Goal: Task Accomplishment & Management: Manage account settings

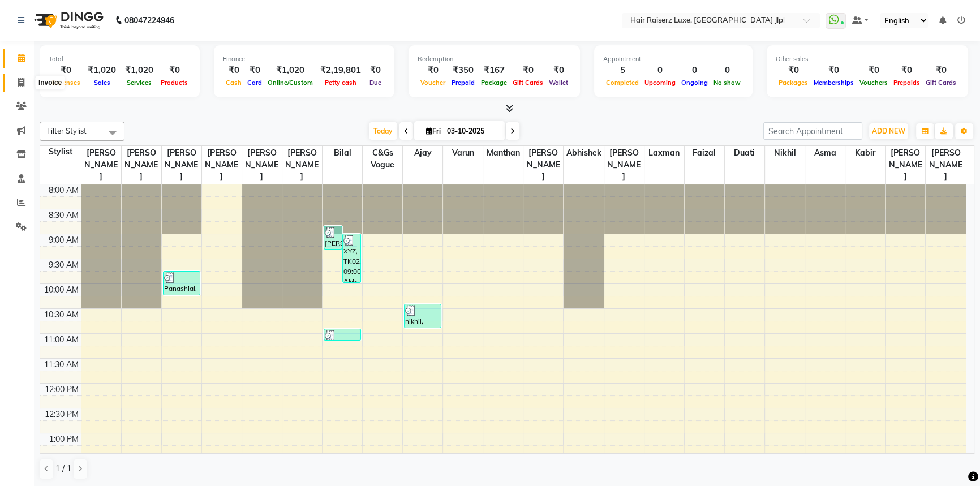
click at [20, 79] on icon at bounding box center [21, 82] width 6 height 8
select select "service"
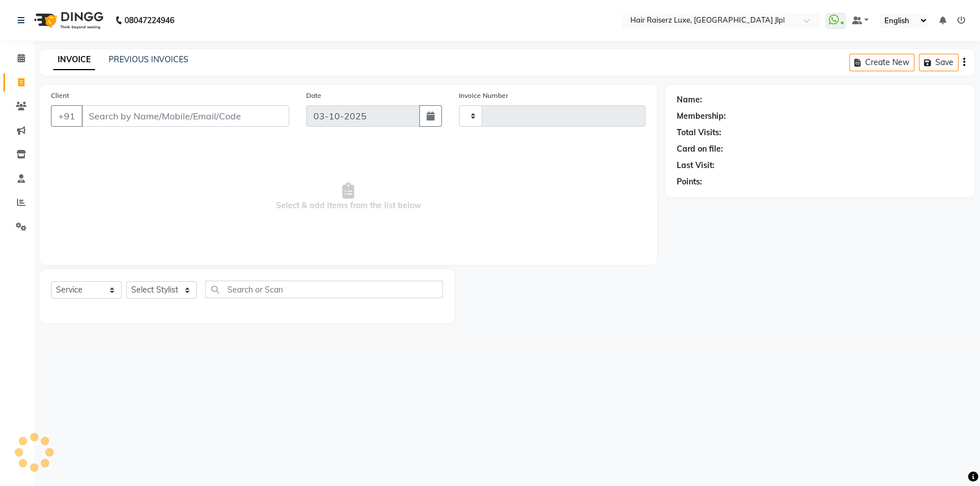
type input "3755"
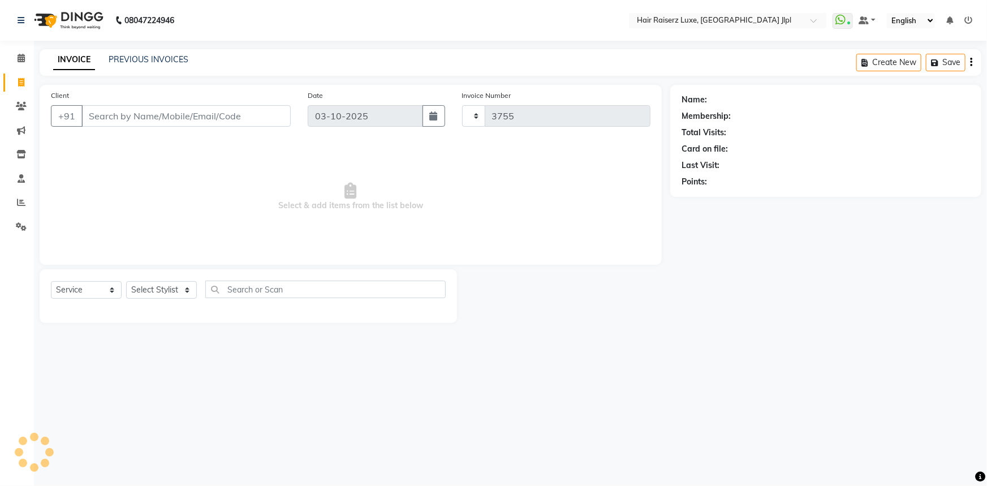
select select "5409"
click at [136, 113] on input "Client" at bounding box center [185, 115] width 209 height 21
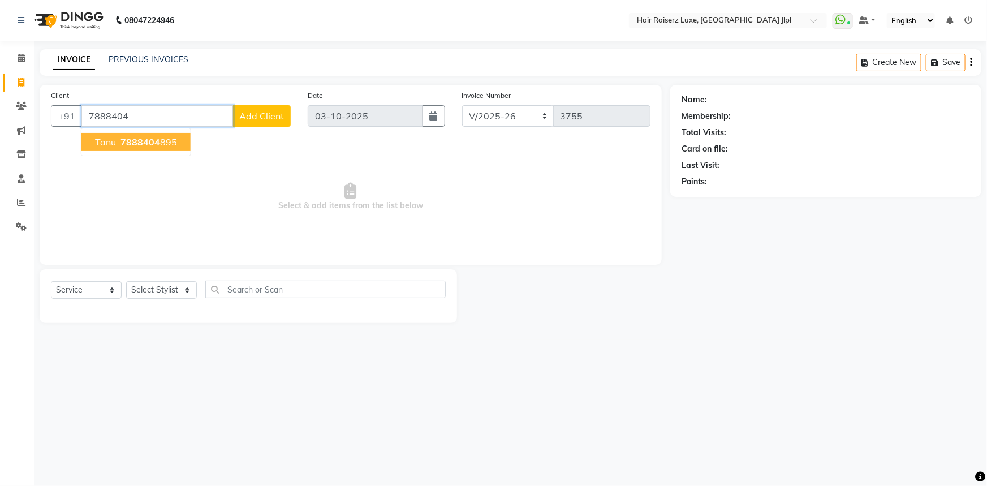
click at [154, 145] on span "7888404" at bounding box center [140, 141] width 40 height 11
type input "7888404895"
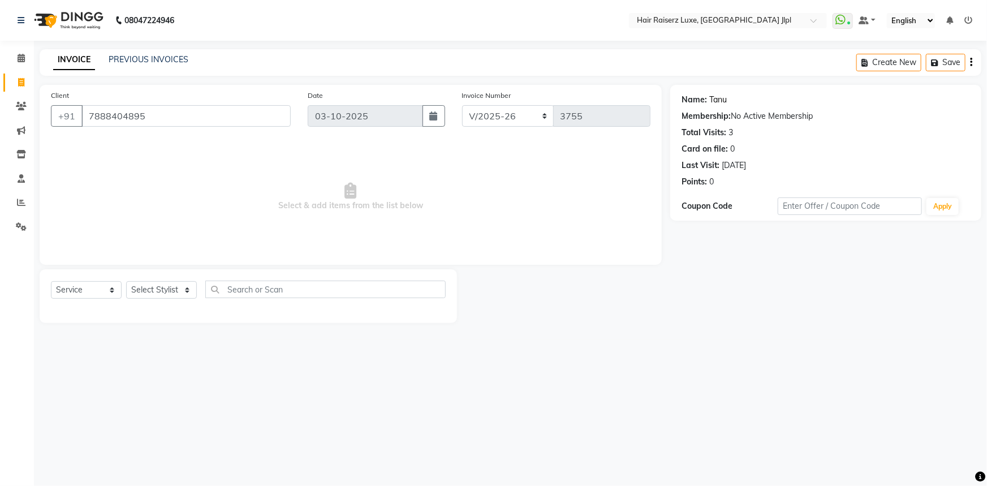
click at [720, 99] on link "Tanu" at bounding box center [718, 100] width 18 height 12
click at [720, 101] on link "Tanu" at bounding box center [718, 100] width 18 height 12
click at [139, 288] on select "Select Stylist Abhishek Aftab Ajay Anand Asma Bhoomika Bilal C&Gs Vogue Chhavi …" at bounding box center [161, 290] width 71 height 18
select select "37206"
click at [126, 281] on select "Select Stylist Abhishek Aftab Ajay Anand Asma Bhoomika Bilal C&Gs Vogue Chhavi …" at bounding box center [161, 290] width 71 height 18
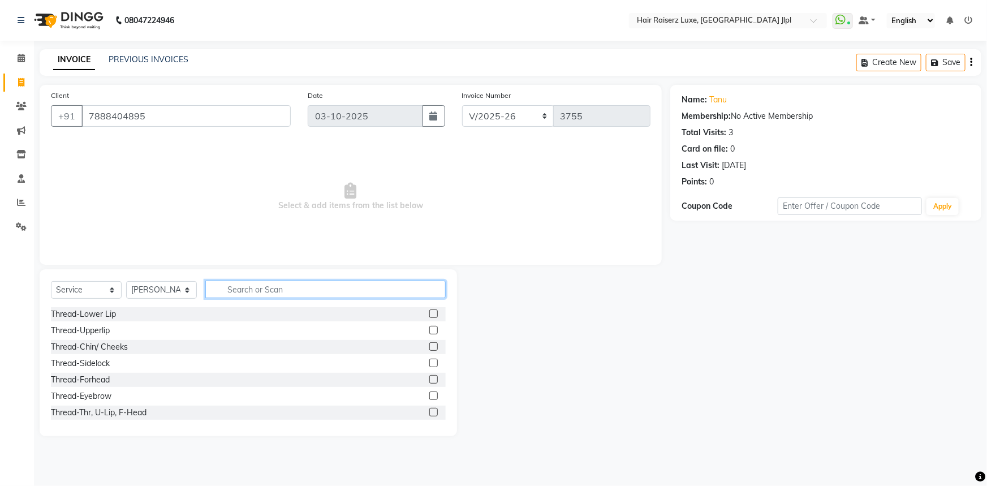
click at [264, 295] on input "text" at bounding box center [325, 290] width 240 height 18
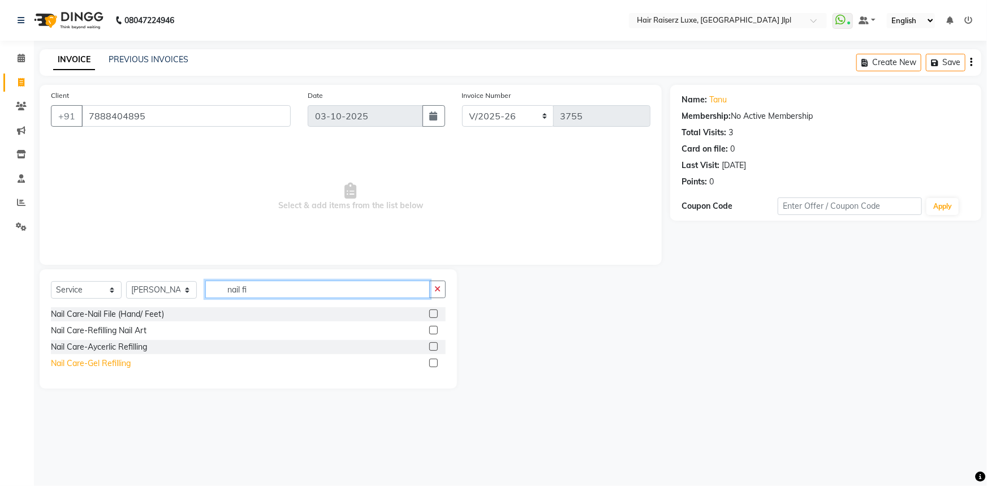
type input "nail fi"
click at [115, 365] on div "Nail Care-Gel Refilling" at bounding box center [91, 363] width 80 height 12
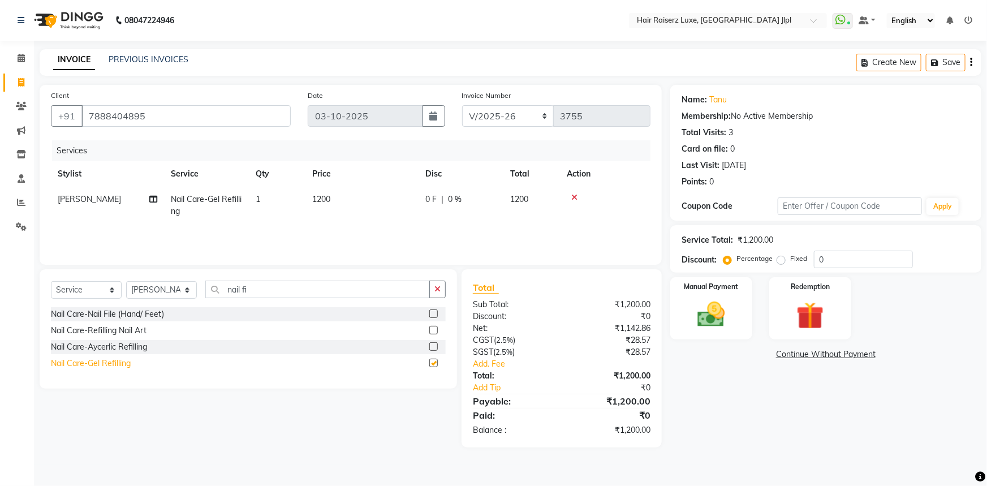
checkbox input "false"
click at [573, 199] on icon at bounding box center [574, 197] width 6 height 8
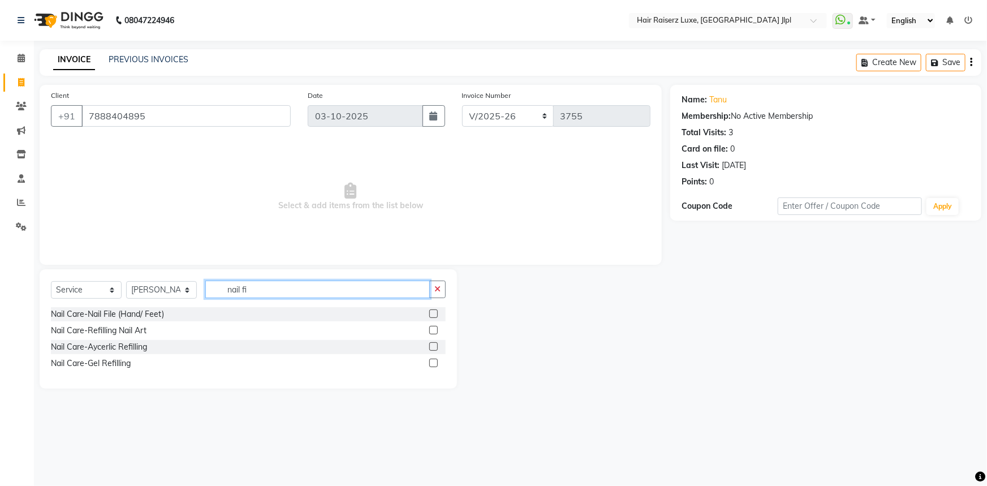
click at [260, 289] on input "nail fi" at bounding box center [317, 290] width 225 height 18
type input "n"
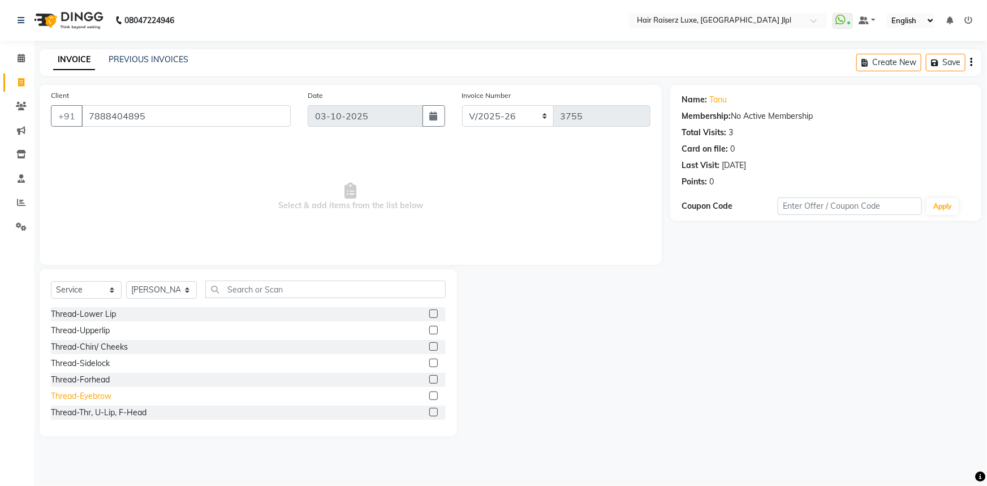
click at [83, 396] on div "Thread-Eyebrow" at bounding box center [81, 396] width 61 height 12
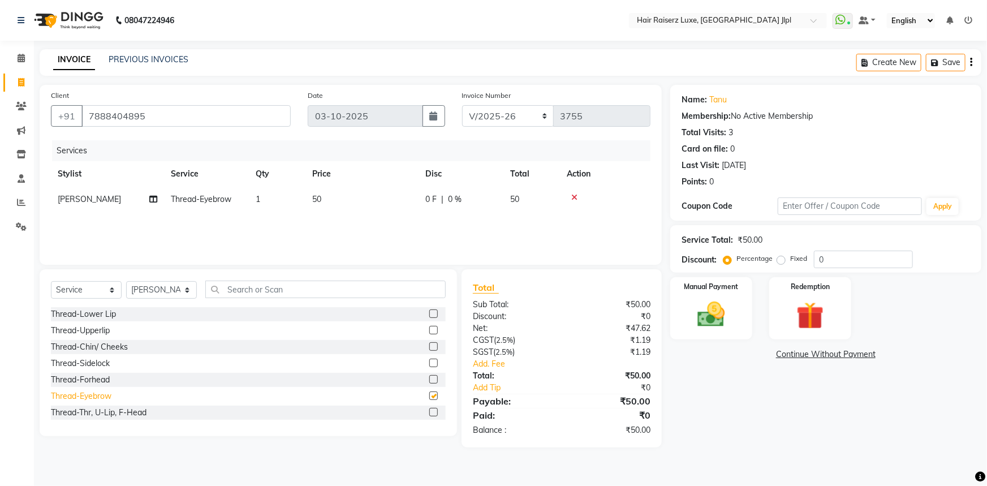
checkbox input "false"
click at [88, 333] on div "Thread-Upperlip" at bounding box center [80, 331] width 59 height 12
checkbox input "false"
click at [94, 349] on div "Thread-Chin/ Cheeks" at bounding box center [89, 347] width 77 height 12
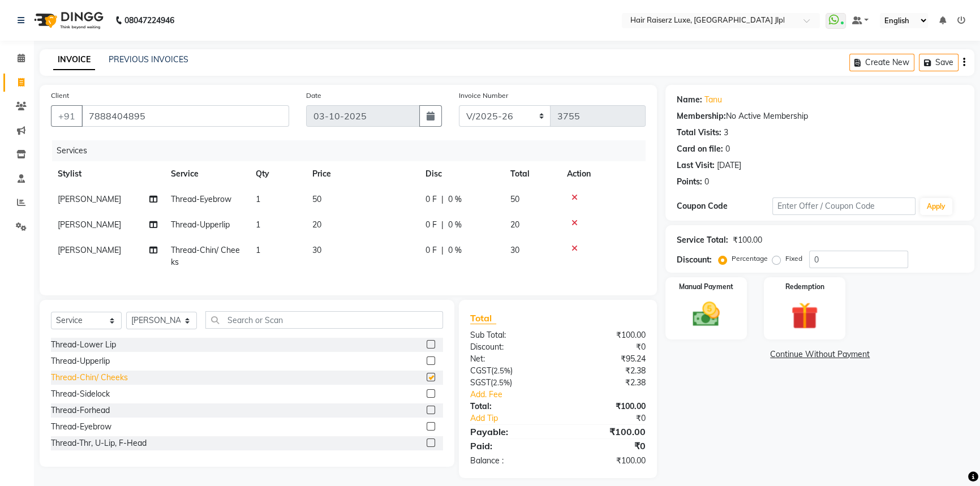
checkbox input "false"
click at [175, 329] on select "Select Stylist [PERSON_NAME] [PERSON_NAME] Asma [PERSON_NAME] C&Gs Vogue [PERSO…" at bounding box center [161, 321] width 71 height 18
select select "36165"
click at [126, 320] on select "Select Stylist [PERSON_NAME] [PERSON_NAME] Asma [PERSON_NAME] C&Gs Vogue [PERSO…" at bounding box center [161, 321] width 71 height 18
click at [166, 124] on input "7888404895" at bounding box center [185, 115] width 208 height 21
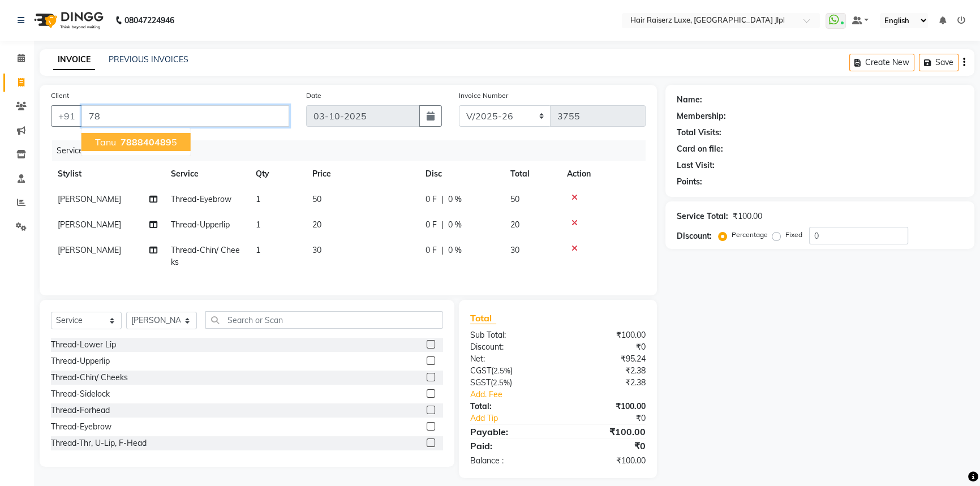
type input "7"
click at [172, 143] on span "96434970" at bounding box center [194, 141] width 45 height 11
type input "9643497070"
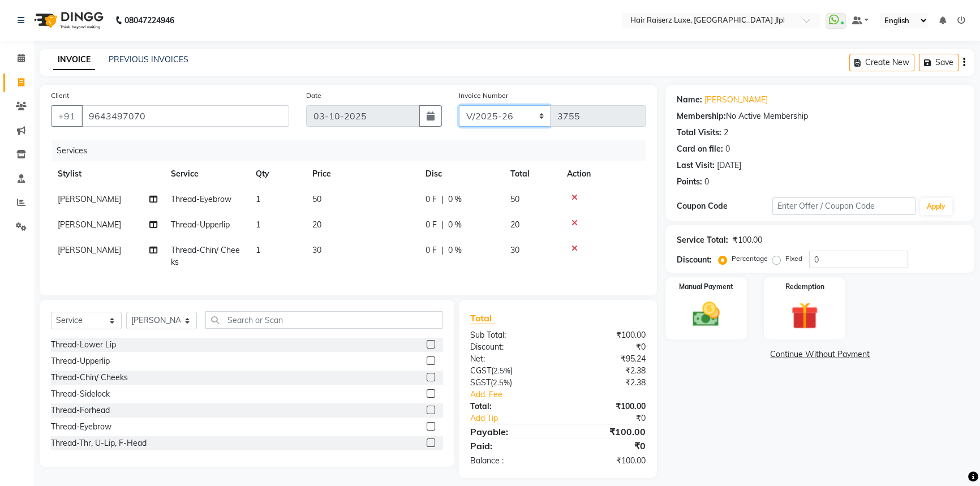
click at [500, 119] on select "FF/2025-26 PreP/2025-26 BANK/2025-26 Paytm/2025-26 CASH/2025-26 V/2025-26" at bounding box center [505, 115] width 92 height 21
select select "8497"
click at [459, 105] on select "FF/2025-26 PreP/2025-26 BANK/2025-26 Paytm/2025-26 CASH/2025-26 V/2025-26" at bounding box center [505, 115] width 92 height 21
type input "0862"
click at [705, 308] on img at bounding box center [706, 314] width 46 height 32
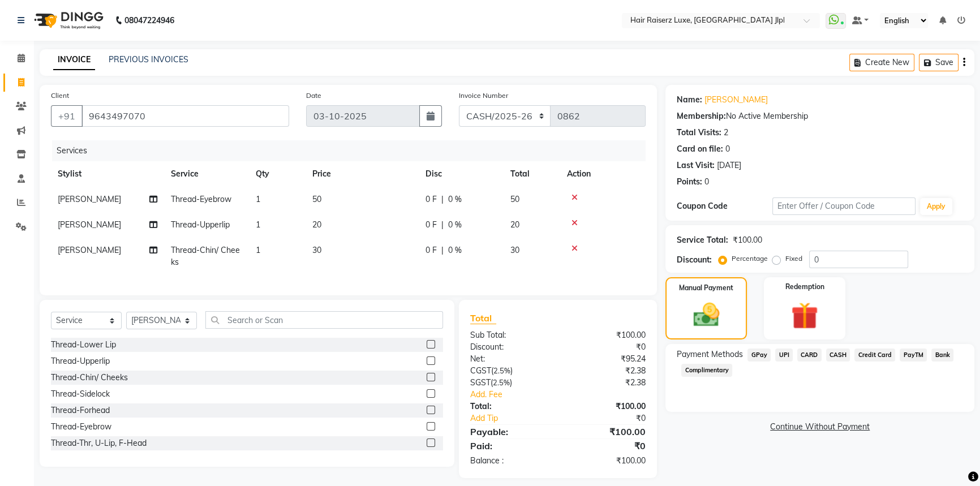
click at [843, 352] on span "CASH" at bounding box center [838, 354] width 24 height 13
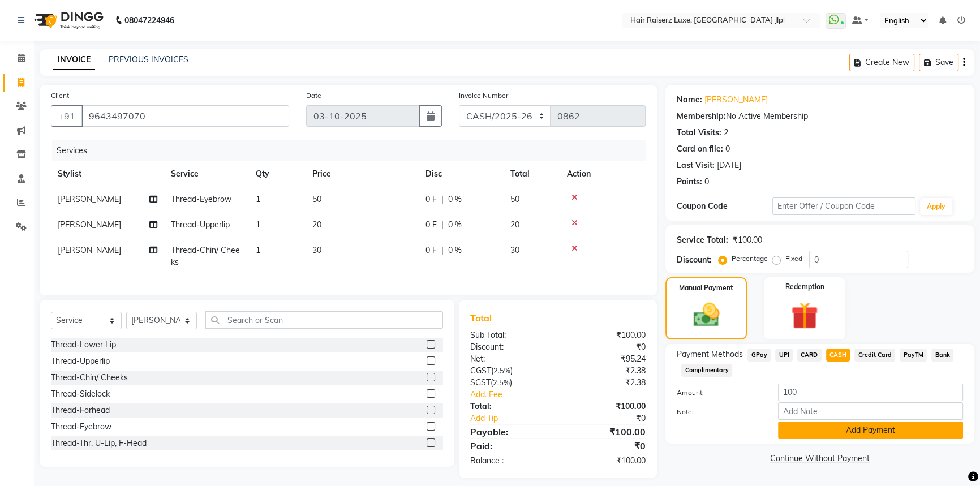
click at [851, 430] on button "Add Payment" at bounding box center [870, 430] width 185 height 18
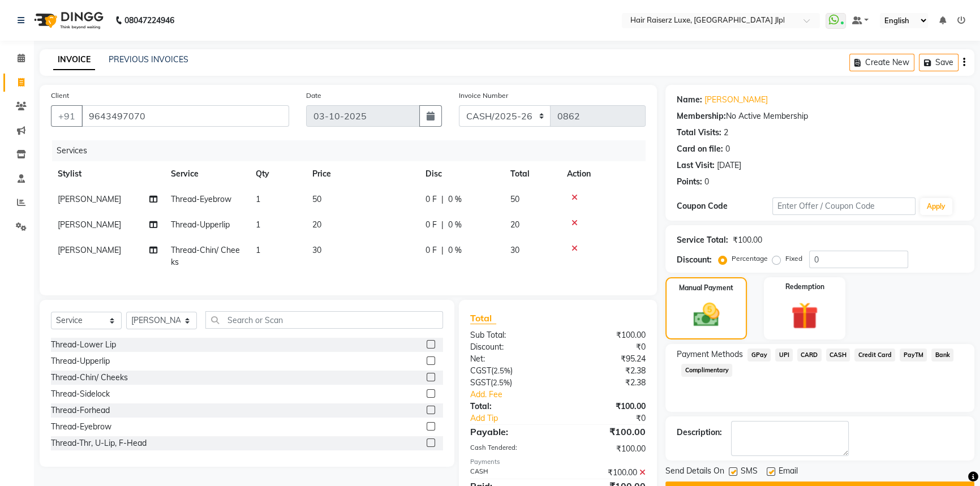
scroll to position [57, 0]
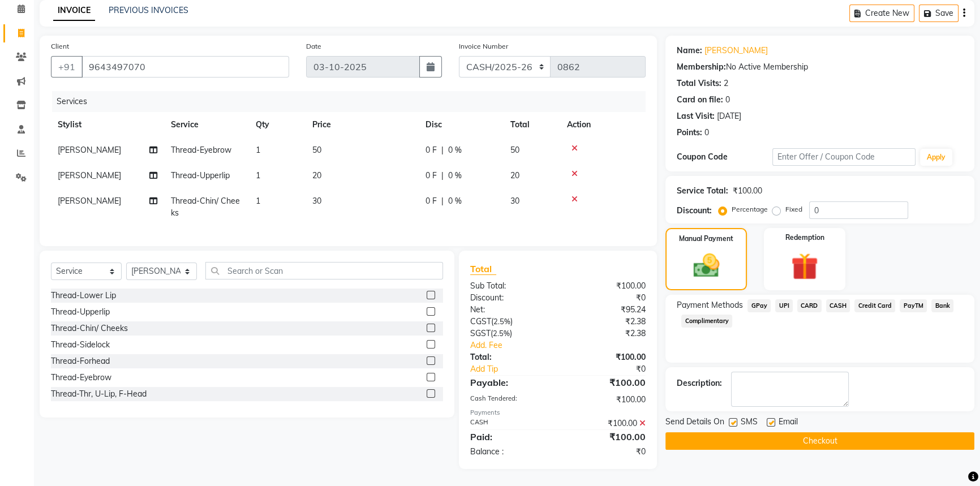
click at [840, 432] on button "Checkout" at bounding box center [819, 441] width 309 height 18
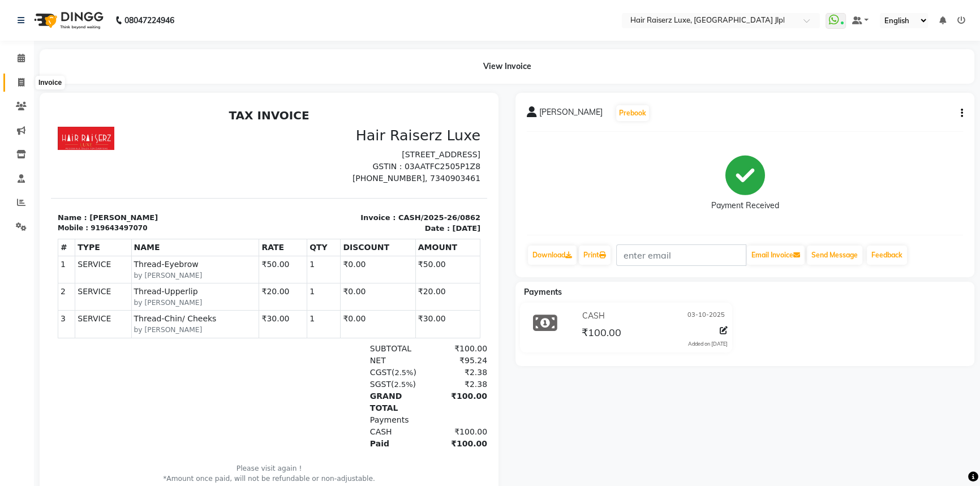
drag, startPoint x: 26, startPoint y: 84, endPoint x: 19, endPoint y: 85, distance: 7.4
click at [26, 84] on span at bounding box center [21, 82] width 20 height 13
select select "service"
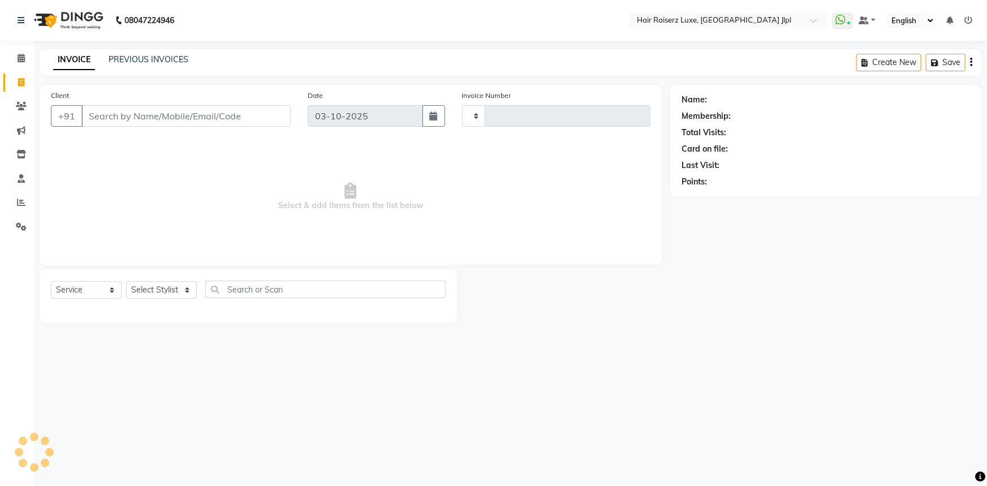
type input "3755"
select select "5409"
click at [106, 113] on input "Client" at bounding box center [185, 115] width 209 height 21
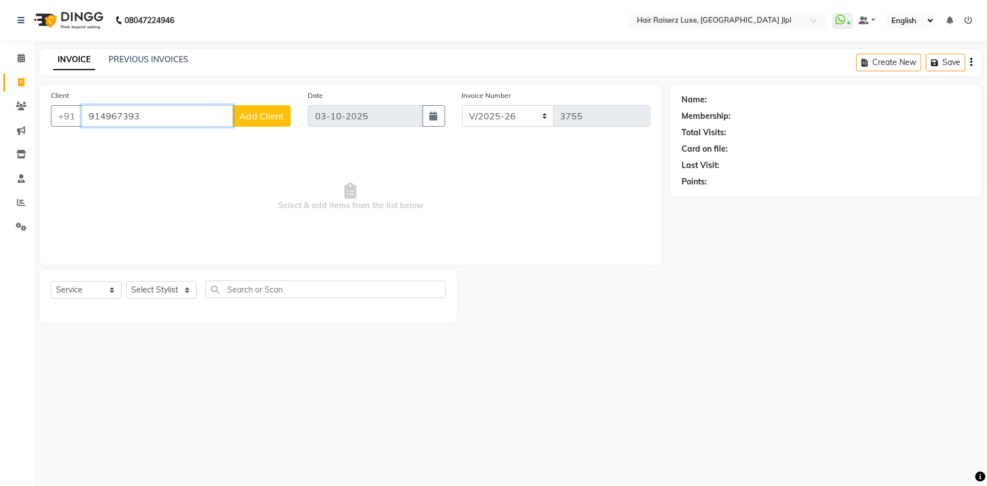
click at [191, 114] on input "914967393" at bounding box center [157, 115] width 152 height 21
type input "9"
type input "7"
type input "6"
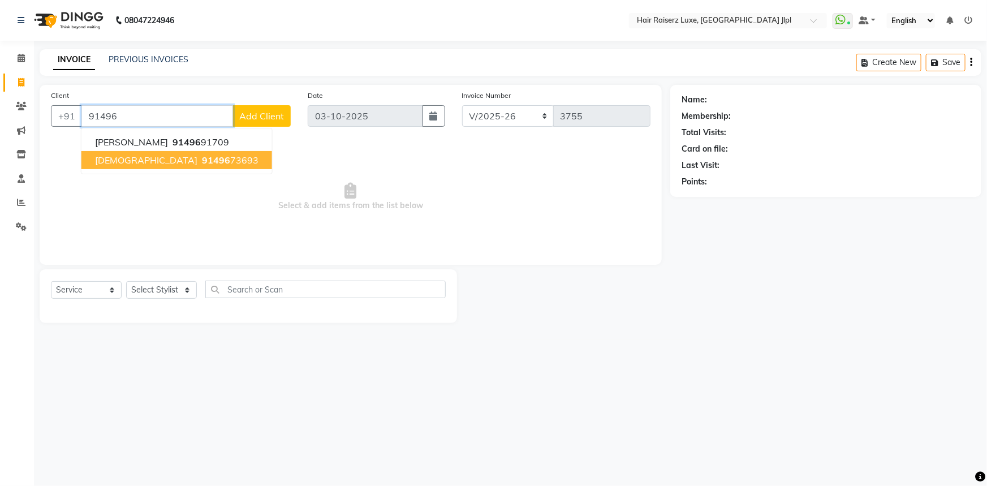
click at [108, 160] on span "[DEMOGRAPHIC_DATA]" at bounding box center [146, 159] width 102 height 11
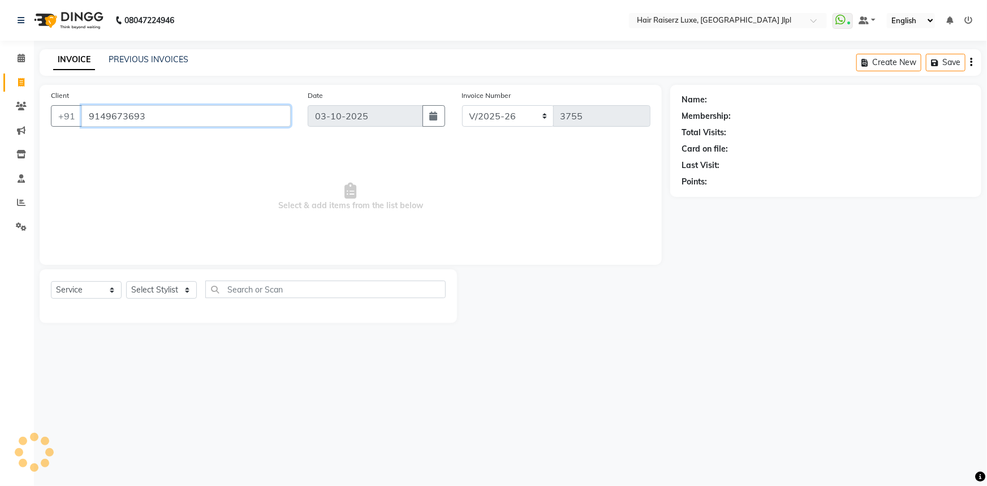
type input "9149673693"
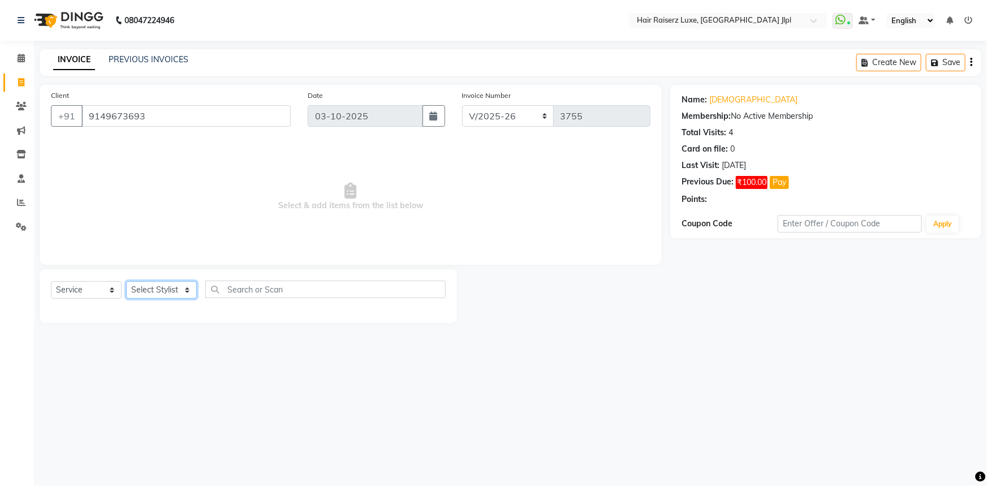
click at [177, 294] on select "Select Stylist Abhishek Aftab Ajay Anand Asma Bhoomika Bilal C&Gs Vogue Chhavi …" at bounding box center [161, 290] width 71 height 18
select select "47928"
click at [126, 281] on select "Select Stylist Abhishek Aftab Ajay Anand Asma Bhoomika Bilal C&Gs Vogue Chhavi …" at bounding box center [161, 290] width 71 height 18
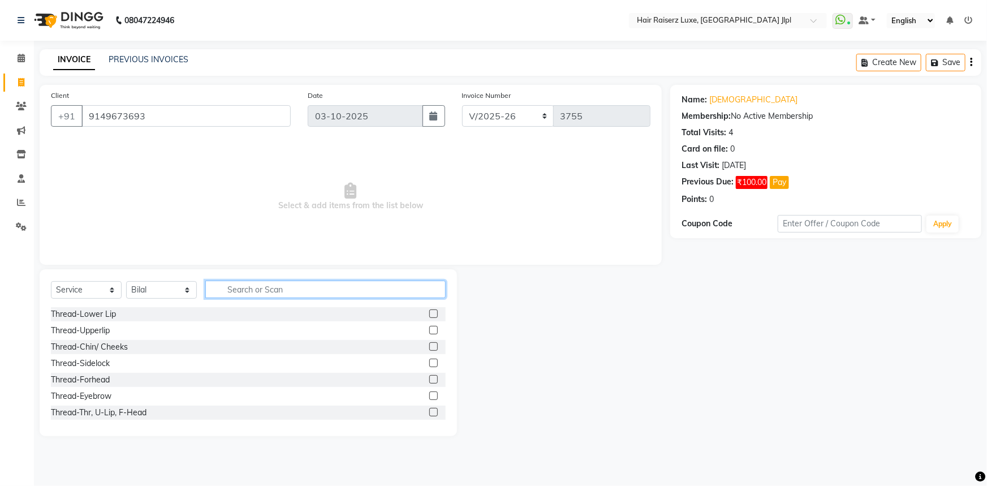
click at [262, 282] on input "text" at bounding box center [325, 290] width 240 height 18
type input "cut"
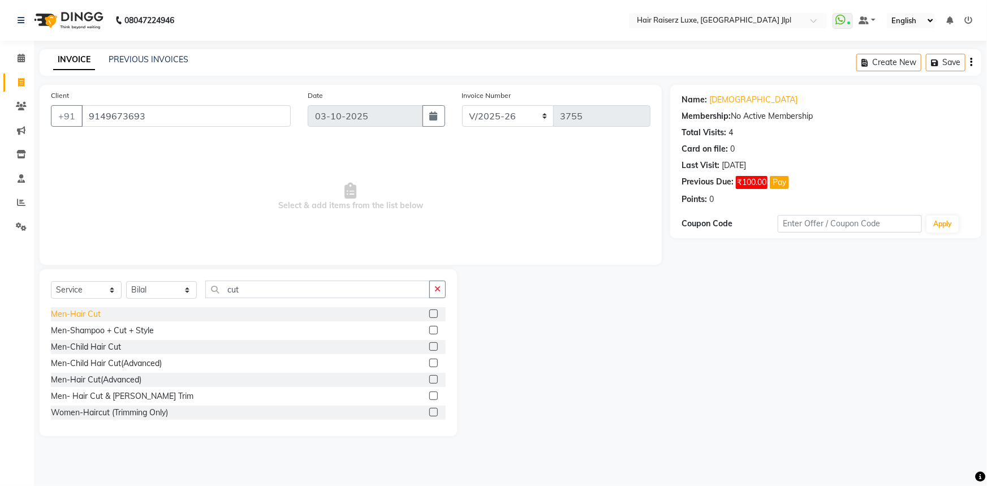
click at [98, 314] on div "Men-Hair Cut" at bounding box center [76, 314] width 50 height 12
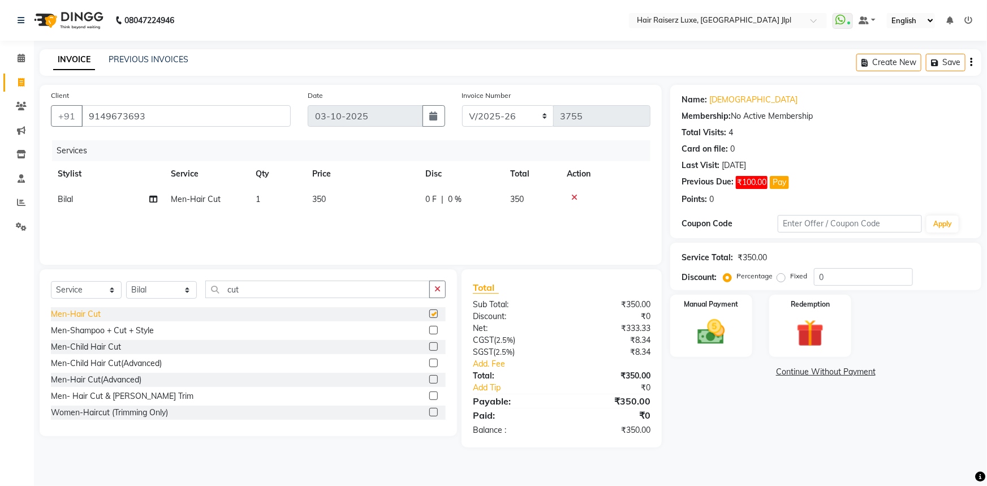
checkbox input "false"
click at [701, 339] on img at bounding box center [711, 332] width 46 height 33
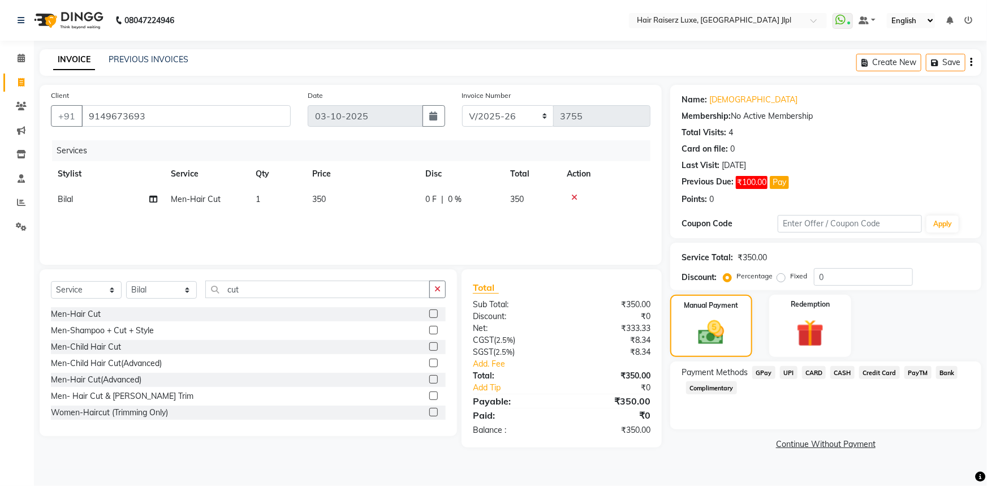
click at [789, 376] on span "UPI" at bounding box center [789, 372] width 18 height 13
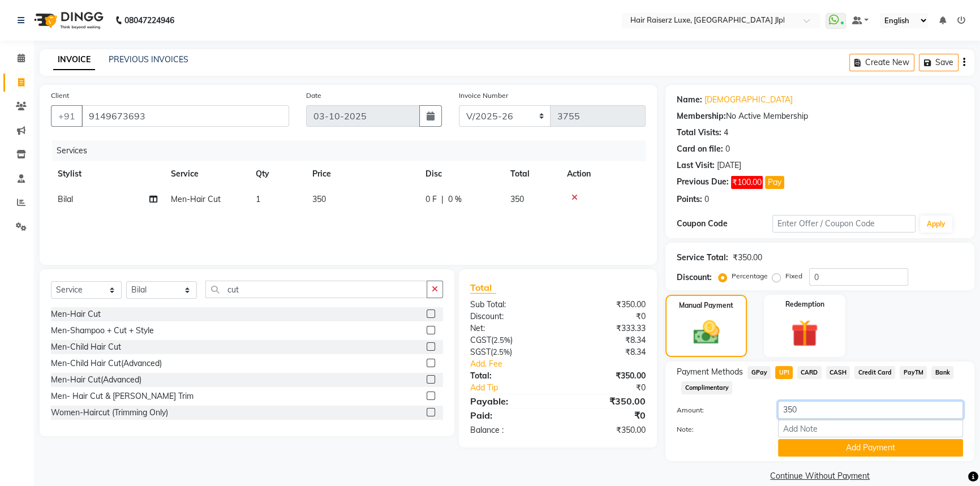
click at [803, 412] on input "350" at bounding box center [870, 410] width 185 height 18
type input "3"
type input "450"
click at [803, 452] on button "Add Payment" at bounding box center [870, 448] width 185 height 18
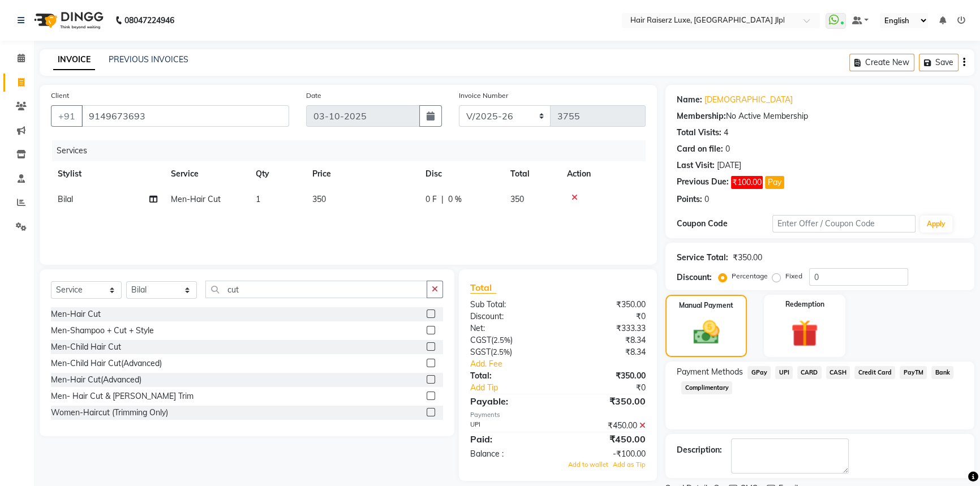
scroll to position [46, 0]
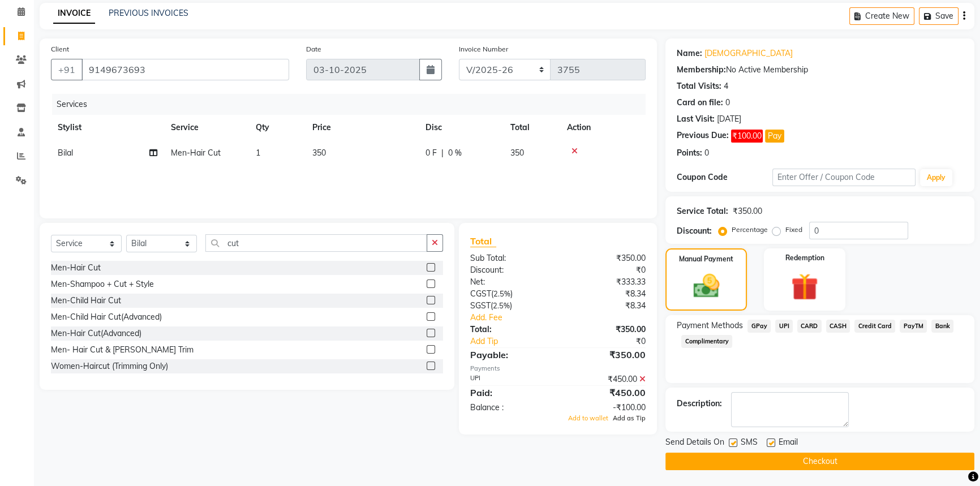
click at [625, 419] on span "Add as Tip" at bounding box center [628, 418] width 33 height 8
click at [769, 463] on button "Checkout" at bounding box center [819, 461] width 309 height 18
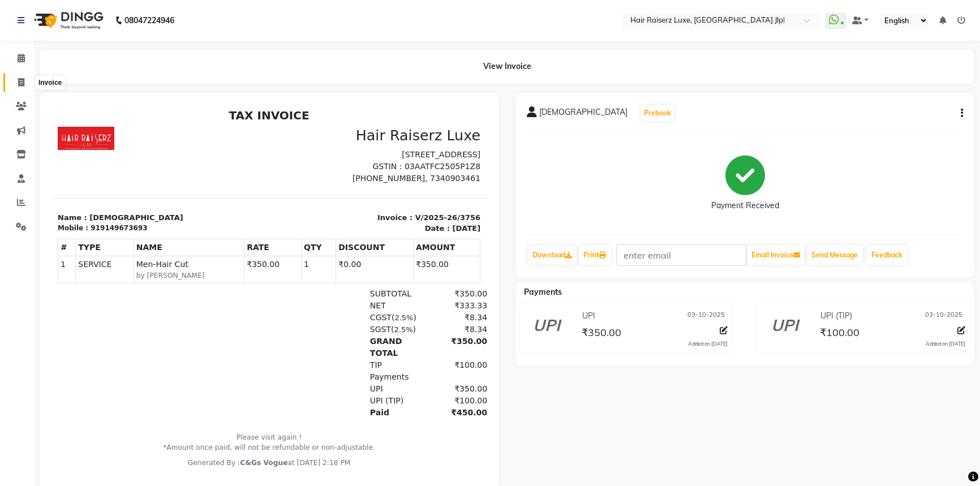
click at [23, 78] on icon at bounding box center [21, 82] width 6 height 8
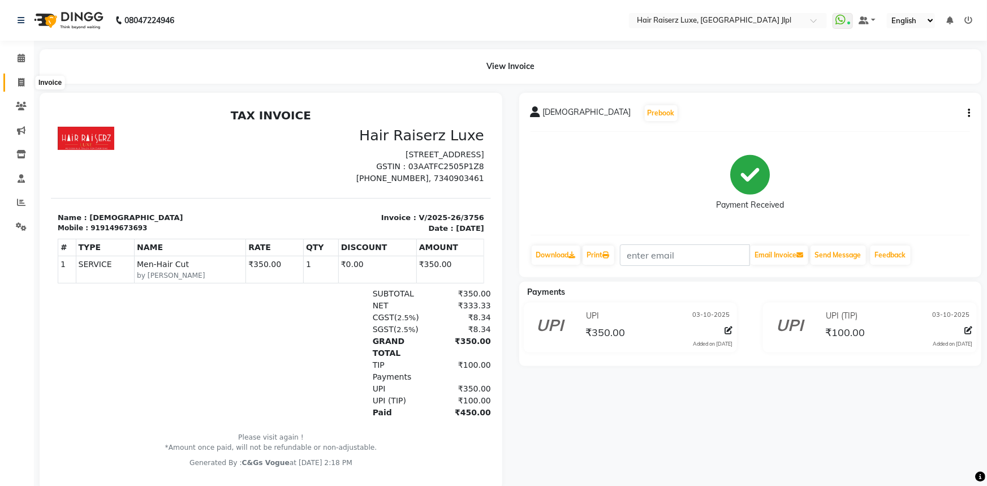
select select "5409"
select select "service"
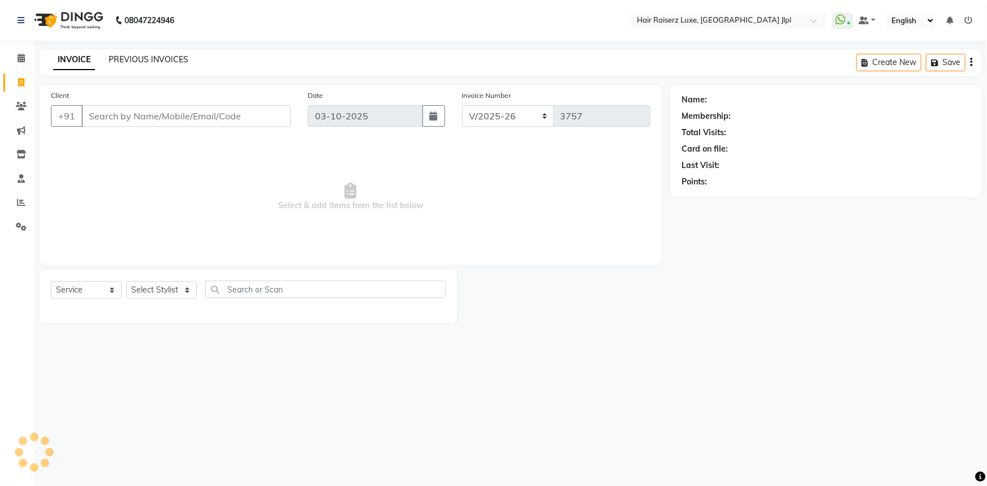
click at [144, 58] on link "PREVIOUS INVOICES" at bounding box center [149, 59] width 80 height 10
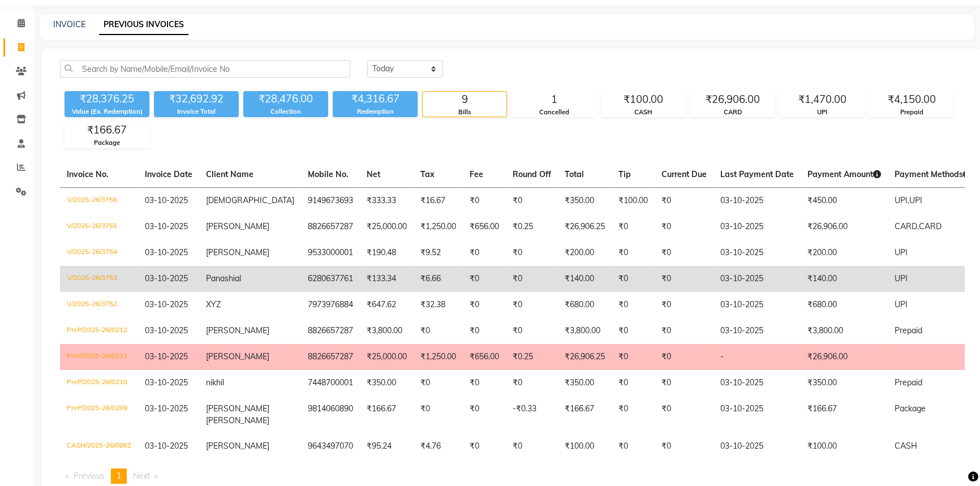
scroll to position [79, 0]
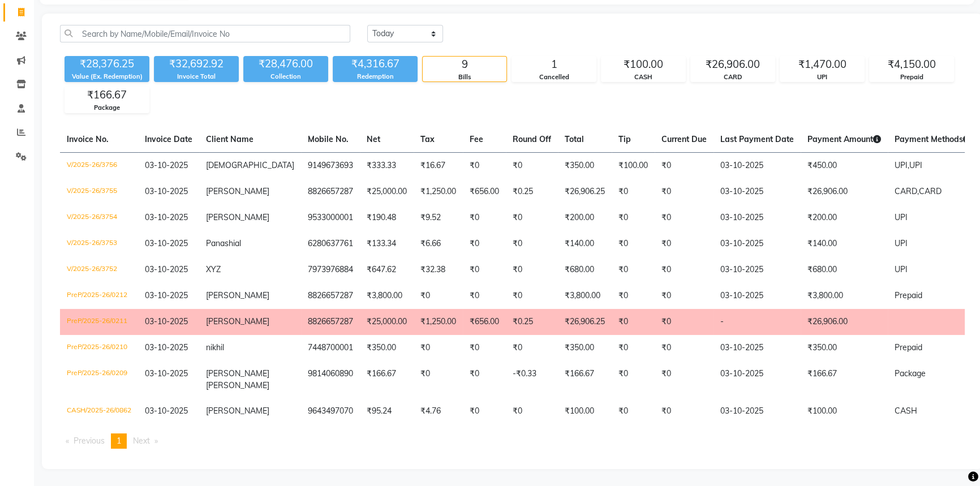
click at [413, 322] on td "₹1,250.00" at bounding box center [437, 322] width 49 height 26
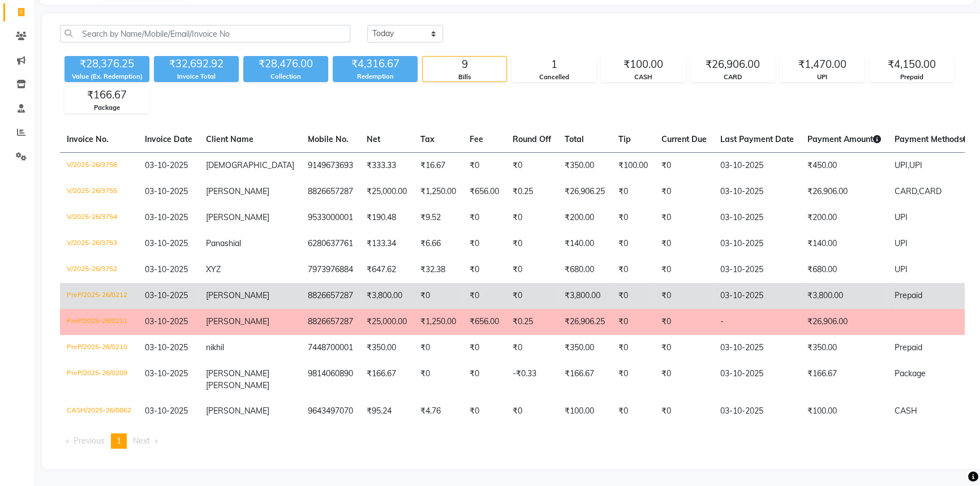
click at [360, 293] on td "₹3,800.00" at bounding box center [387, 296] width 54 height 26
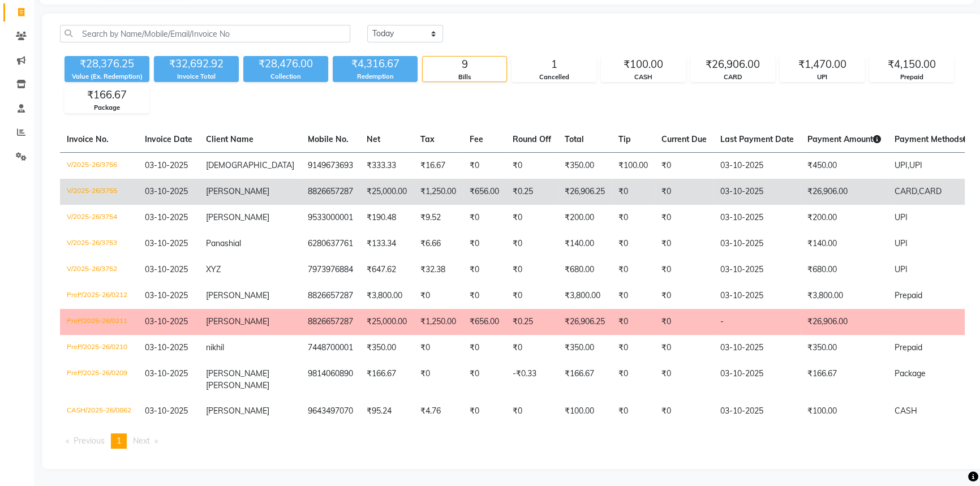
click at [506, 195] on td "₹0.25" at bounding box center [532, 192] width 52 height 26
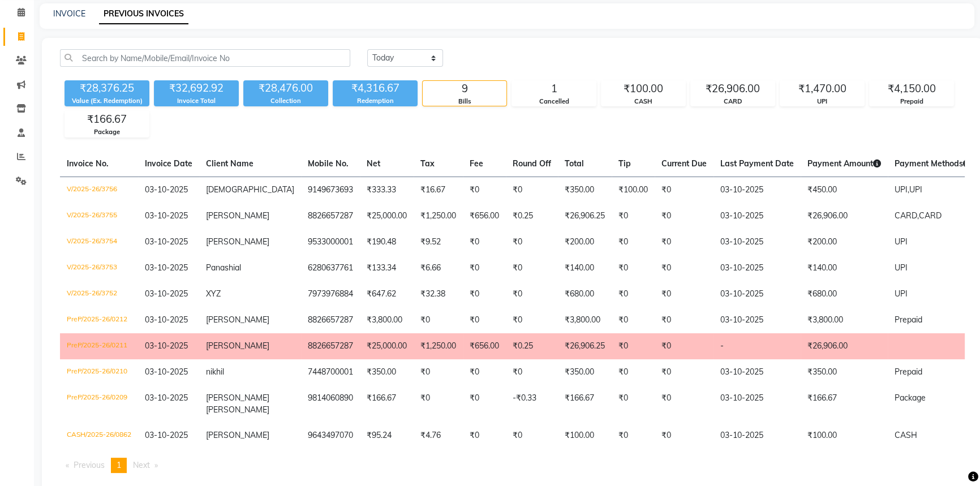
scroll to position [0, 0]
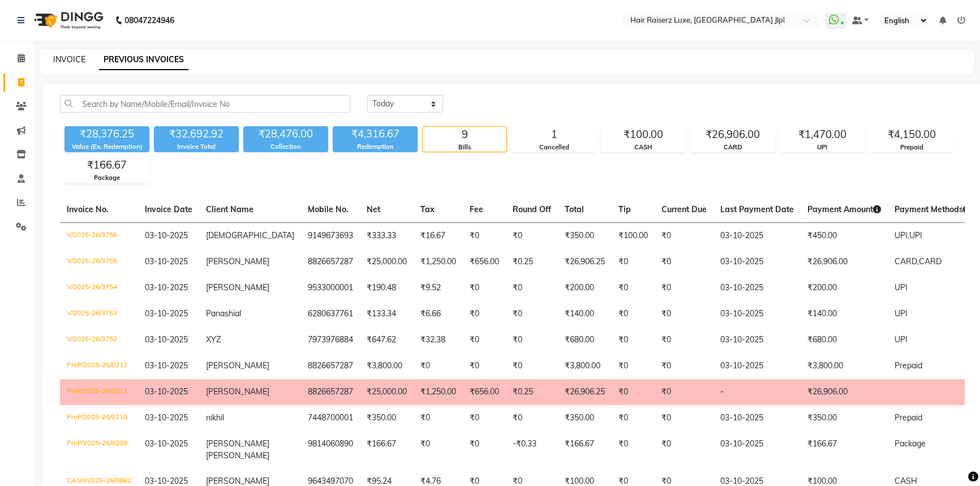
click at [81, 61] on link "INVOICE" at bounding box center [69, 59] width 32 height 10
select select "5409"
select select "service"
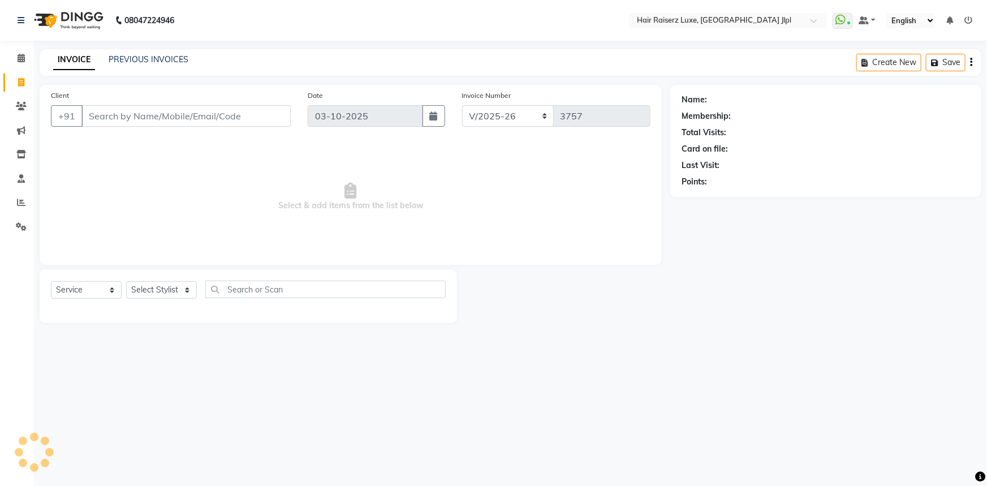
click at [127, 123] on input "Client" at bounding box center [185, 115] width 209 height 21
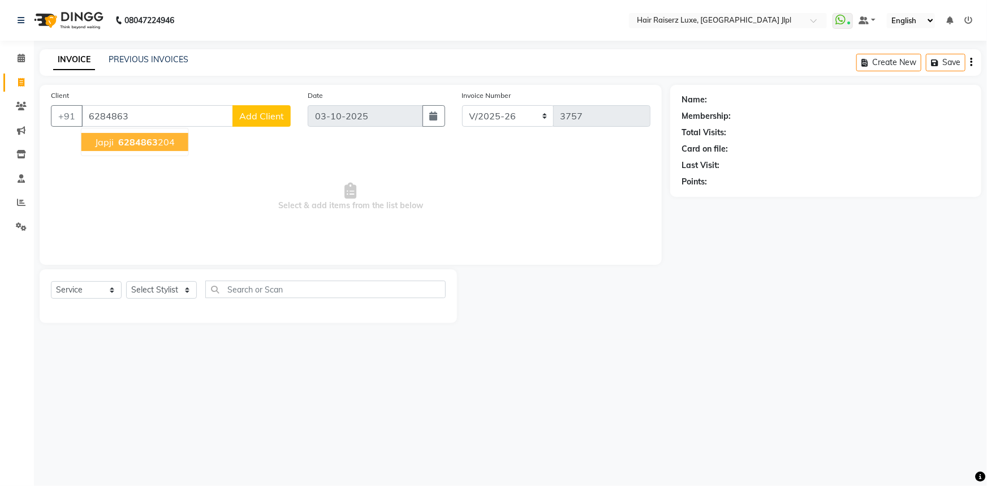
click at [162, 150] on button "Japji 6284863 204" at bounding box center [134, 142] width 107 height 18
type input "6284863204"
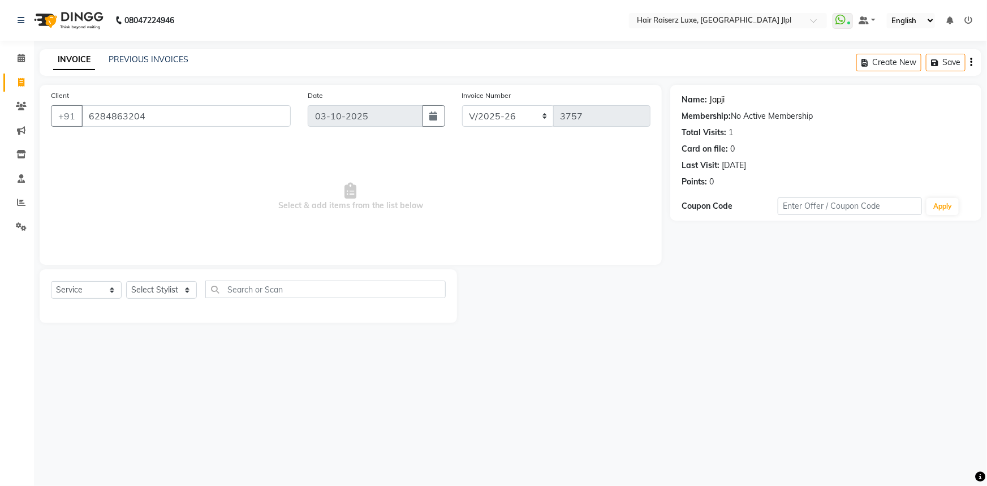
click at [710, 102] on link "Japji" at bounding box center [716, 100] width 15 height 12
click at [159, 287] on select "Select Stylist Abhishek Aftab Ajay Anand Asma Bhoomika Bilal C&Gs Vogue Chhavi …" at bounding box center [161, 290] width 71 height 18
select select "36164"
click at [126, 281] on select "Select Stylist Abhishek Aftab Ajay Anand Asma Bhoomika Bilal C&Gs Vogue Chhavi …" at bounding box center [161, 290] width 71 height 18
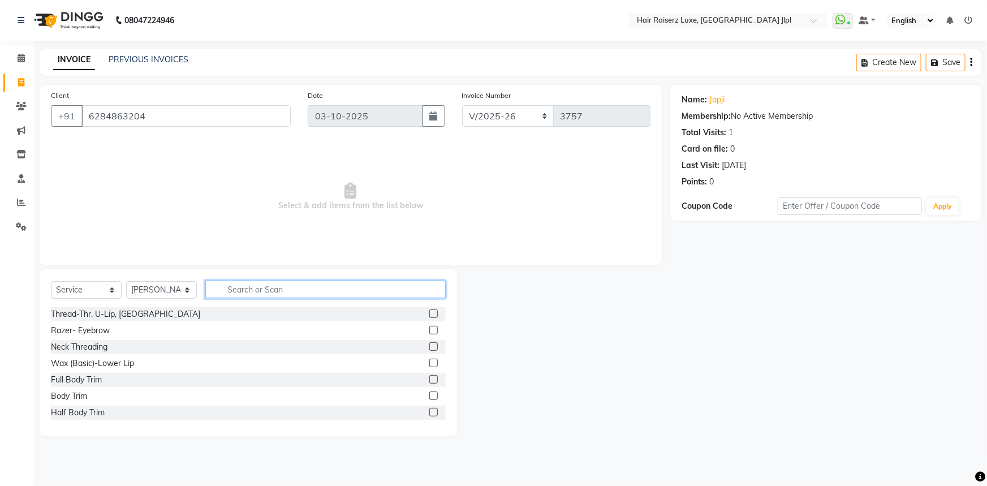
click at [250, 294] on input "text" at bounding box center [325, 290] width 240 height 18
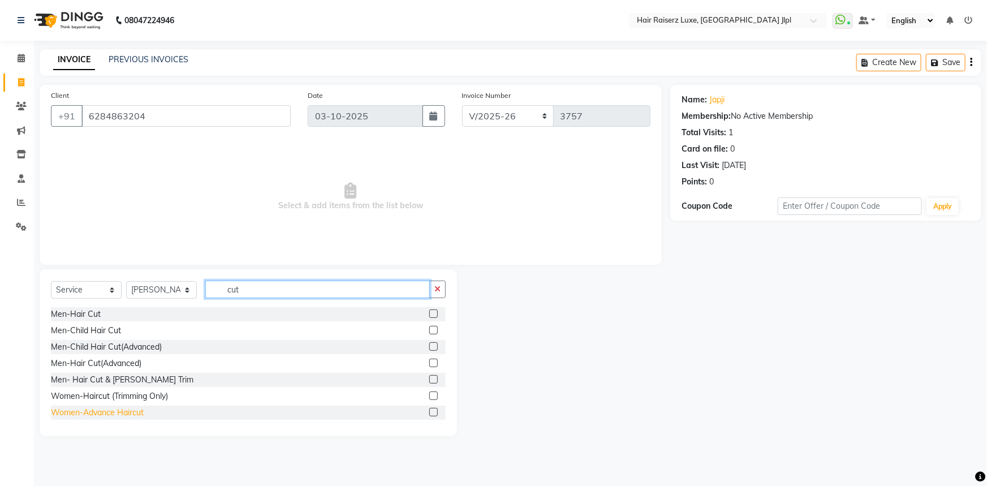
type input "cut"
click at [138, 415] on div "Women-Advance Haircut" at bounding box center [97, 413] width 93 height 12
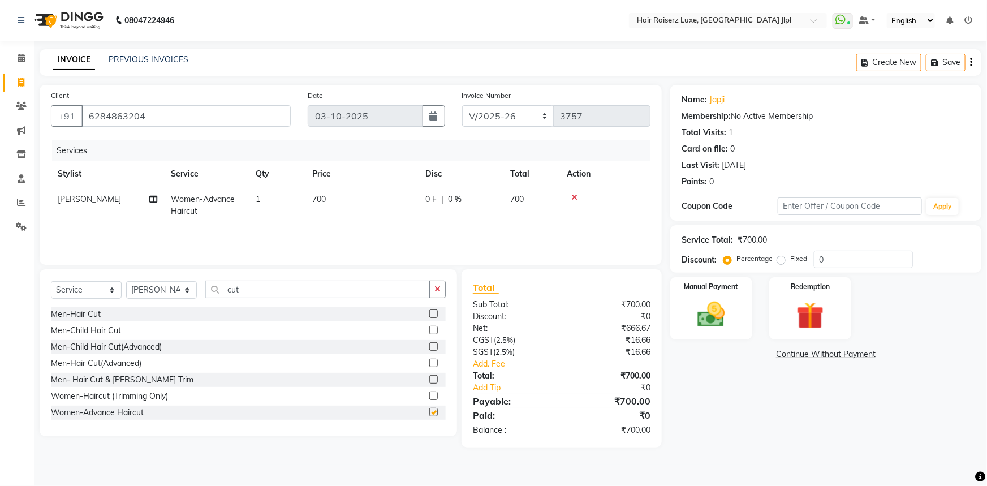
checkbox input "false"
click at [316, 198] on span "700" at bounding box center [319, 199] width 14 height 10
select select "36164"
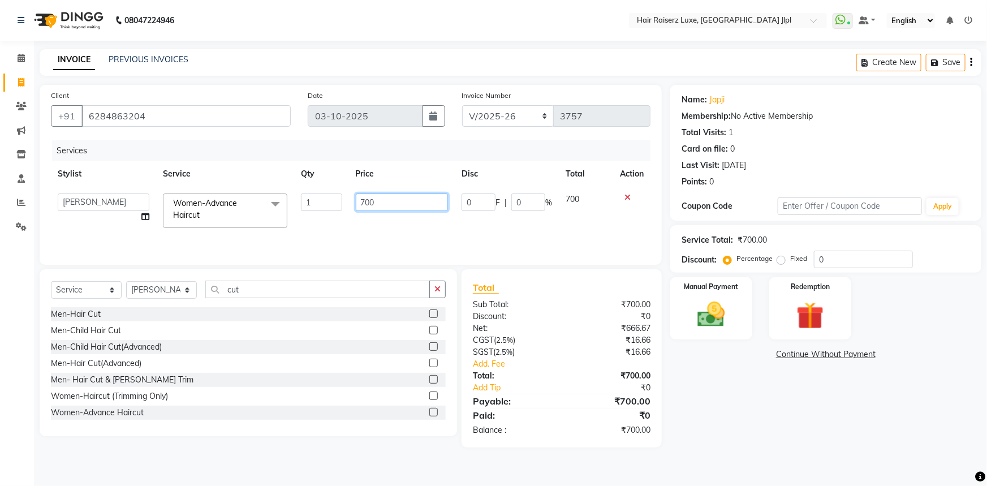
click at [392, 204] on input "700" at bounding box center [402, 202] width 93 height 18
type input "7"
type input "850"
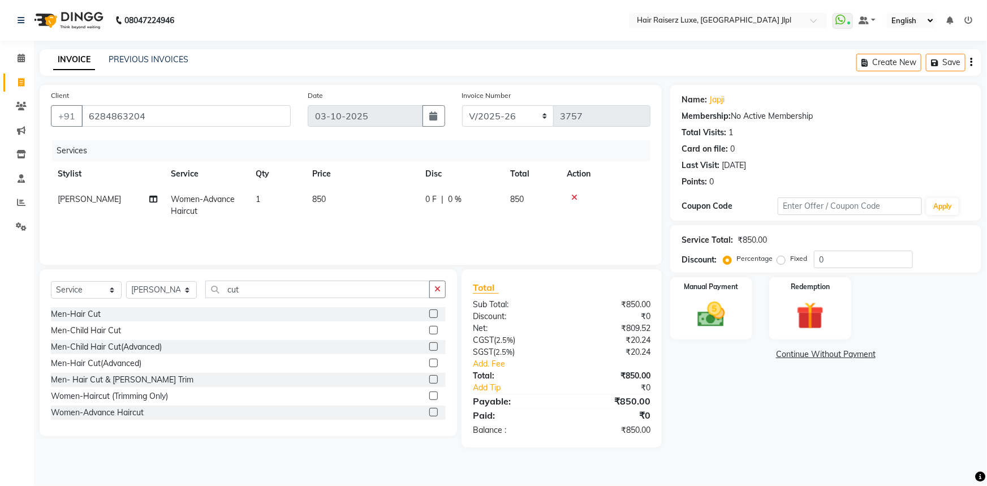
click at [413, 228] on div "Services Stylist Service Qty Price Disc Total Action Aftab Women-Advance Haircu…" at bounding box center [350, 196] width 599 height 113
click at [480, 118] on select "FF/2025-26 PreP/2025-26 BANK/2025-26 Paytm/2025-26 CASH/2025-26 V/2025-26" at bounding box center [508, 115] width 92 height 21
select select "8497"
click at [462, 105] on select "FF/2025-26 PreP/2025-26 BANK/2025-26 Paytm/2025-26 CASH/2025-26 V/2025-26" at bounding box center [508, 115] width 92 height 21
type input "0863"
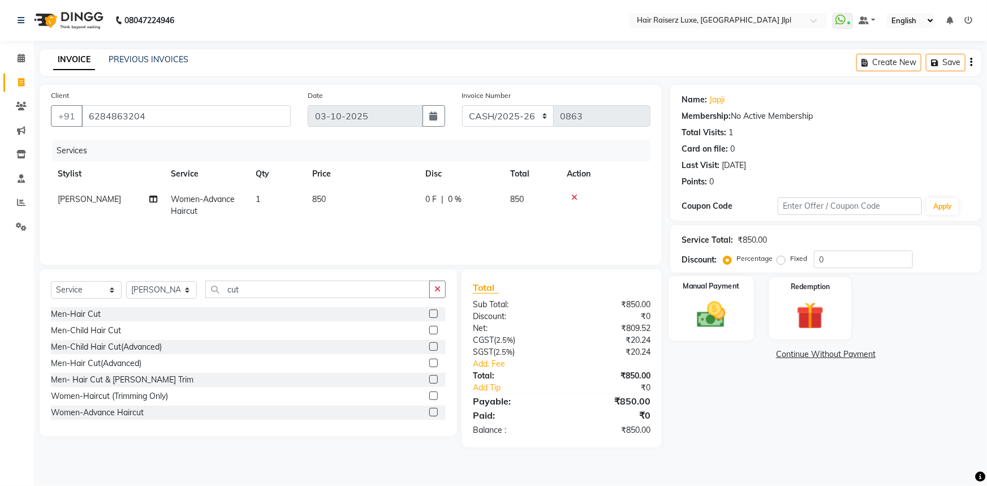
click at [709, 311] on img at bounding box center [711, 314] width 46 height 33
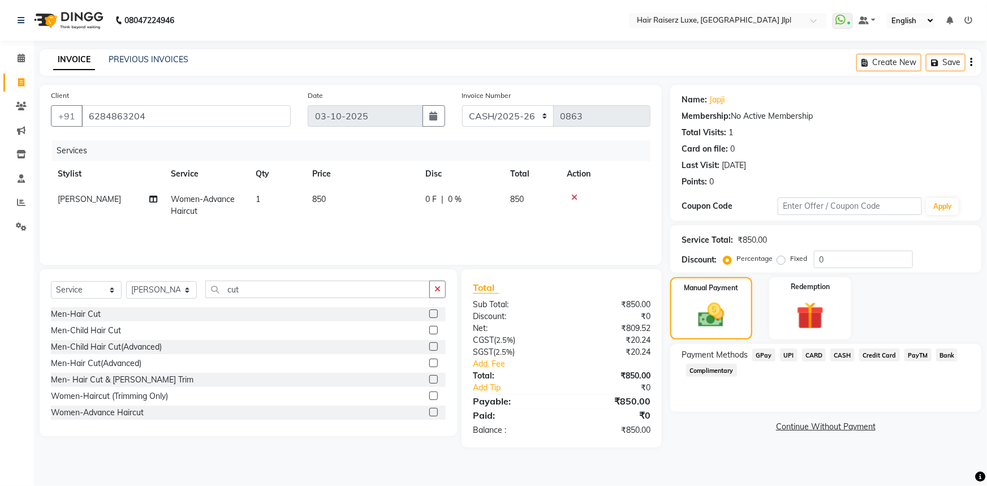
click at [835, 356] on span "CASH" at bounding box center [842, 354] width 24 height 13
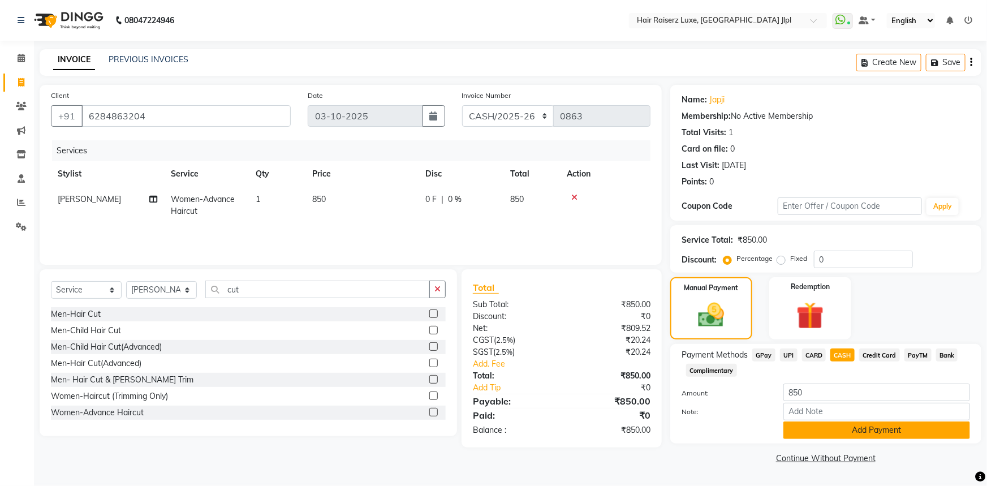
click at [831, 436] on button "Add Payment" at bounding box center [876, 430] width 187 height 18
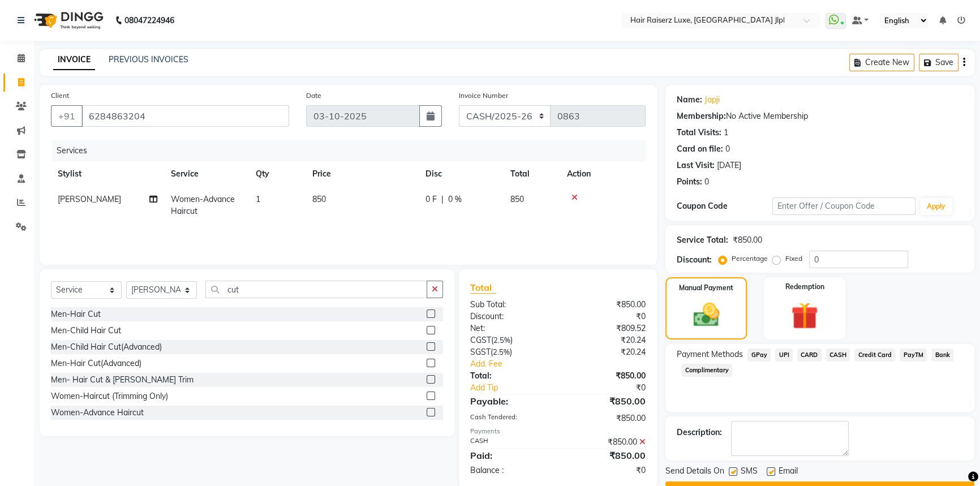
scroll to position [29, 0]
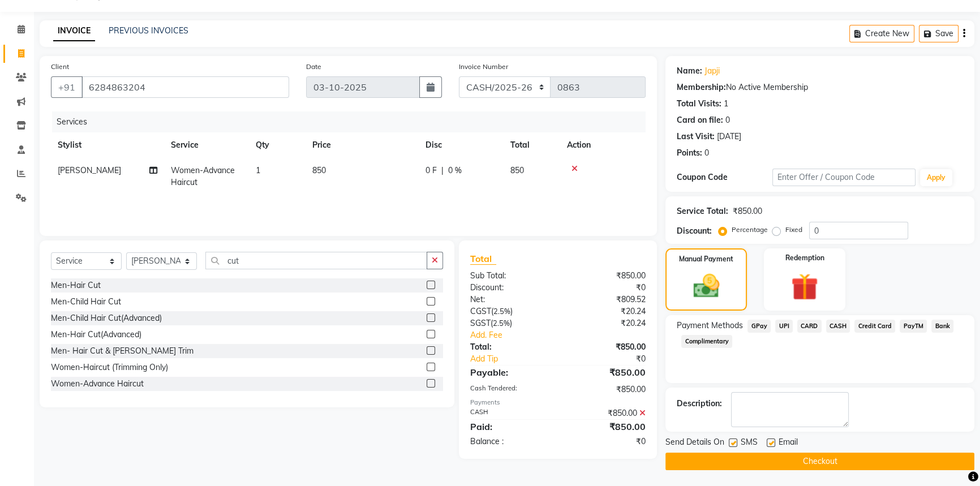
click at [770, 440] on label at bounding box center [770, 442] width 8 height 8
click at [770, 440] on input "checkbox" at bounding box center [769, 442] width 7 height 7
checkbox input "false"
click at [781, 458] on button "Checkout" at bounding box center [819, 461] width 309 height 18
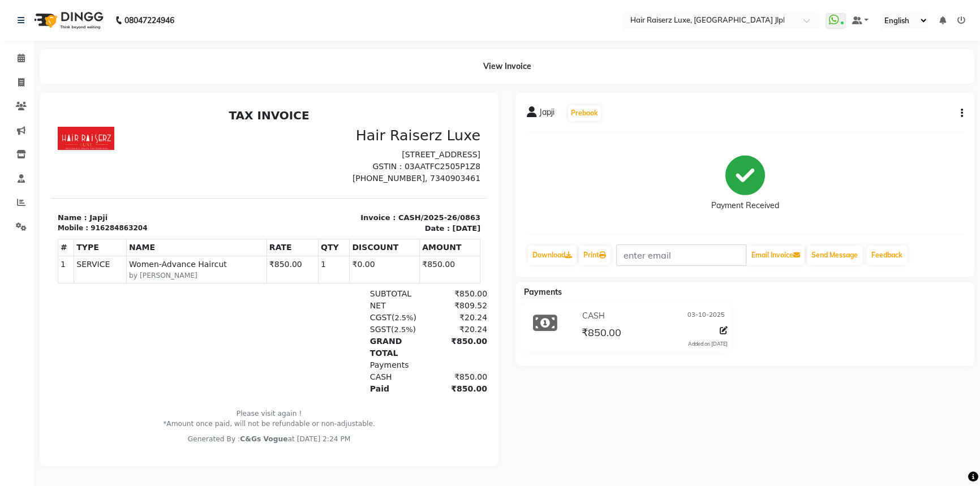
click at [21, 95] on li "Clients" at bounding box center [17, 106] width 34 height 24
drag, startPoint x: 21, startPoint y: 84, endPoint x: 54, endPoint y: 90, distance: 33.4
click at [21, 83] on icon at bounding box center [21, 82] width 6 height 8
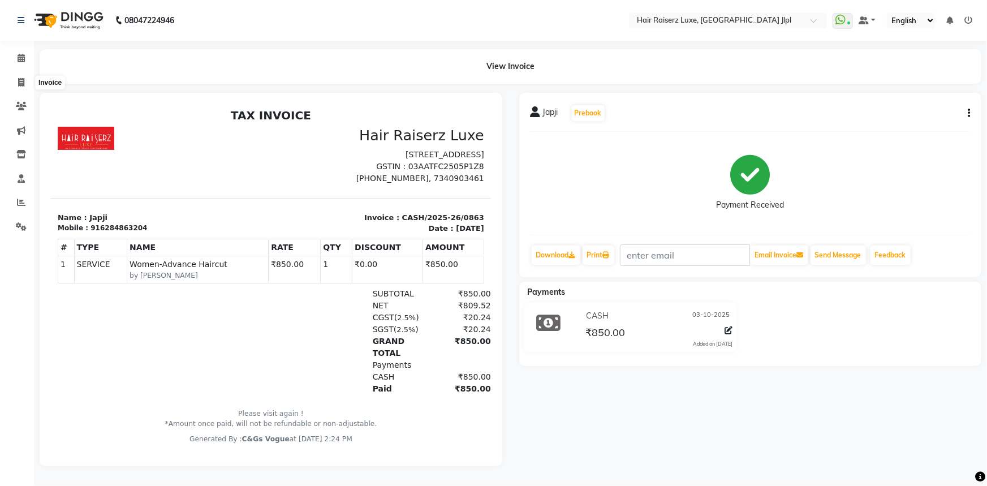
select select "service"
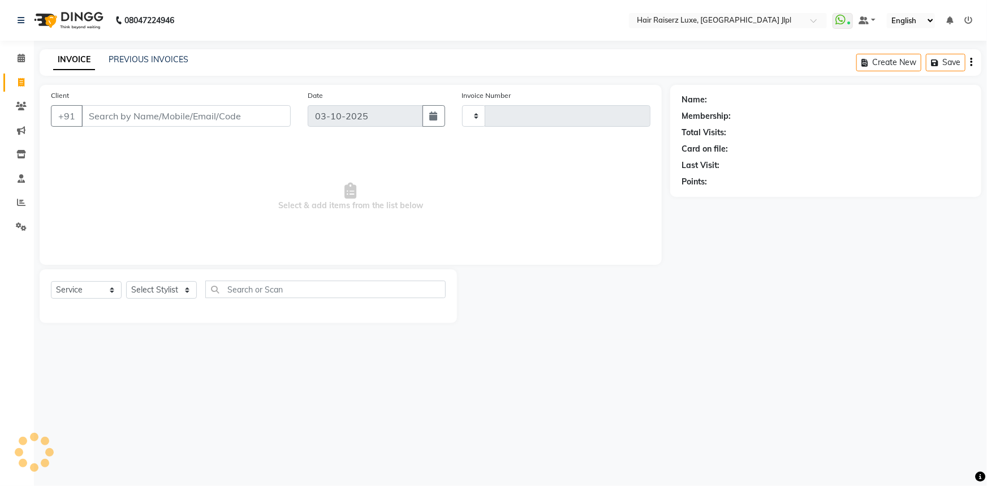
type input "3757"
select select "5409"
click at [137, 123] on input "Client" at bounding box center [185, 115] width 209 height 21
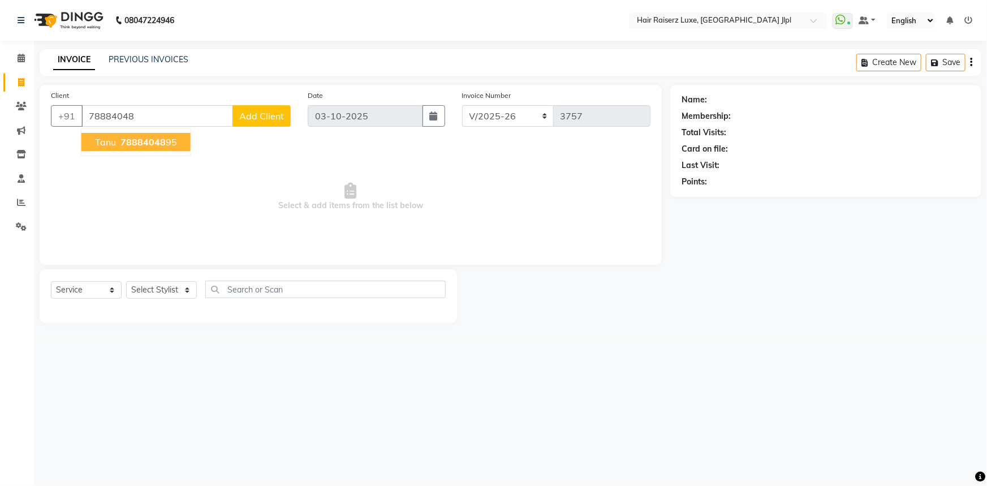
click at [144, 147] on span "78884048" at bounding box center [142, 141] width 45 height 11
type input "7888404895"
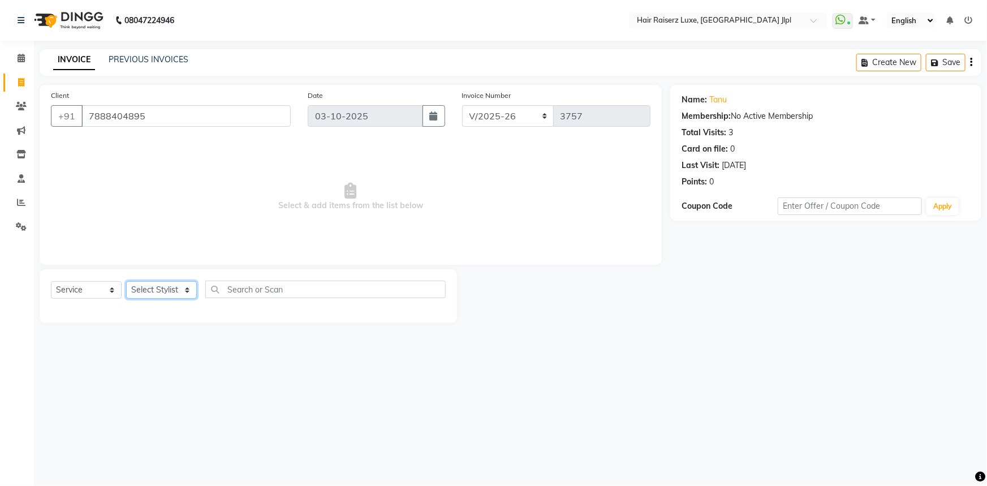
click at [147, 290] on select "Select Stylist [PERSON_NAME] [PERSON_NAME] Asma [PERSON_NAME] C&Gs Vogue [PERSO…" at bounding box center [161, 290] width 71 height 18
select select "84148"
click at [126, 281] on select "Select Stylist [PERSON_NAME] [PERSON_NAME] Asma [PERSON_NAME] C&Gs Vogue [PERSO…" at bounding box center [161, 290] width 71 height 18
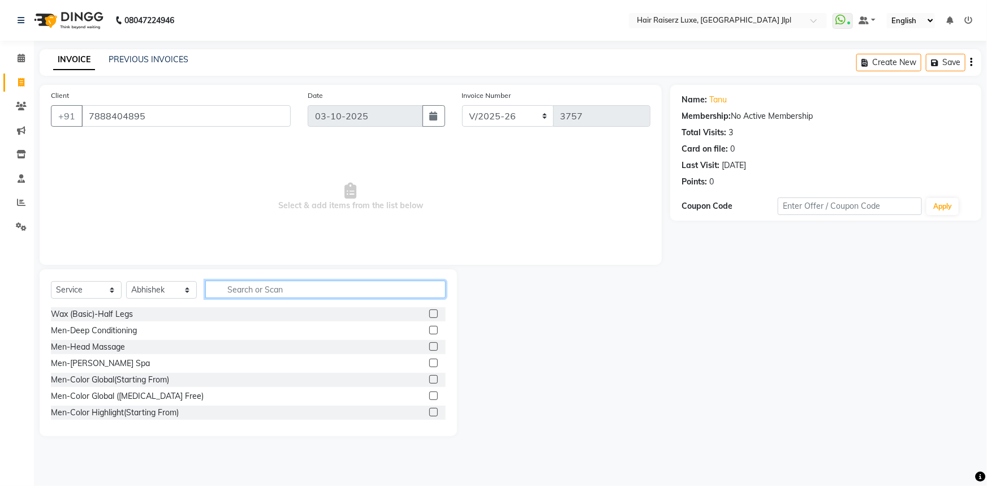
click at [258, 292] on input "text" at bounding box center [325, 290] width 240 height 18
type input "women c"
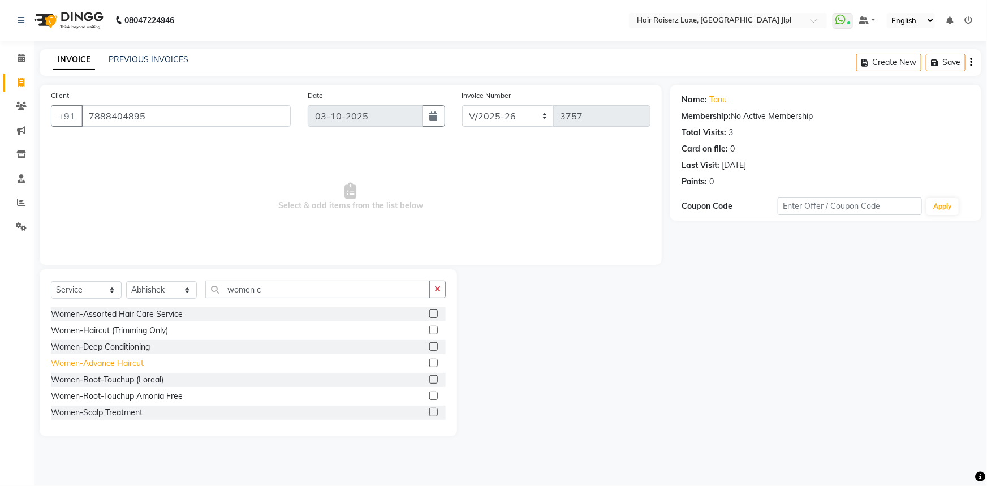
click at [141, 364] on div "Women-Advance Haircut" at bounding box center [97, 363] width 93 height 12
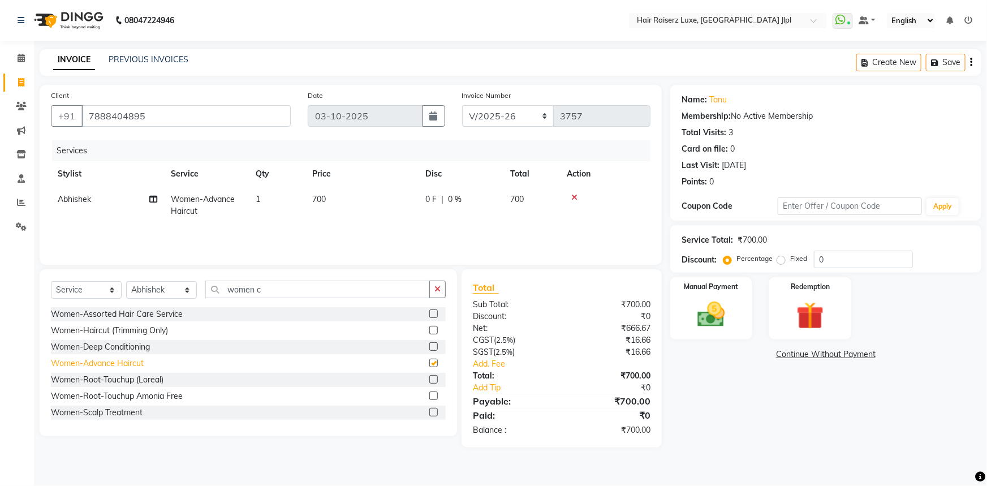
checkbox input "false"
click at [321, 198] on span "700" at bounding box center [319, 199] width 14 height 10
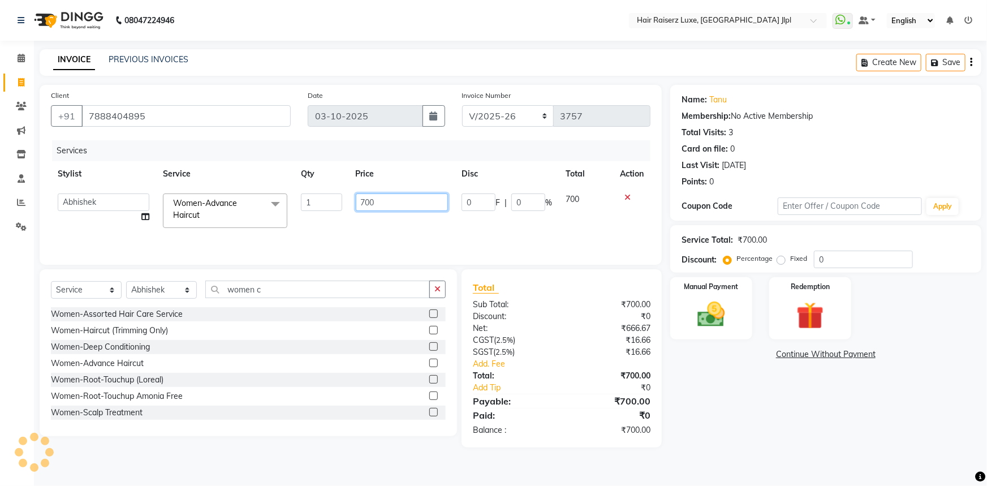
click at [371, 201] on input "700" at bounding box center [402, 202] width 93 height 18
type input "850"
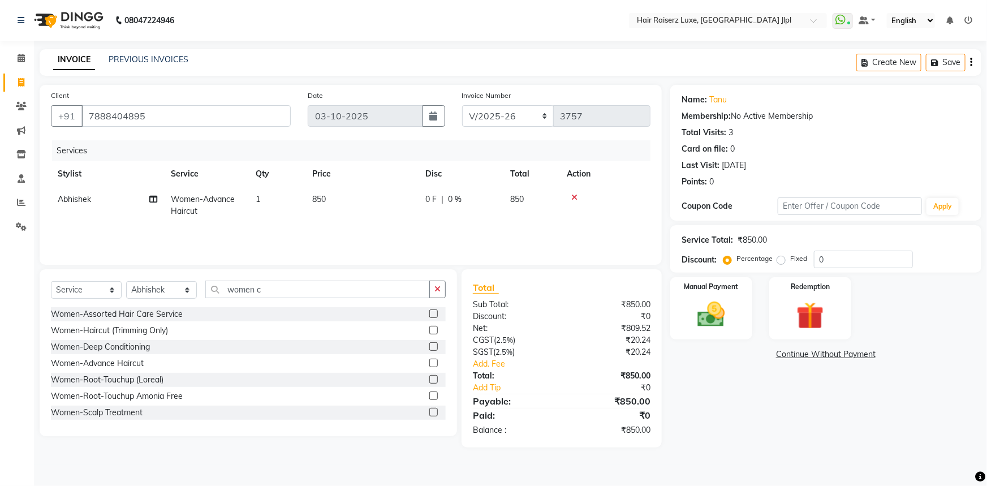
click at [733, 417] on div "Name: Tanu Membership: No Active Membership Total Visits: 3 Card on file: 0 Las…" at bounding box center [830, 266] width 320 height 363
click at [706, 329] on img at bounding box center [711, 314] width 46 height 33
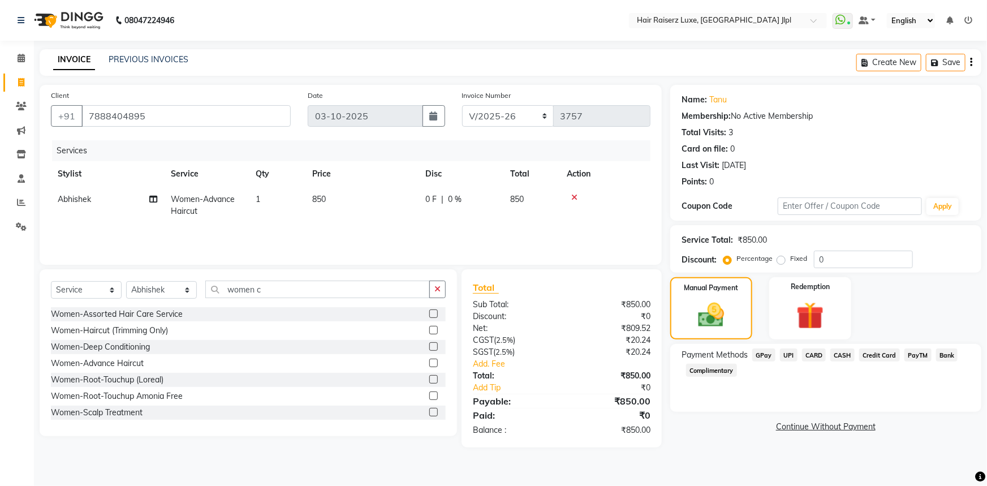
click at [783, 355] on span "UPI" at bounding box center [789, 354] width 18 height 13
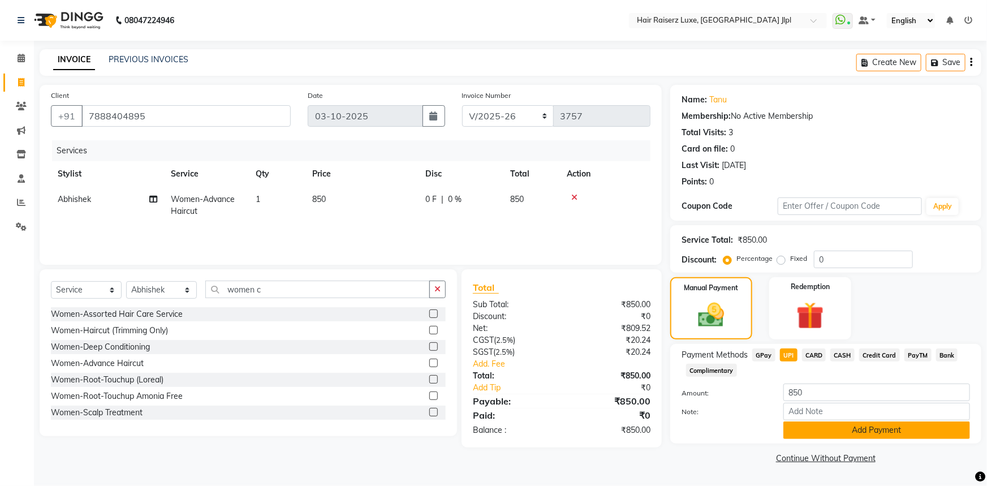
click at [809, 433] on button "Add Payment" at bounding box center [876, 430] width 187 height 18
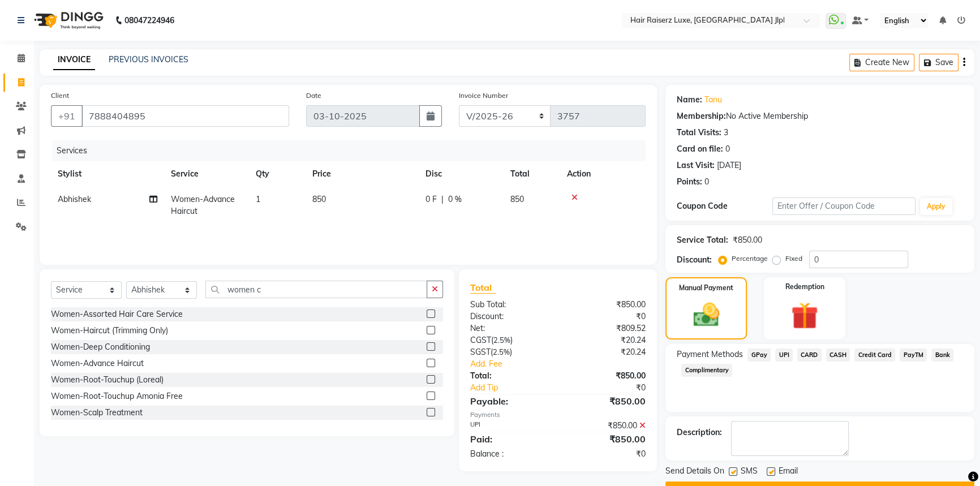
scroll to position [29, 0]
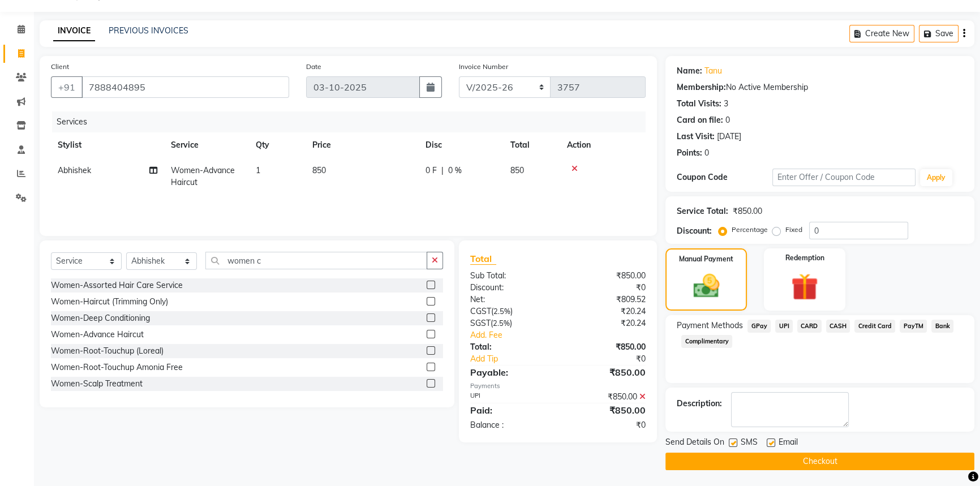
click at [765, 446] on div "SMS" at bounding box center [747, 443] width 38 height 14
click at [767, 442] on label at bounding box center [770, 442] width 8 height 8
click at [767, 442] on input "checkbox" at bounding box center [769, 442] width 7 height 7
checkbox input "false"
click at [767, 460] on button "Checkout" at bounding box center [819, 461] width 309 height 18
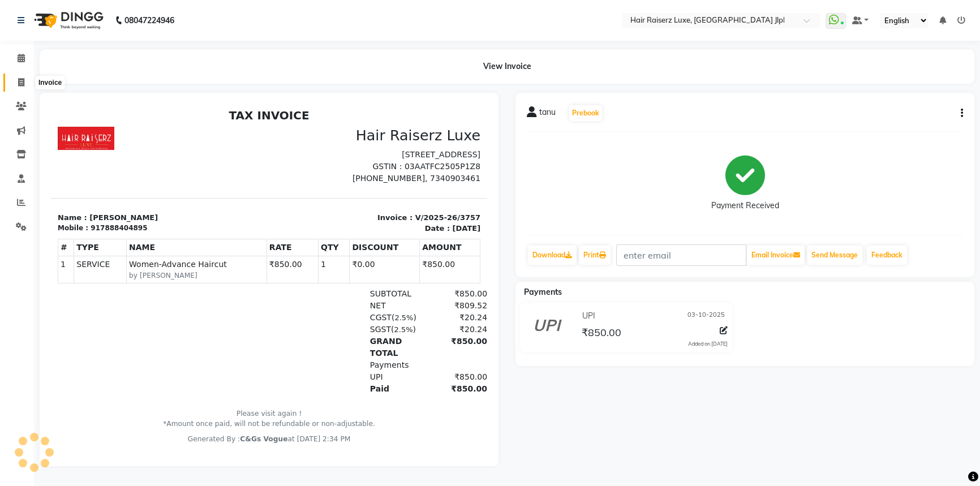
click at [28, 87] on span at bounding box center [21, 82] width 20 height 13
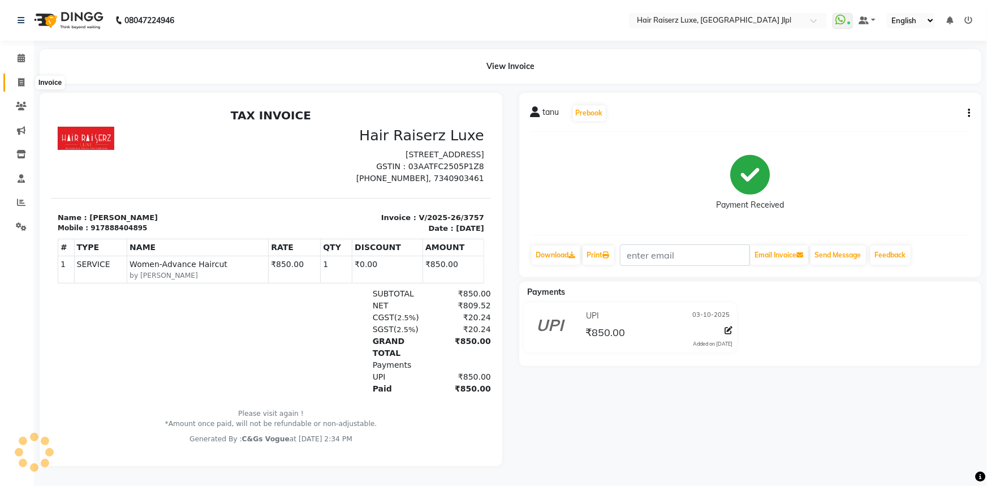
select select "service"
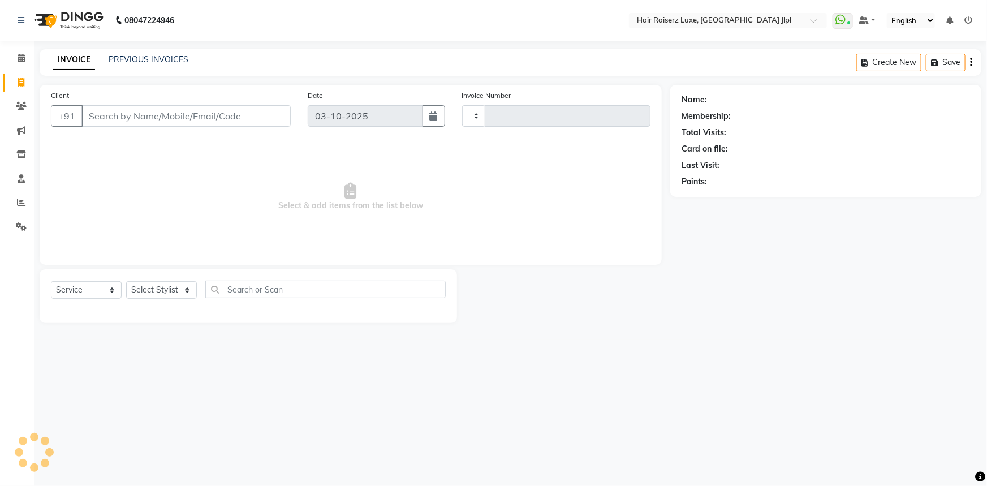
type input "3760"
select select "5409"
click at [23, 81] on icon at bounding box center [21, 82] width 6 height 8
select select "service"
type input "3760"
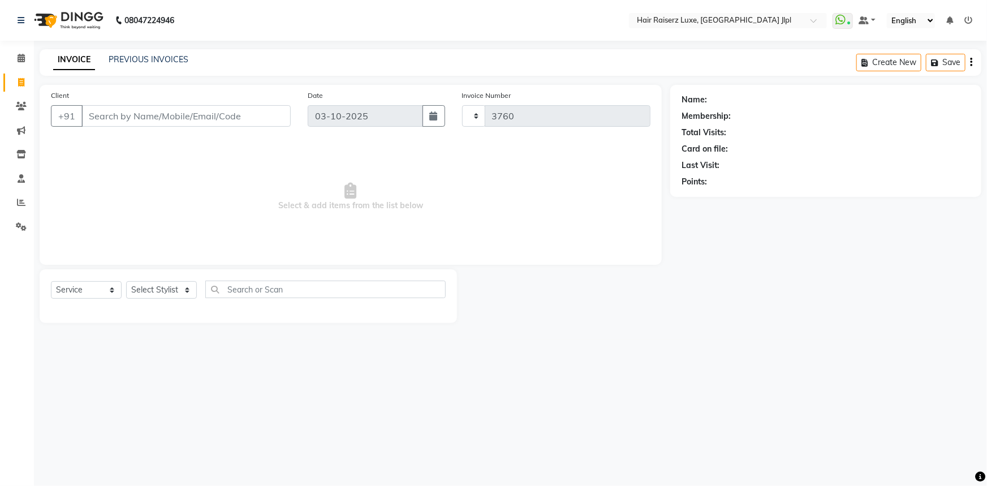
select select "5409"
click at [168, 113] on input "Client" at bounding box center [185, 115] width 209 height 21
type input "8847605356"
click at [262, 116] on span "Add Client" at bounding box center [261, 115] width 45 height 11
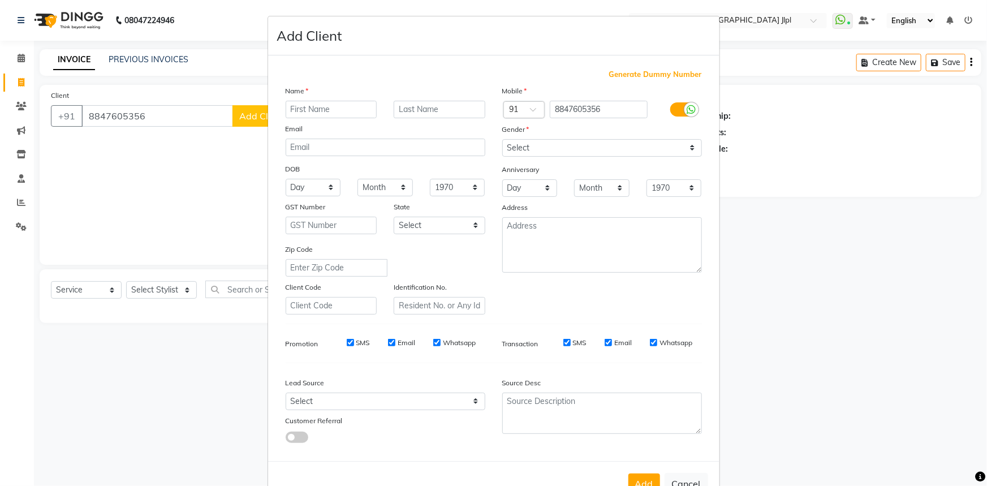
click at [331, 107] on input "text" at bounding box center [332, 110] width 92 height 18
type input "p"
type input "[PERSON_NAME]"
click at [629, 144] on select "Select Male Female Other Prefer Not To Say" at bounding box center [602, 148] width 200 height 18
select select "male"
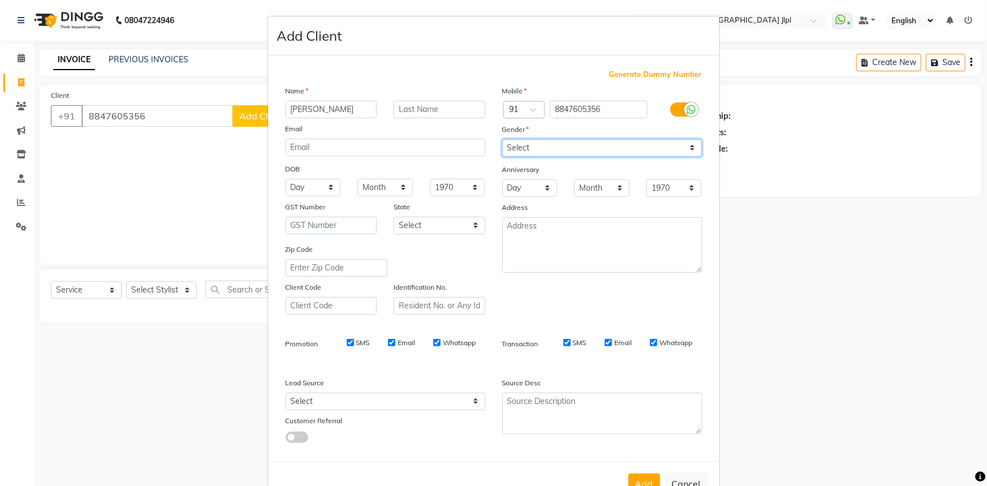
click at [502, 139] on select "Select Male Female Other Prefer Not To Say" at bounding box center [602, 148] width 200 height 18
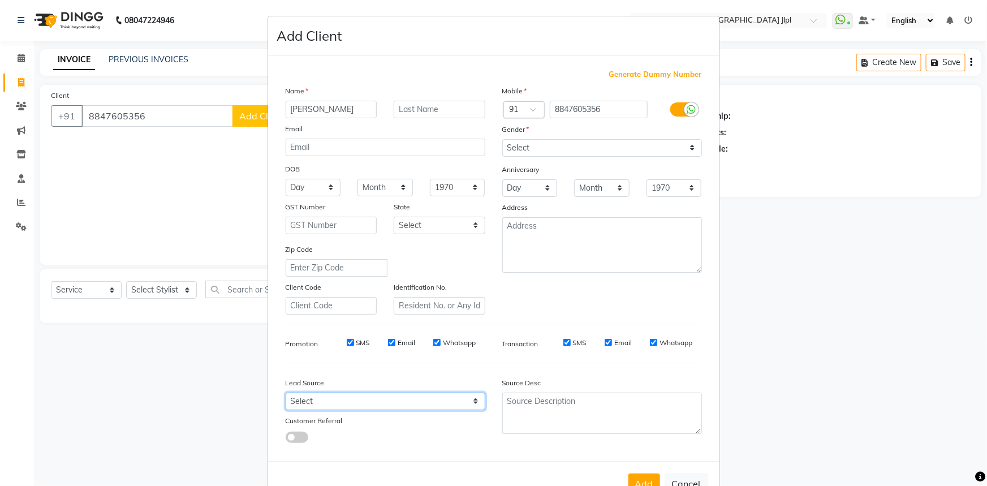
click at [451, 406] on select "Select Walk-in Referral Internet Friend Word of Mouth Advertisement Facebook Ju…" at bounding box center [386, 401] width 200 height 18
select select "35138"
click at [286, 395] on select "Select Walk-in Referral Internet Friend Word of Mouth Advertisement Facebook Ju…" at bounding box center [386, 401] width 200 height 18
click at [644, 478] on button "Add" at bounding box center [644, 483] width 32 height 20
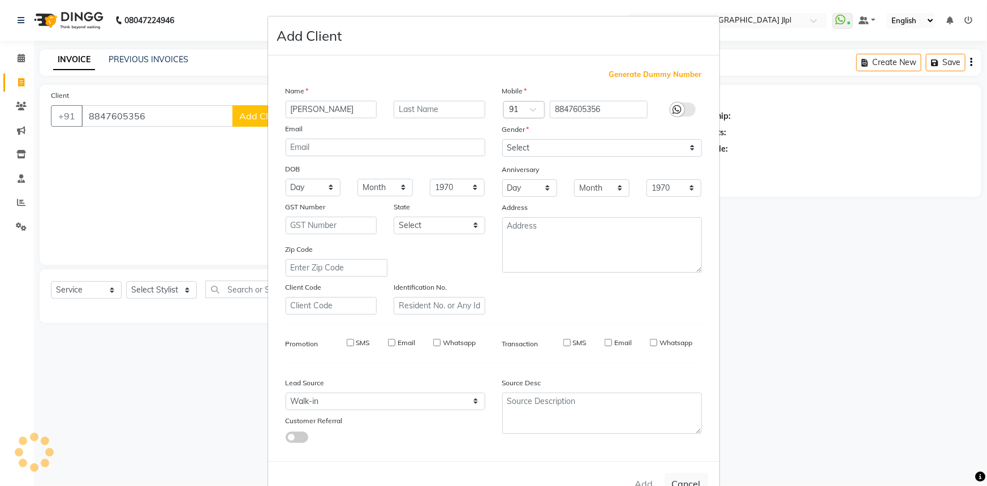
select select
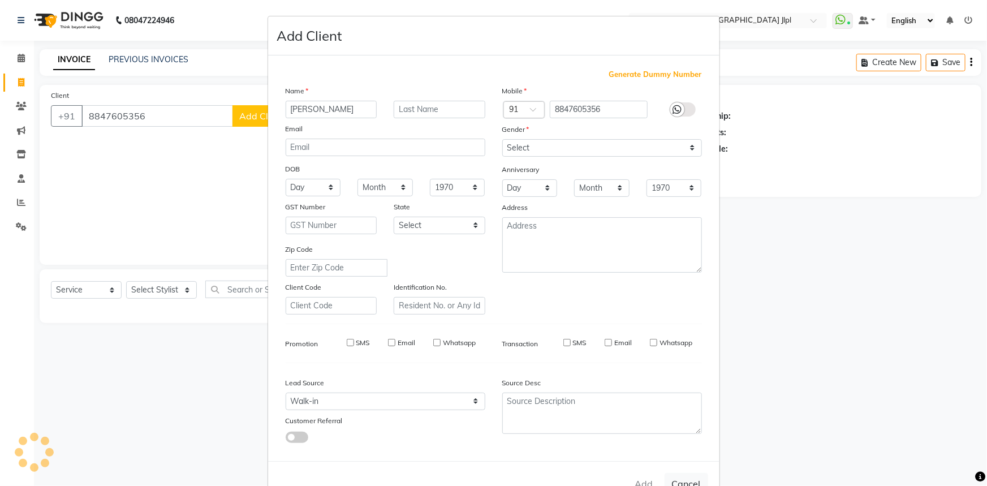
select select
checkbox input "false"
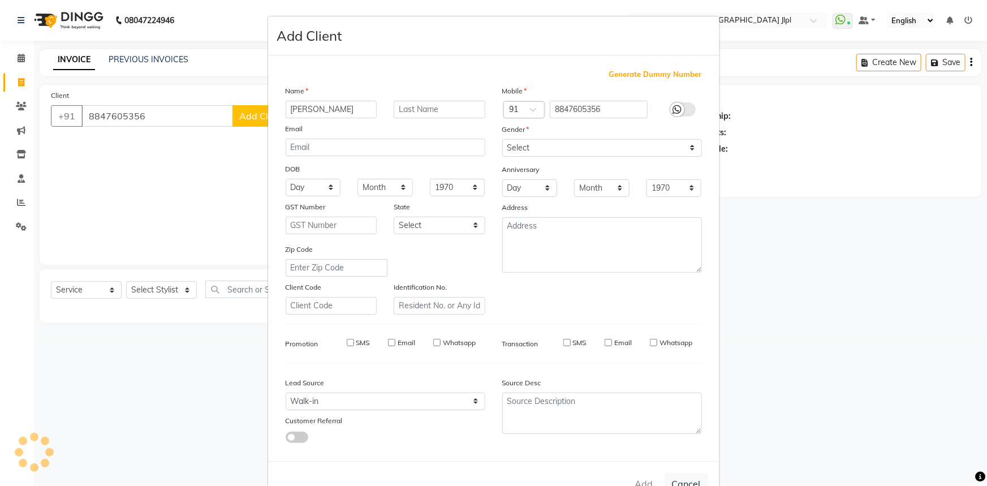
checkbox input "false"
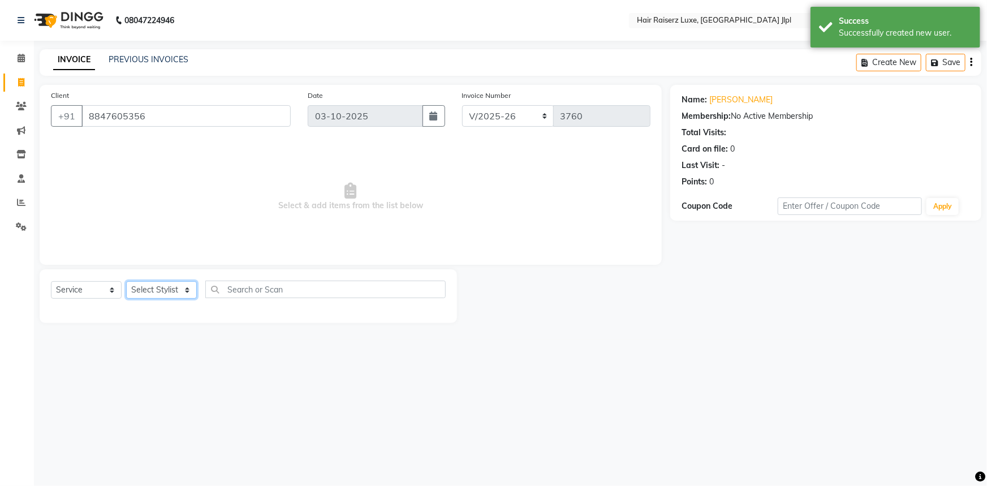
click at [165, 282] on select "Select Stylist [PERSON_NAME] [PERSON_NAME] Asma [PERSON_NAME] C&Gs Vogue [PERSO…" at bounding box center [161, 290] width 71 height 18
select select "47928"
click at [126, 281] on select "Select Stylist [PERSON_NAME] [PERSON_NAME] Asma [PERSON_NAME] C&Gs Vogue [PERSO…" at bounding box center [161, 290] width 71 height 18
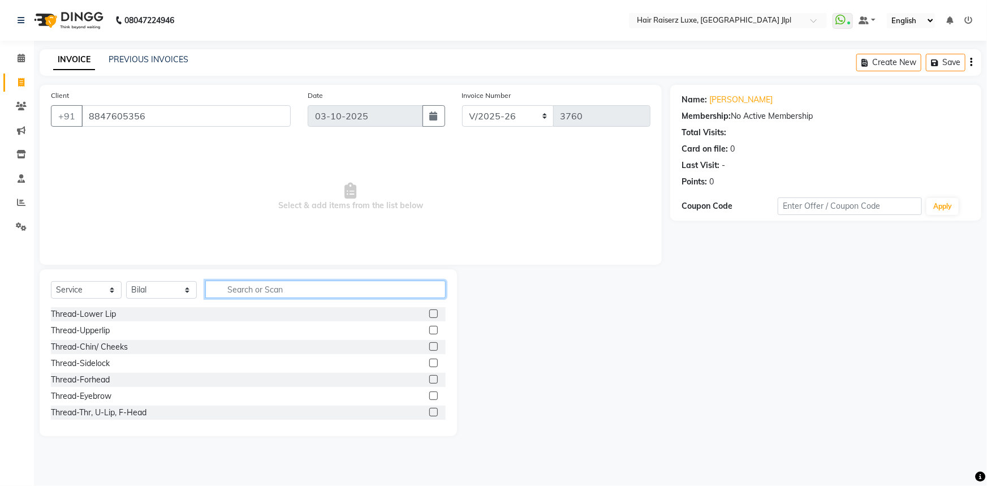
click at [265, 288] on input "text" at bounding box center [325, 290] width 240 height 18
type input "cut"
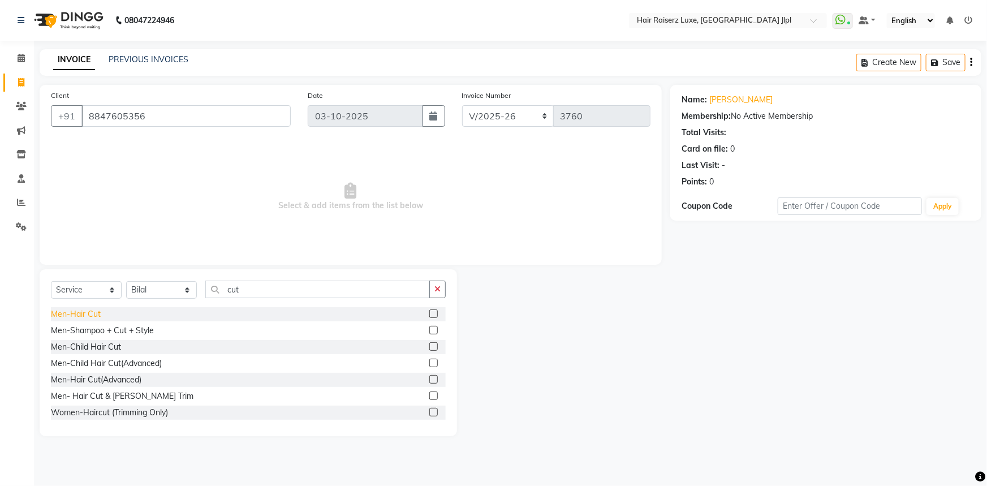
click at [85, 316] on div "Men-Hair Cut" at bounding box center [76, 314] width 50 height 12
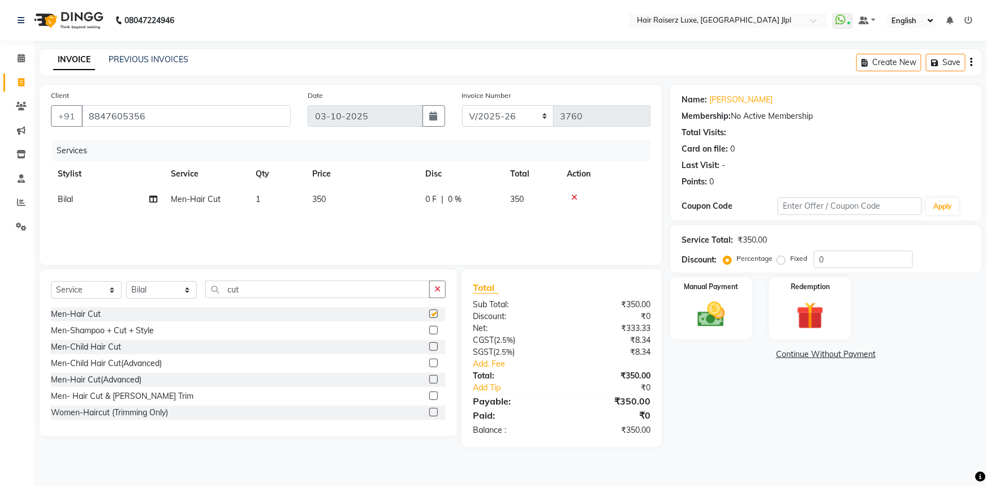
checkbox input "false"
click at [736, 303] on div "Manual Payment" at bounding box center [710, 308] width 85 height 65
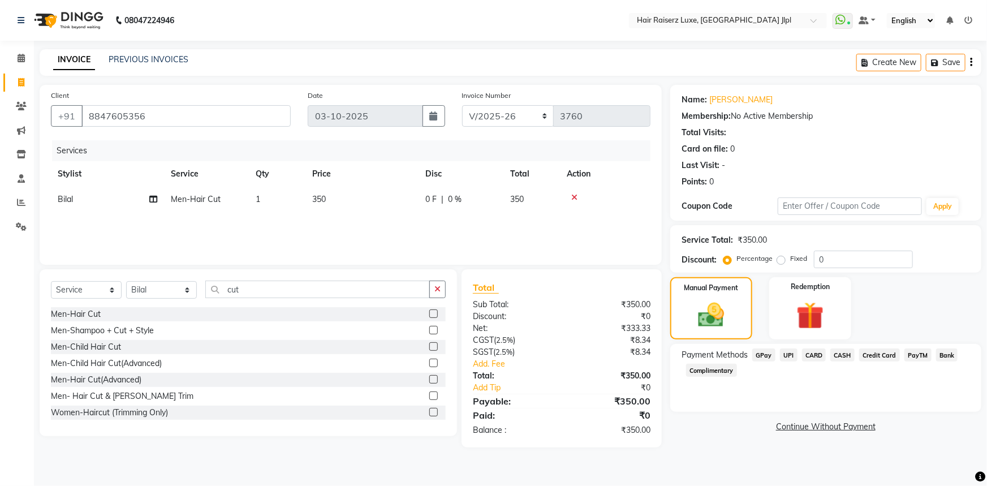
click at [786, 357] on span "UPI" at bounding box center [789, 354] width 18 height 13
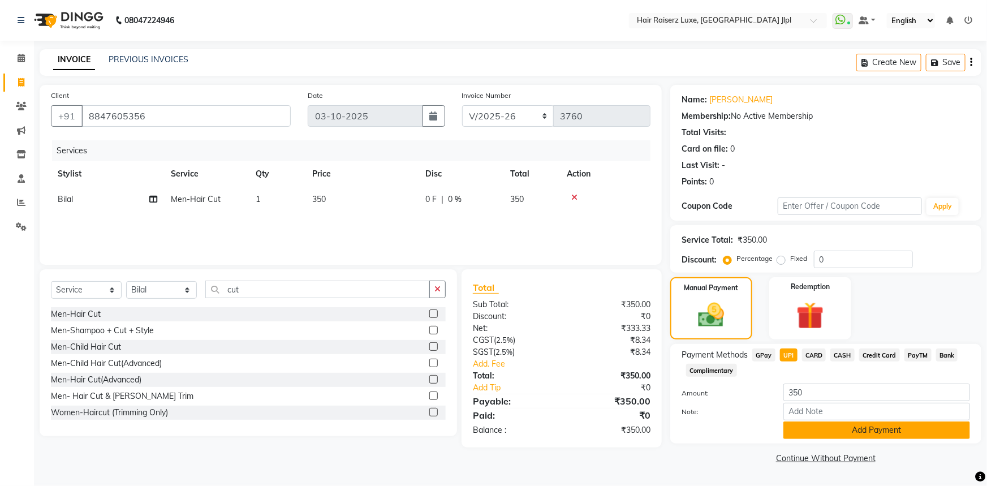
click at [825, 428] on button "Add Payment" at bounding box center [876, 430] width 187 height 18
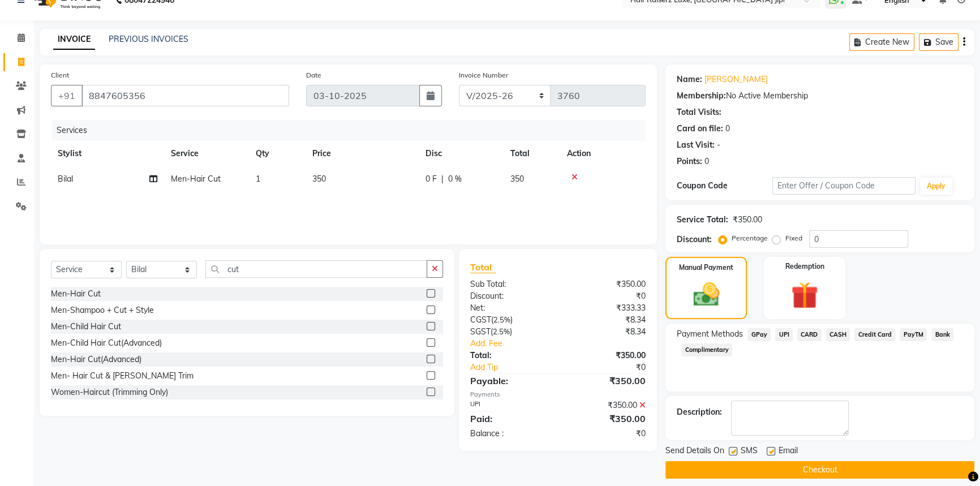
scroll to position [29, 0]
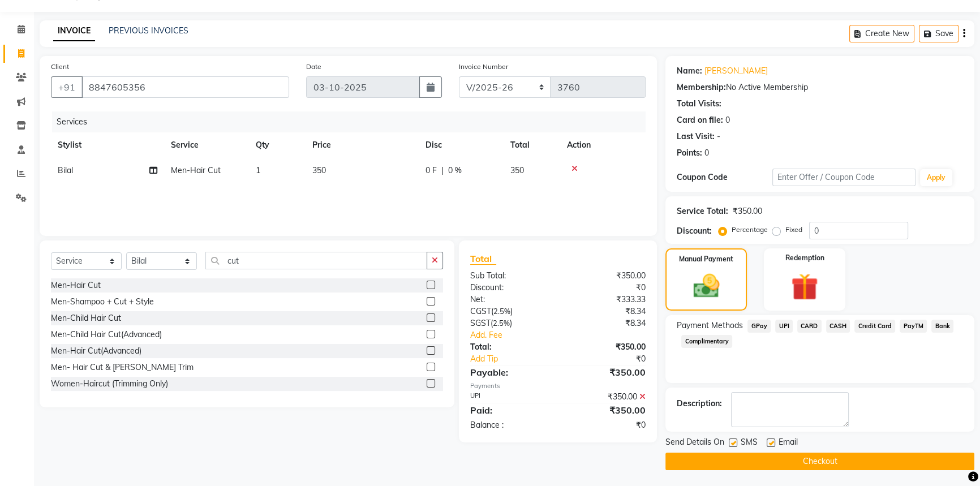
click at [850, 455] on button "Checkout" at bounding box center [819, 461] width 309 height 18
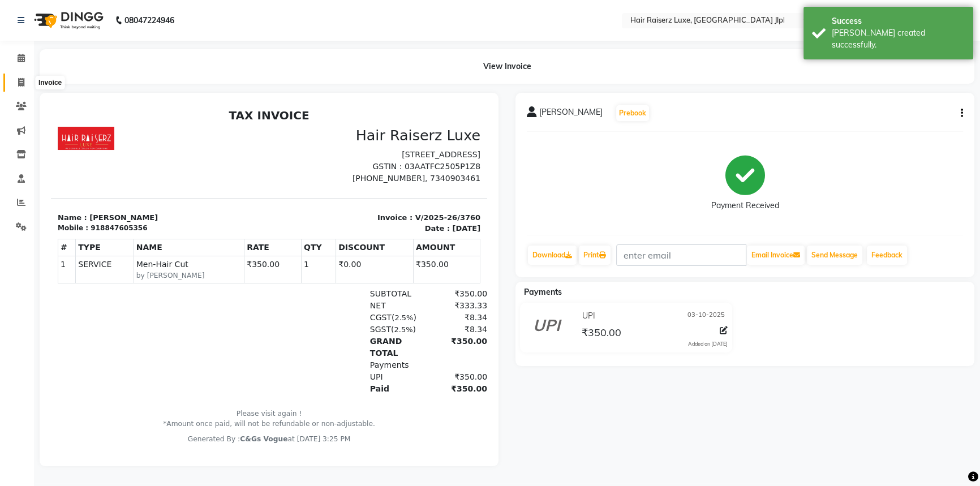
click at [23, 85] on icon at bounding box center [21, 82] width 6 height 8
select select "service"
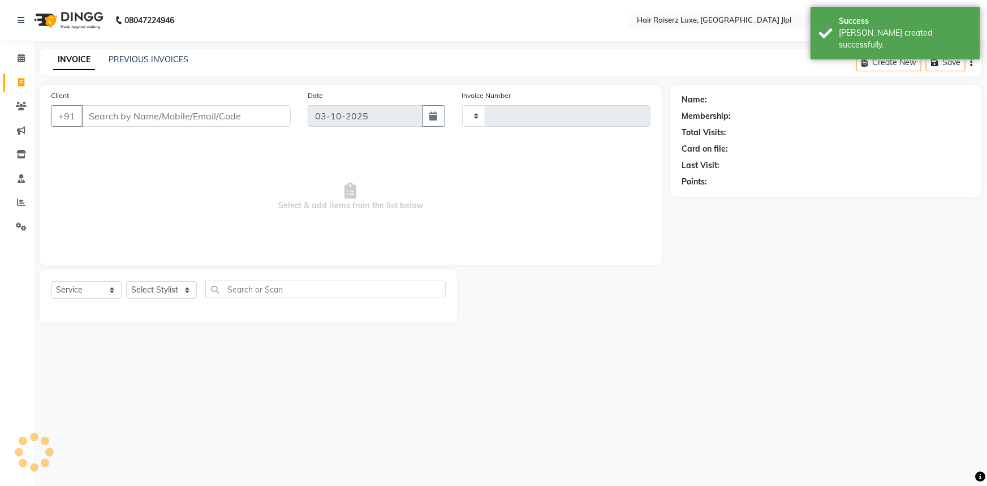
type input "3761"
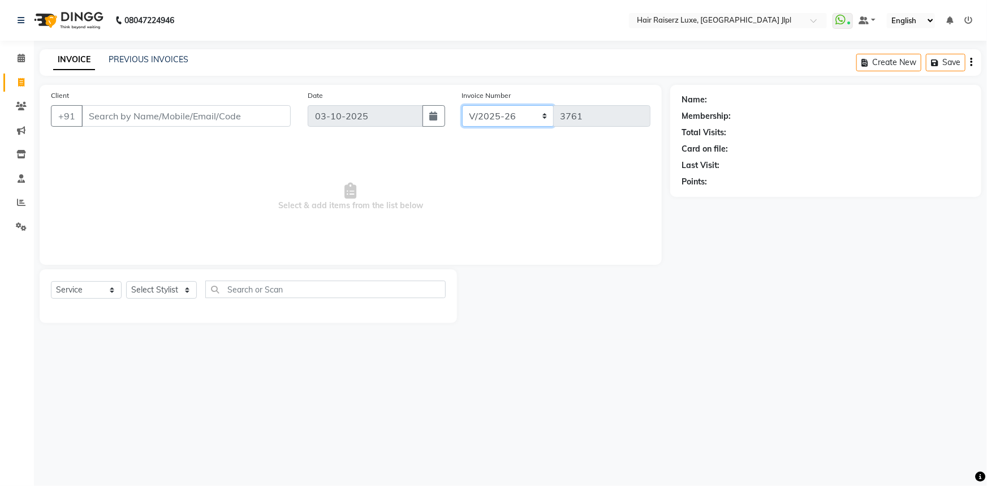
click at [501, 113] on select "FF/2025-26 PreP/2025-26 BANK/2025-26 Paytm/2025-26 CASH/2025-26 V/2025-26" at bounding box center [508, 115] width 92 height 21
select select "8662"
click at [462, 105] on select "FF/2025-26 PreP/2025-26 BANK/2025-26 Paytm/2025-26 CASH/2025-26 V/2025-26" at bounding box center [508, 115] width 92 height 21
type input "0136"
click at [130, 280] on div "Select Service Product Membership Package Voucher Prepaid Gift Card Select Styl…" at bounding box center [248, 296] width 417 height 54
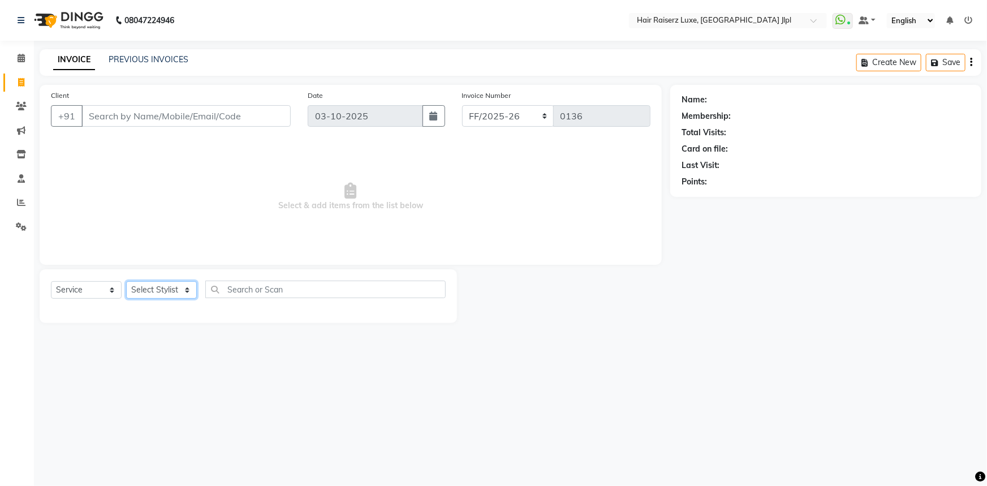
click at [143, 299] on select "Select Stylist [PERSON_NAME] [PERSON_NAME] Asma [PERSON_NAME] C&Gs Vogue [PERSO…" at bounding box center [161, 290] width 71 height 18
select select "80489"
click at [126, 281] on select "Select Stylist [PERSON_NAME] [PERSON_NAME] Asma [PERSON_NAME] C&Gs Vogue [PERSO…" at bounding box center [161, 290] width 71 height 18
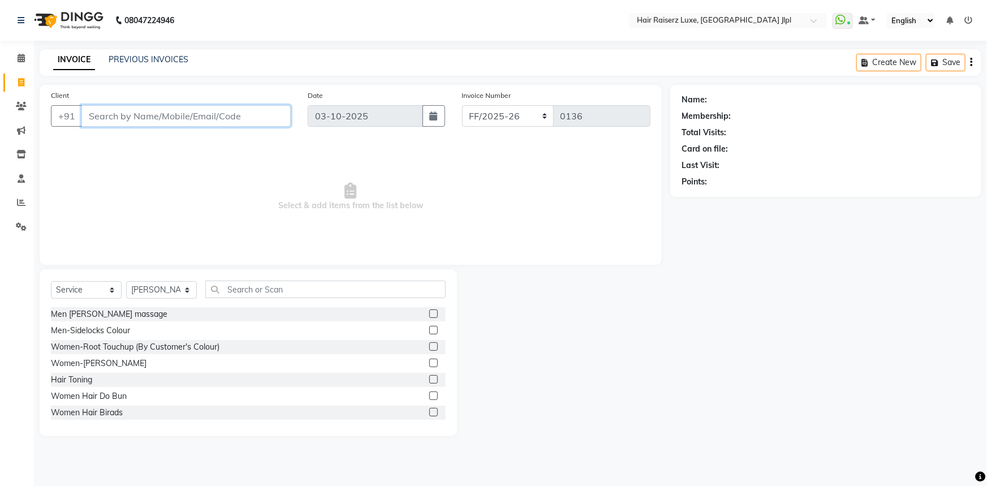
click at [156, 115] on input "Client" at bounding box center [185, 115] width 209 height 21
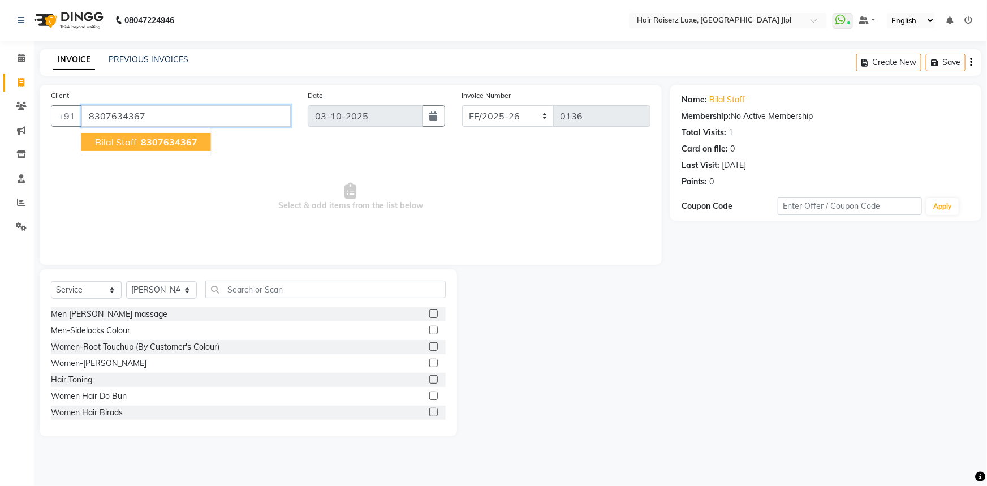
click at [156, 118] on input "8307634367" at bounding box center [185, 115] width 209 height 21
type input "8"
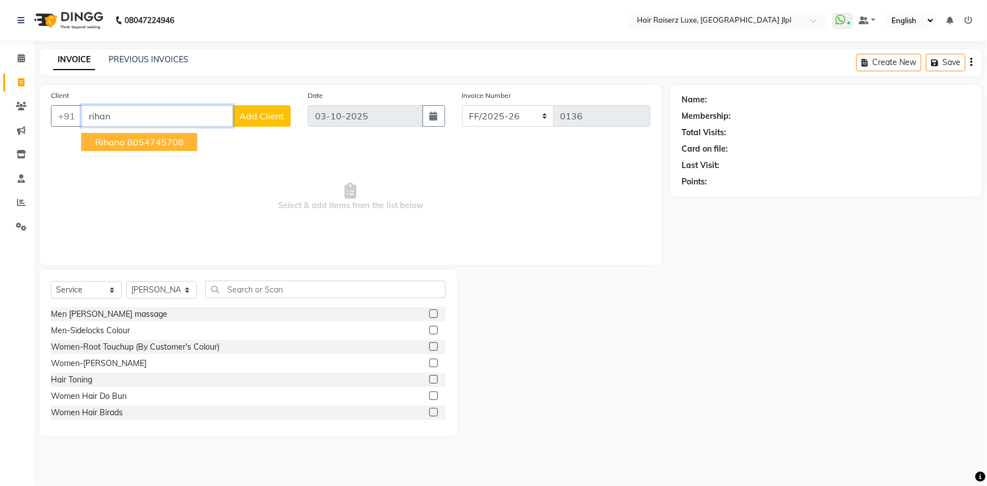
click at [124, 143] on span "Rihana" at bounding box center [110, 141] width 30 height 11
type input "8054745708"
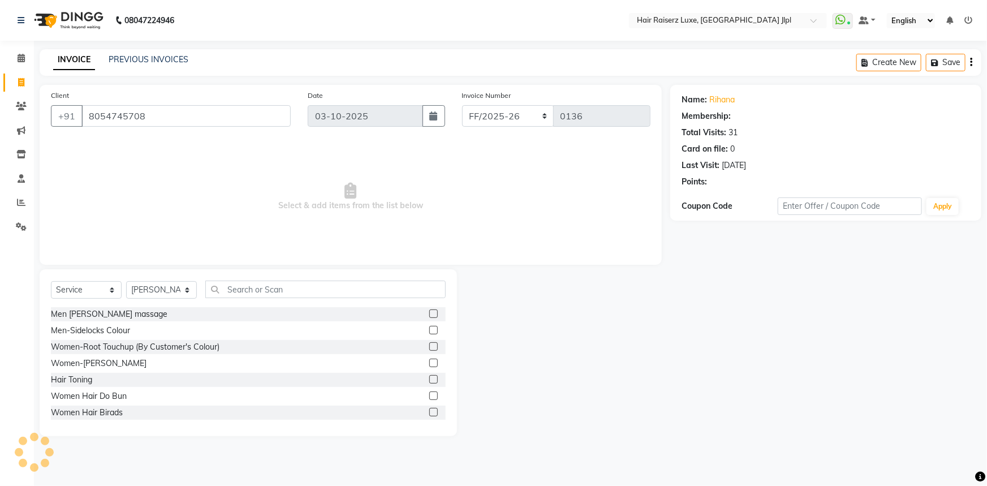
click at [242, 189] on span "Select & add items from the list below" at bounding box center [350, 196] width 599 height 113
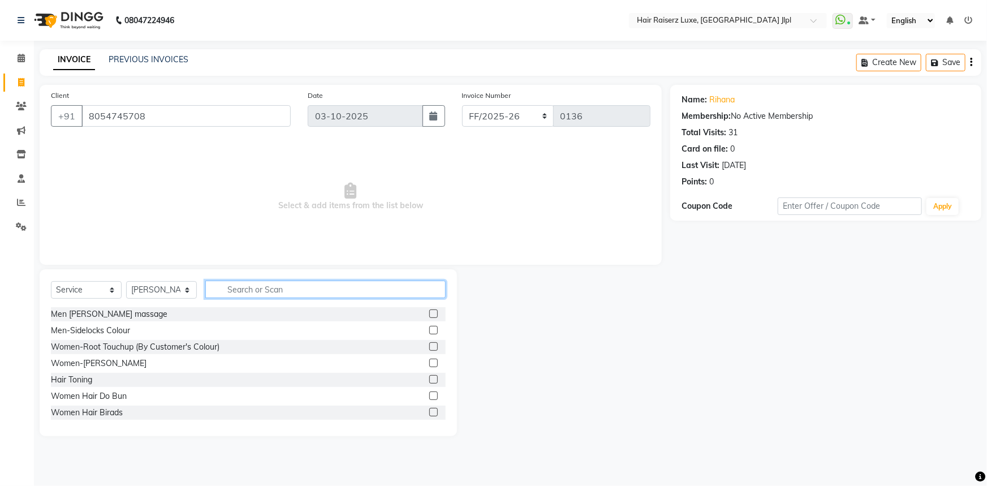
click at [277, 294] on input "text" at bounding box center [325, 290] width 240 height 18
type input "fil"
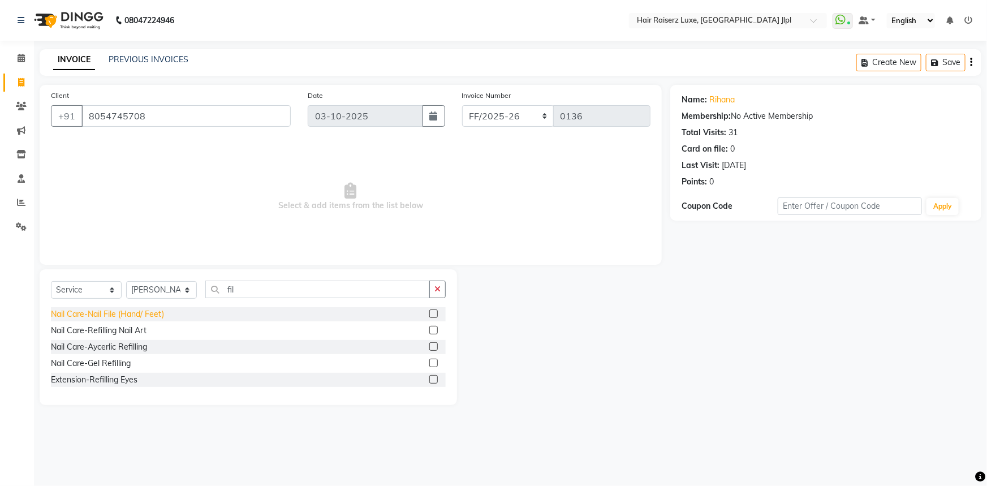
click at [143, 313] on div "Nail Care-Nail File (Hand/ Feet)" at bounding box center [107, 314] width 113 height 12
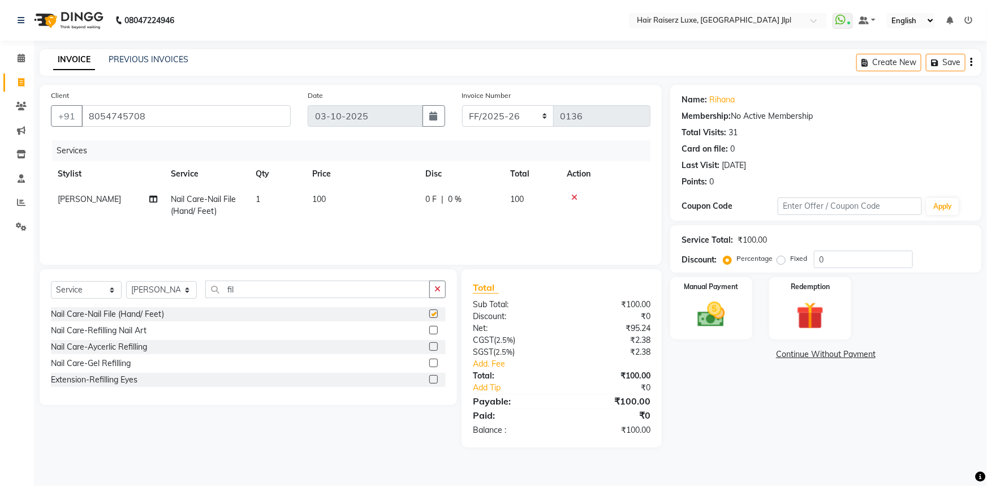
checkbox input "false"
click at [172, 287] on select "Select Stylist [PERSON_NAME] [PERSON_NAME] Asma [PERSON_NAME] C&Gs Vogue [PERSO…" at bounding box center [161, 290] width 71 height 18
select select "84848"
click at [126, 281] on select "Select Stylist [PERSON_NAME] [PERSON_NAME] Asma [PERSON_NAME] C&Gs Vogue [PERSO…" at bounding box center [161, 290] width 71 height 18
click at [81, 323] on div "Thread-Upperlip" at bounding box center [248, 330] width 395 height 14
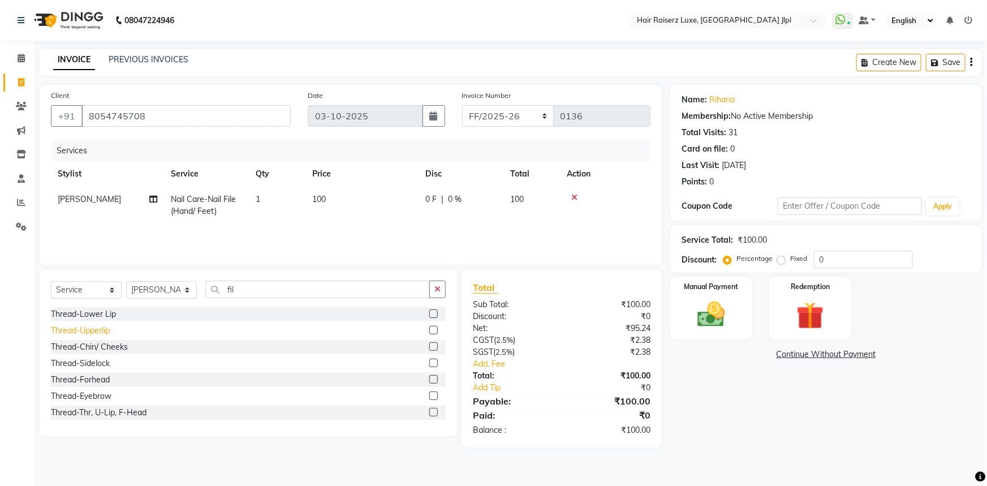
click at [81, 329] on div "Thread-Upperlip" at bounding box center [80, 331] width 59 height 12
checkbox input "false"
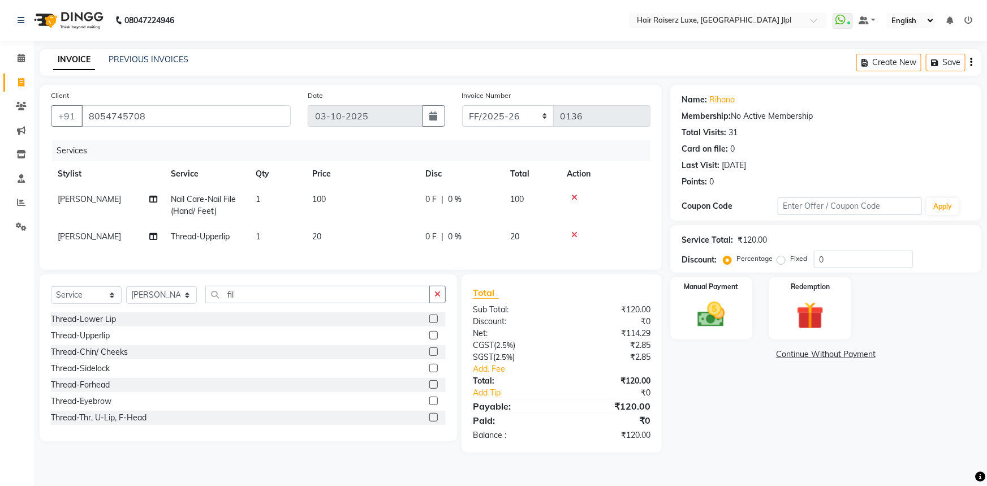
click at [573, 232] on icon at bounding box center [574, 235] width 6 height 8
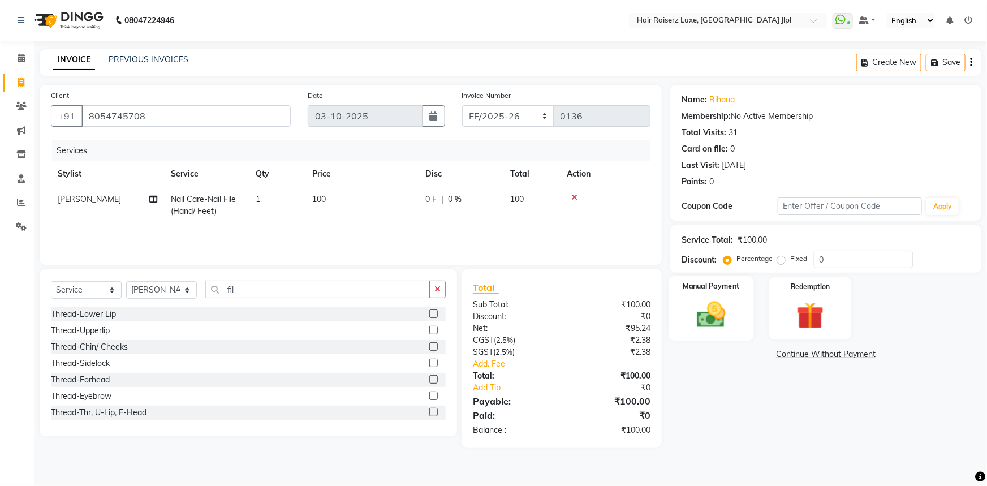
click at [723, 306] on img at bounding box center [711, 314] width 46 height 33
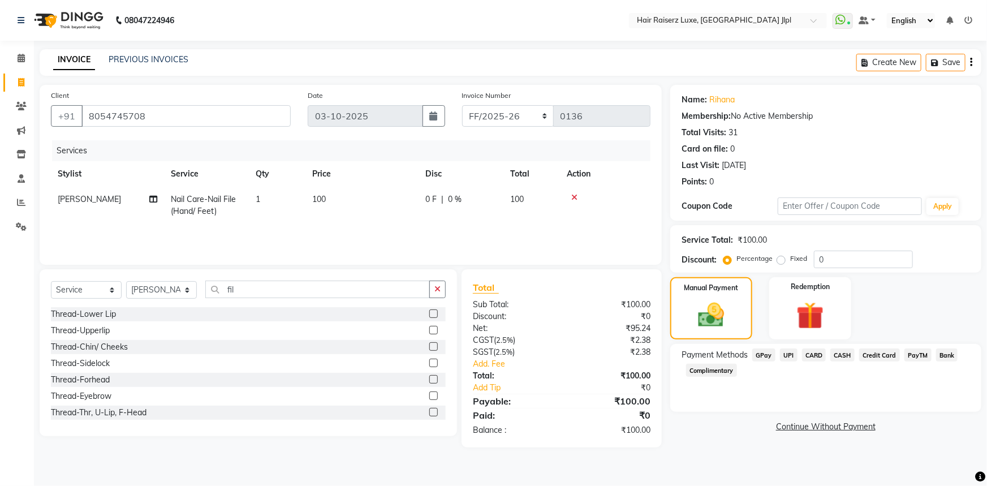
click at [789, 354] on span "UPI" at bounding box center [789, 354] width 18 height 13
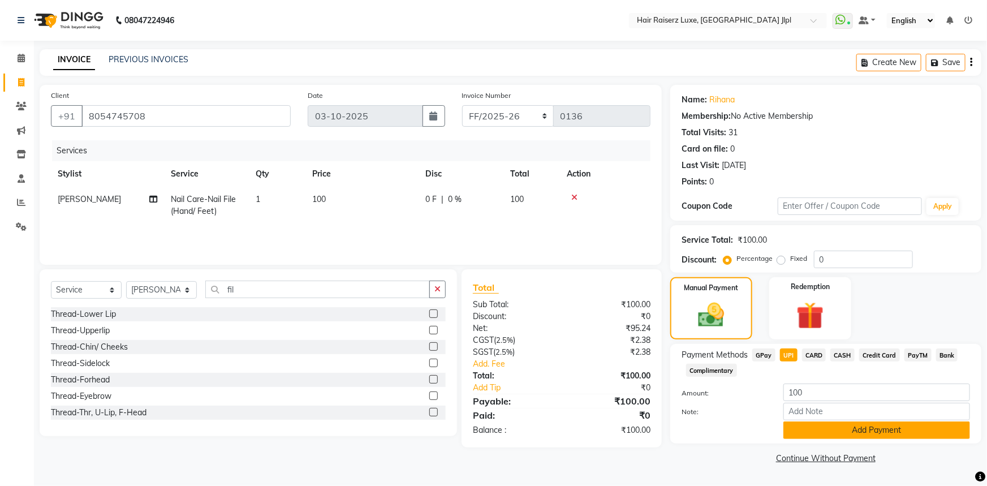
click at [812, 430] on button "Add Payment" at bounding box center [876, 430] width 187 height 18
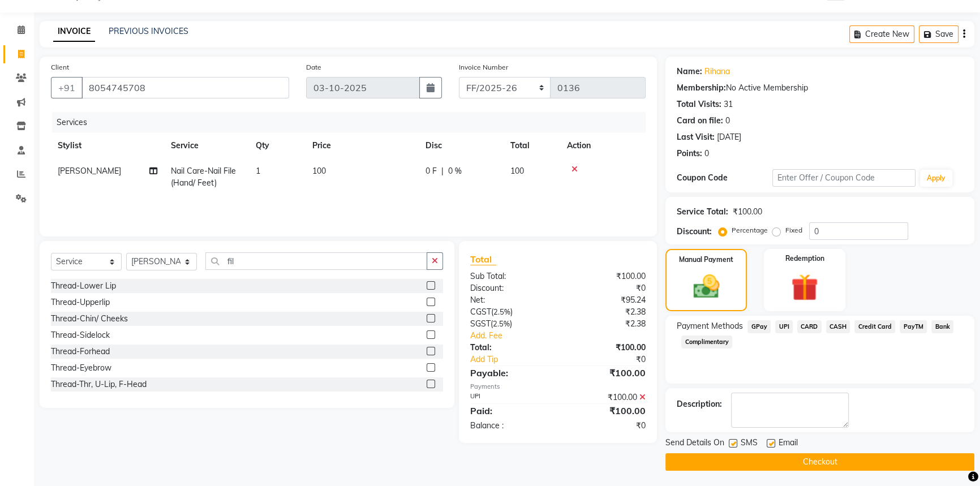
scroll to position [29, 0]
click at [773, 454] on button "Checkout" at bounding box center [819, 461] width 309 height 18
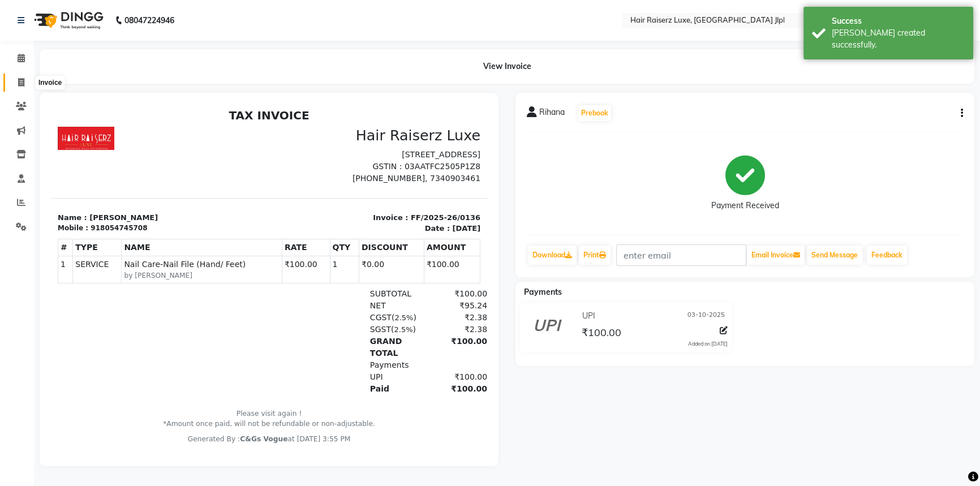
click at [15, 80] on span at bounding box center [21, 82] width 20 height 13
select select "service"
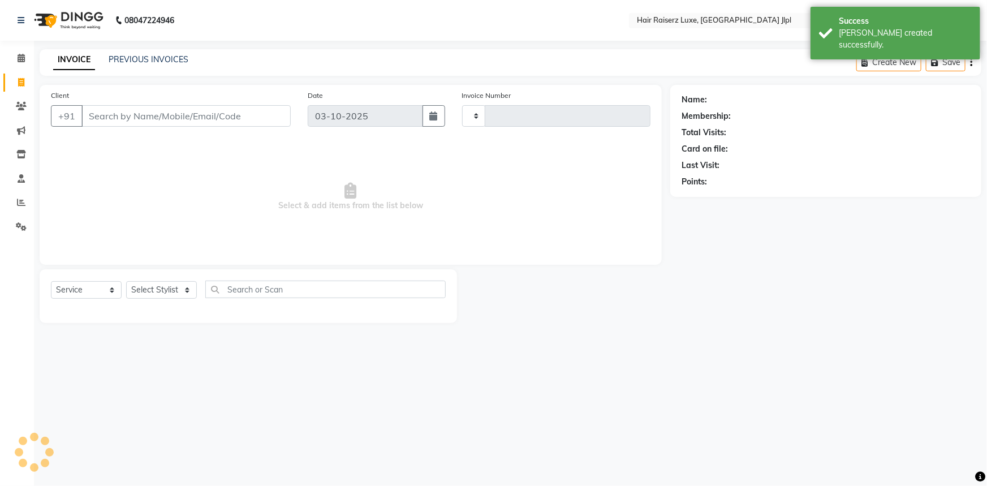
type input "3761"
select select "5409"
click at [109, 119] on input "Client" at bounding box center [185, 115] width 209 height 21
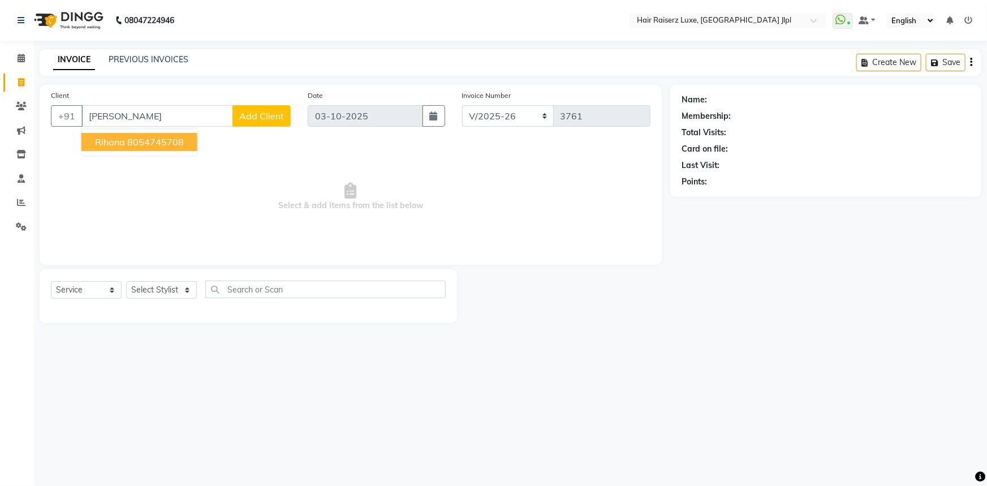
click at [124, 150] on button "Rihana 8054745708" at bounding box center [139, 142] width 116 height 18
type input "8054745708"
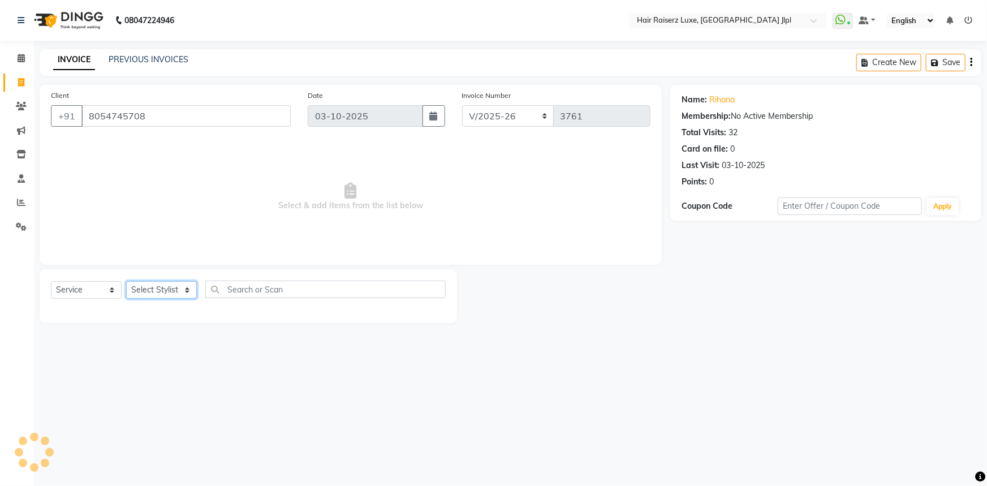
click at [179, 285] on select "Select Stylist [PERSON_NAME] [PERSON_NAME] Asma [PERSON_NAME] C&Gs Vogue [PERSO…" at bounding box center [161, 290] width 71 height 18
select select "84848"
click at [126, 281] on select "Select Stylist [PERSON_NAME] [PERSON_NAME] Asma [PERSON_NAME] C&Gs Vogue [PERSO…" at bounding box center [161, 290] width 71 height 18
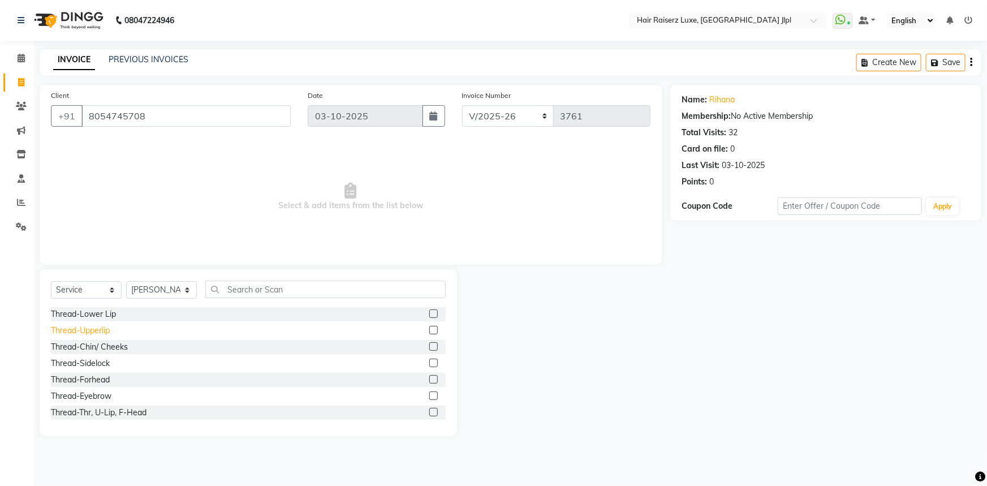
click at [88, 334] on div "Thread-Upperlip" at bounding box center [80, 331] width 59 height 12
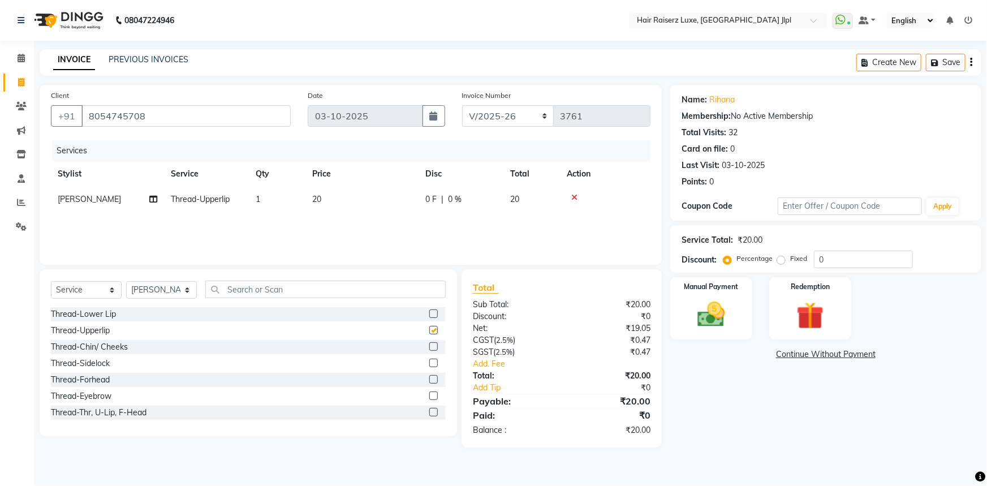
checkbox input "false"
click at [731, 320] on img at bounding box center [711, 314] width 46 height 33
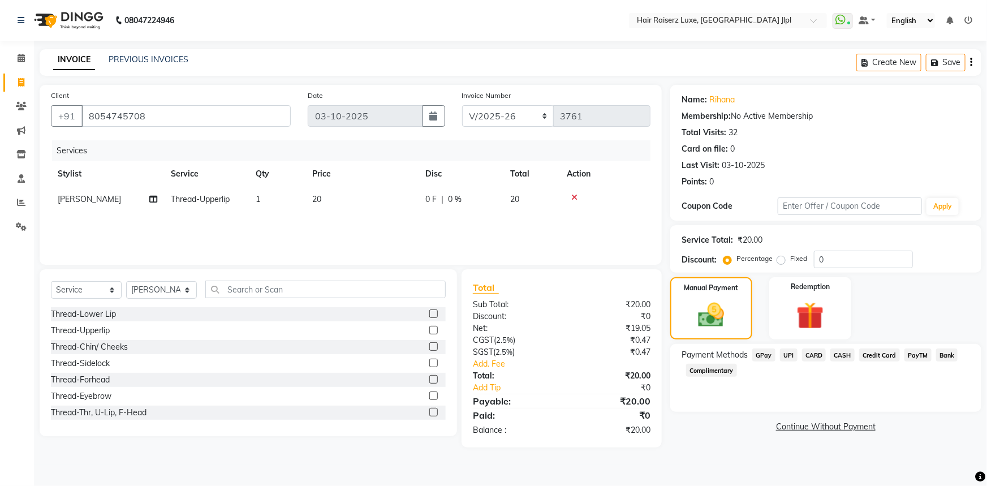
click at [790, 351] on span "UPI" at bounding box center [789, 354] width 18 height 13
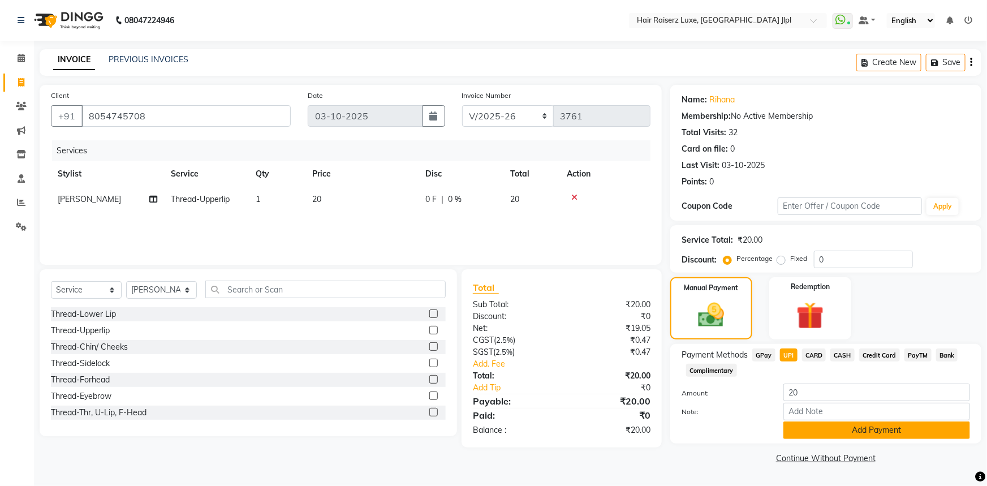
click at [832, 435] on button "Add Payment" at bounding box center [876, 430] width 187 height 18
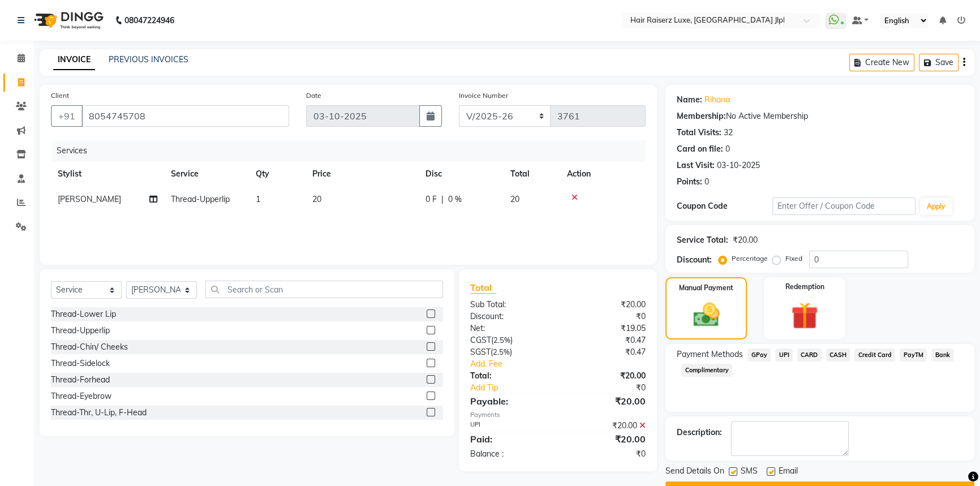
click at [769, 467] on label at bounding box center [770, 471] width 8 height 8
click at [769, 468] on input "checkbox" at bounding box center [769, 471] width 7 height 7
checkbox input "false"
click at [772, 481] on button "Checkout" at bounding box center [819, 490] width 309 height 18
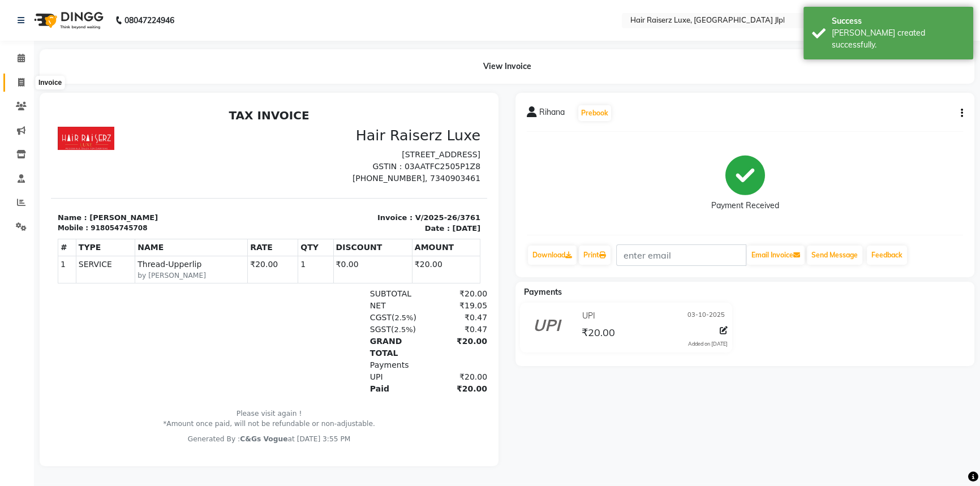
drag, startPoint x: 21, startPoint y: 88, endPoint x: 28, endPoint y: 84, distance: 8.1
click at [21, 88] on span at bounding box center [21, 82] width 20 height 13
select select "service"
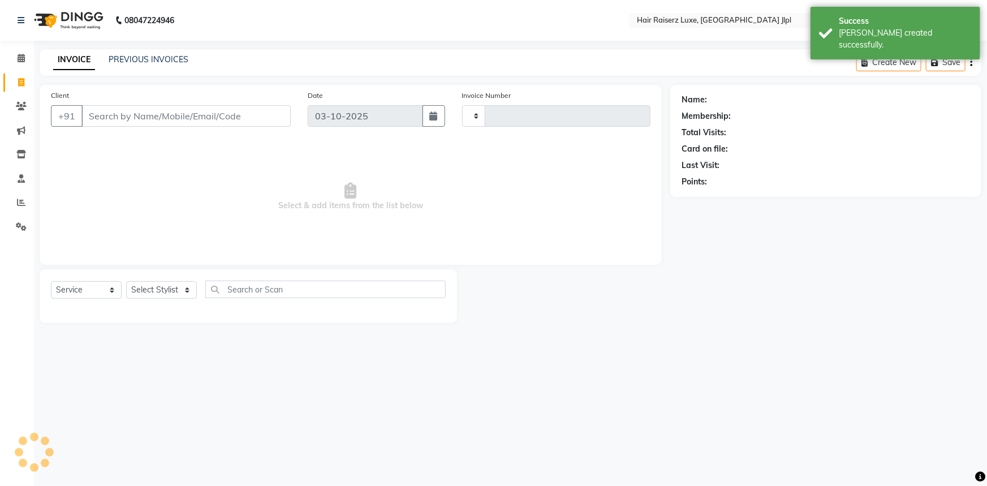
type input "3762"
select select "5409"
click at [163, 61] on link "PREVIOUS INVOICES" at bounding box center [149, 59] width 80 height 10
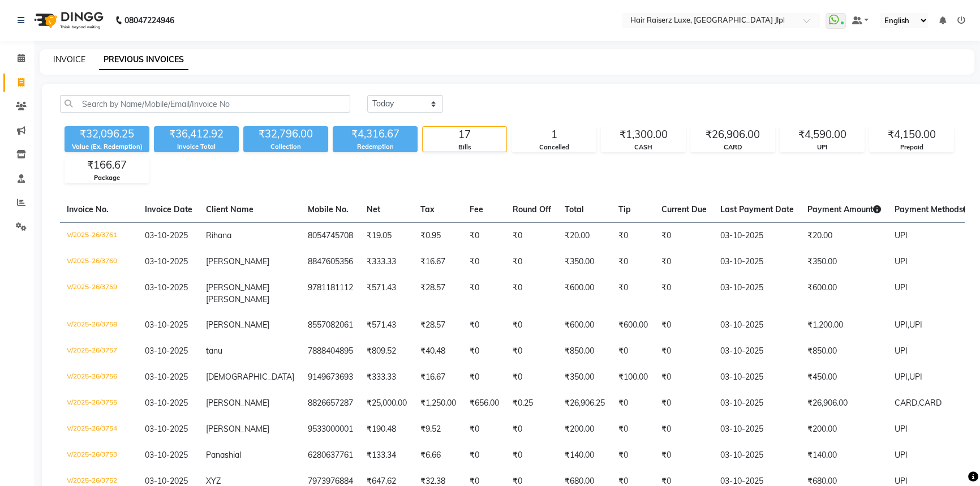
click at [84, 61] on link "INVOICE" at bounding box center [69, 59] width 32 height 10
select select "service"
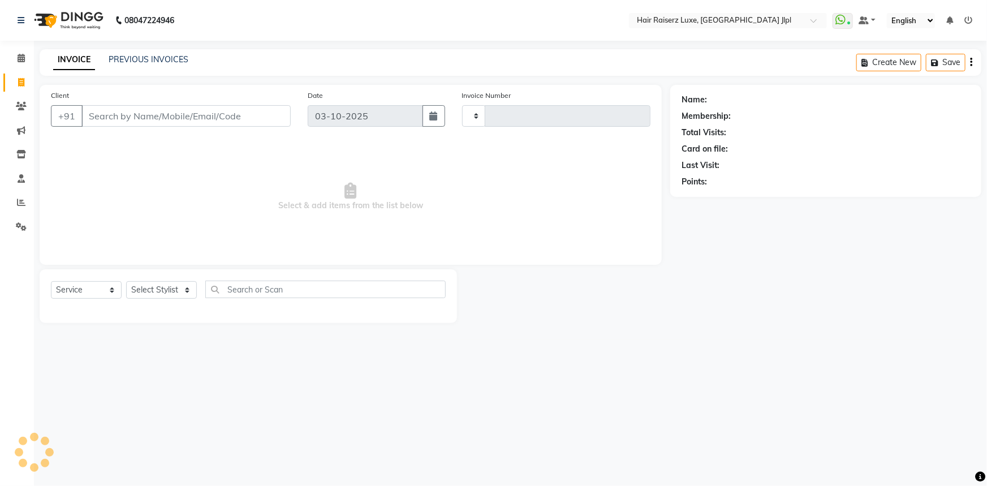
type input "3762"
select select "5409"
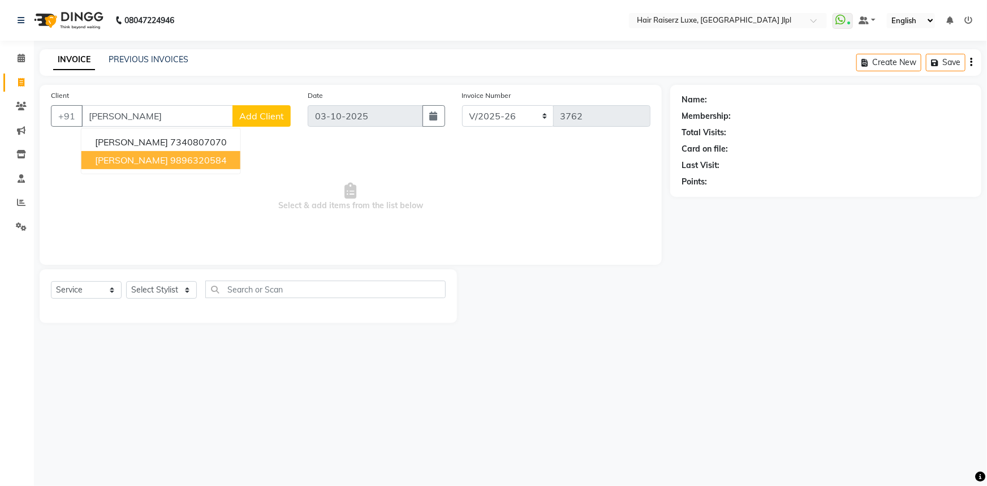
click at [170, 161] on ngb-highlight "9896320584" at bounding box center [198, 159] width 57 height 11
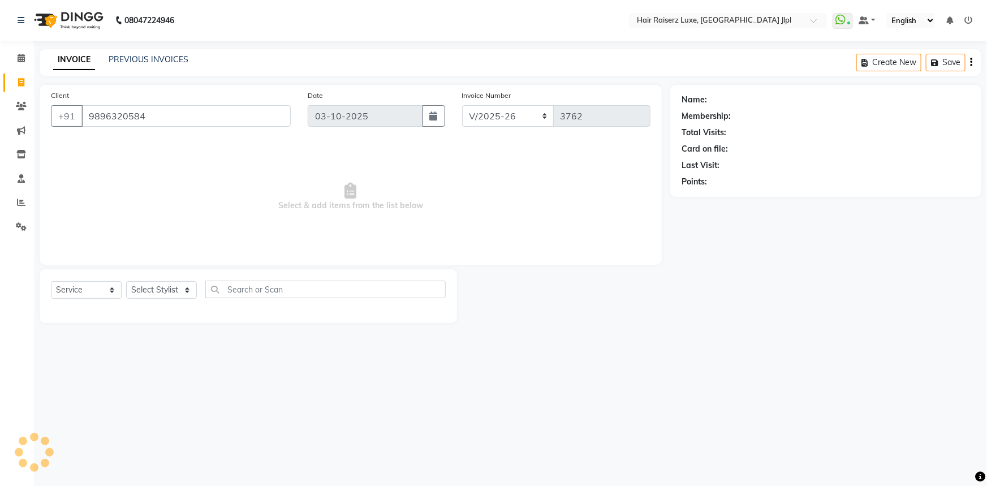
type input "9896320584"
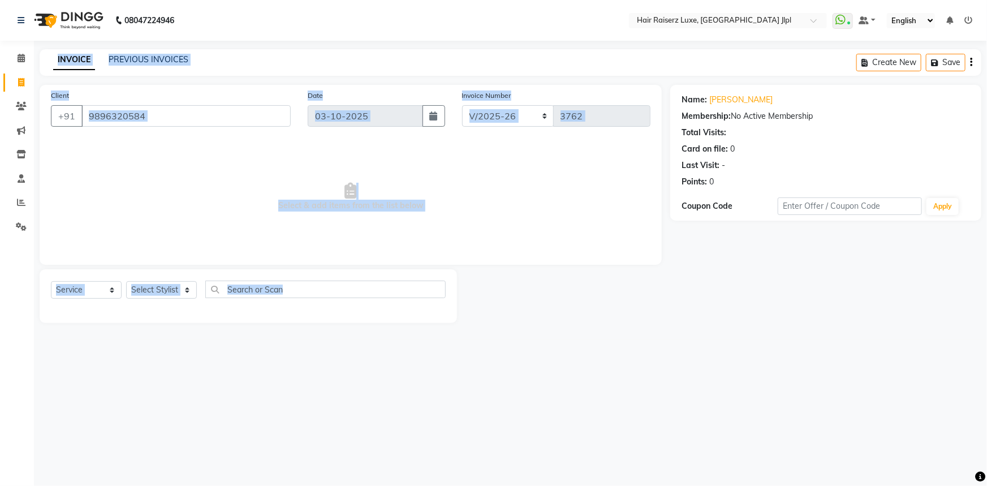
drag, startPoint x: 416, startPoint y: 510, endPoint x: 857, endPoint y: 23, distance: 657.0
click at [582, 481] on div "08047224946 Select Location × Hair Raiserz Luxe, Sector 91 Jlpl WhatsApp Status…" at bounding box center [493, 243] width 987 height 486
click at [143, 157] on span "Select & add items from the list below" at bounding box center [350, 196] width 599 height 113
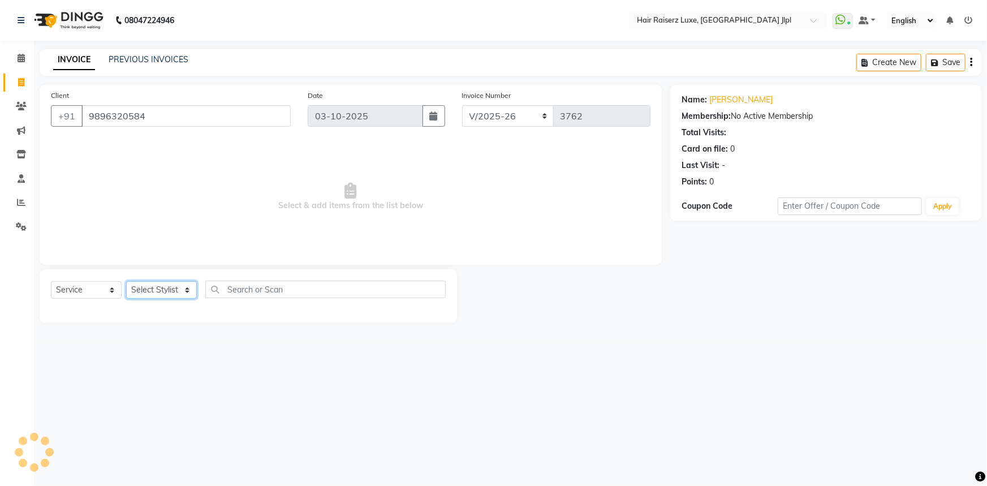
click at [150, 287] on select "Select Stylist [PERSON_NAME] [PERSON_NAME] Asma [PERSON_NAME] C&Gs Vogue [PERSO…" at bounding box center [161, 290] width 71 height 18
select select "68900"
click at [126, 281] on select "Select Stylist [PERSON_NAME] [PERSON_NAME] Asma [PERSON_NAME] C&Gs Vogue [PERSO…" at bounding box center [161, 290] width 71 height 18
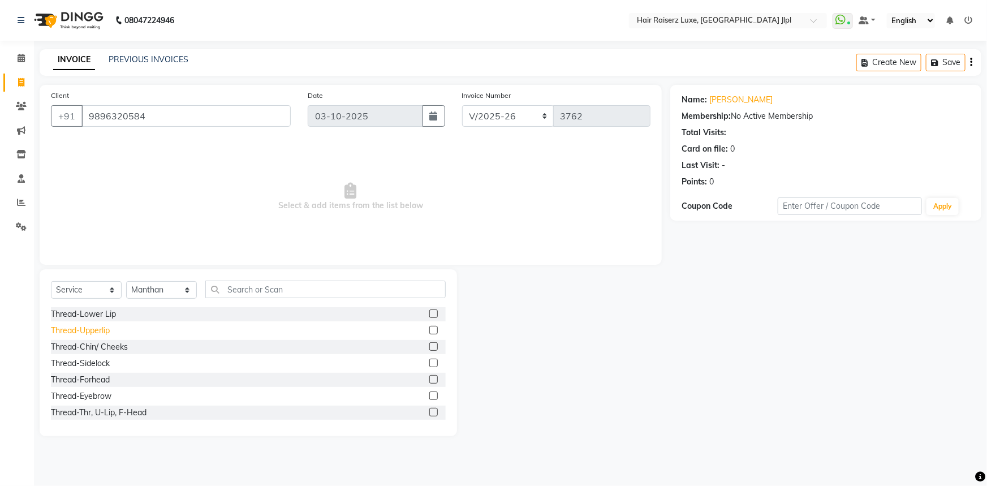
click at [93, 326] on div "Thread-Upperlip" at bounding box center [80, 331] width 59 height 12
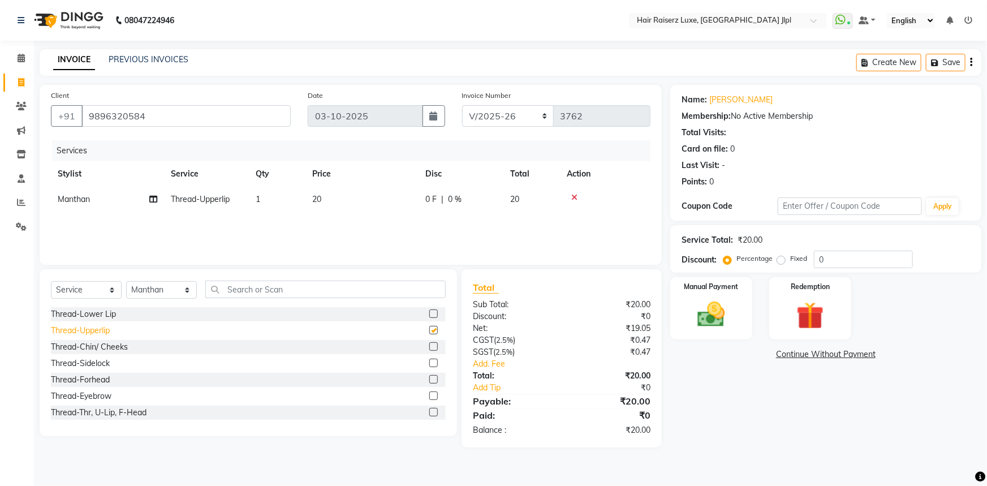
checkbox input "false"
click at [70, 394] on div "Thread-Eyebrow" at bounding box center [81, 396] width 61 height 12
checkbox input "false"
click at [733, 306] on img at bounding box center [711, 314] width 46 height 33
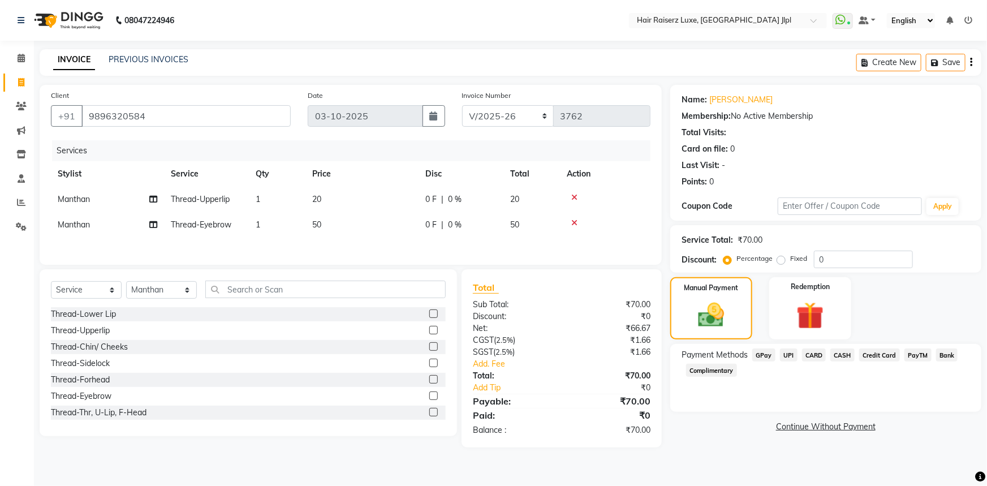
click at [814, 357] on span "CARD" at bounding box center [814, 354] width 24 height 13
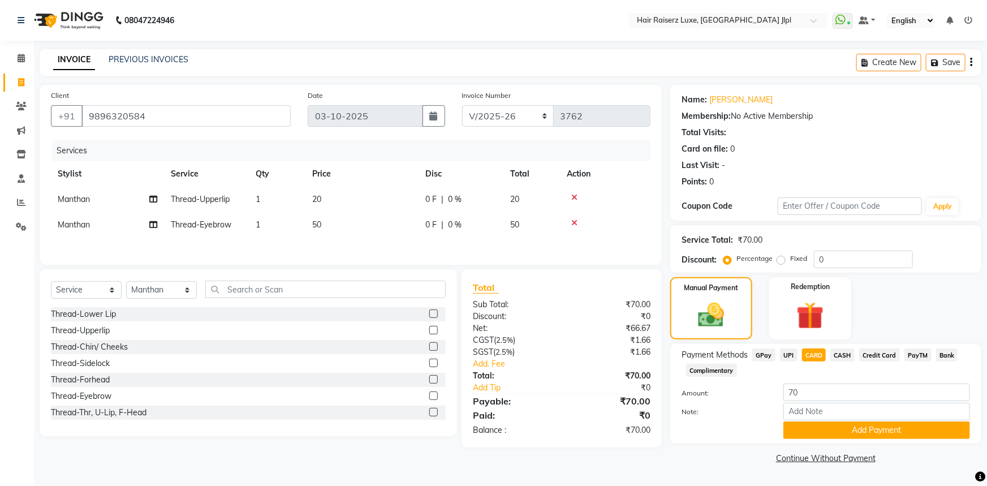
click at [834, 355] on span "CASH" at bounding box center [842, 354] width 24 height 13
click at [837, 428] on button "Add Payment" at bounding box center [876, 430] width 187 height 18
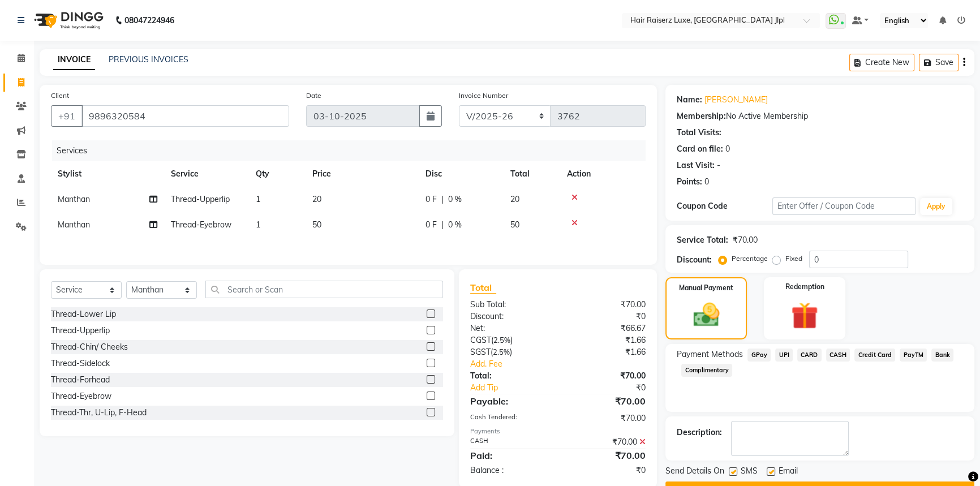
click at [770, 469] on label at bounding box center [770, 471] width 8 height 8
click at [770, 469] on input "checkbox" at bounding box center [769, 471] width 7 height 7
checkbox input "false"
click at [776, 481] on button "Checkout" at bounding box center [819, 490] width 309 height 18
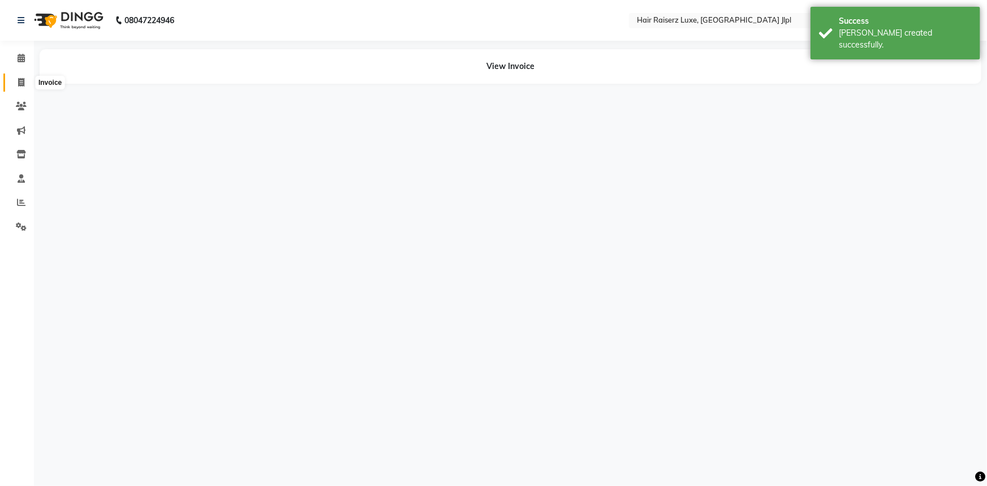
click at [24, 78] on span at bounding box center [21, 82] width 20 height 13
select select "service"
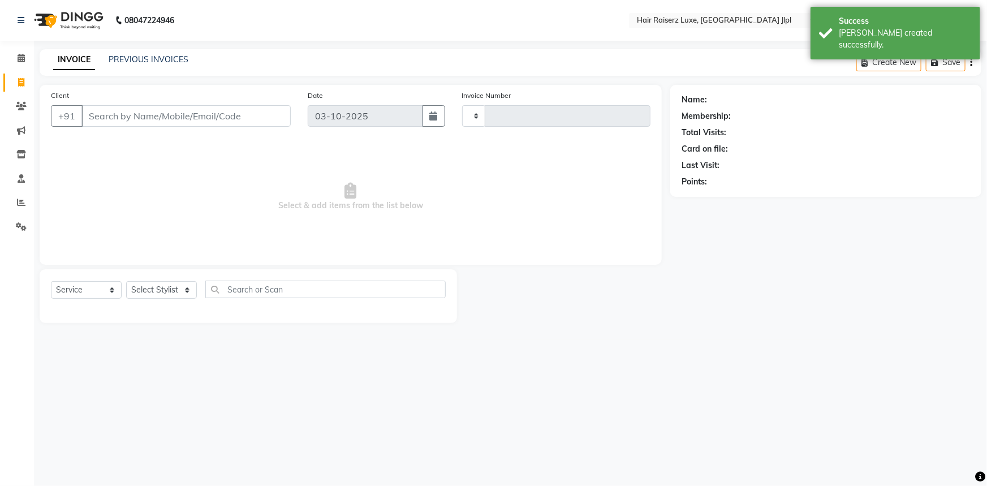
type input "3763"
select select "5409"
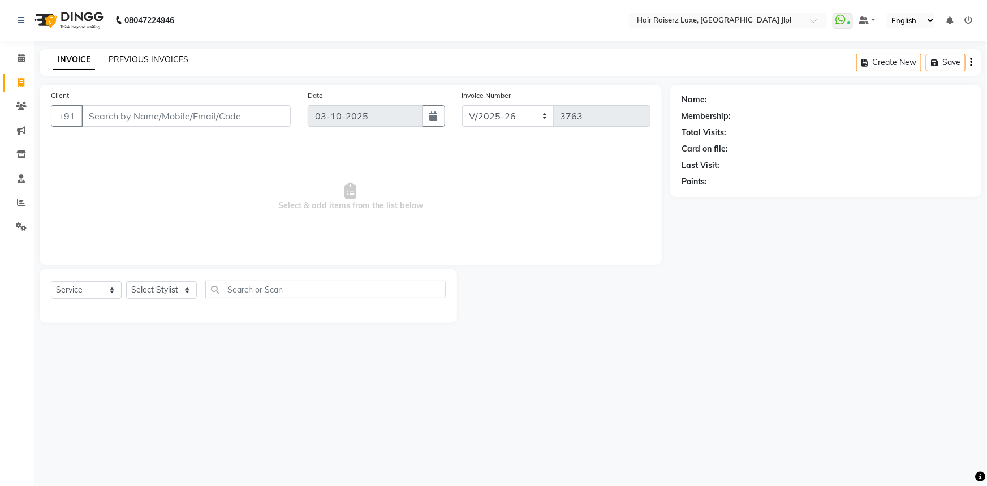
click at [154, 61] on link "PREVIOUS INVOICES" at bounding box center [149, 59] width 80 height 10
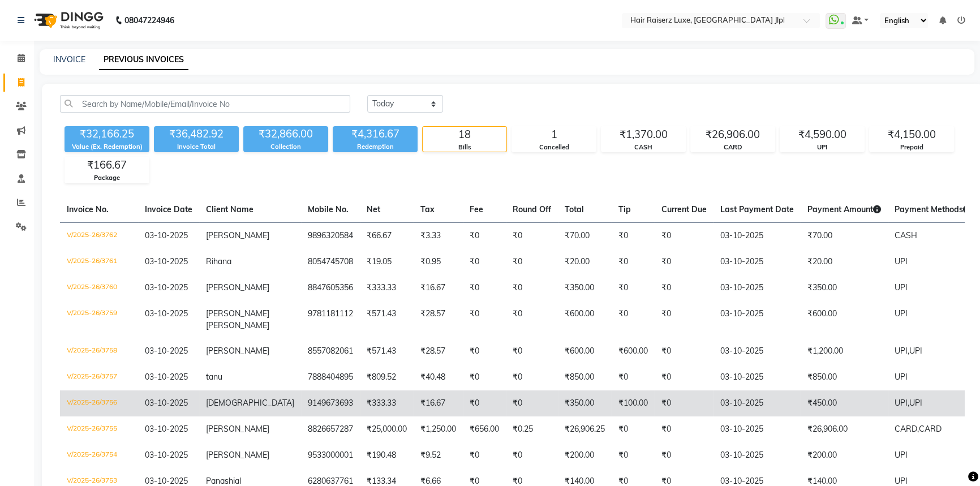
click at [301, 396] on td "9149673693" at bounding box center [330, 403] width 59 height 26
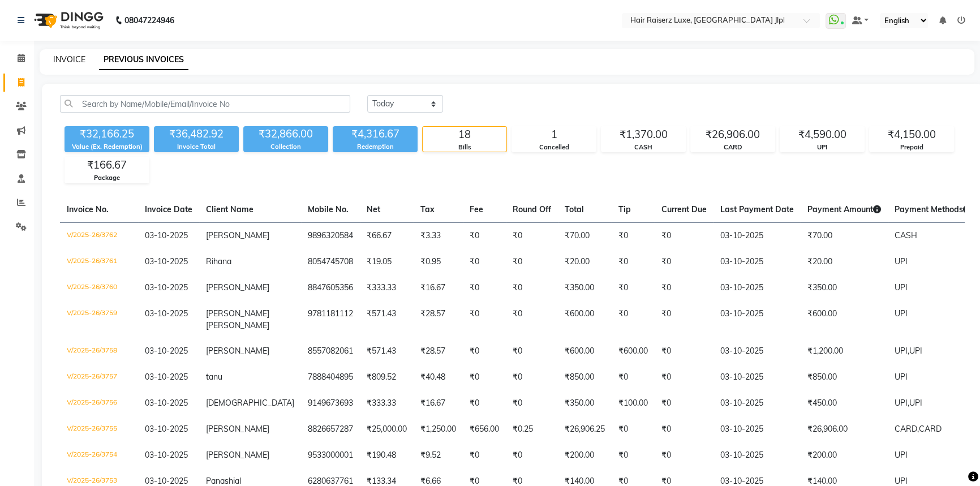
click at [70, 63] on link "INVOICE" at bounding box center [69, 59] width 32 height 10
select select "service"
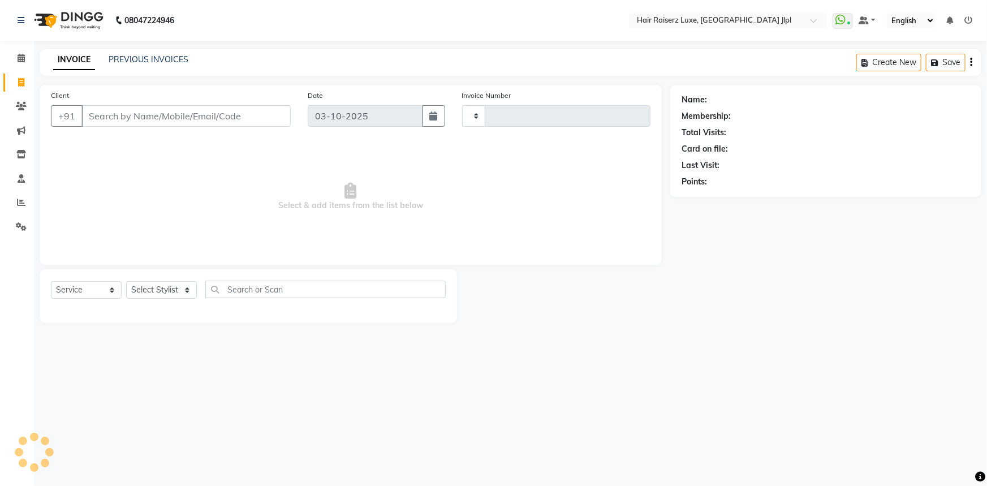
type input "3763"
select select "5409"
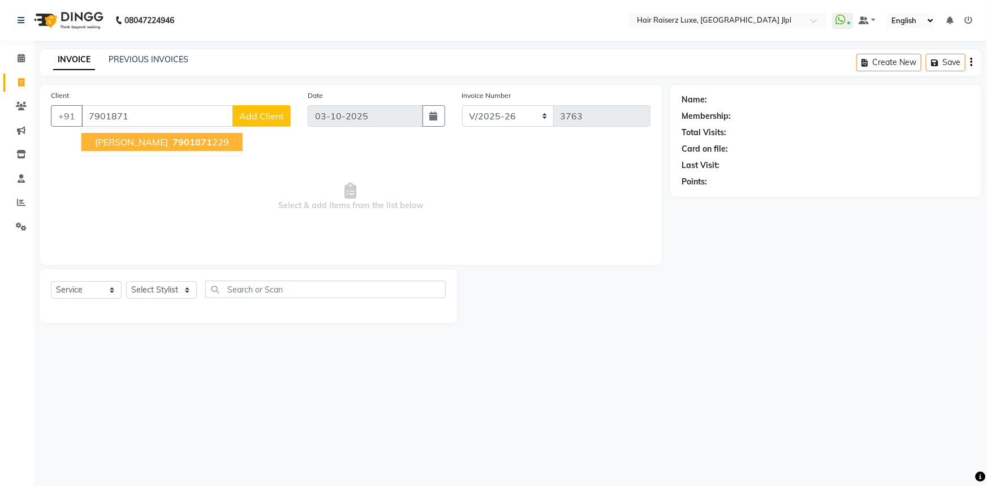
click at [132, 151] on button "Diksha 7901871 229" at bounding box center [161, 142] width 161 height 18
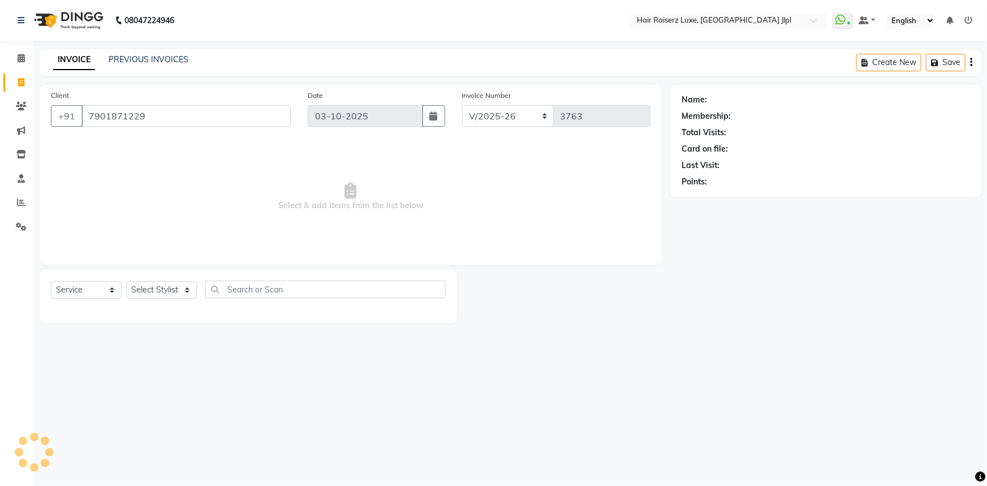
type input "7901871229"
click at [728, 99] on link "Diksha" at bounding box center [740, 100] width 63 height 12
click at [139, 288] on select "Select Stylist [PERSON_NAME] [PERSON_NAME] Asma [PERSON_NAME] C&Gs Vogue [PERSO…" at bounding box center [161, 290] width 71 height 18
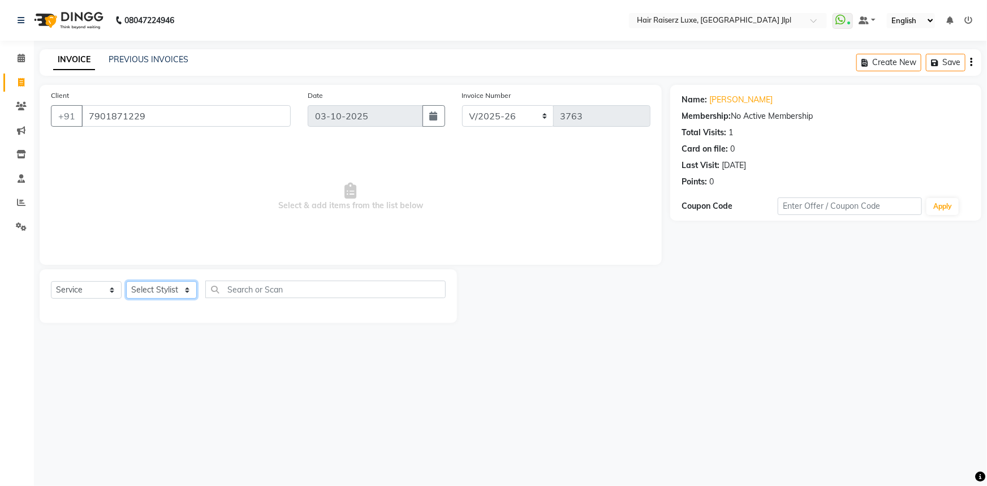
select select "36164"
click at [126, 281] on select "Select Stylist [PERSON_NAME] [PERSON_NAME] Asma [PERSON_NAME] C&Gs Vogue [PERSO…" at bounding box center [161, 290] width 71 height 18
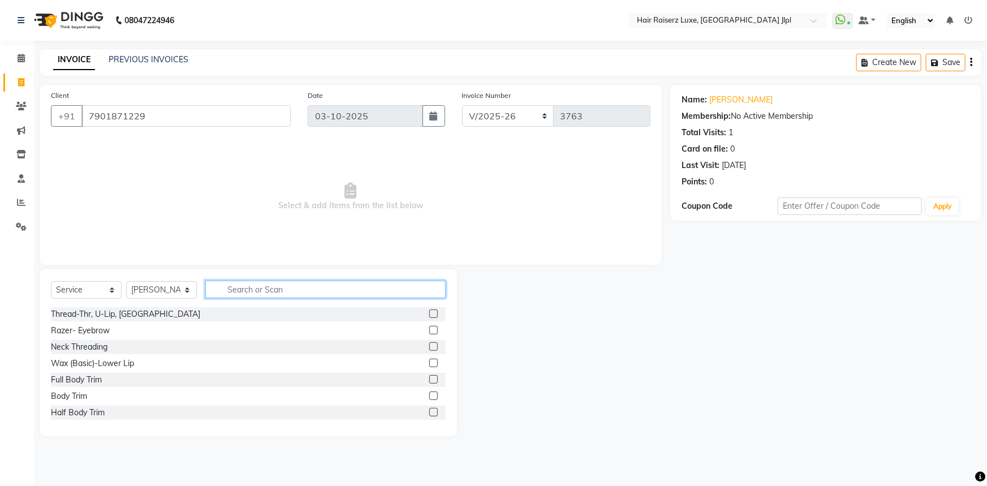
click at [235, 295] on input "text" at bounding box center [325, 290] width 240 height 18
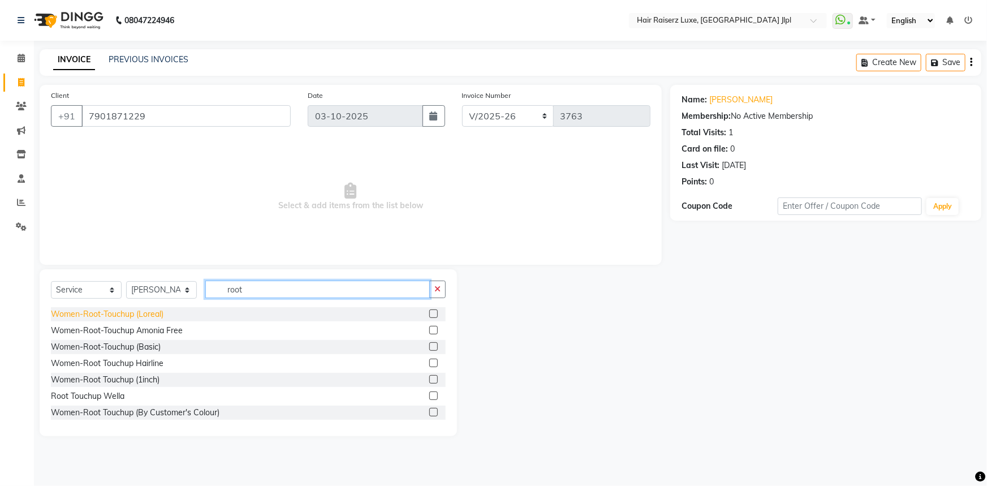
type input "root"
click at [145, 310] on div "Women-Root-Touchup (Loreal)" at bounding box center [107, 314] width 113 height 12
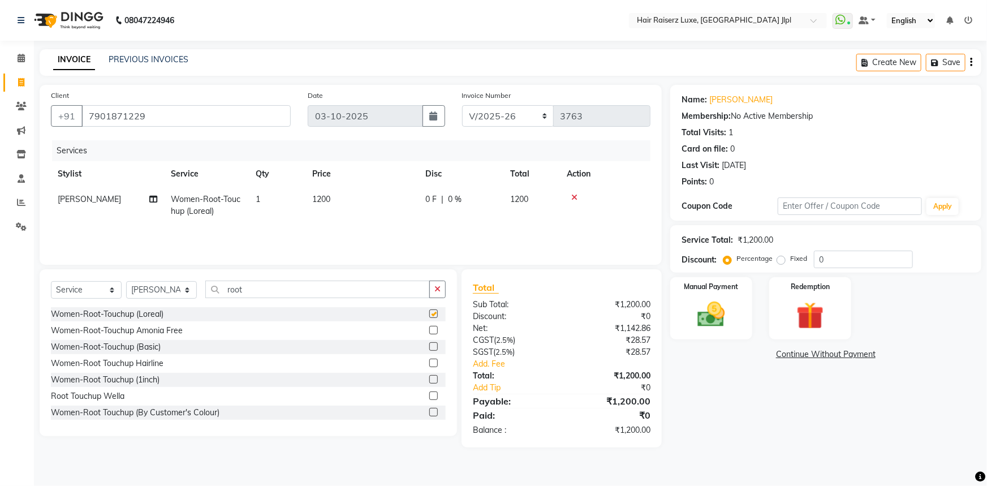
checkbox input "false"
click at [145, 290] on select "Select Stylist [PERSON_NAME] [PERSON_NAME] Asma [PERSON_NAME] C&Gs Vogue [PERSO…" at bounding box center [161, 290] width 71 height 18
select select "64563"
click at [126, 281] on select "Select Stylist [PERSON_NAME] [PERSON_NAME] Asma [PERSON_NAME] C&Gs Vogue [PERSO…" at bounding box center [161, 290] width 71 height 18
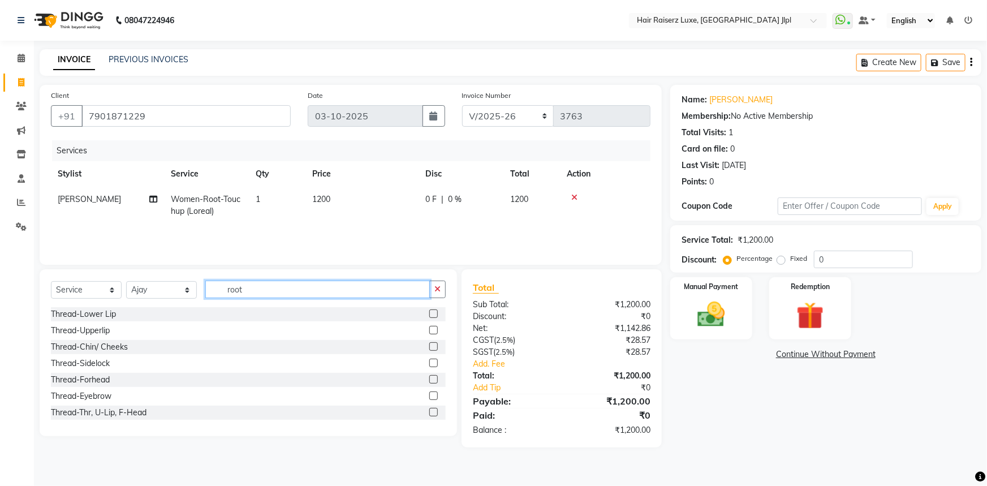
drag, startPoint x: 254, startPoint y: 287, endPoint x: 187, endPoint y: 288, distance: 66.7
click at [187, 288] on div "Select Service Product Membership Package Voucher Prepaid Gift Card Select Styl…" at bounding box center [248, 294] width 395 height 27
type input "h"
type input "cut"
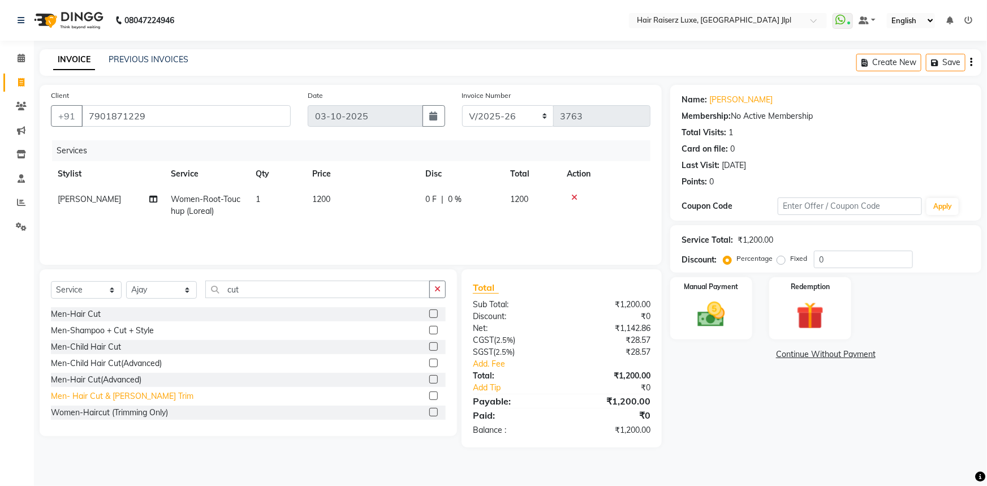
click at [140, 393] on div "Men- Hair Cut & [PERSON_NAME] Trim" at bounding box center [122, 396] width 143 height 12
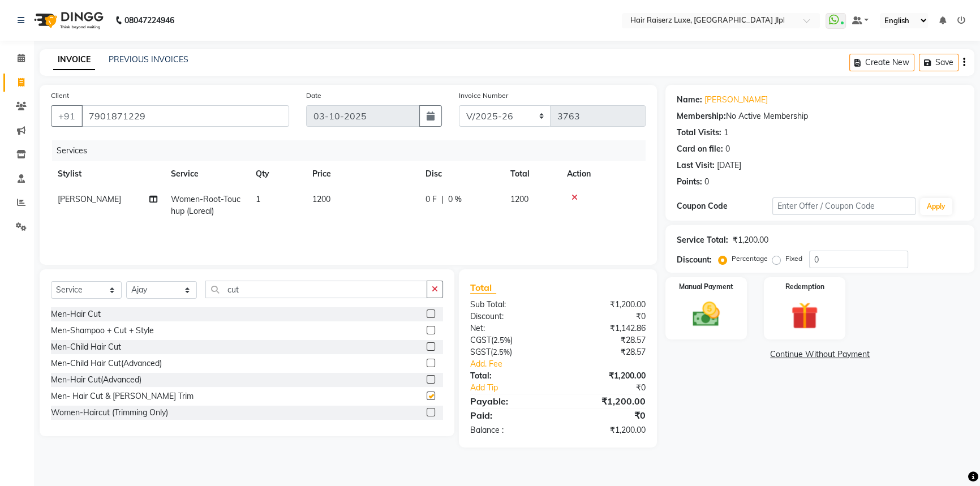
checkbox input "false"
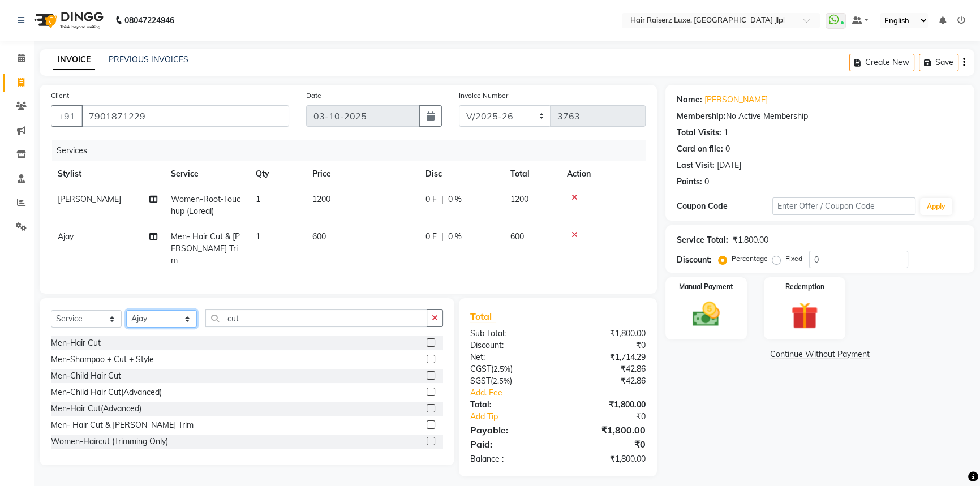
click at [144, 310] on select "Select Stylist [PERSON_NAME] [PERSON_NAME] Asma [PERSON_NAME] C&Gs Vogue [PERSO…" at bounding box center [161, 319] width 71 height 18
select select "92918"
click at [126, 310] on select "Select Stylist [PERSON_NAME] [PERSON_NAME] Asma [PERSON_NAME] C&Gs Vogue [PERSO…" at bounding box center [161, 319] width 71 height 18
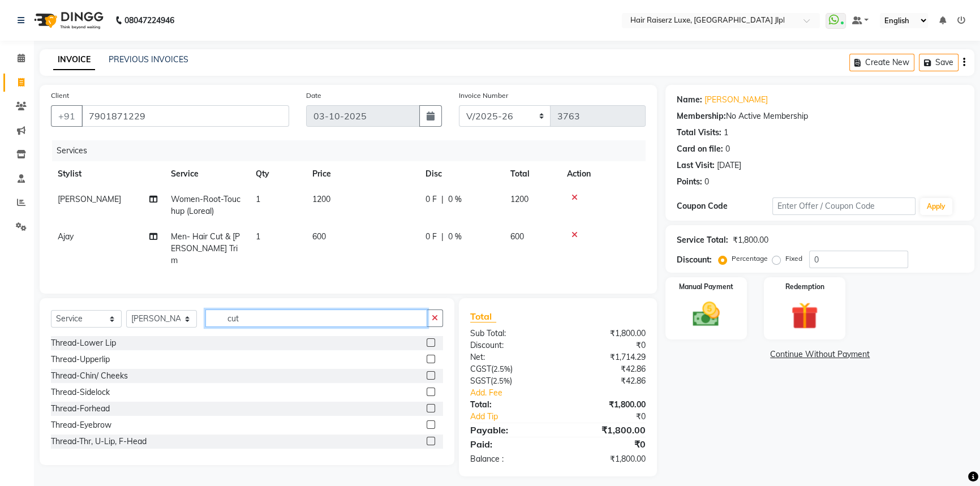
click at [254, 319] on input "cut" at bounding box center [316, 318] width 222 height 18
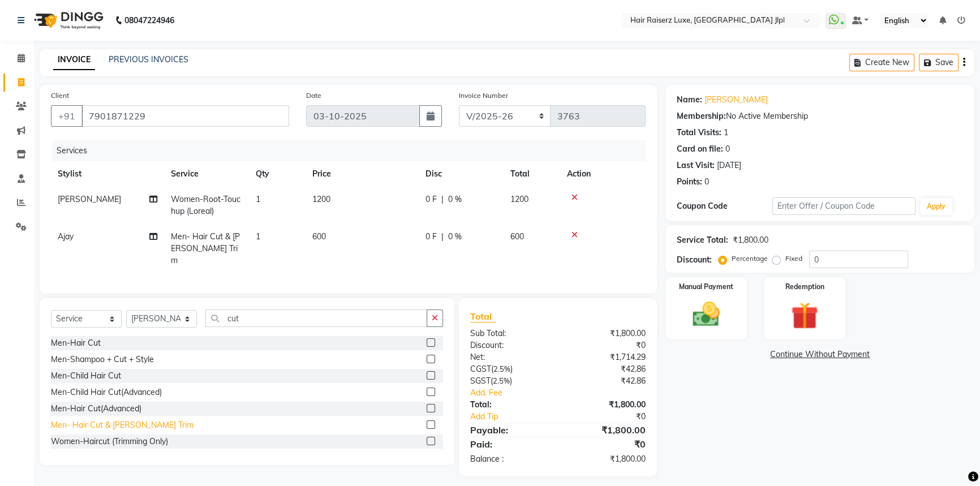
click at [99, 421] on div "Men- Hair Cut & [PERSON_NAME] Trim" at bounding box center [122, 425] width 143 height 12
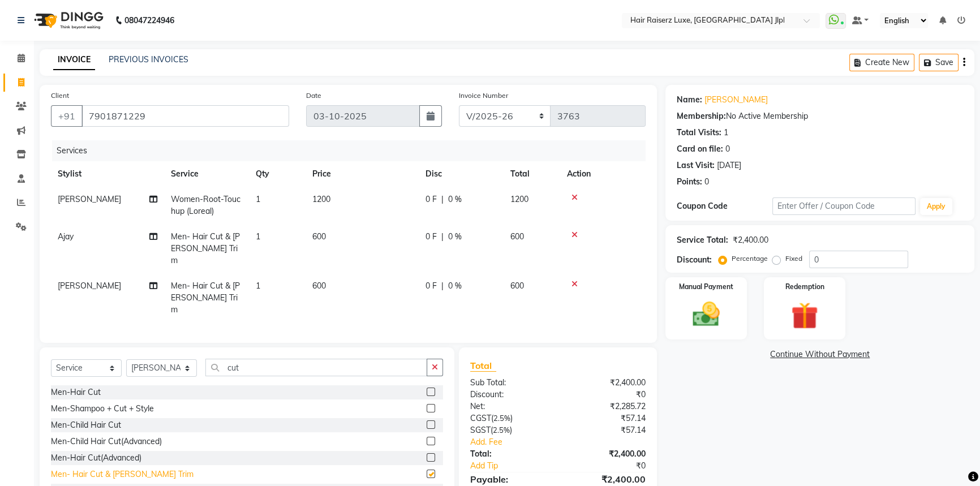
checkbox input "false"
click at [684, 405] on div "Name: Diksha Membership: No Active Membership Total Visits: 1 Card on file: 0 L…" at bounding box center [823, 305] width 317 height 441
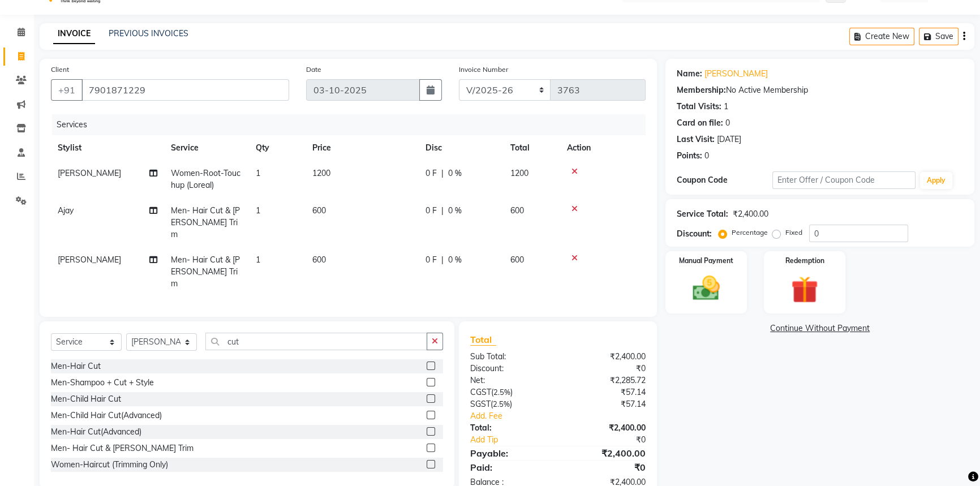
scroll to position [41, 0]
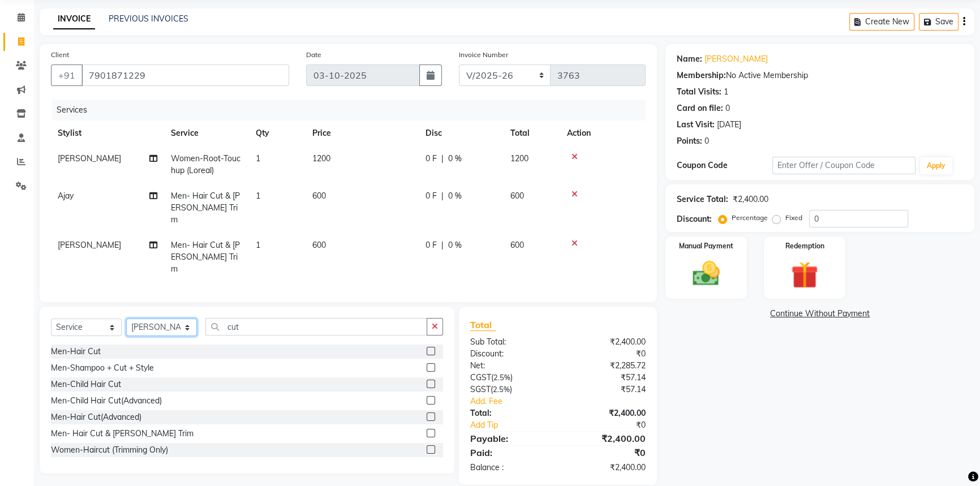
click at [151, 318] on select "Select Stylist [PERSON_NAME] [PERSON_NAME] Asma [PERSON_NAME] C&Gs Vogue [PERSO…" at bounding box center [161, 327] width 71 height 18
select select "65657"
click at [126, 318] on select "Select Stylist [PERSON_NAME] [PERSON_NAME] Asma [PERSON_NAME] C&Gs Vogue [PERSO…" at bounding box center [161, 327] width 71 height 18
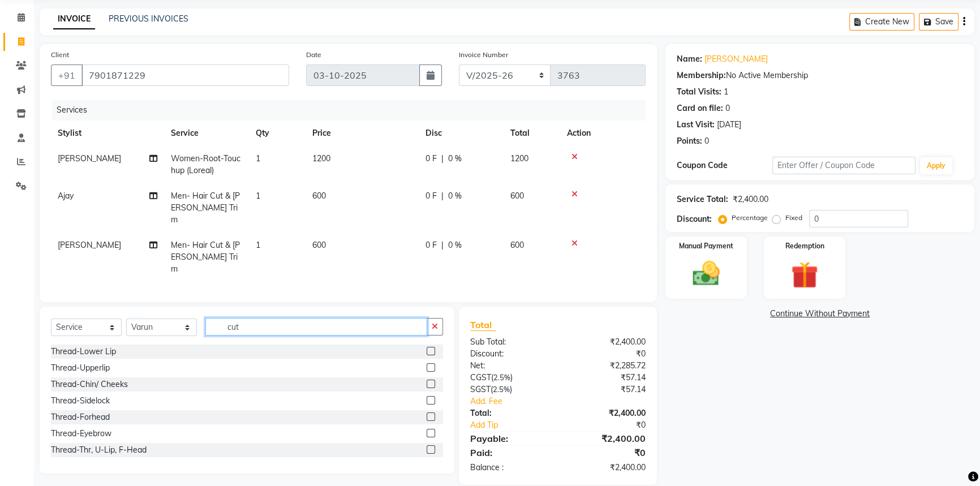
drag, startPoint x: 266, startPoint y: 310, endPoint x: 103, endPoint y: 303, distance: 163.0
click at [103, 318] on div "Select Service Product Membership Package Voucher Prepaid Gift Card Select Styl…" at bounding box center [247, 331] width 392 height 27
type input "hy"
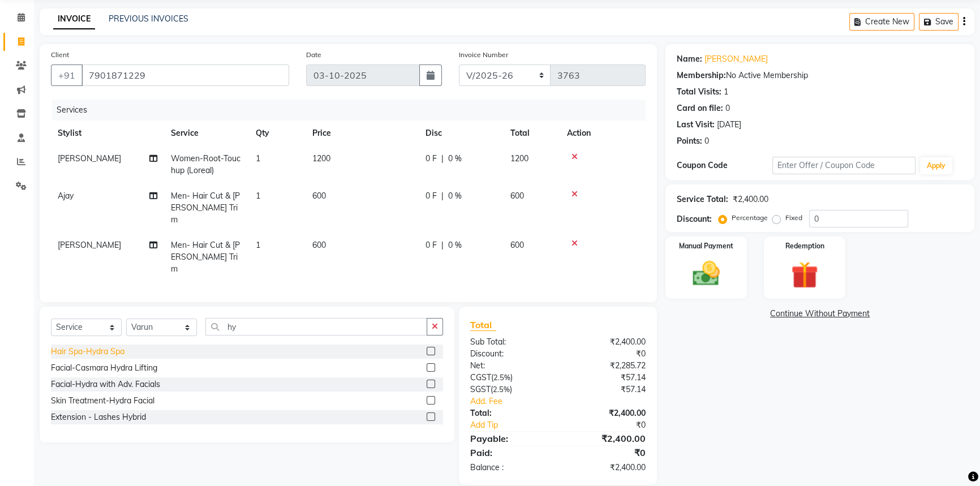
click at [91, 346] on div "Hair Spa-Hydra Spa" at bounding box center [88, 352] width 74 height 12
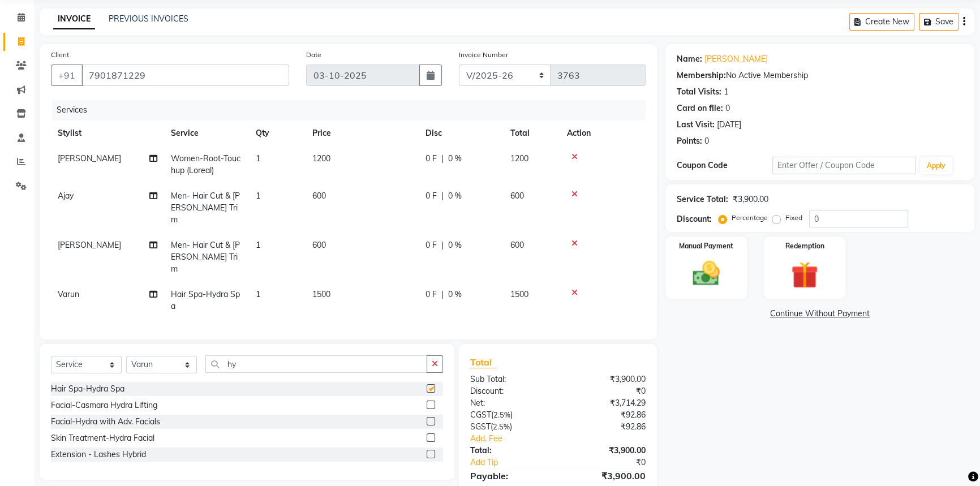
checkbox input "false"
click at [232, 163] on td "Women-Root-Touchup (Loreal)" at bounding box center [206, 164] width 85 height 37
select select "36164"
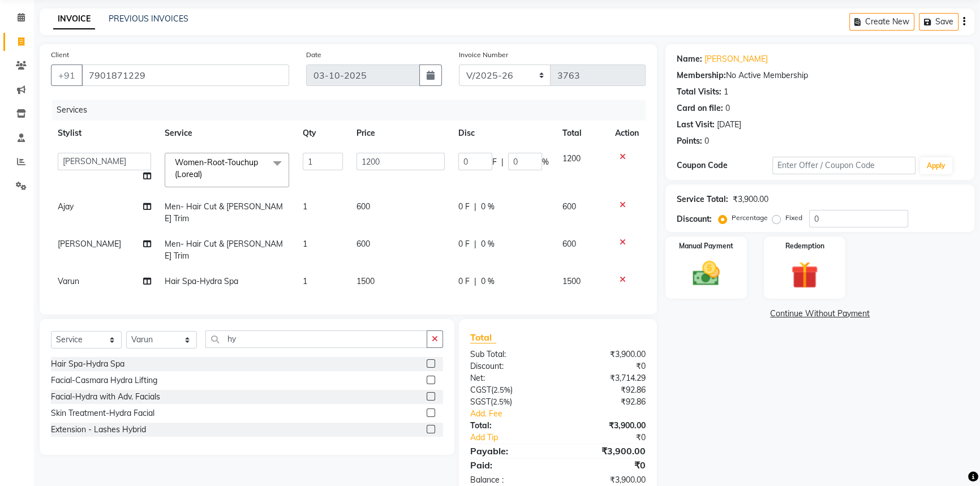
click at [234, 160] on span "Women-Root-Touchup (Loreal)" at bounding box center [216, 168] width 83 height 22
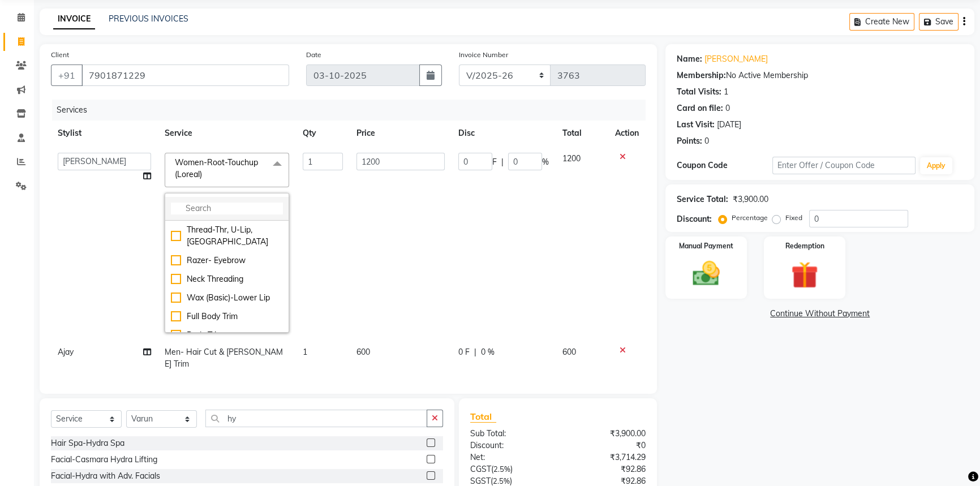
click at [215, 205] on input "multiselect-search" at bounding box center [227, 208] width 112 height 12
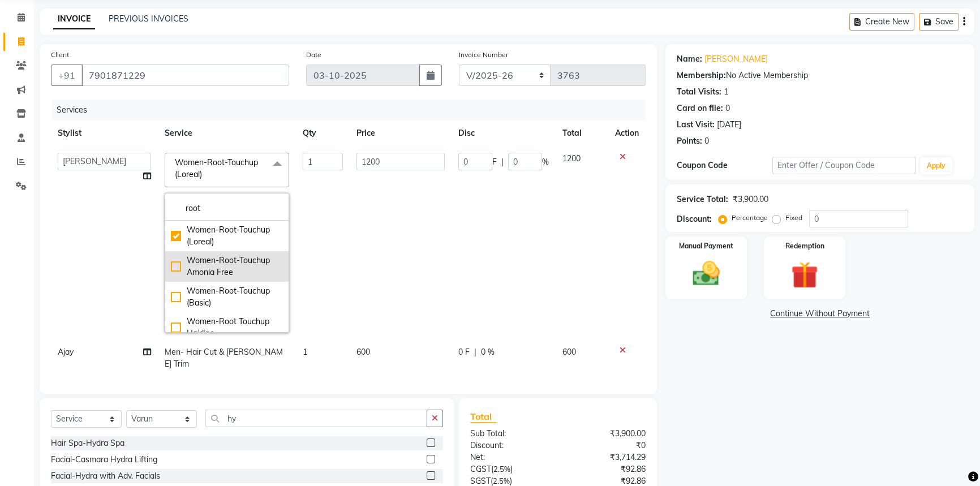
type input "root"
click at [171, 267] on div "Women-Root-Touchup Amonia Free" at bounding box center [227, 266] width 112 height 24
checkbox input "false"
checkbox input "true"
type input "1500"
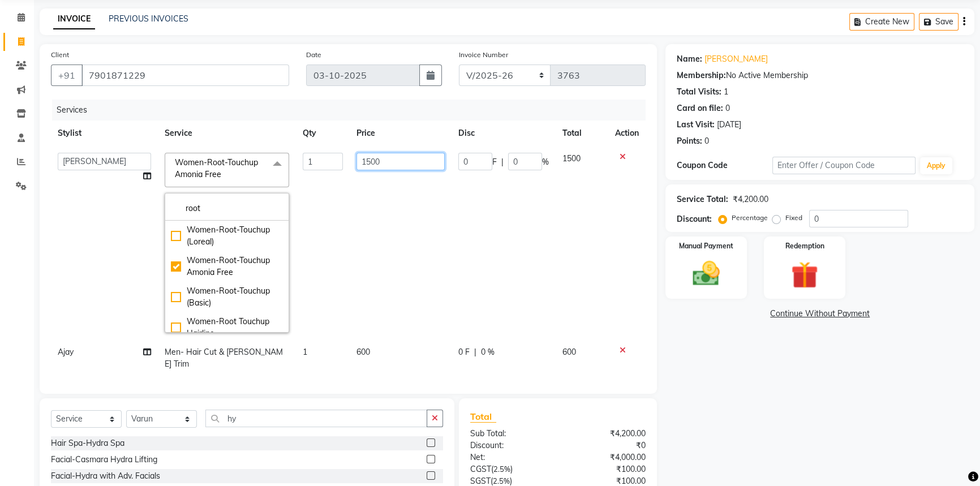
click at [383, 162] on input "1500" at bounding box center [400, 162] width 88 height 18
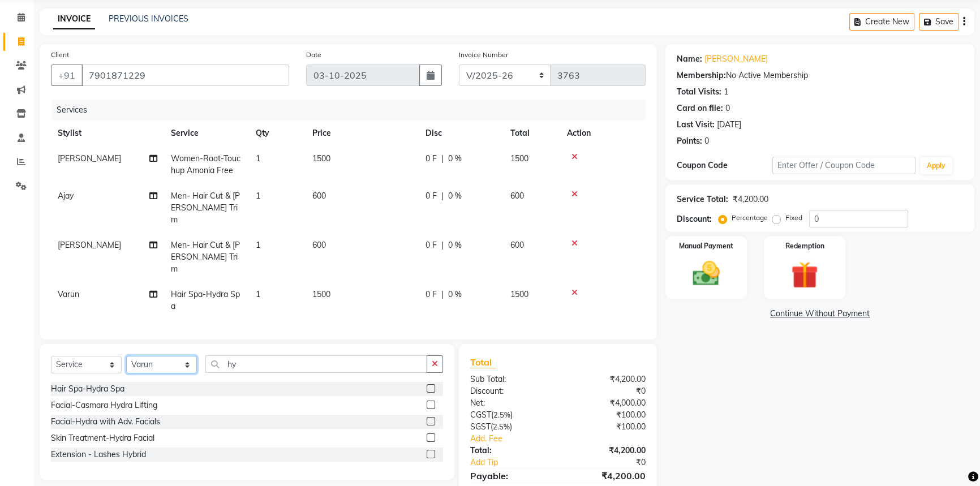
click at [186, 356] on select "Select Stylist [PERSON_NAME] [PERSON_NAME] Asma [PERSON_NAME] C&Gs Vogue [PERSO…" at bounding box center [161, 365] width 71 height 18
select select "88954"
click at [126, 356] on select "Select Stylist [PERSON_NAME] [PERSON_NAME] Asma [PERSON_NAME] C&Gs Vogue [PERSO…" at bounding box center [161, 365] width 71 height 18
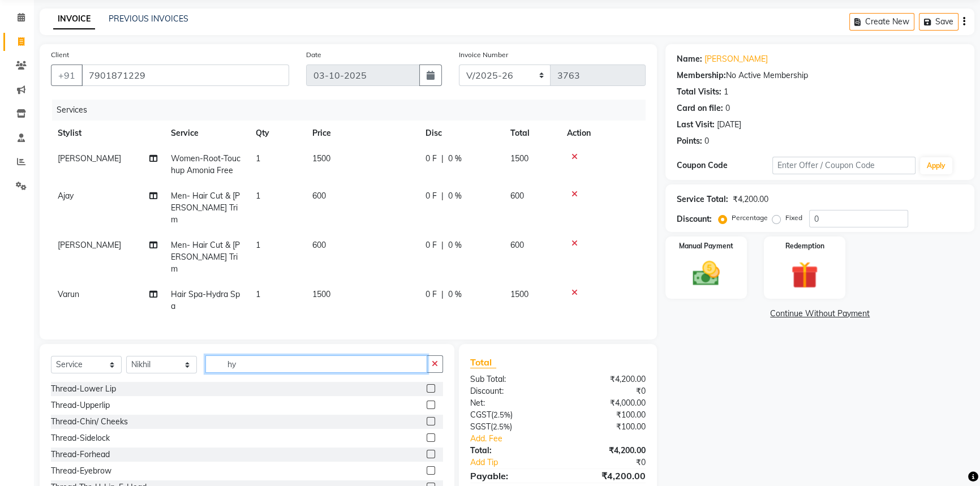
drag, startPoint x: 247, startPoint y: 342, endPoint x: 151, endPoint y: 348, distance: 95.8
click at [151, 355] on div "Select Service Product Membership Package Voucher Prepaid Gift Card Select Styl…" at bounding box center [247, 368] width 392 height 27
type input "d-ta"
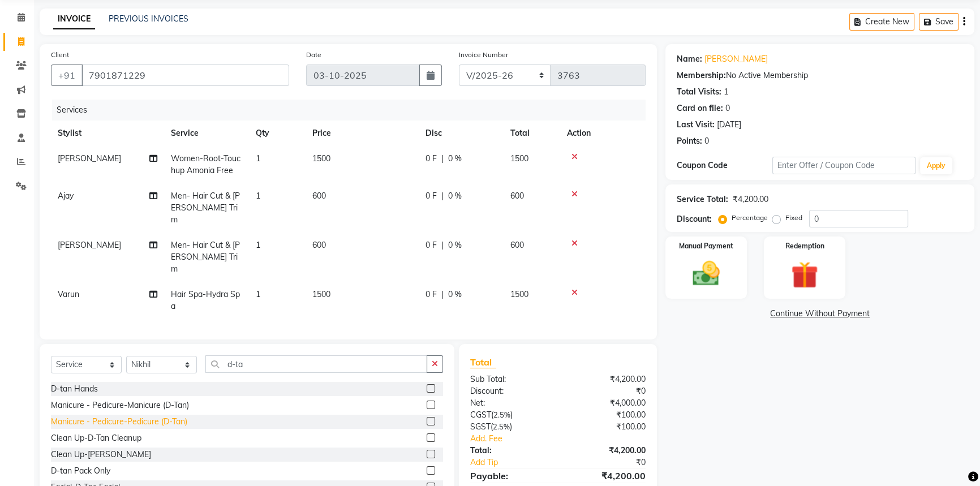
click at [162, 416] on div "Manicure - Pedicure-Pedicure (D-Tan)" at bounding box center [119, 422] width 136 height 12
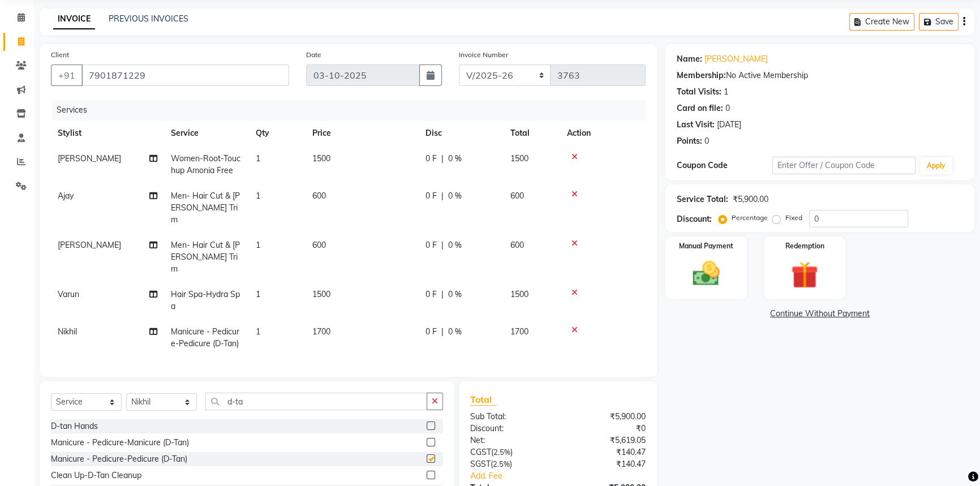
checkbox input "false"
click at [149, 437] on div "Manicure - Pedicure-Manicure (D-Tan)" at bounding box center [120, 443] width 138 height 12
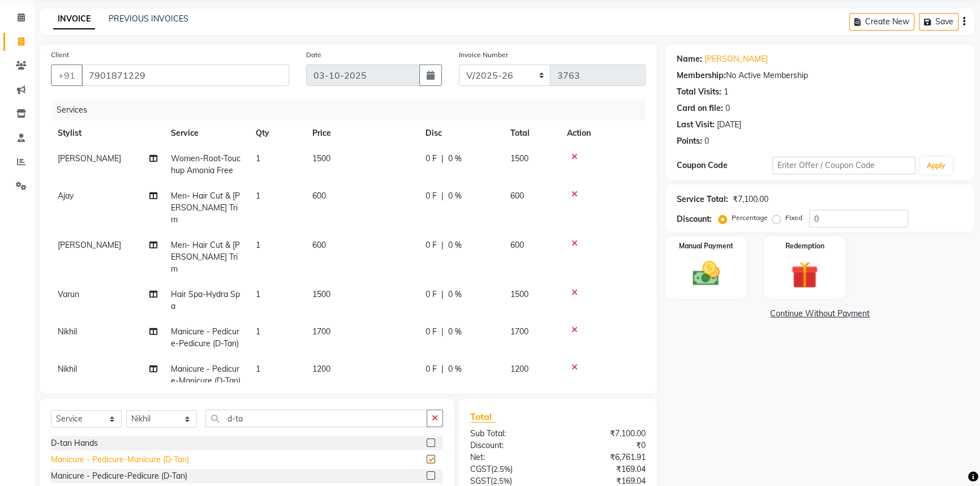
checkbox input "false"
click at [63, 364] on span "Nikhil" at bounding box center [67, 369] width 19 height 10
select select "88954"
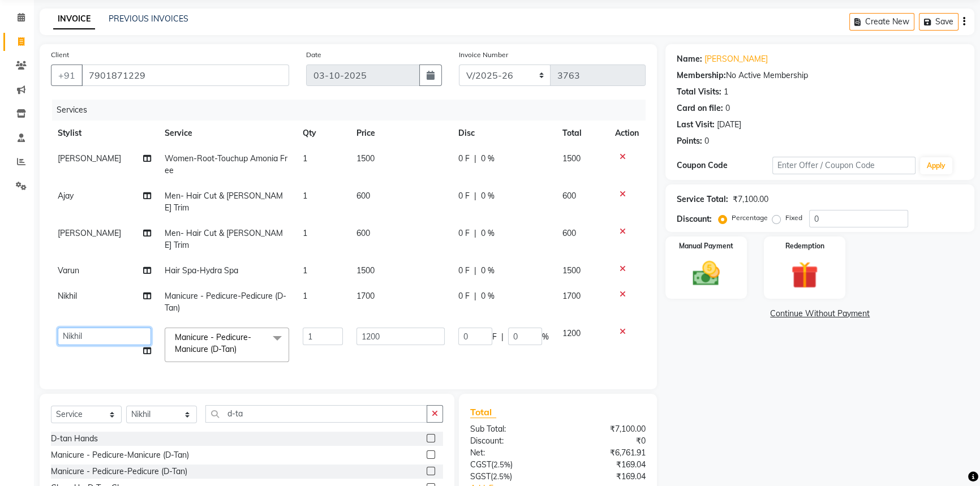
click at [128, 327] on select "Abhishek Aftab Ajay Anand Asma Bhoomika Bilal C&Gs Vogue Chhavi Duati Faizal In…" at bounding box center [104, 336] width 93 height 18
select select "92224"
click at [394, 327] on input "1200" at bounding box center [400, 336] width 88 height 18
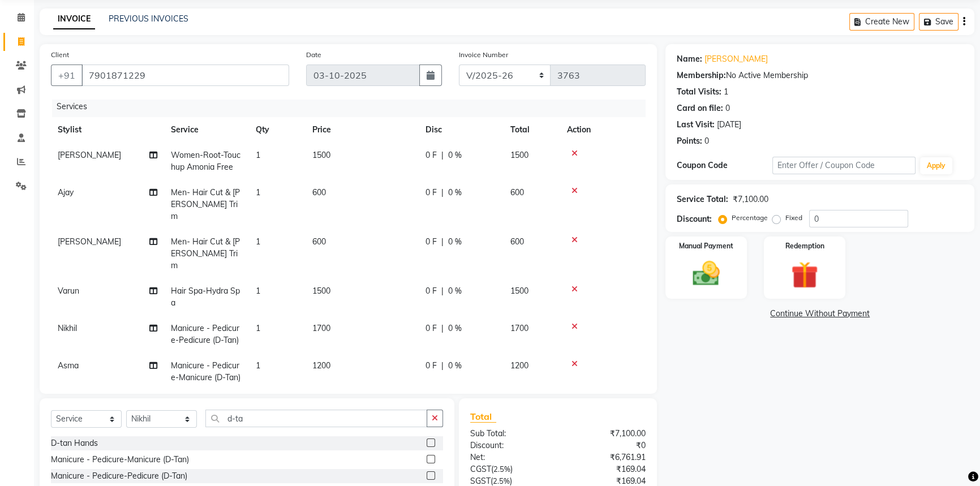
scroll to position [4, 0]
click at [252, 416] on input "d-ta" at bounding box center [316, 418] width 222 height 18
click at [133, 439] on div "Manicure - Pedicure-Pedicure (D-Tan)" at bounding box center [119, 442] width 136 height 12
checkbox input "false"
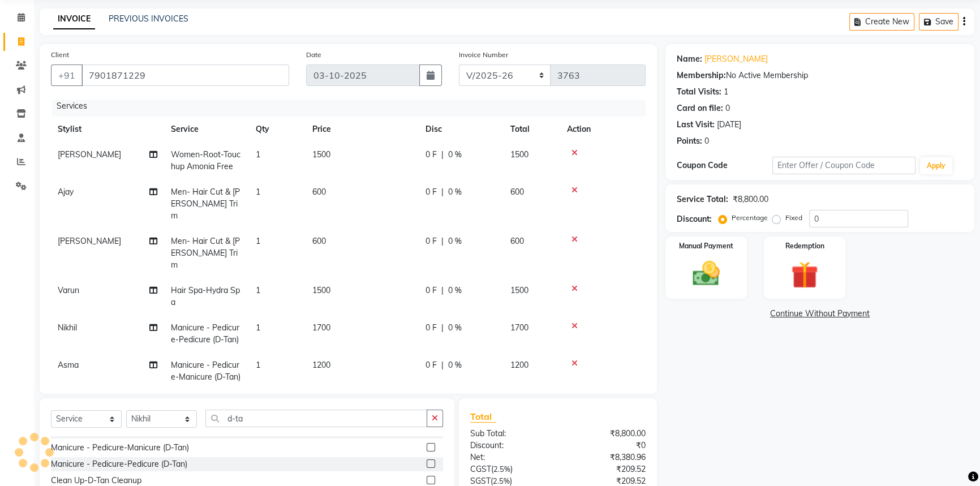
scroll to position [0, 0]
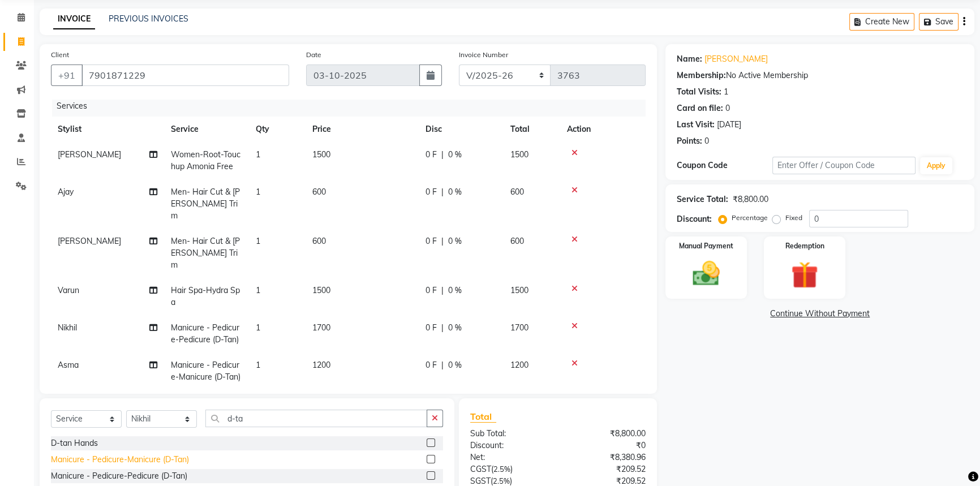
click at [138, 457] on div "Manicure - Pedicure-Manicure (D-Tan)" at bounding box center [120, 460] width 138 height 12
checkbox input "false"
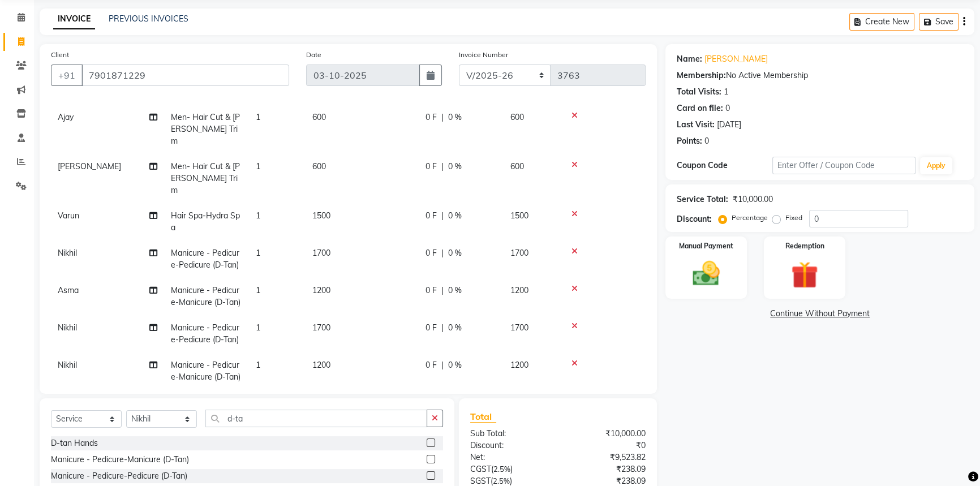
scroll to position [79, 0]
click at [67, 314] on td "Nikhil" at bounding box center [107, 332] width 113 height 37
select select "88954"
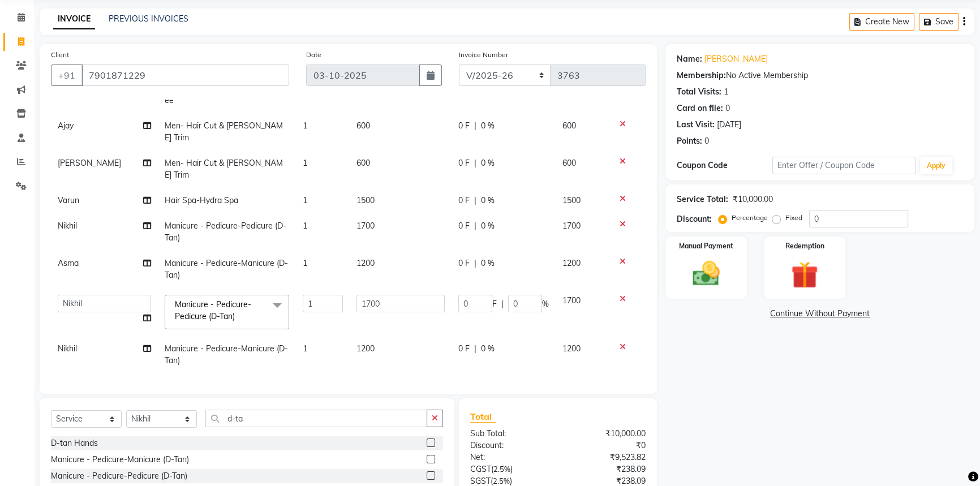
scroll to position [54, 0]
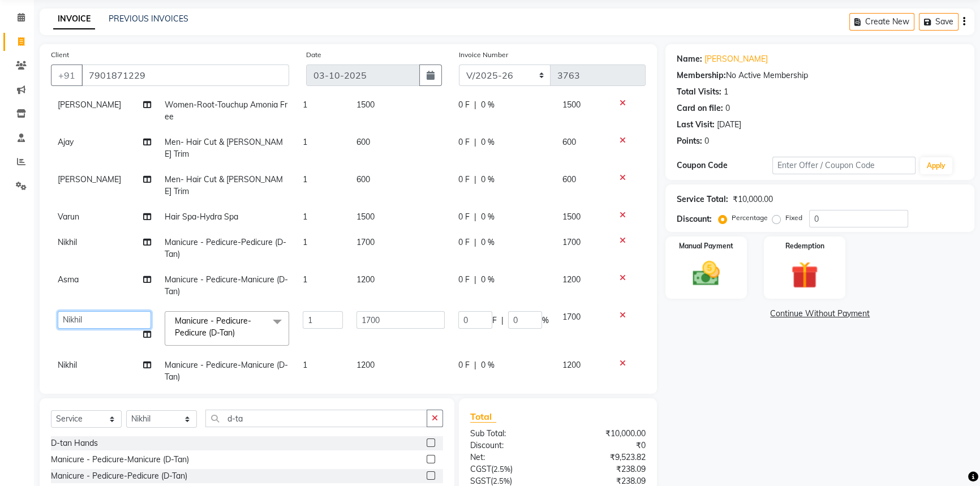
click at [70, 311] on select "Abhishek Aftab Ajay Anand Asma Bhoomika Bilal C&Gs Vogue Chhavi Duati Faizal In…" at bounding box center [104, 320] width 93 height 18
select select "85397"
click at [361, 311] on input "1700" at bounding box center [400, 320] width 88 height 18
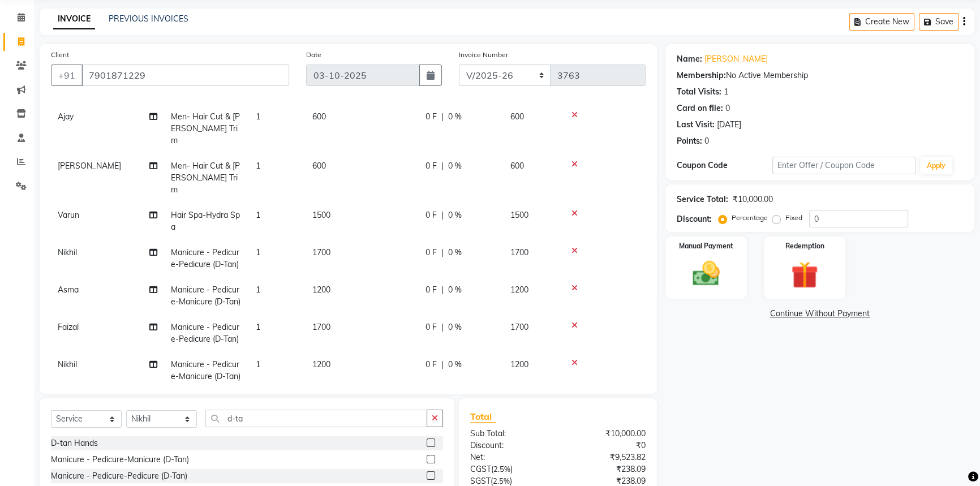
click at [67, 359] on span "Nikhil" at bounding box center [67, 364] width 19 height 10
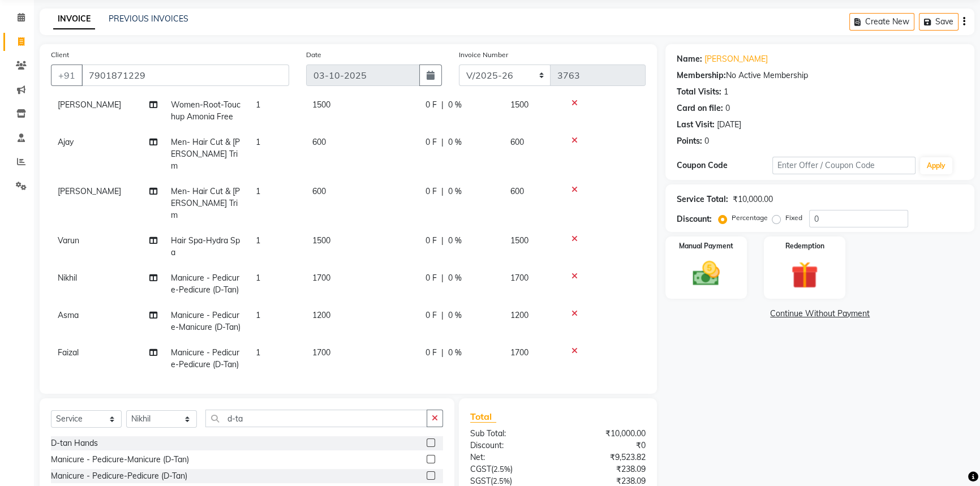
select select "88954"
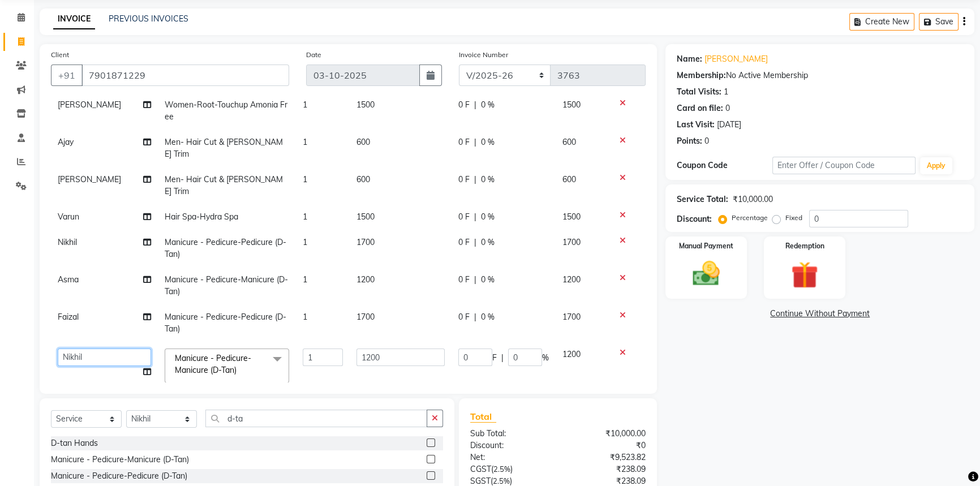
click at [102, 348] on select "Abhishek Aftab Ajay Anand Asma Bhoomika Bilal C&Gs Vogue Chhavi Duati Faizal In…" at bounding box center [104, 357] width 93 height 18
select select "37832"
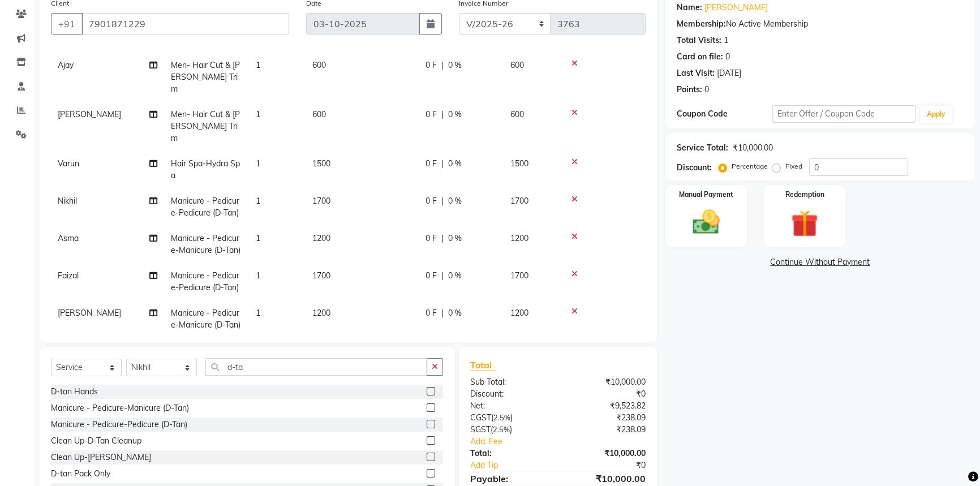
scroll to position [148, 0]
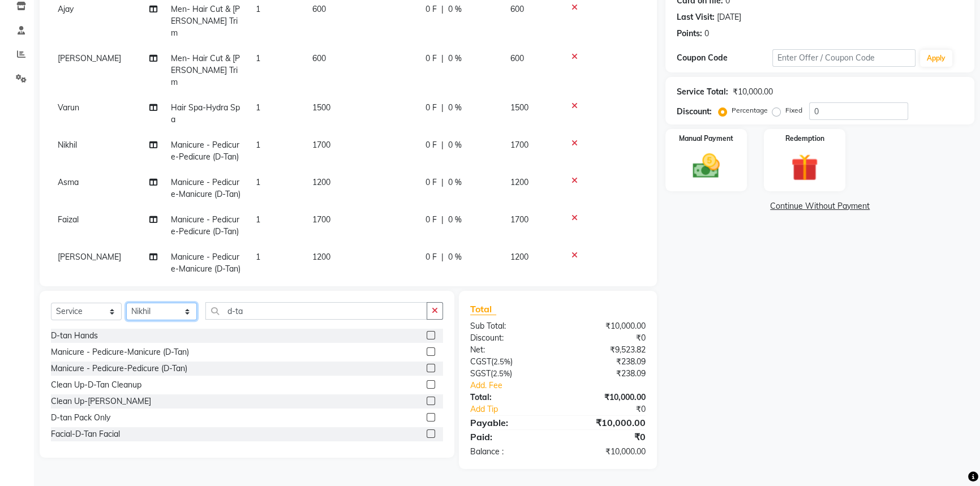
click at [149, 311] on select "Select Stylist [PERSON_NAME] [PERSON_NAME] Asma [PERSON_NAME] C&Gs Vogue [PERSO…" at bounding box center [161, 312] width 71 height 18
select select "36165"
click at [126, 303] on select "Select Stylist [PERSON_NAME] [PERSON_NAME] Asma [PERSON_NAME] C&Gs Vogue [PERSO…" at bounding box center [161, 312] width 71 height 18
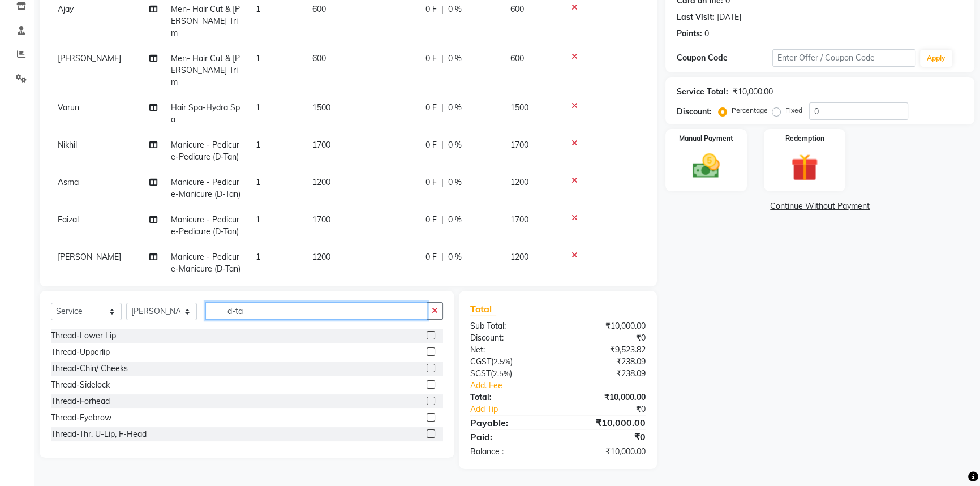
drag, startPoint x: 253, startPoint y: 312, endPoint x: 133, endPoint y: 310, distance: 119.3
click at [133, 310] on div "Select Service Product Membership Package Voucher Prepaid Gift Card Select Styl…" at bounding box center [247, 315] width 392 height 27
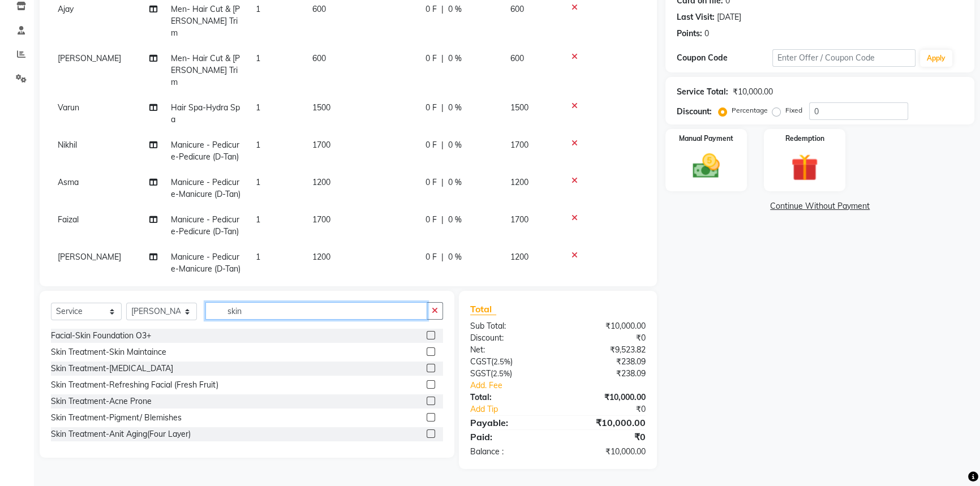
drag, startPoint x: 273, startPoint y: 304, endPoint x: 158, endPoint y: 305, distance: 114.2
click at [158, 305] on div "Select Service Product Membership Package Voucher Prepaid Gift Card Select Styl…" at bounding box center [247, 315] width 392 height 27
type input "skin"
click at [162, 311] on select "Select Stylist [PERSON_NAME] [PERSON_NAME] Asma [PERSON_NAME] C&Gs Vogue [PERSO…" at bounding box center [161, 312] width 71 height 18
select select "84848"
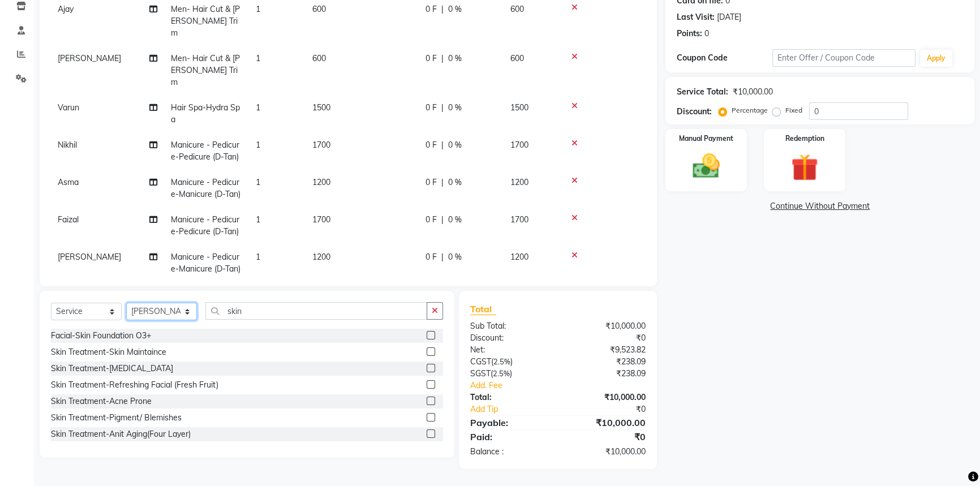
click at [126, 303] on select "Select Stylist [PERSON_NAME] [PERSON_NAME] Asma [PERSON_NAME] C&Gs Vogue [PERSO…" at bounding box center [161, 312] width 71 height 18
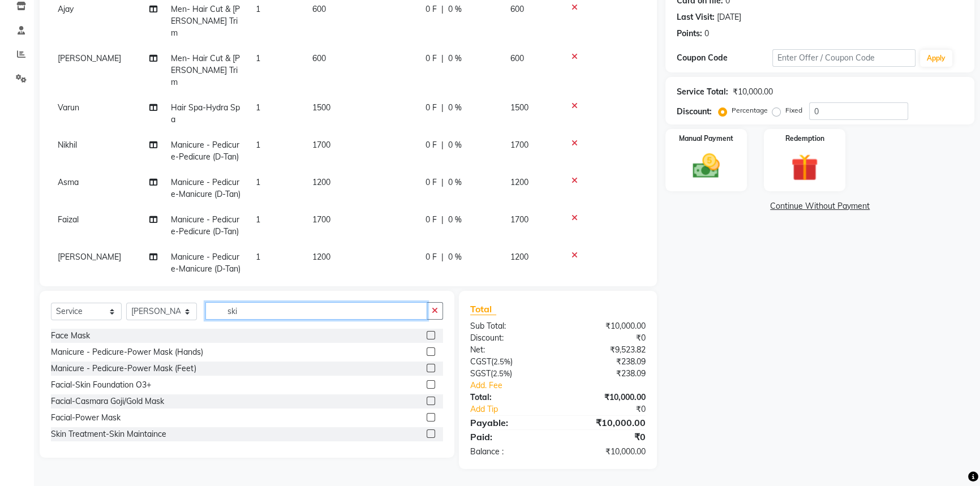
type input "skin"
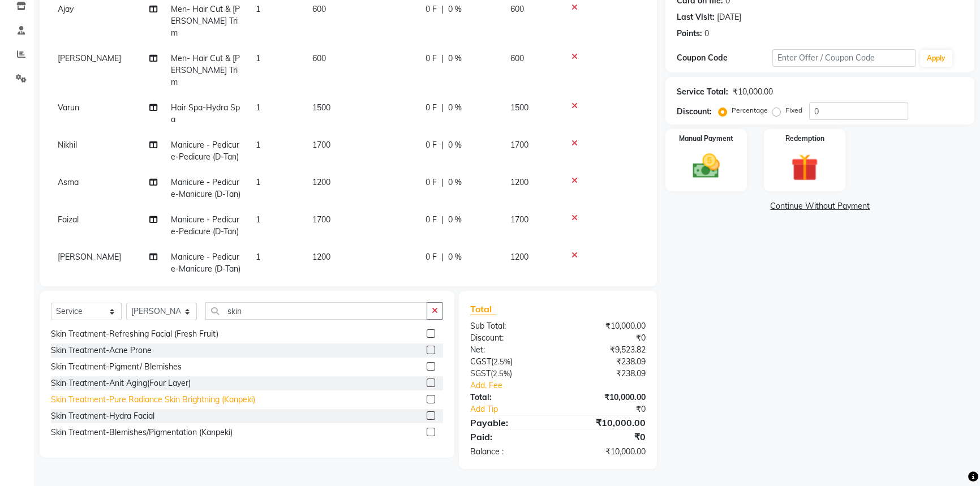
click at [150, 399] on div "Skin Treatment-Pure Radiance Skin Brightning (Kanpeki)" at bounding box center [153, 400] width 204 height 12
checkbox input "false"
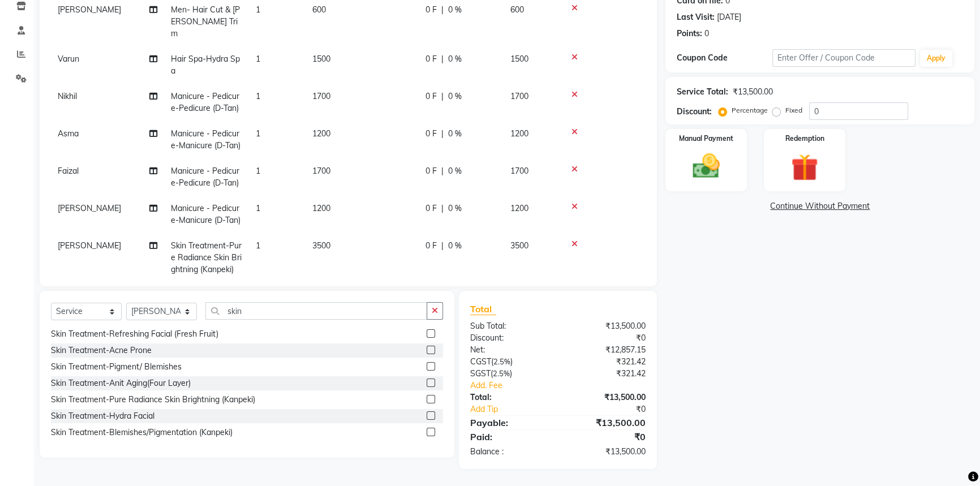
click at [310, 233] on td "3500" at bounding box center [361, 257] width 113 height 49
select select "84848"
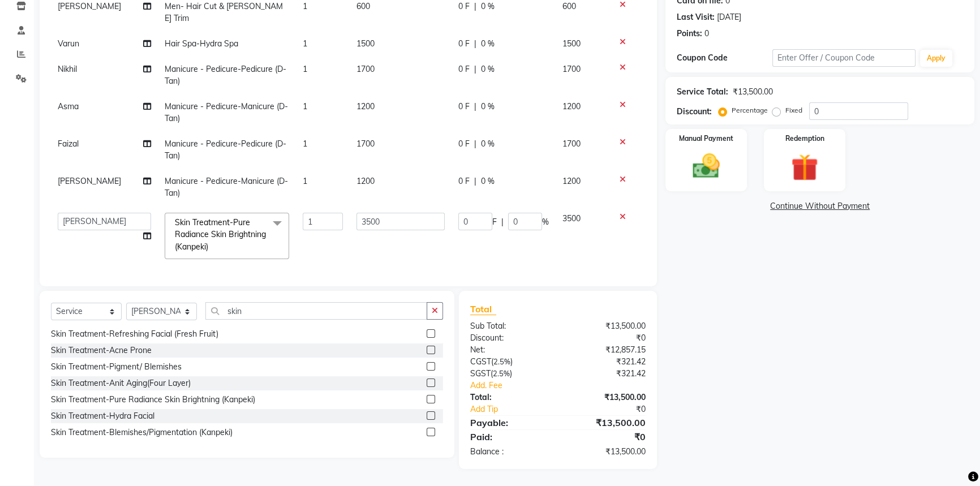
scroll to position [103, 0]
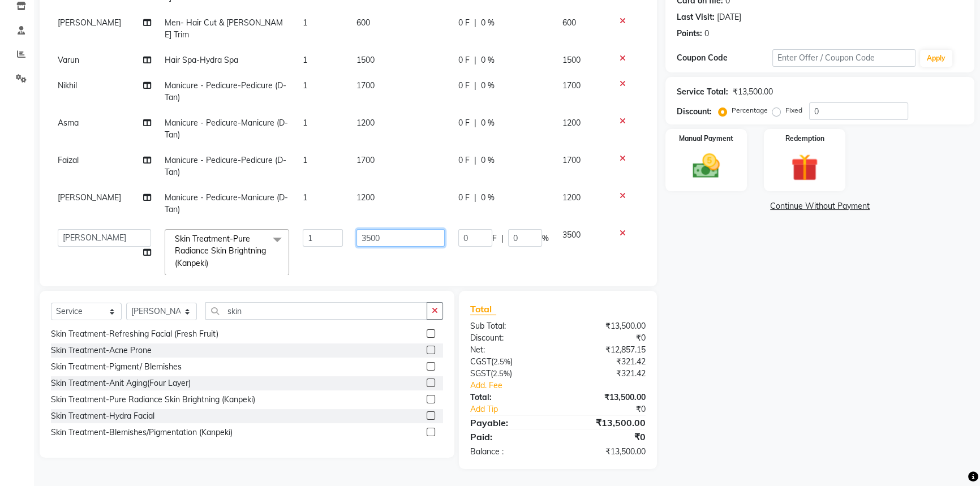
drag, startPoint x: 364, startPoint y: 212, endPoint x: 300, endPoint y: 219, distance: 64.8
click at [314, 222] on tr "Abhishek Aftab Ajay Anand Asma Bhoomika Bilal C&Gs Vogue Chhavi Duati Faizal In…" at bounding box center [348, 252] width 594 height 60
type input "4000"
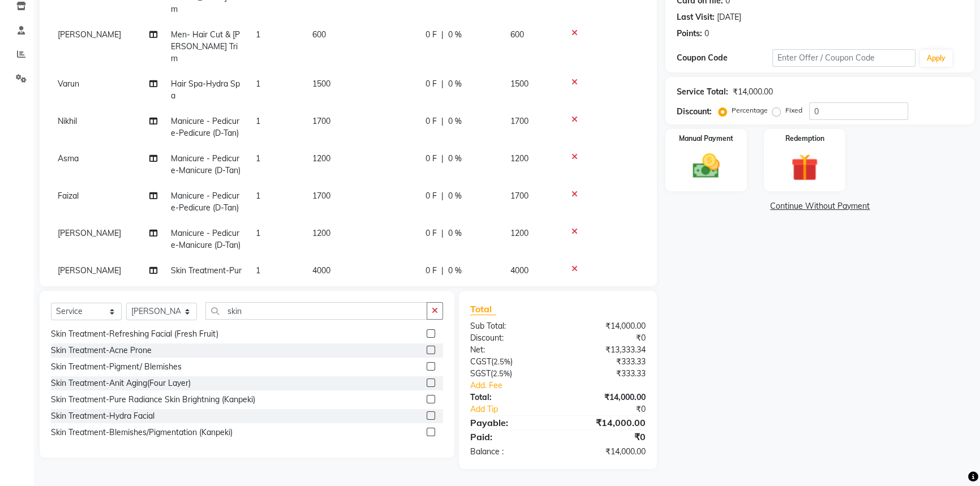
click at [770, 346] on div "Name: Diksha Membership: No Active Membership Total Visits: 1 Card on file: 0 L…" at bounding box center [823, 203] width 317 height 532
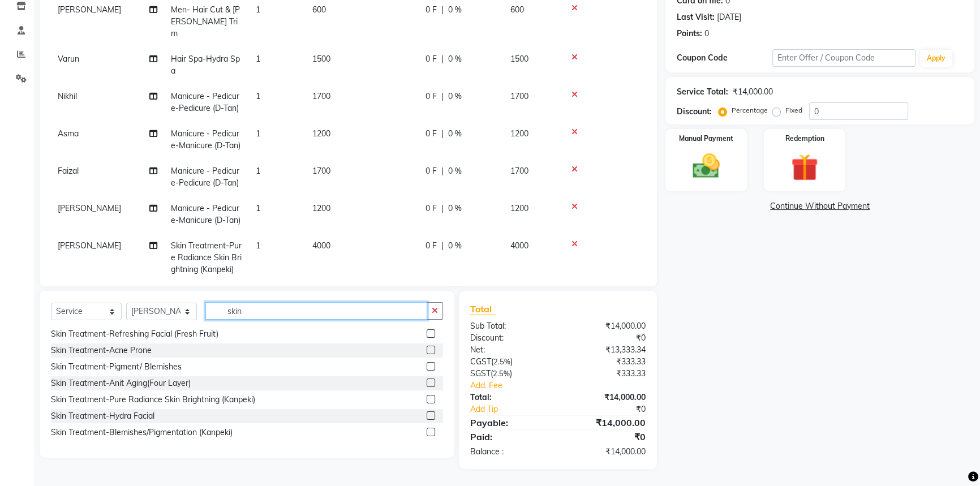
drag, startPoint x: 253, startPoint y: 309, endPoint x: 174, endPoint y: 311, distance: 78.6
click at [202, 311] on div "Select Service Product Membership Package Voucher Prepaid Gift Card Select Styl…" at bounding box center [247, 315] width 392 height 27
click at [165, 312] on select "Select Stylist [PERSON_NAME] [PERSON_NAME] Asma [PERSON_NAME] C&Gs Vogue [PERSO…" at bounding box center [161, 312] width 71 height 18
select select "36165"
click at [126, 303] on select "Select Stylist [PERSON_NAME] [PERSON_NAME] Asma [PERSON_NAME] C&Gs Vogue [PERSO…" at bounding box center [161, 312] width 71 height 18
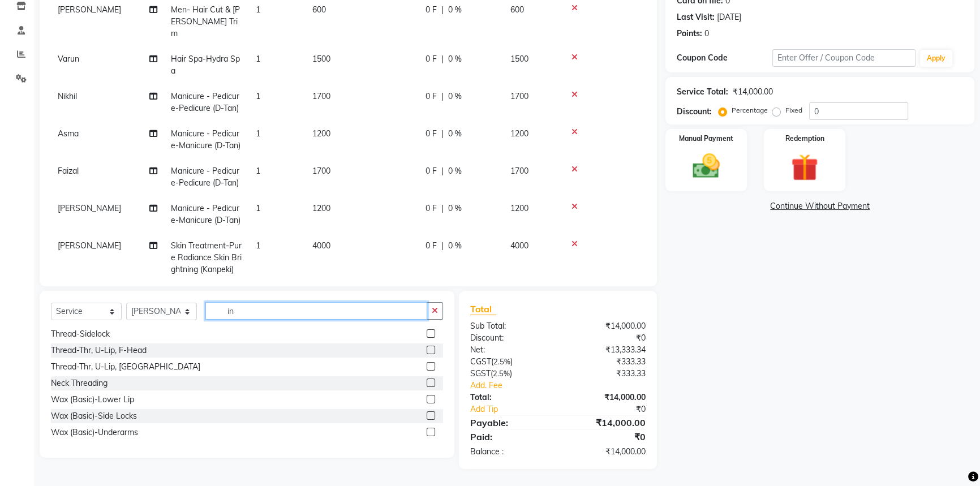
scroll to position [0, 0]
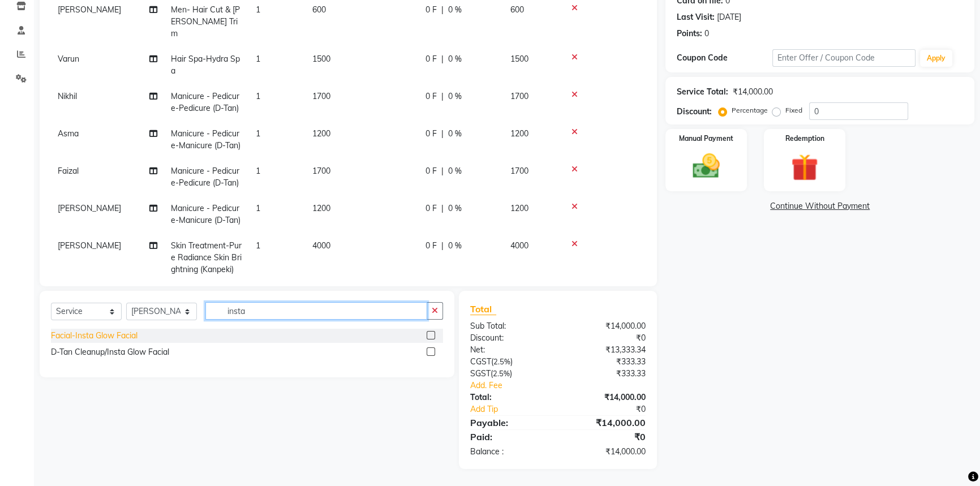
type input "insta"
click at [118, 333] on div "Facial-Insta Glow Facial" at bounding box center [94, 336] width 87 height 12
checkbox input "false"
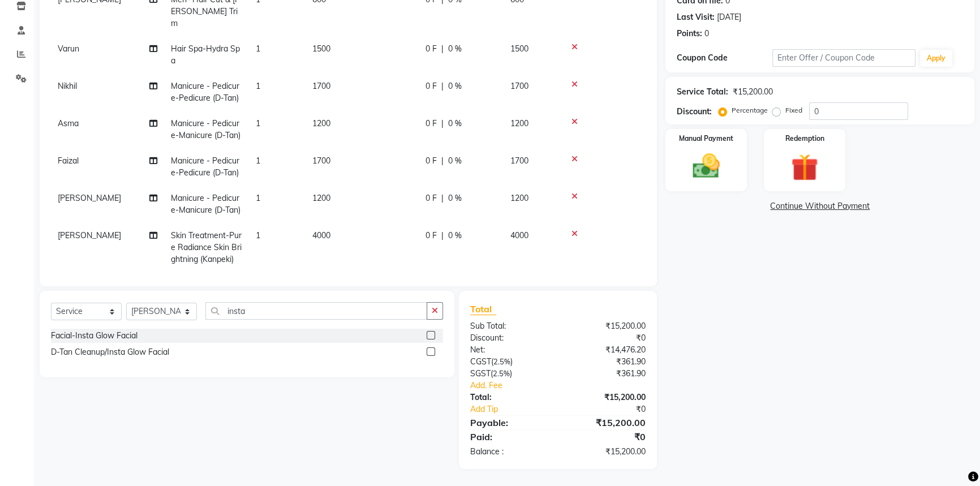
scroll to position [165, 0]
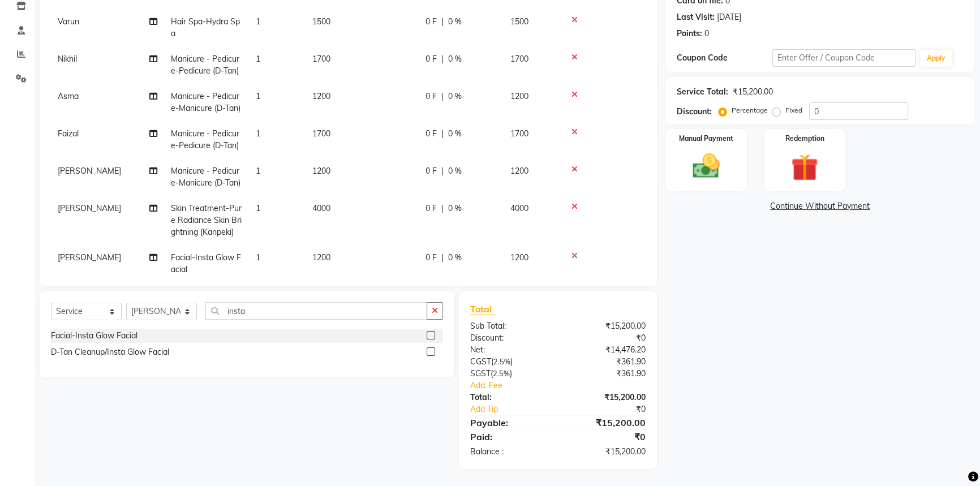
click at [323, 245] on td "1200" at bounding box center [361, 263] width 113 height 37
select select "36165"
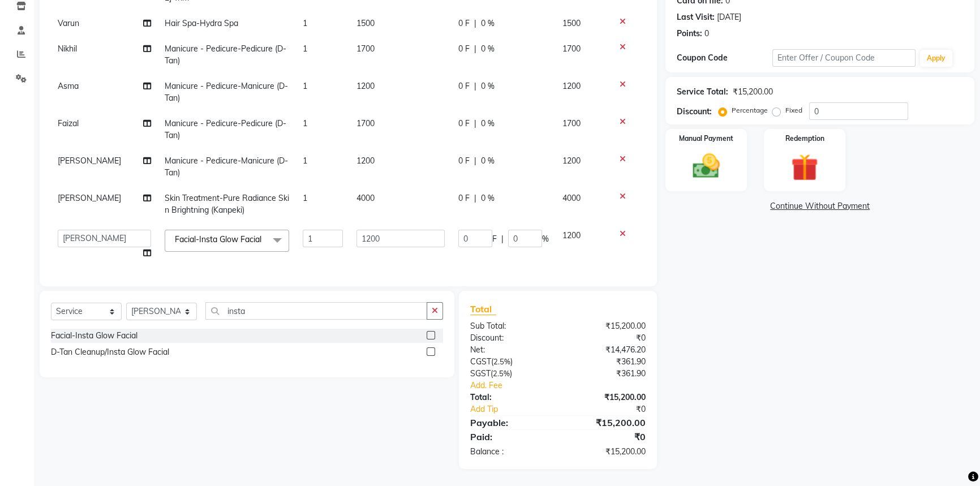
scroll to position [128, 0]
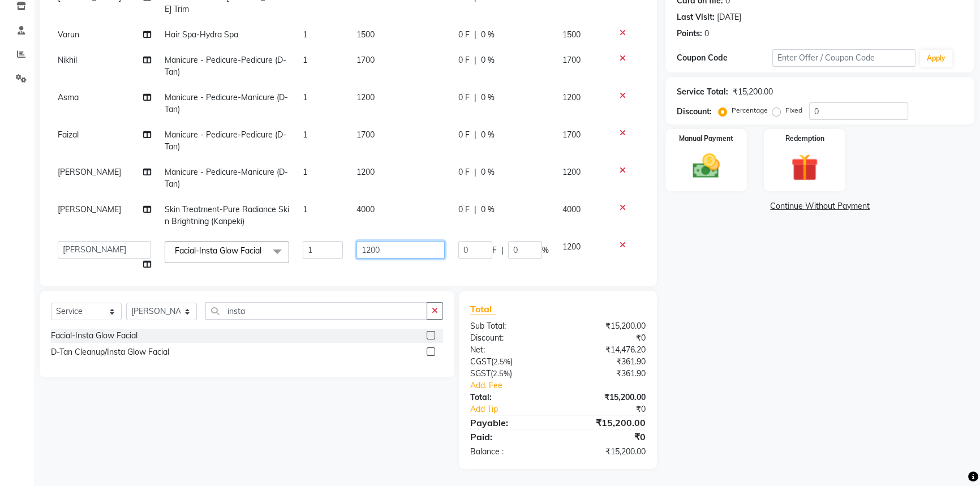
drag, startPoint x: 360, startPoint y: 225, endPoint x: 368, endPoint y: 225, distance: 7.4
click at [368, 241] on input "1200" at bounding box center [400, 250] width 88 height 18
type input "1500"
click at [769, 355] on div "Name: Diksha Membership: No Active Membership Total Visits: 1 Card on file: 0 L…" at bounding box center [823, 203] width 317 height 532
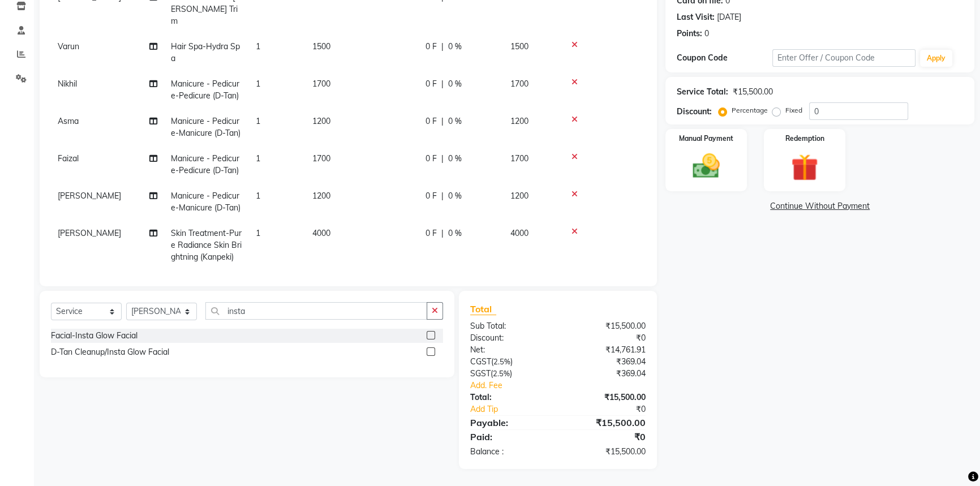
scroll to position [165, 0]
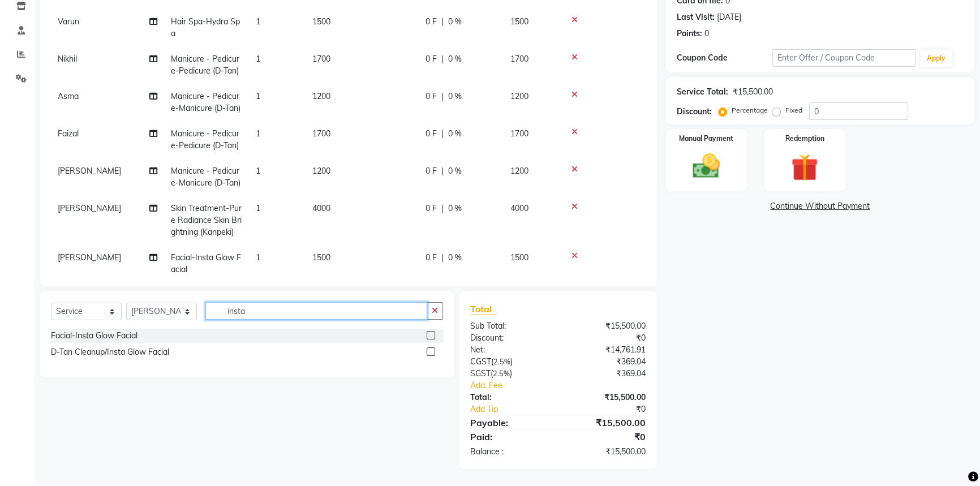
click at [234, 308] on input "insta" at bounding box center [316, 311] width 222 height 18
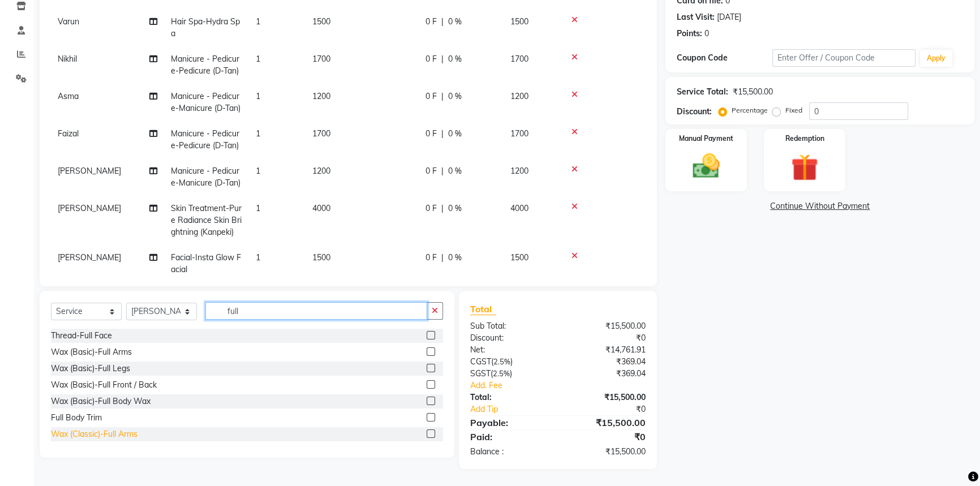
type input "full"
click at [120, 432] on div "Wax (Classic)-Full Arms" at bounding box center [94, 434] width 87 height 12
checkbox input "false"
drag, startPoint x: 261, startPoint y: 312, endPoint x: 48, endPoint y: 303, distance: 212.8
click at [49, 303] on div "Select Service Product Membership Package Voucher Prepaid Gift Card Select Styl…" at bounding box center [247, 374] width 415 height 167
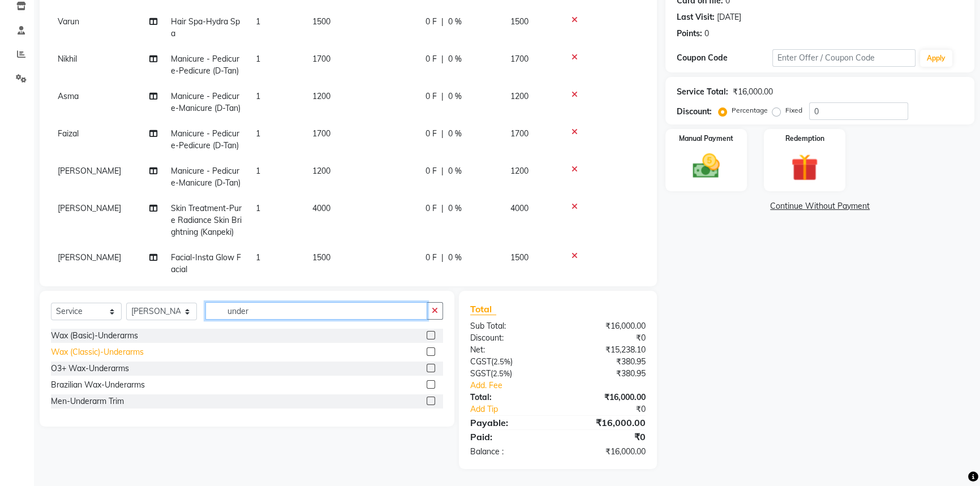
type input "under"
click at [114, 351] on div "Wax (Classic)-Underarms" at bounding box center [97, 352] width 93 height 12
checkbox input "false"
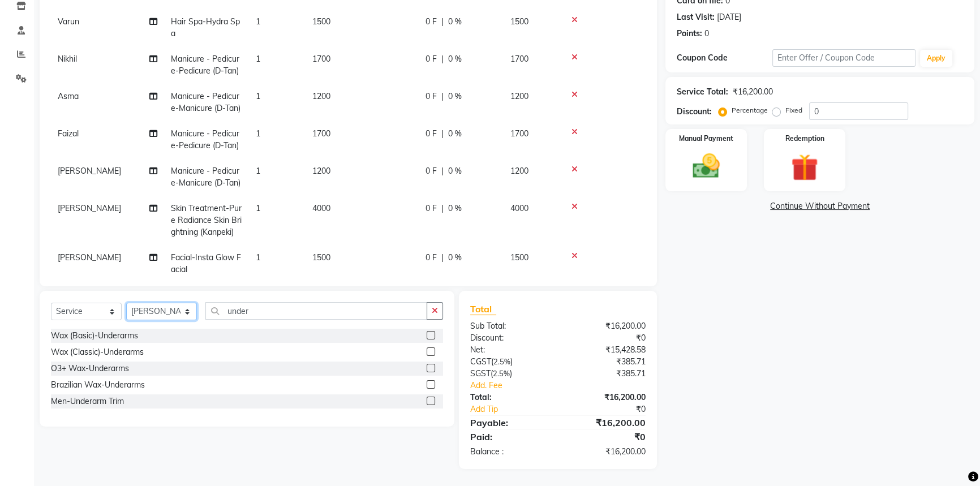
click at [148, 307] on select "Select Stylist [PERSON_NAME] [PERSON_NAME] Asma [PERSON_NAME] C&Gs Vogue [PERSO…" at bounding box center [161, 312] width 71 height 18
select select "84848"
click at [126, 303] on select "Select Stylist [PERSON_NAME] [PERSON_NAME] Asma [PERSON_NAME] C&Gs Vogue [PERSO…" at bounding box center [161, 312] width 71 height 18
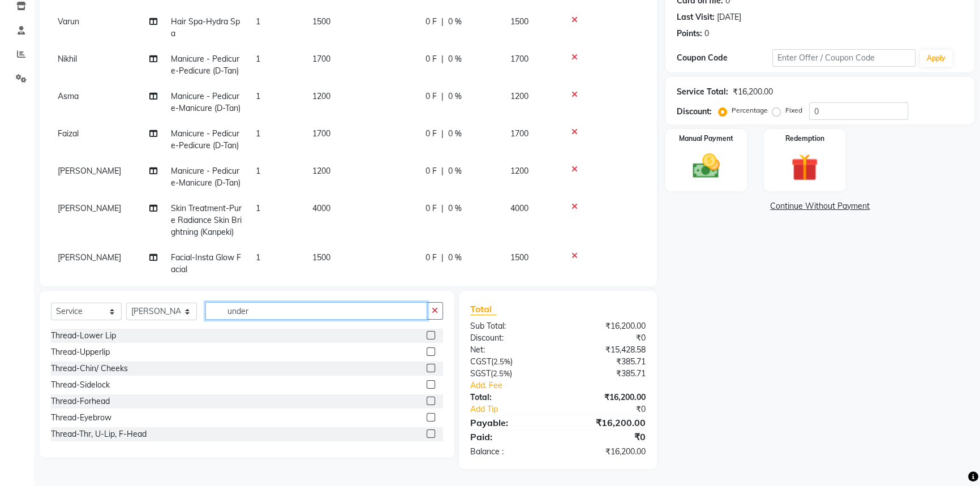
click at [253, 307] on input "under" at bounding box center [316, 311] width 222 height 18
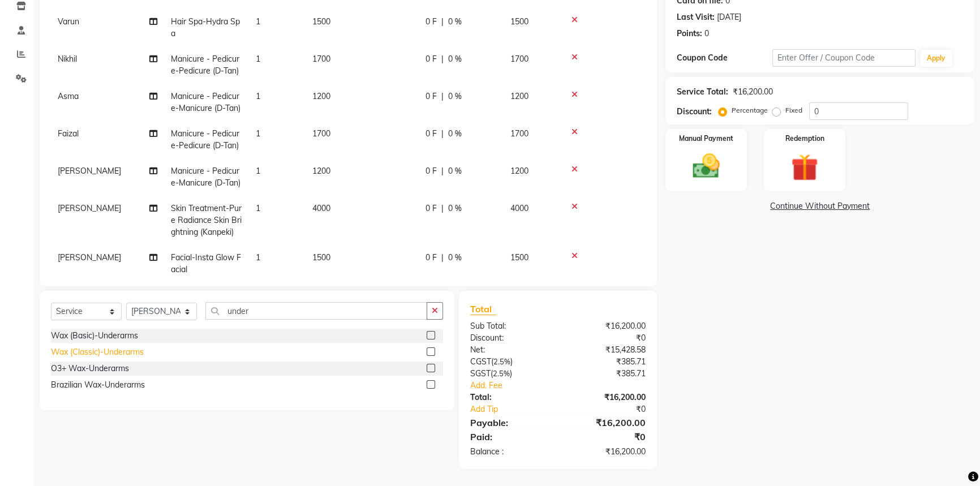
click at [92, 351] on div "Wax (Classic)-Underarms" at bounding box center [97, 352] width 93 height 12
checkbox input "false"
drag, startPoint x: 271, startPoint y: 313, endPoint x: 66, endPoint y: 329, distance: 205.9
click at [66, 329] on div "Select Service Product Membership Package Voucher Prepaid Gift Card Select Styl…" at bounding box center [247, 350] width 415 height 119
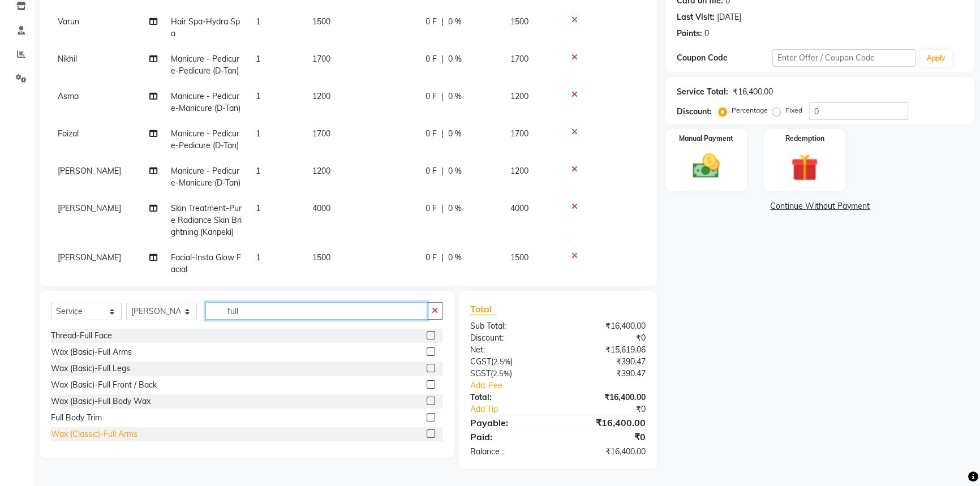
type input "full"
click at [110, 434] on div "Wax (Classic)-Full Arms" at bounding box center [94, 434] width 87 height 12
checkbox input "false"
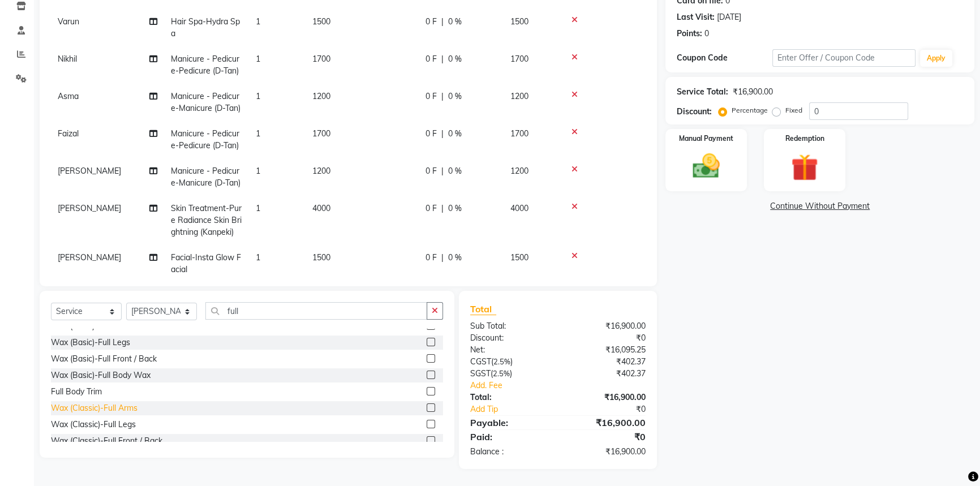
scroll to position [51, 0]
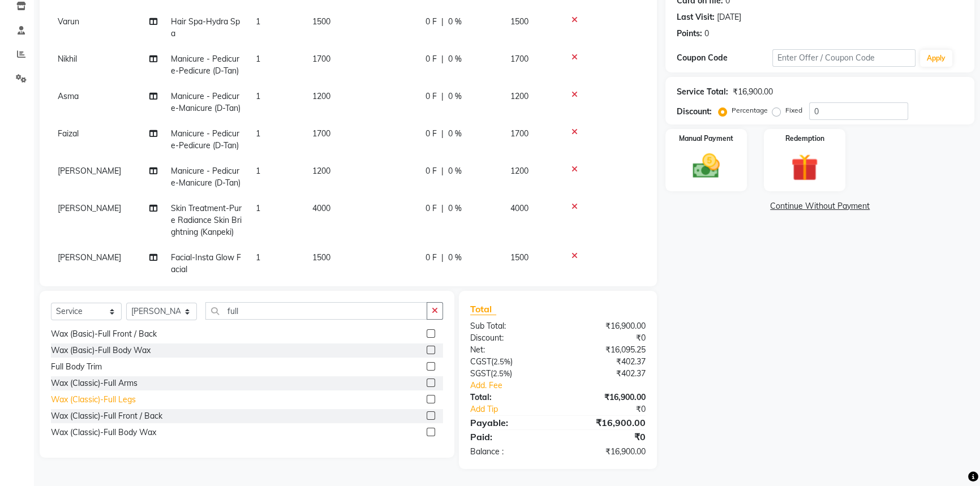
click at [116, 399] on div "Wax (Classic)-Full Legs" at bounding box center [93, 400] width 85 height 12
checkbox input "false"
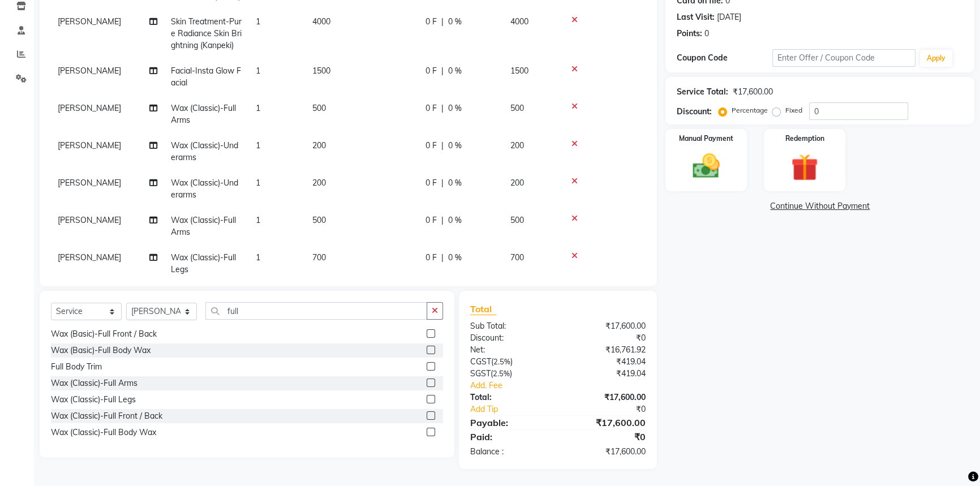
click at [754, 321] on div "Name: Diksha Membership: No Active Membership Total Visits: 1 Card on file: 0 L…" at bounding box center [823, 203] width 317 height 532
click at [172, 313] on select "Select Stylist [PERSON_NAME] [PERSON_NAME] Asma [PERSON_NAME] C&Gs Vogue [PERSO…" at bounding box center [161, 312] width 71 height 18
select select "36169"
click at [126, 303] on select "Select Stylist [PERSON_NAME] [PERSON_NAME] Asma [PERSON_NAME] C&Gs Vogue [PERSO…" at bounding box center [161, 312] width 71 height 18
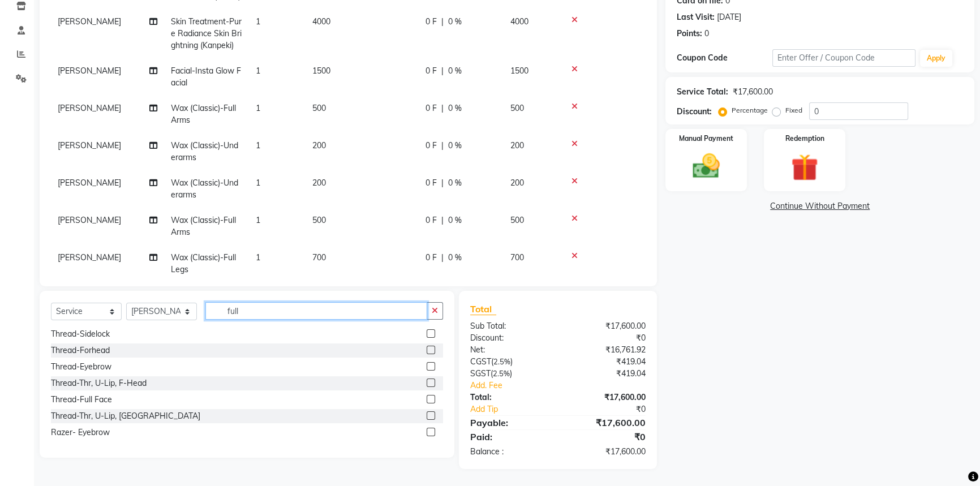
drag, startPoint x: 265, startPoint y: 315, endPoint x: 112, endPoint y: 320, distance: 153.3
click at [112, 320] on div "Select Service Product Membership Package Voucher Prepaid Gift Card Select Styl…" at bounding box center [247, 315] width 392 height 27
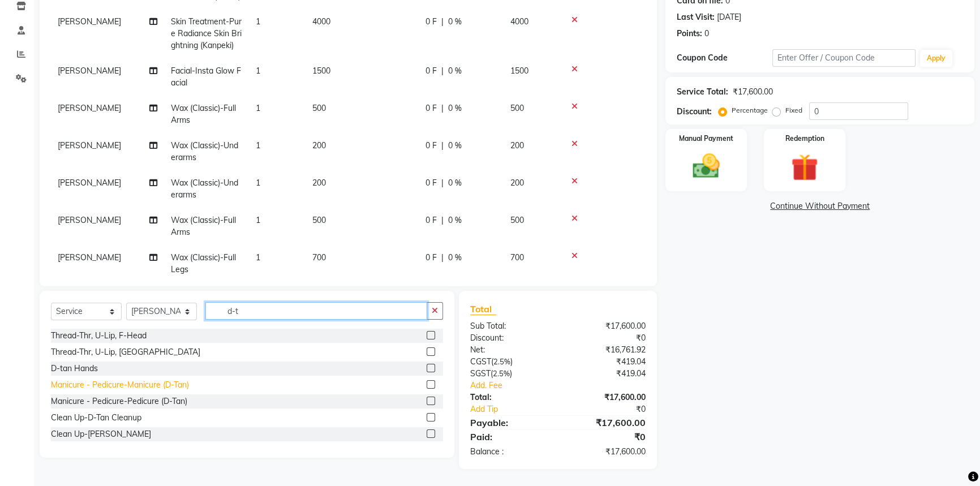
type input "d-t"
click at [118, 385] on div "Manicure - Pedicure-Manicure (D-Tan)" at bounding box center [120, 385] width 138 height 12
checkbox input "false"
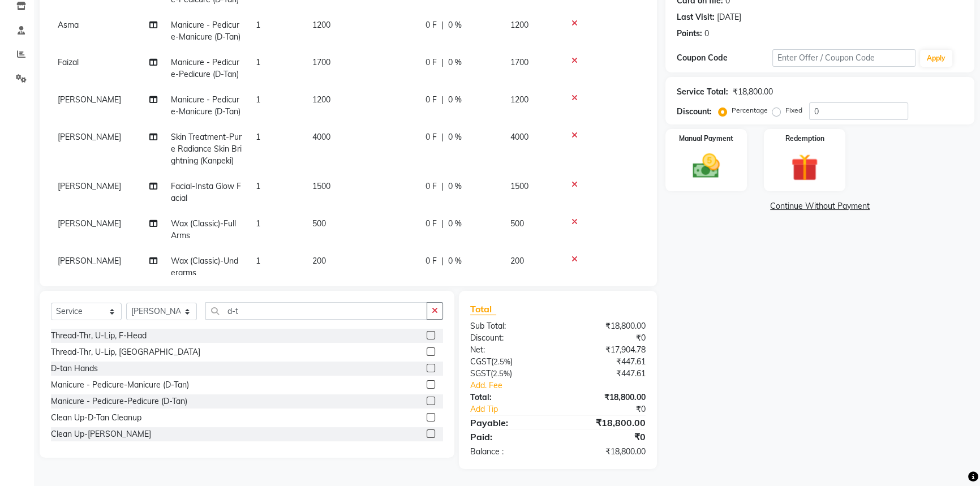
scroll to position [235, 0]
click at [70, 96] on span "[PERSON_NAME]" at bounding box center [89, 101] width 63 height 10
select select "37832"
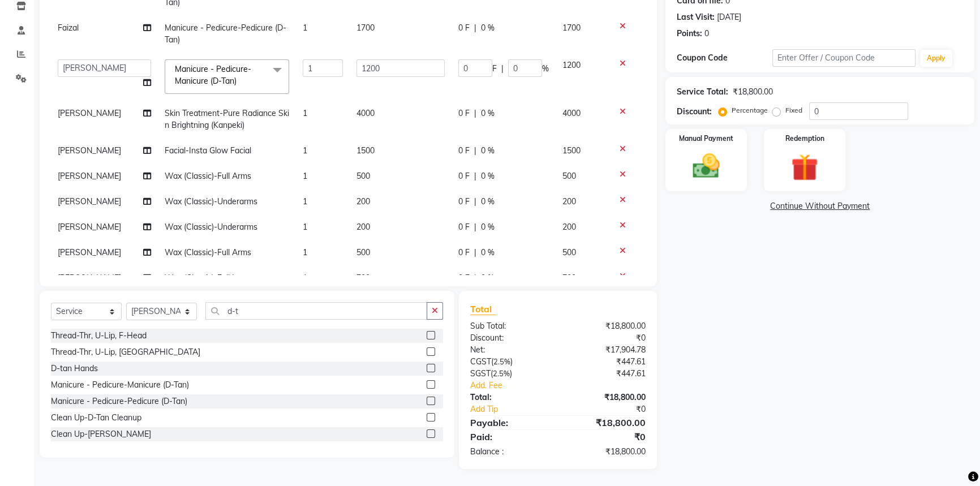
scroll to position [200, 0]
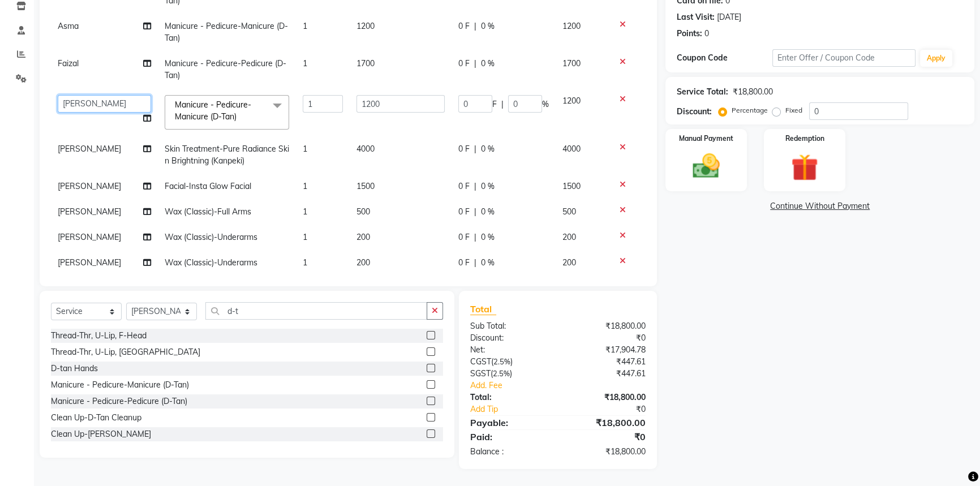
click at [90, 95] on select "Abhishek Aftab Ajay Anand Asma Bhoomika Bilal C&Gs Vogue Chhavi Duati Faizal In…" at bounding box center [104, 104] width 93 height 18
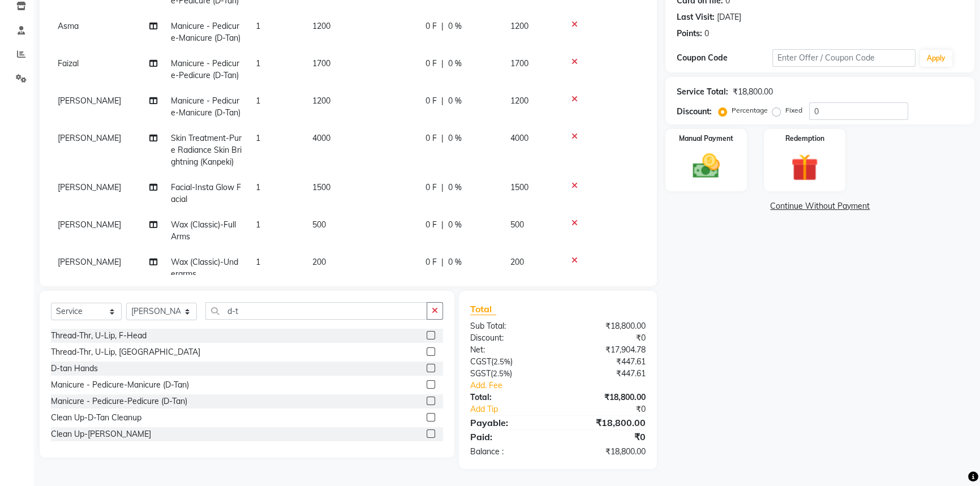
click at [197, 96] on span "Manicure - Pedicure-Manicure (D-Tan)" at bounding box center [206, 107] width 70 height 22
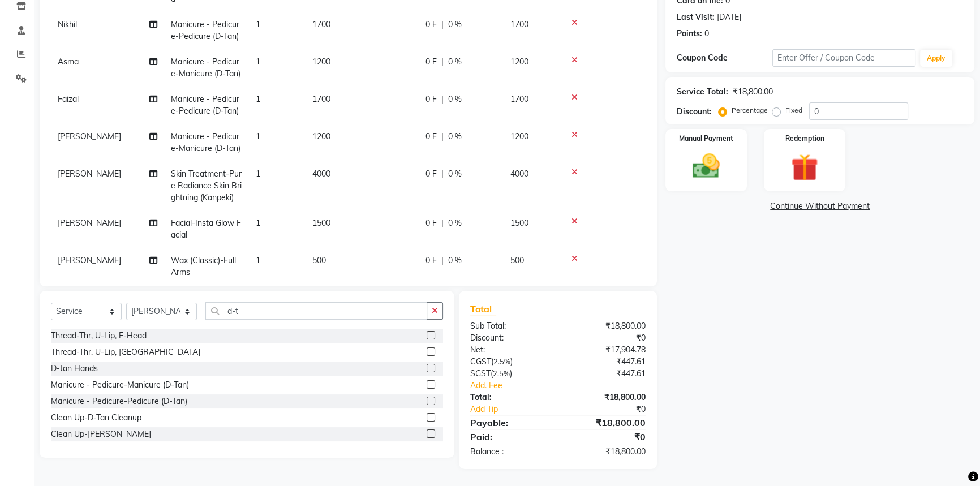
select select "37832"
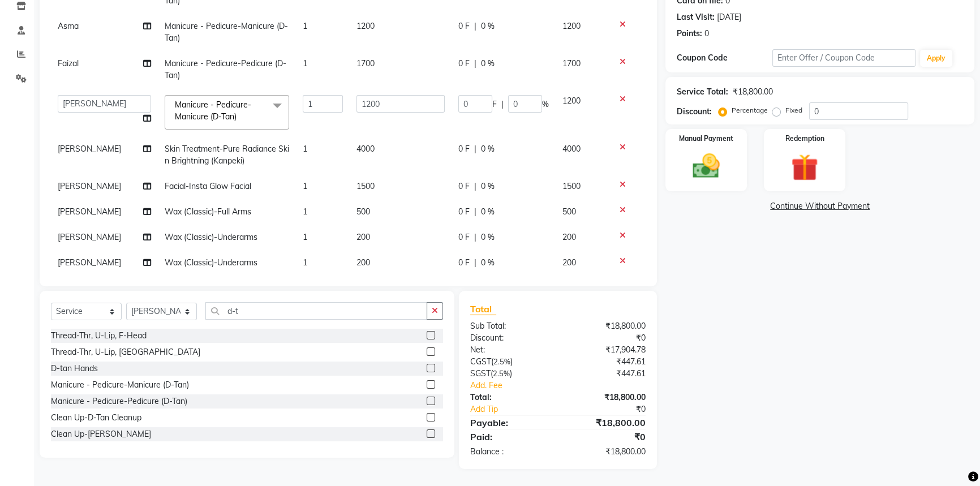
click at [218, 100] on span "Manicure - Pedicure-Manicure (D-Tan)" at bounding box center [213, 111] width 76 height 22
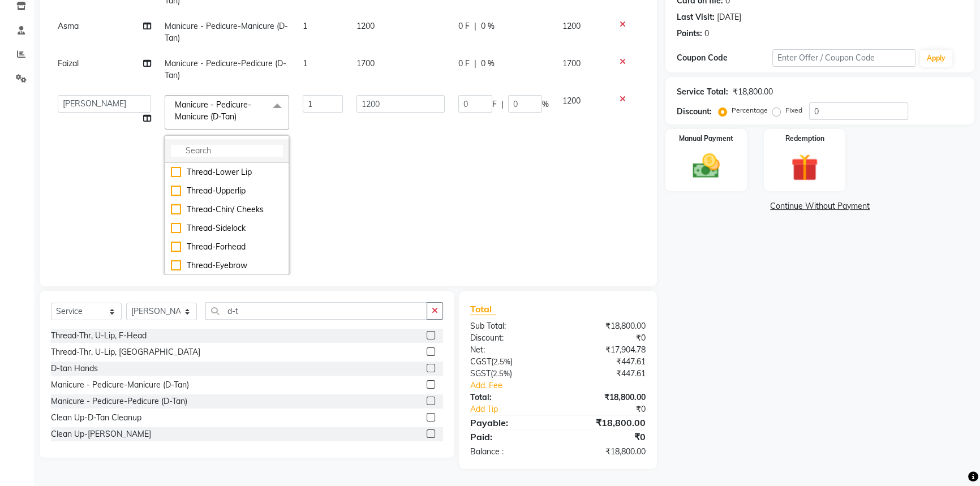
click at [204, 145] on input "multiselect-search" at bounding box center [227, 151] width 112 height 12
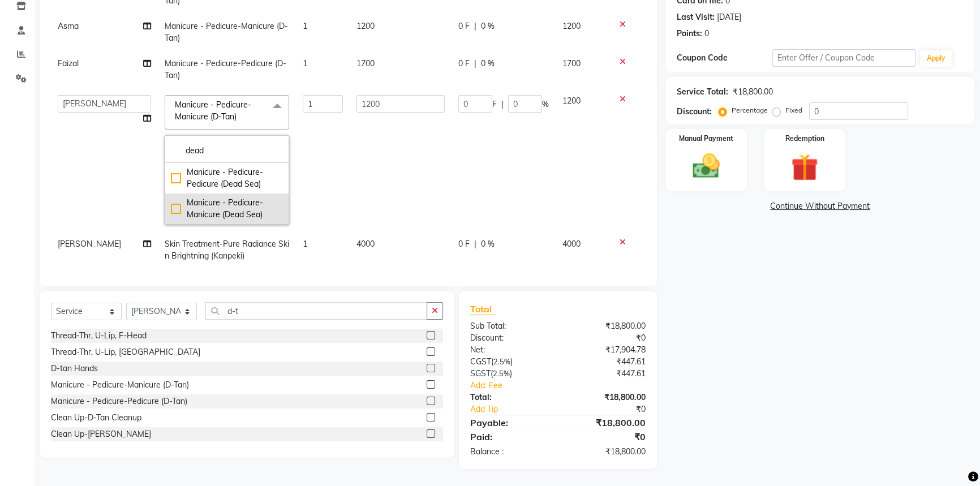
type input "dead"
click at [171, 197] on div "Manicure - Pedicure-Manicure (Dead Sea)" at bounding box center [227, 209] width 112 height 24
checkbox input "true"
type input "1000"
click at [380, 95] on input "1000" at bounding box center [400, 104] width 88 height 18
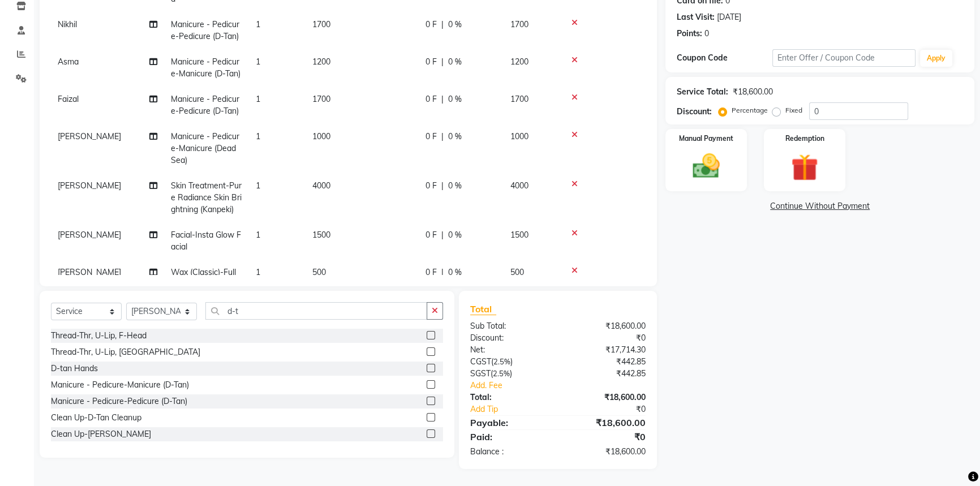
scroll to position [235, 0]
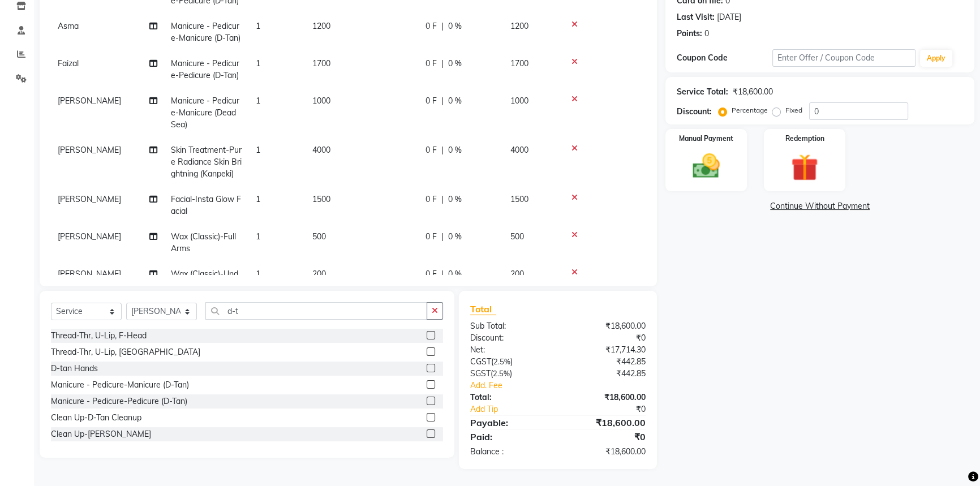
click at [205, 51] on td "Manicure - Pedicure-Pedicure (D-Tan)" at bounding box center [206, 69] width 85 height 37
select select "85397"
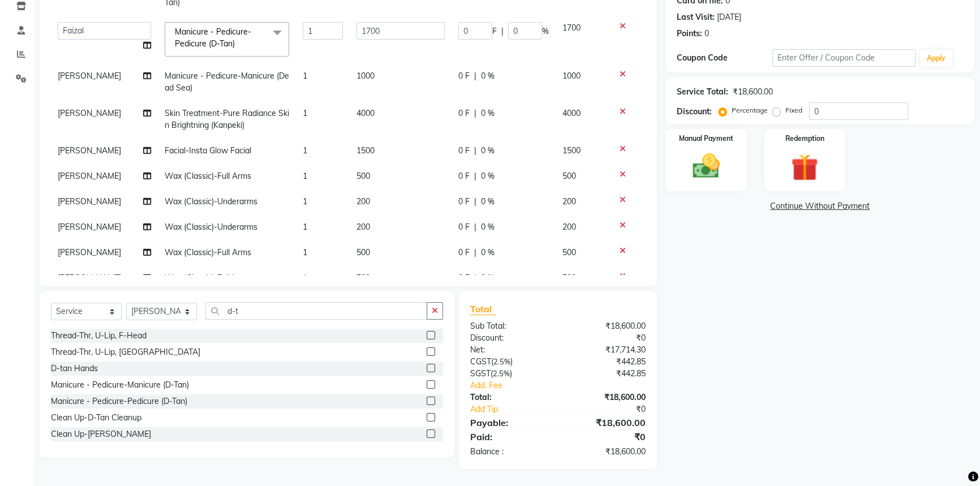
scroll to position [200, 0]
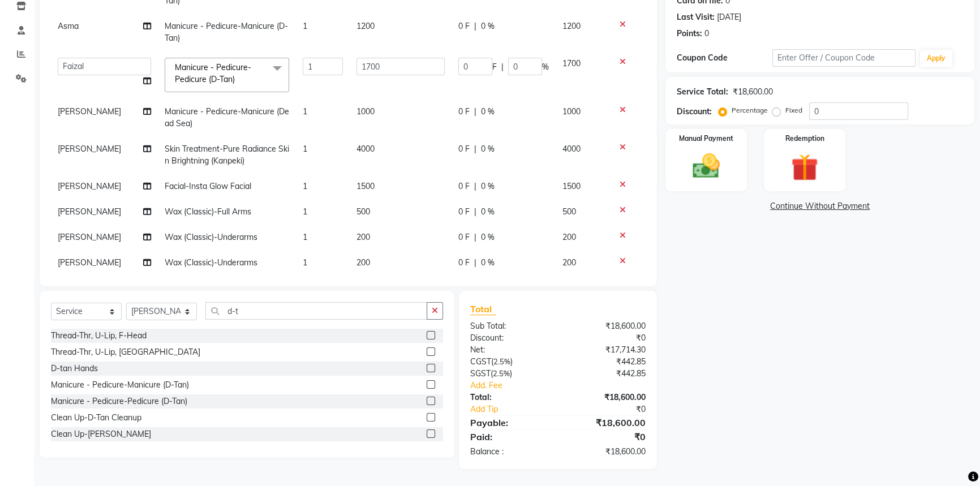
click at [210, 62] on span "Manicure - Pedicure-Pedicure (D-Tan)" at bounding box center [213, 73] width 76 height 22
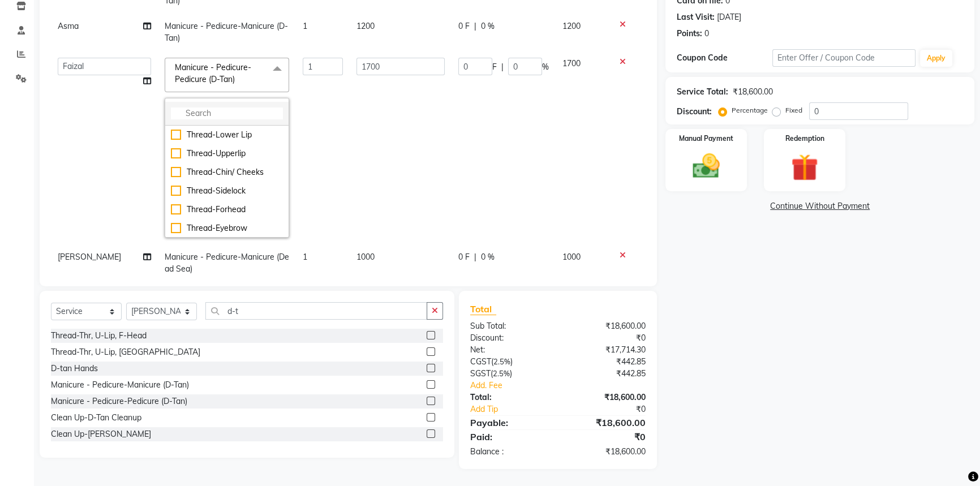
click at [204, 107] on input "multiselect-search" at bounding box center [227, 113] width 112 height 12
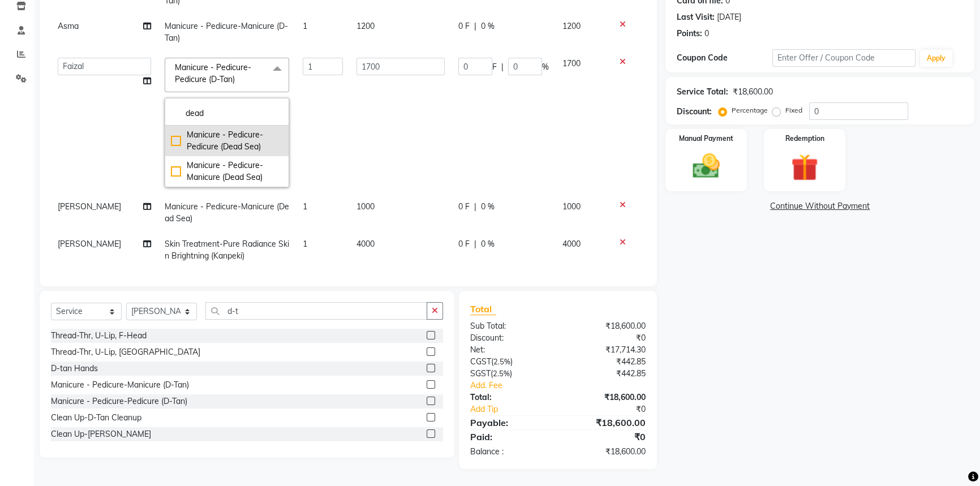
type input "dead"
click at [171, 129] on div "Manicure - Pedicure-Pedicure (Dead Sea)" at bounding box center [227, 141] width 112 height 24
checkbox input "true"
type input "1500"
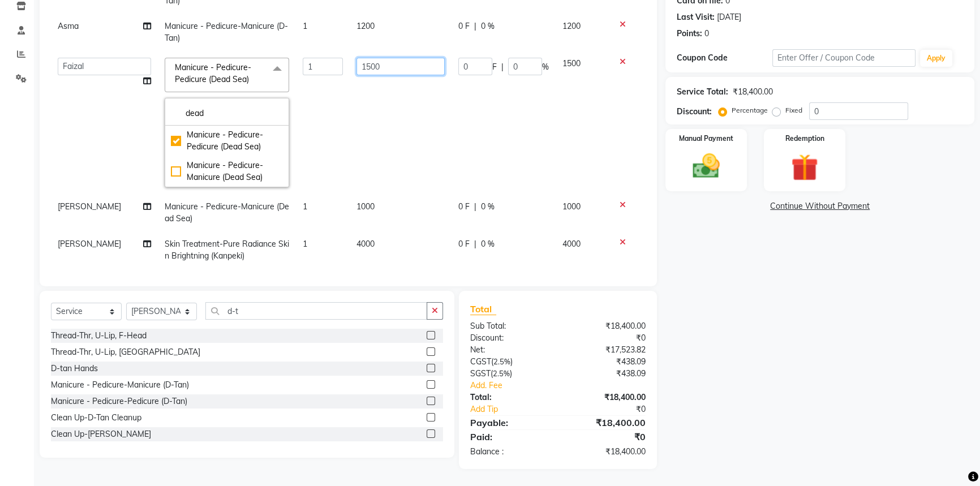
click at [421, 58] on input "1500" at bounding box center [400, 67] width 88 height 18
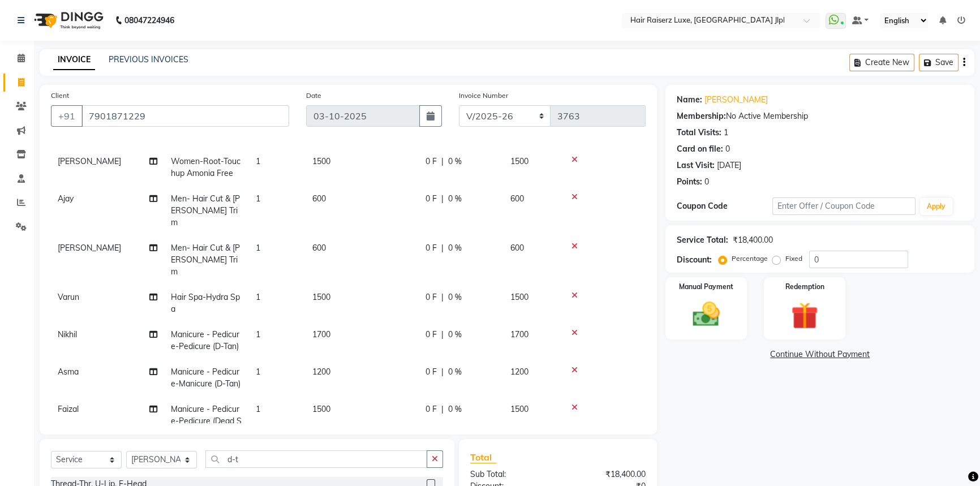
scroll to position [0, 0]
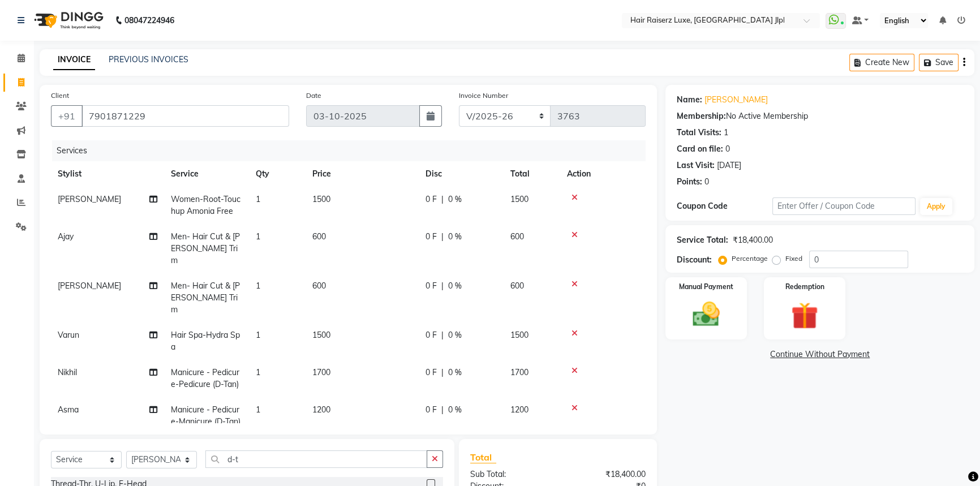
click at [219, 330] on span "Hair Spa-Hydra Spa" at bounding box center [205, 341] width 69 height 22
select select "65657"
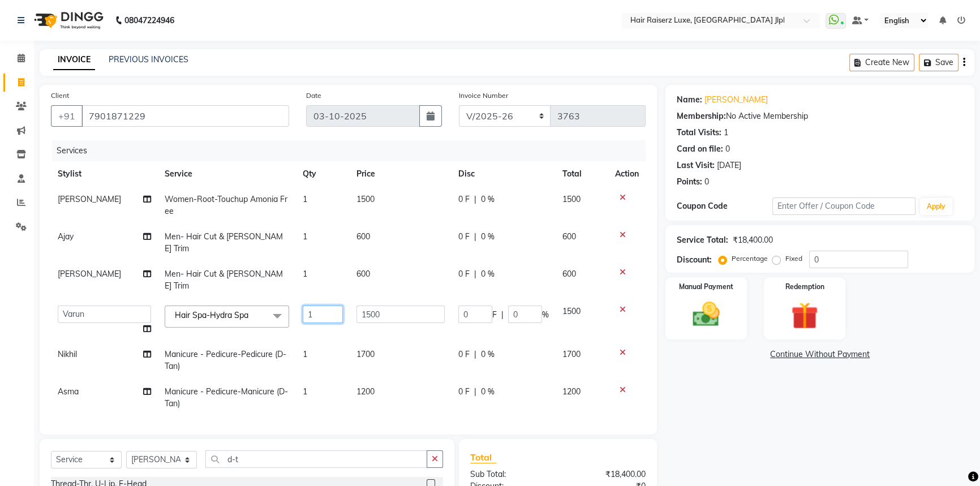
click at [317, 305] on input "1" at bounding box center [323, 314] width 40 height 18
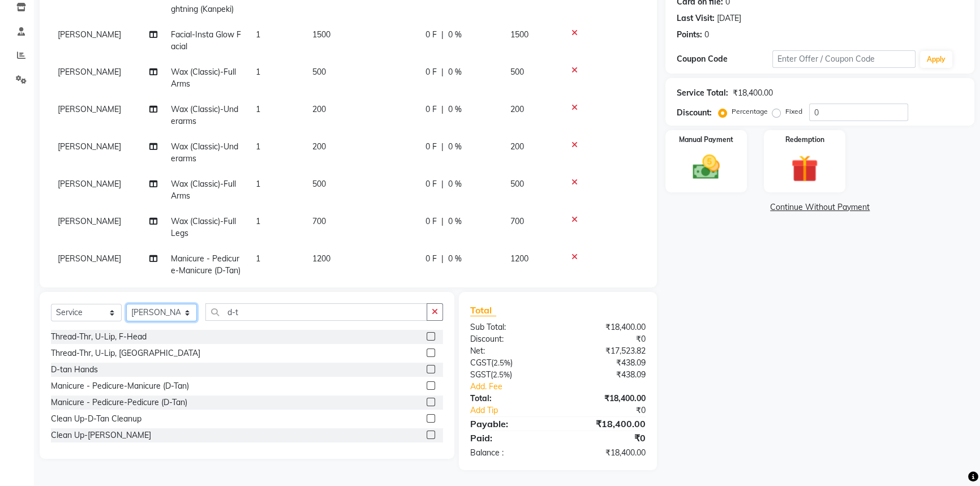
scroll to position [148, 0]
drag, startPoint x: 836, startPoint y: 114, endPoint x: 803, endPoint y: 116, distance: 33.4
click at [803, 116] on div "Percentage Fixed 0" at bounding box center [813, 111] width 187 height 18
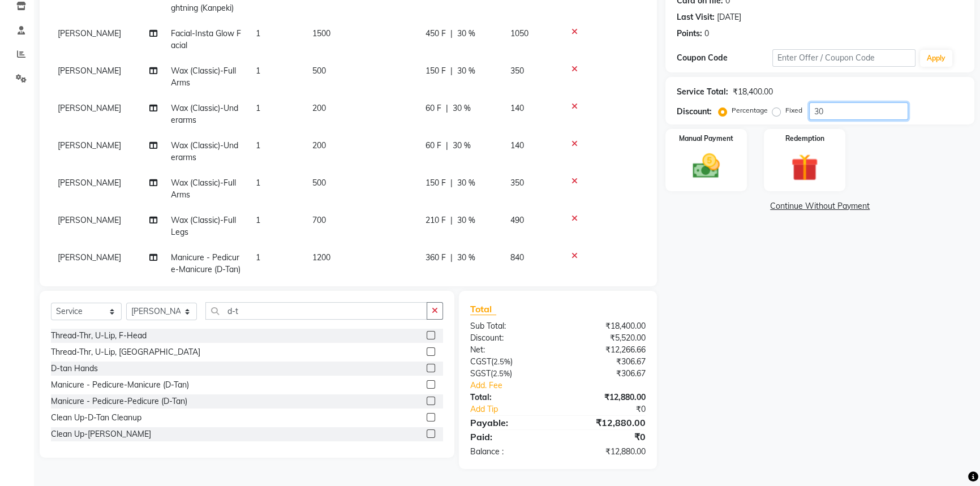
drag, startPoint x: 835, startPoint y: 107, endPoint x: 651, endPoint y: 144, distance: 188.0
click at [651, 144] on div "Client +91 7901871229 Date 03-10-2025 Invoice Number FF/2025-26 PreP/2025-26 BA…" at bounding box center [506, 203] width 951 height 532
type input "30"
click at [732, 365] on div "Name: Diksha Membership: No Active Membership Total Visits: 1 Card on file: 0 L…" at bounding box center [823, 203] width 317 height 532
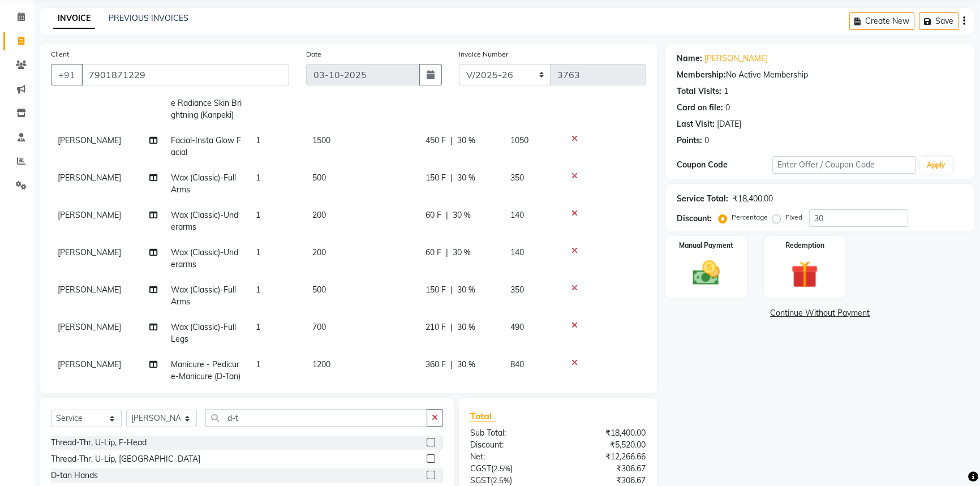
scroll to position [0, 0]
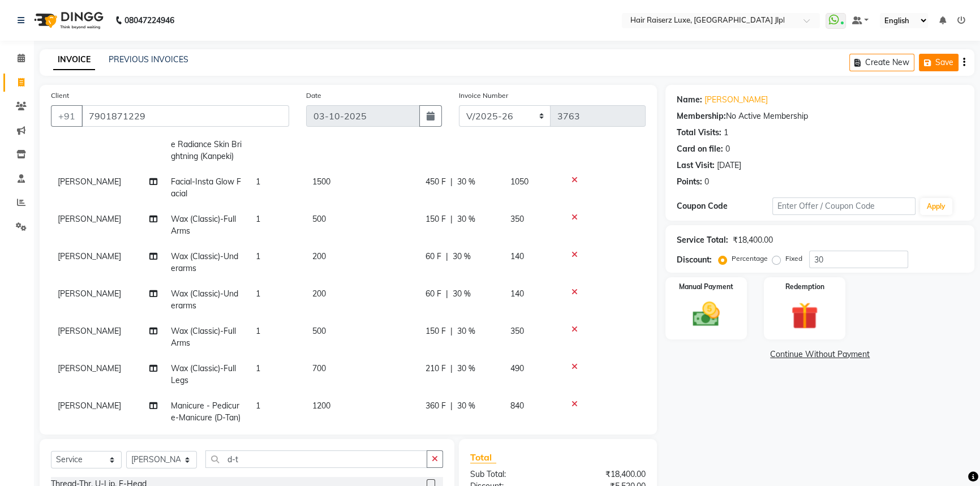
click at [925, 68] on button "Save" at bounding box center [938, 63] width 40 height 18
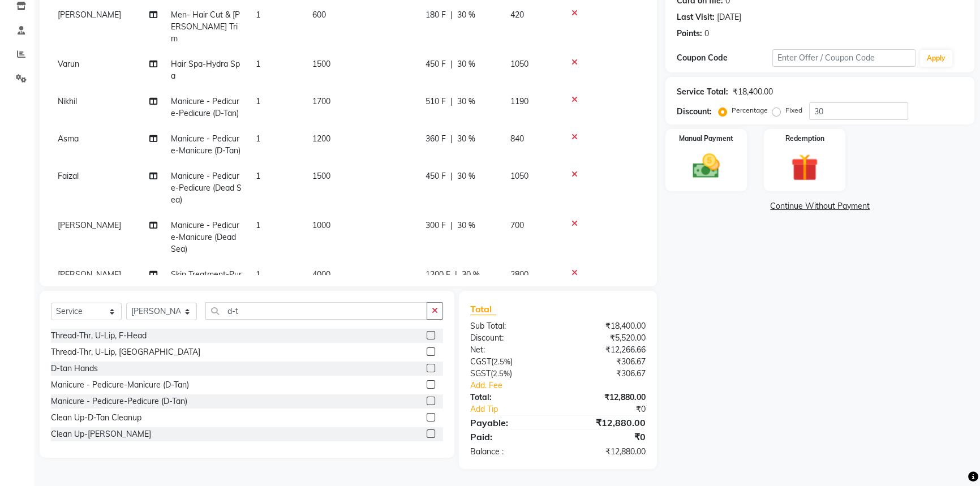
scroll to position [105, 0]
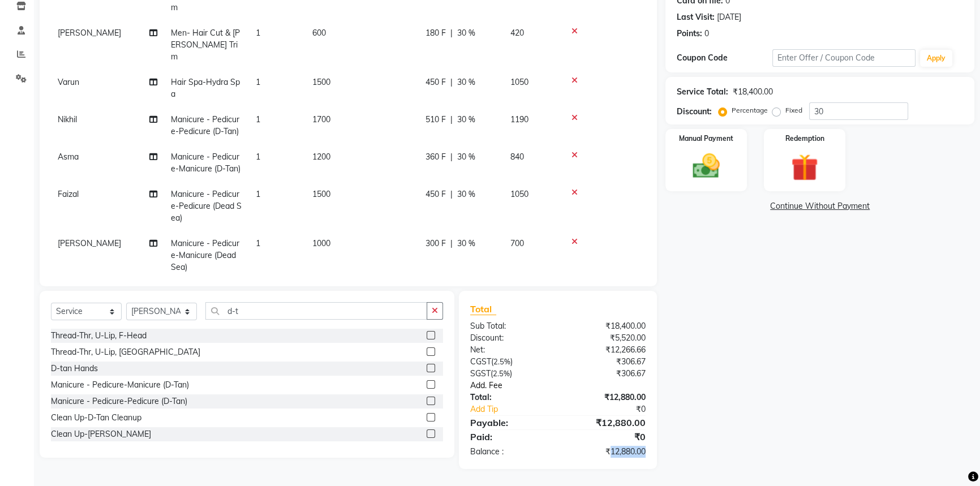
drag, startPoint x: 607, startPoint y: 451, endPoint x: 648, endPoint y: 387, distance: 75.3
click at [648, 451] on div "₹12,880.00" at bounding box center [606, 452] width 96 height 12
click at [616, 323] on div "₹18,400.00" at bounding box center [606, 326] width 96 height 12
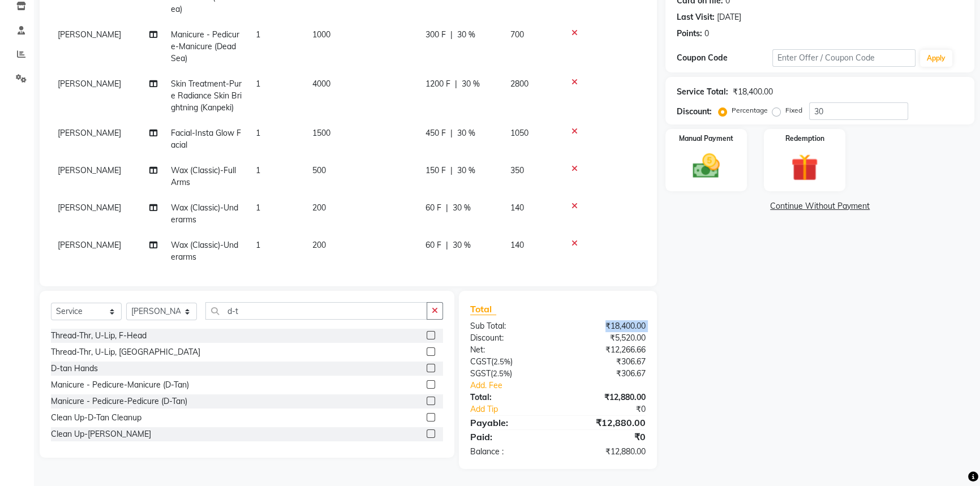
scroll to position [413, 0]
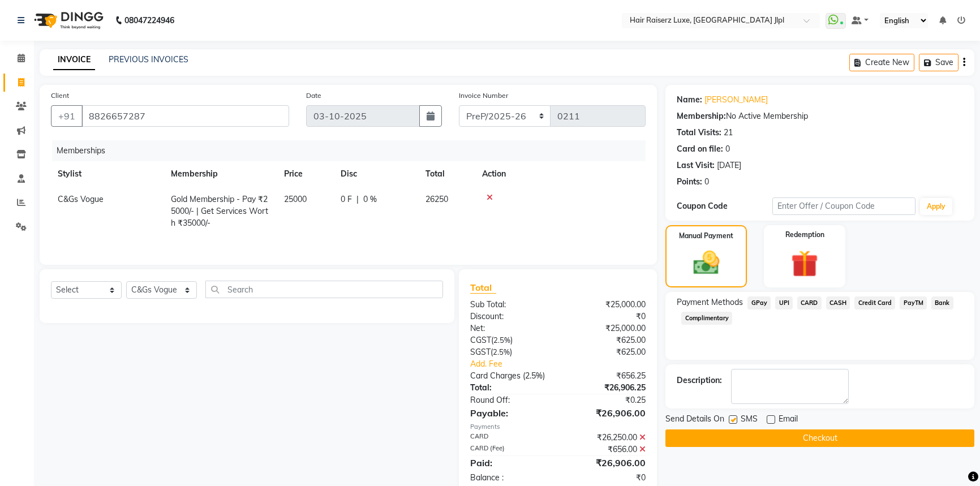
select select "8500"
select select "49568"
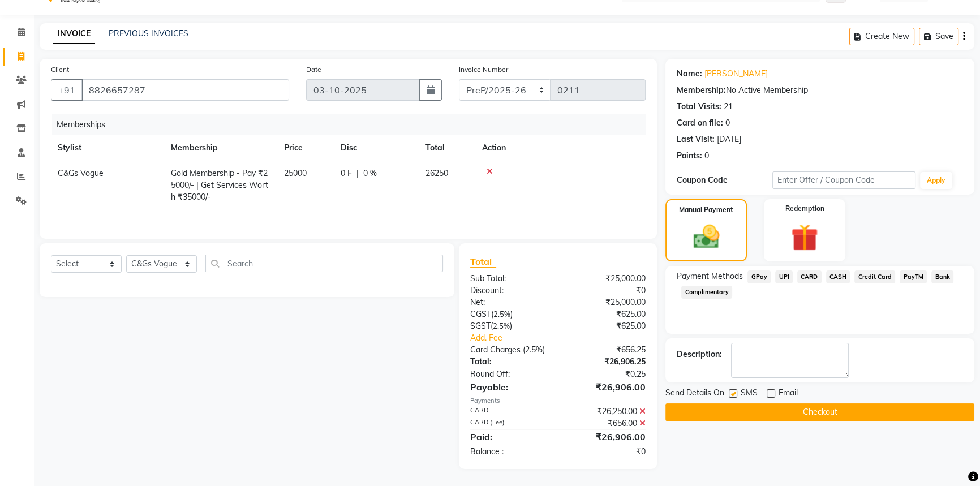
click at [803, 417] on button "Checkout" at bounding box center [819, 412] width 309 height 18
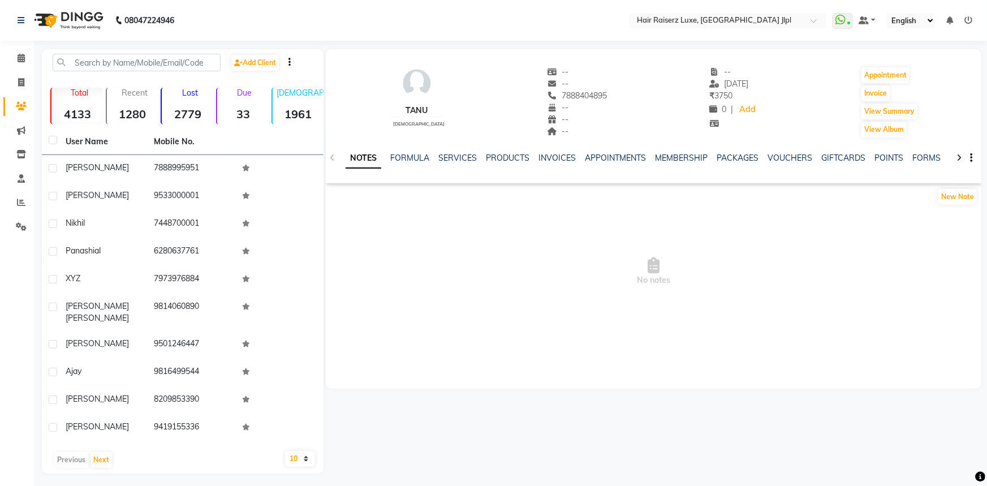
click at [457, 152] on div "SERVICES" at bounding box center [457, 158] width 38 height 12
click at [460, 161] on link "SERVICES" at bounding box center [457, 158] width 38 height 10
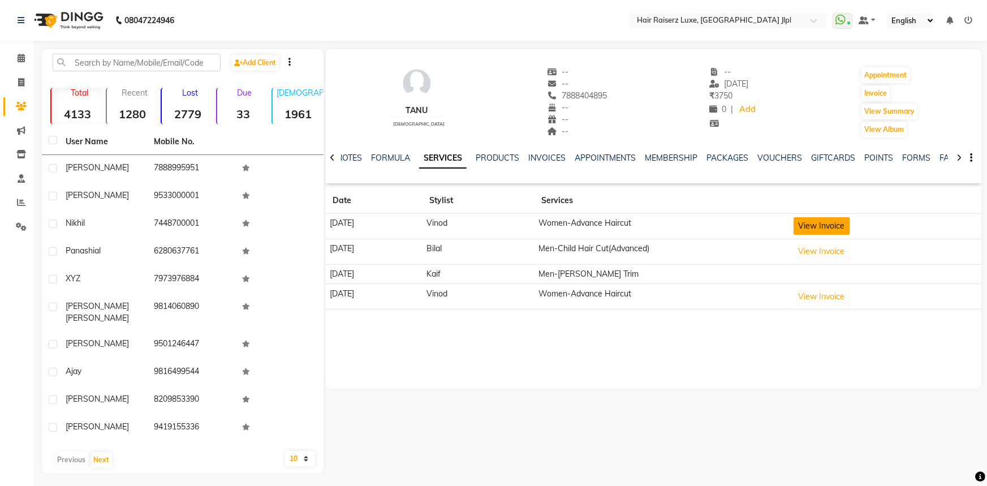
click at [841, 226] on button "View Invoice" at bounding box center [821, 226] width 57 height 18
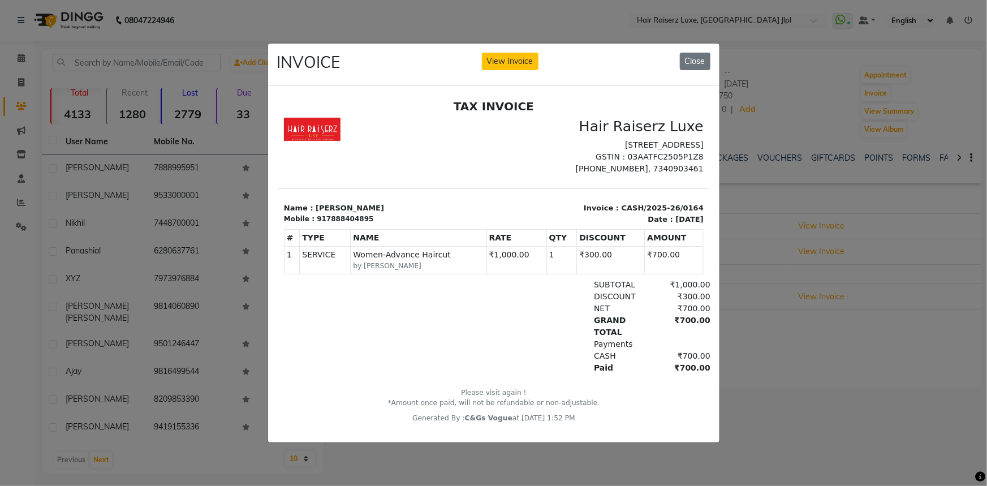
click at [765, 426] on ngb-modal-window "INVOICE View Invoice Close" at bounding box center [493, 243] width 987 height 486
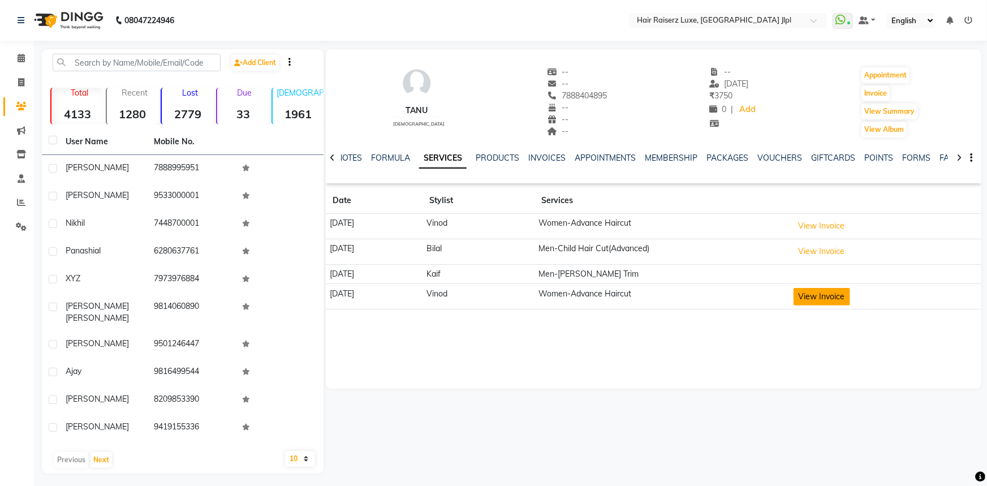
click at [832, 298] on button "View Invoice" at bounding box center [821, 297] width 57 height 18
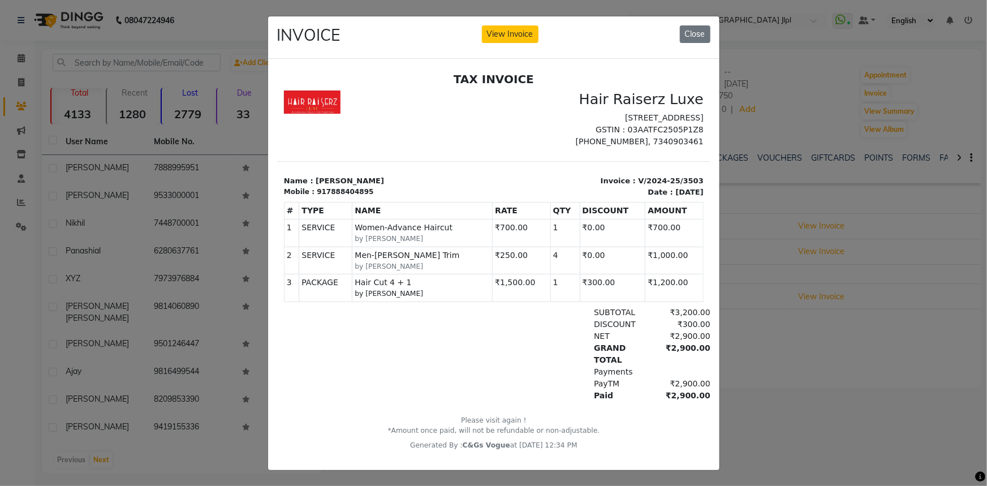
click at [780, 444] on ngb-modal-window "INVOICE View Invoice Close" at bounding box center [493, 243] width 987 height 486
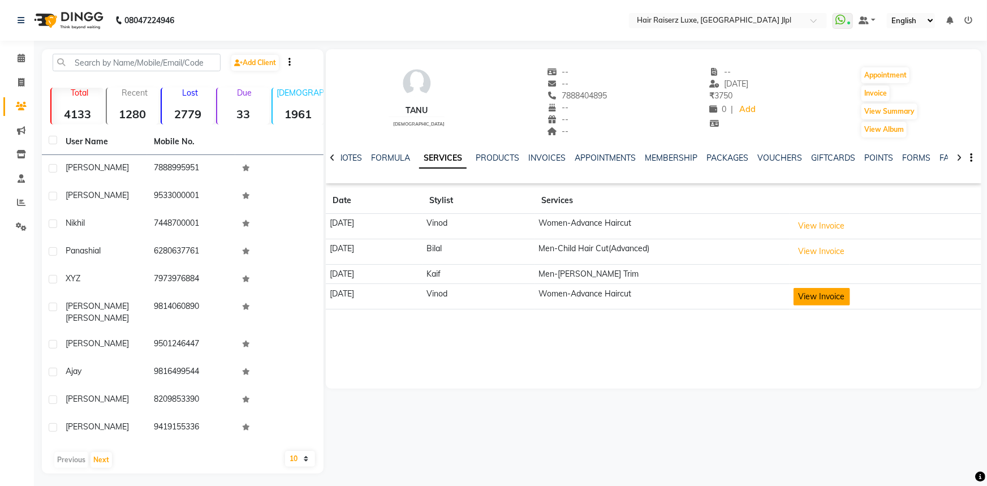
click at [836, 297] on button "View Invoice" at bounding box center [821, 297] width 57 height 18
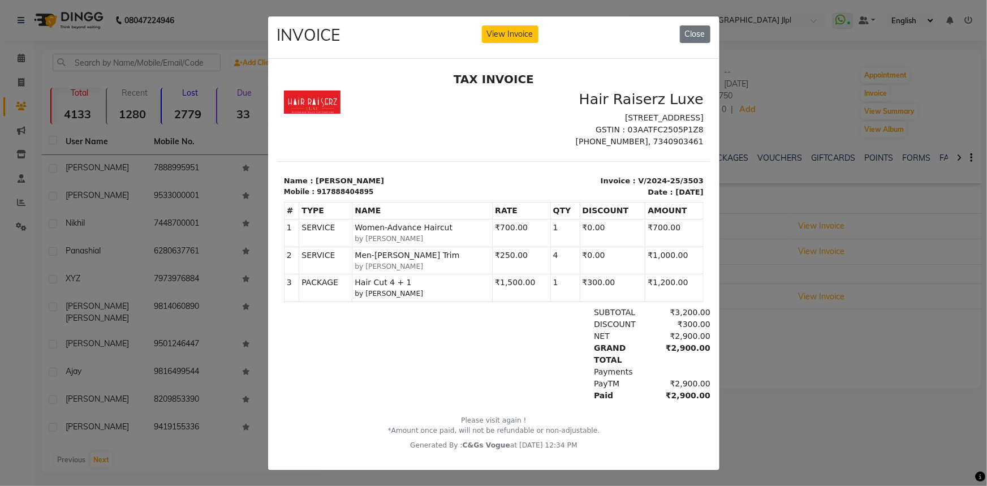
click at [763, 405] on ngb-modal-window "INVOICE View Invoice Close" at bounding box center [493, 243] width 987 height 486
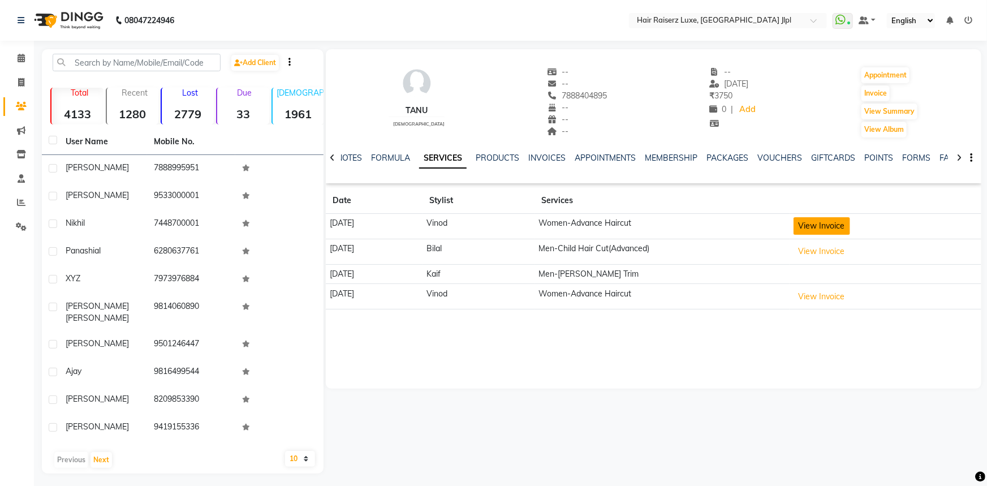
click at [836, 226] on button "View Invoice" at bounding box center [821, 226] width 57 height 18
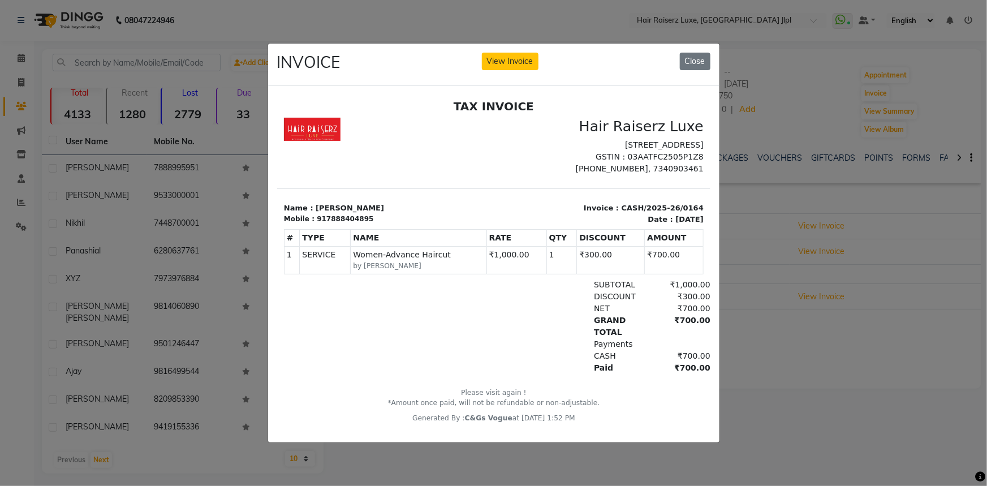
click at [788, 407] on ngb-modal-window "INVOICE View Invoice Close" at bounding box center [493, 243] width 987 height 486
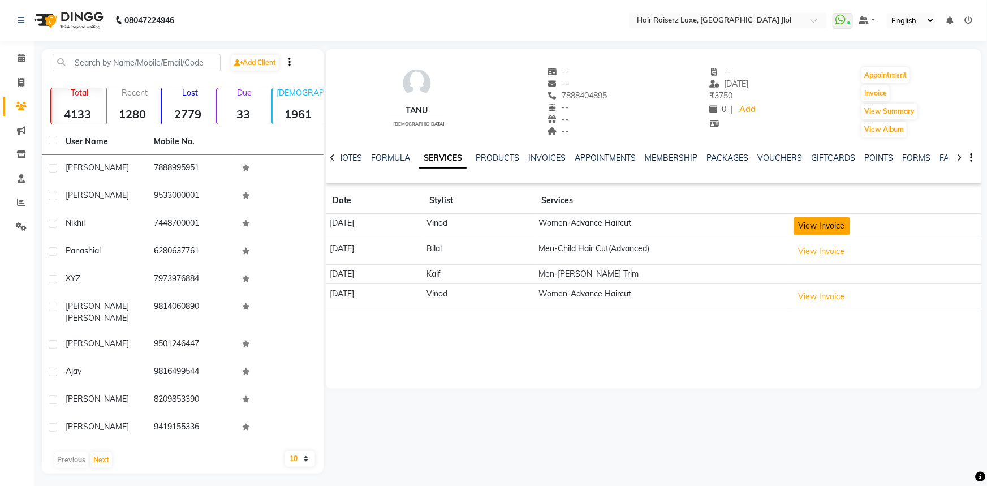
click at [834, 226] on button "View Invoice" at bounding box center [821, 226] width 57 height 18
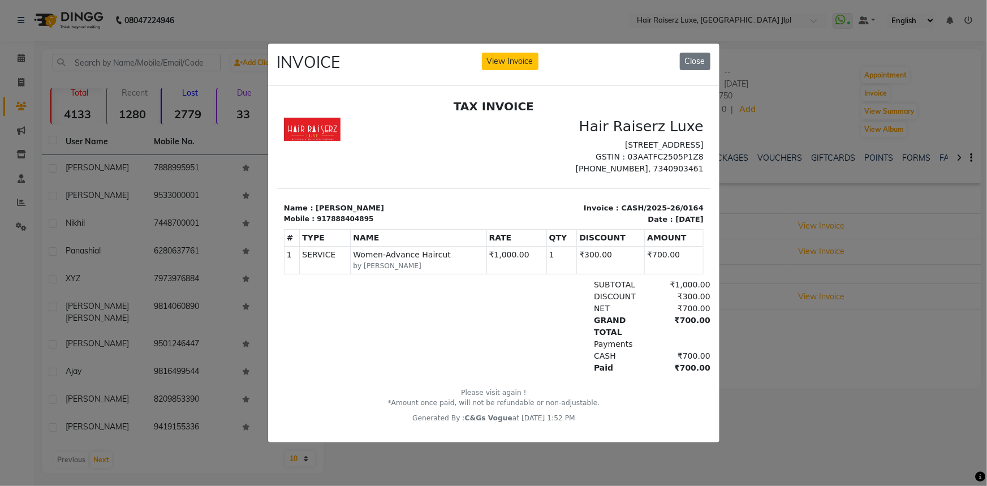
click at [802, 415] on ngb-modal-window "INVOICE View Invoice Close" at bounding box center [493, 243] width 987 height 486
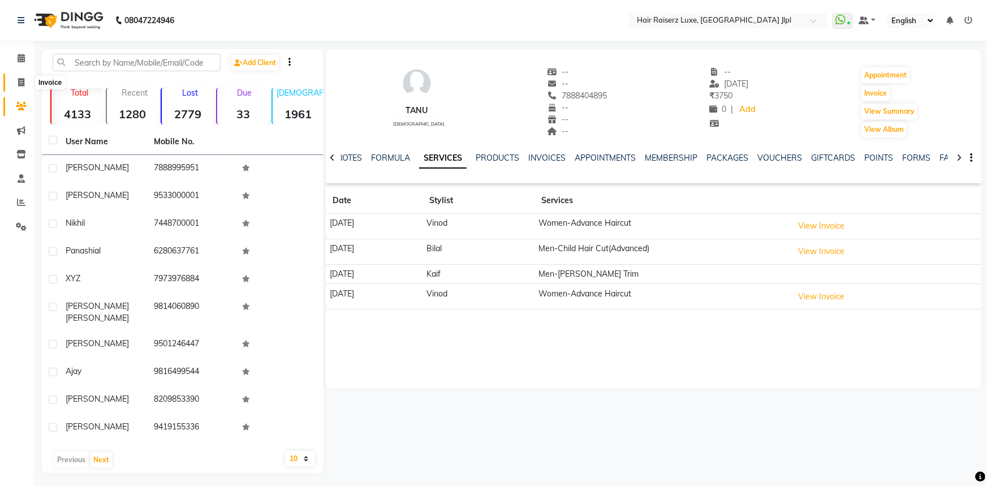
click at [25, 83] on span at bounding box center [21, 82] width 20 height 13
select select "service"
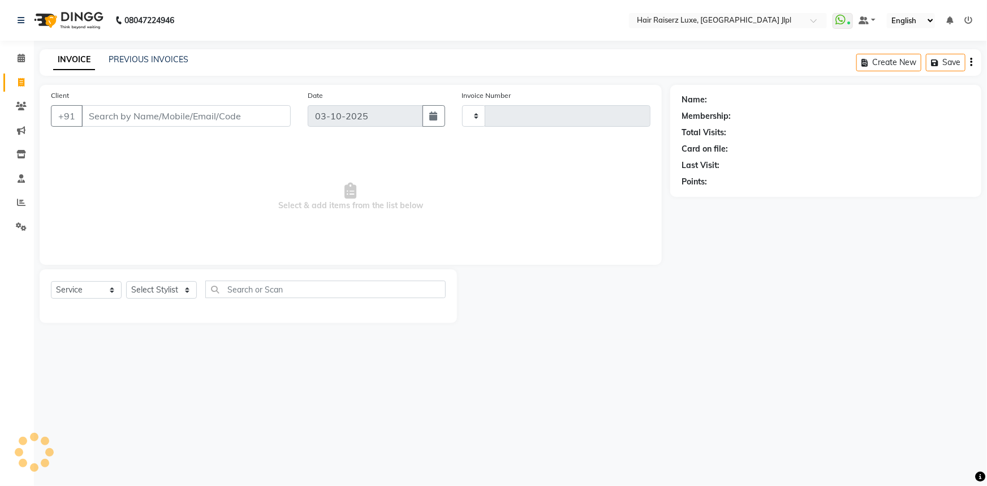
type input "3755"
select select "5409"
click at [152, 58] on link "PREVIOUS INVOICES" at bounding box center [149, 59] width 80 height 10
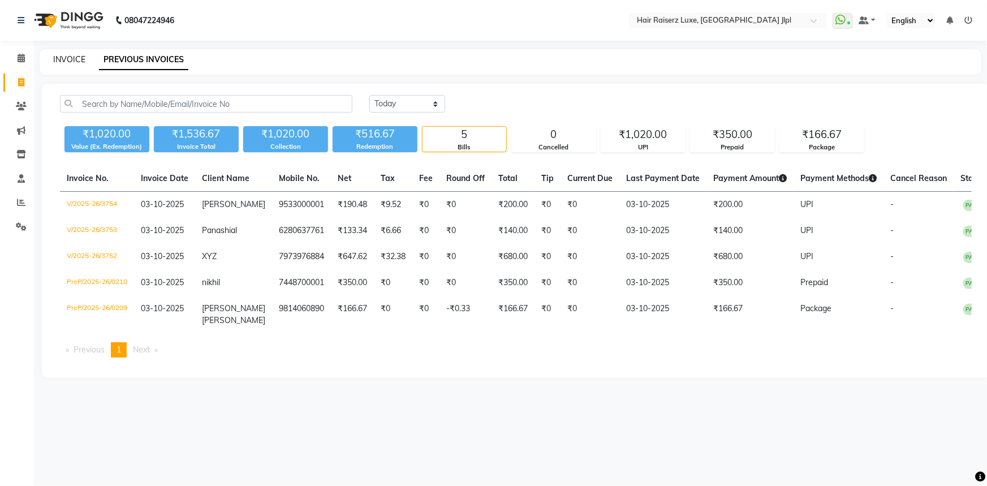
click at [71, 57] on link "INVOICE" at bounding box center [69, 59] width 32 height 10
select select "5409"
select select "service"
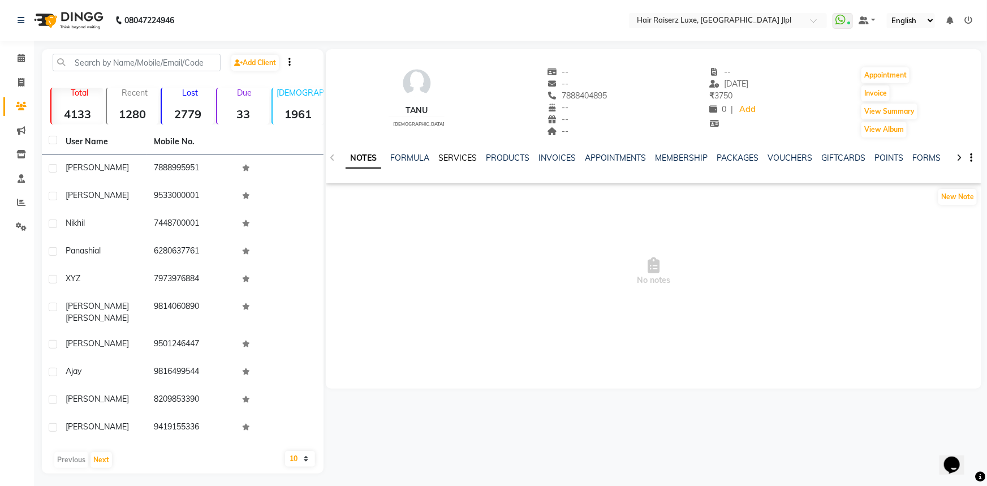
drag, startPoint x: 452, startPoint y: 158, endPoint x: 458, endPoint y: 161, distance: 6.6
click at [452, 158] on link "SERVICES" at bounding box center [457, 158] width 38 height 10
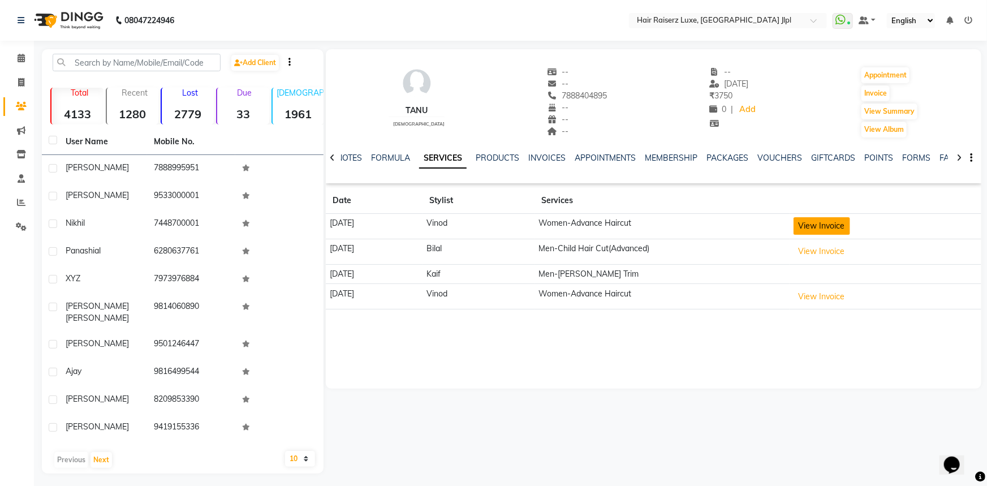
click at [838, 222] on button "View Invoice" at bounding box center [821, 226] width 57 height 18
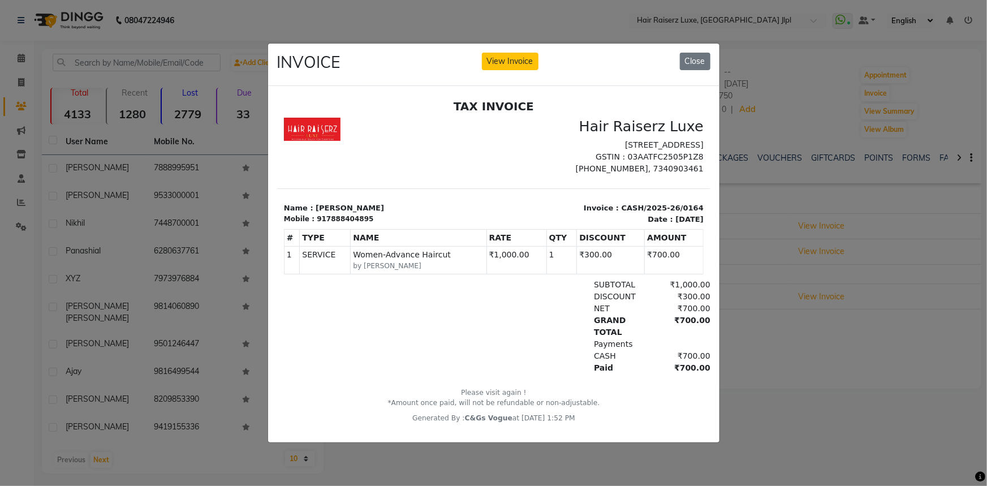
drag, startPoint x: 799, startPoint y: 412, endPoint x: 799, endPoint y: 418, distance: 6.2
click at [799, 411] on ngb-modal-window "INVOICE View Invoice Close" at bounding box center [493, 243] width 987 height 486
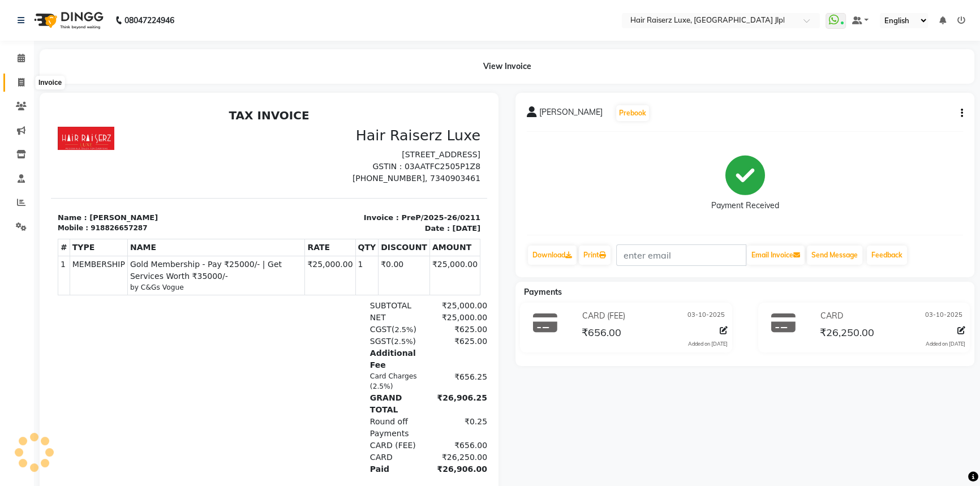
click at [18, 84] on icon at bounding box center [21, 82] width 6 height 8
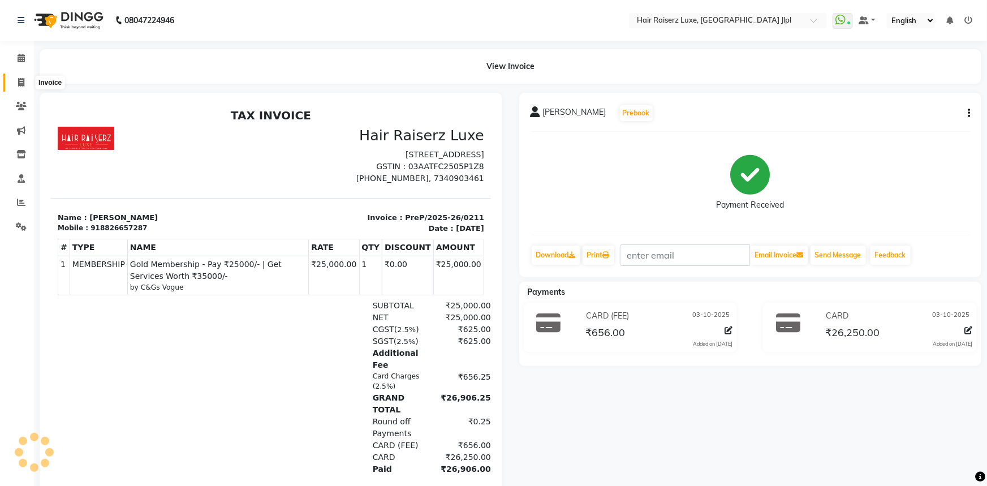
select select "5409"
select select "service"
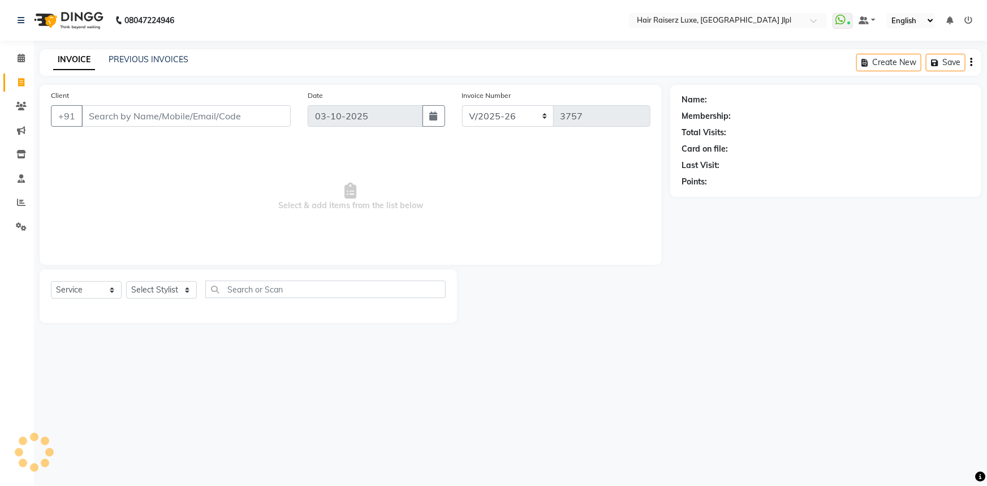
click at [143, 113] on input "Client" at bounding box center [185, 115] width 209 height 21
click at [147, 67] on div "INVOICE PREVIOUS INVOICES Create New Save" at bounding box center [511, 62] width 942 height 27
click at [150, 58] on link "PREVIOUS INVOICES" at bounding box center [149, 59] width 80 height 10
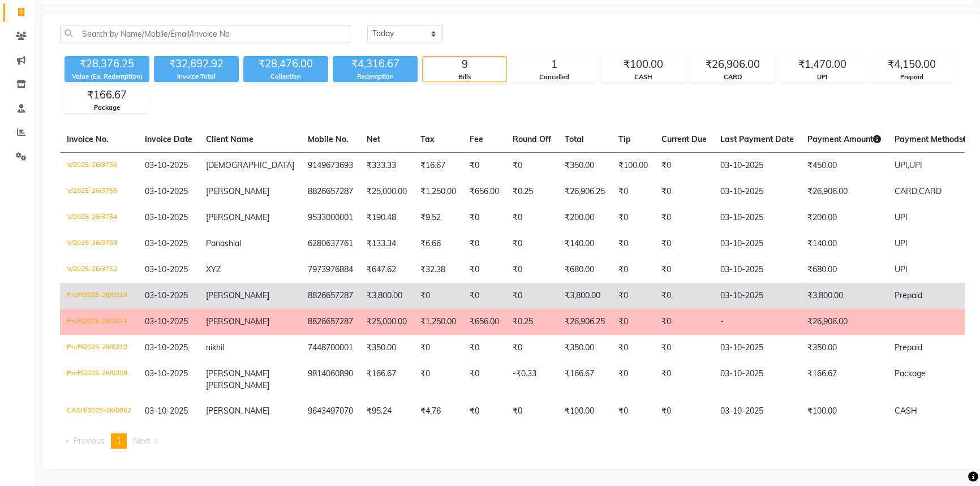
scroll to position [79, 0]
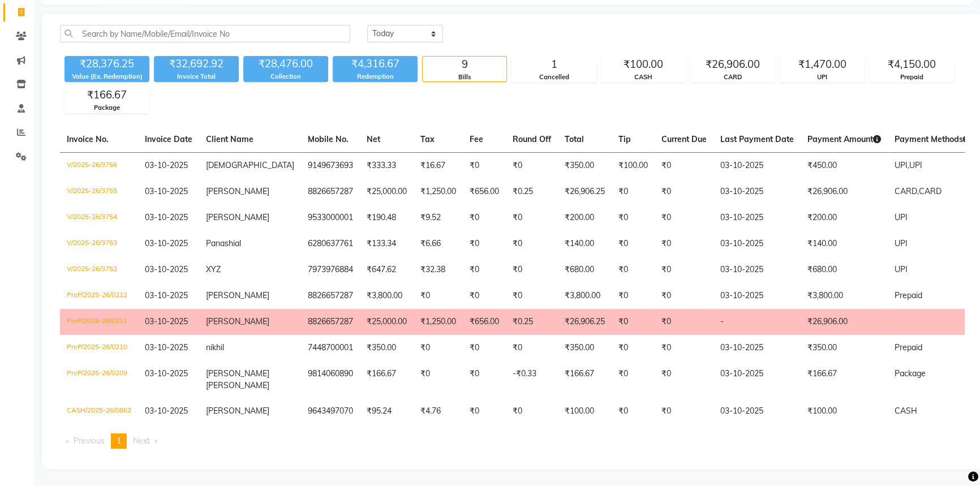
click at [360, 318] on td "₹25,000.00" at bounding box center [387, 322] width 54 height 26
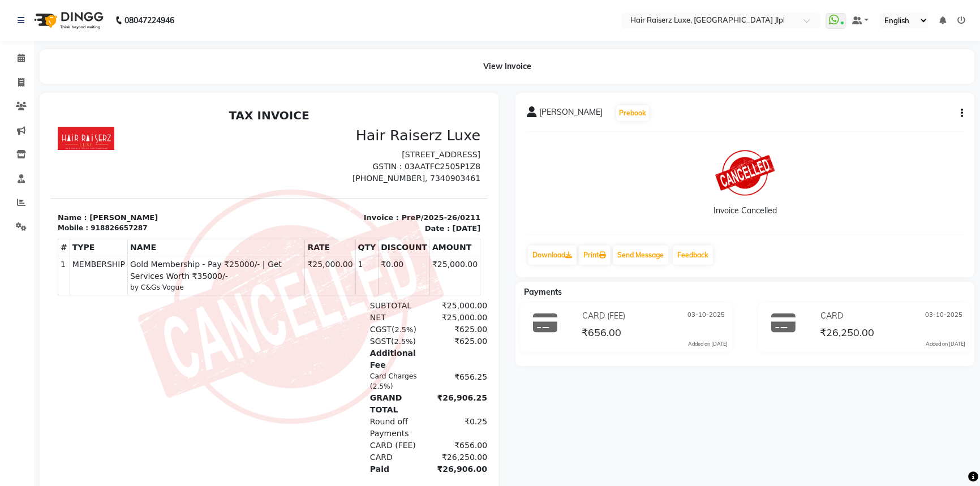
scroll to position [8, 0]
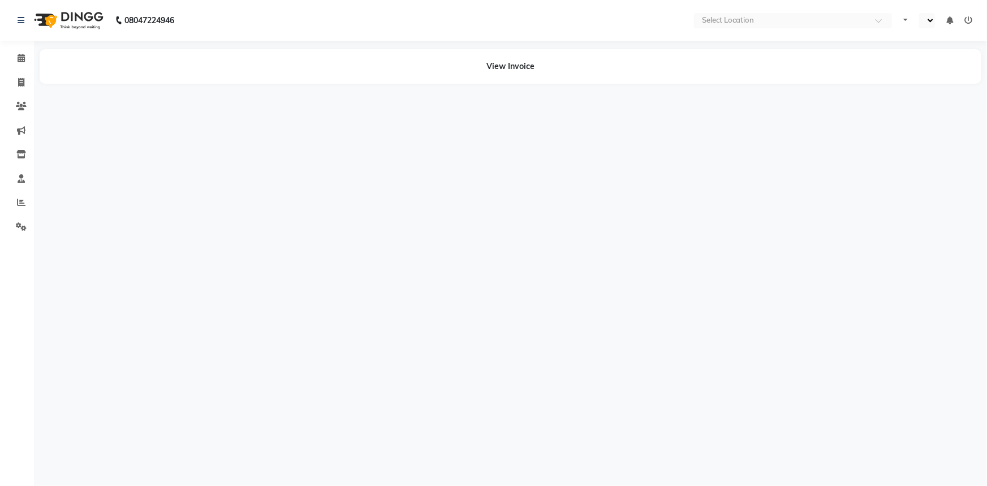
select select "en"
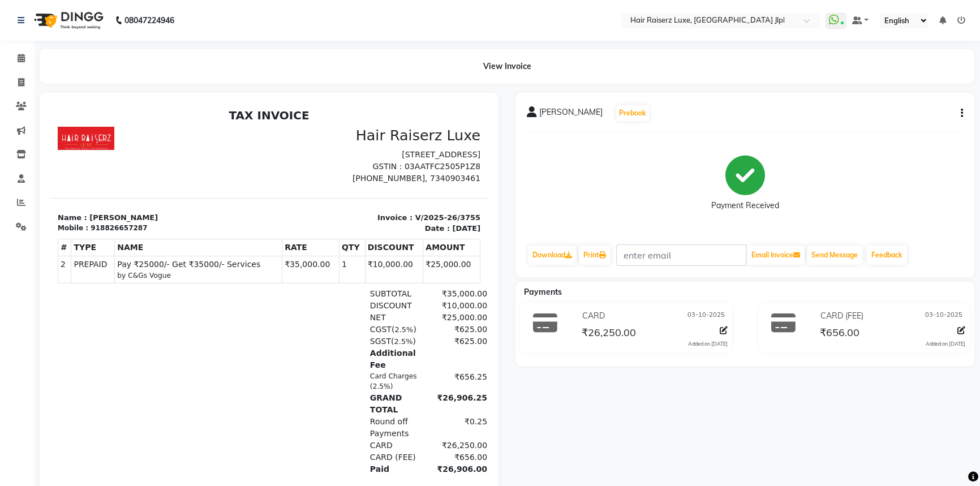
scroll to position [85, 0]
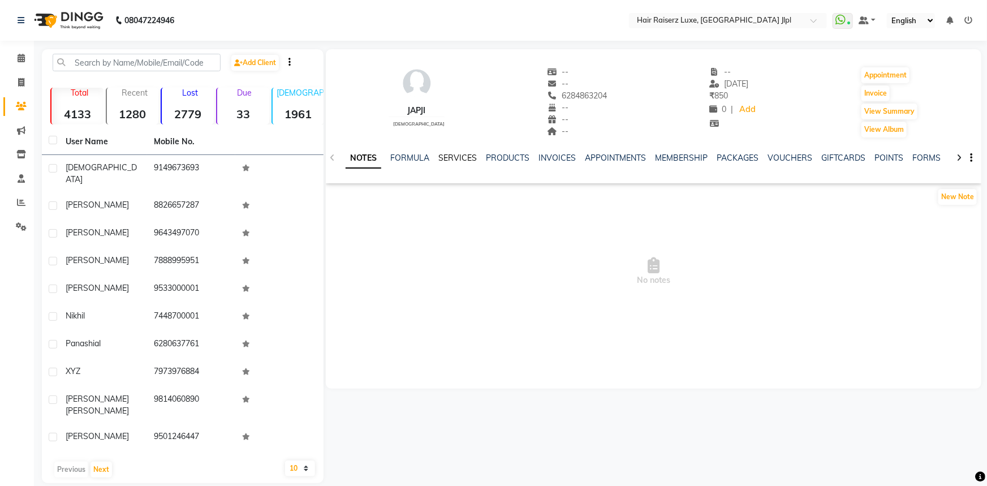
click at [467, 161] on link "SERVICES" at bounding box center [457, 158] width 38 height 10
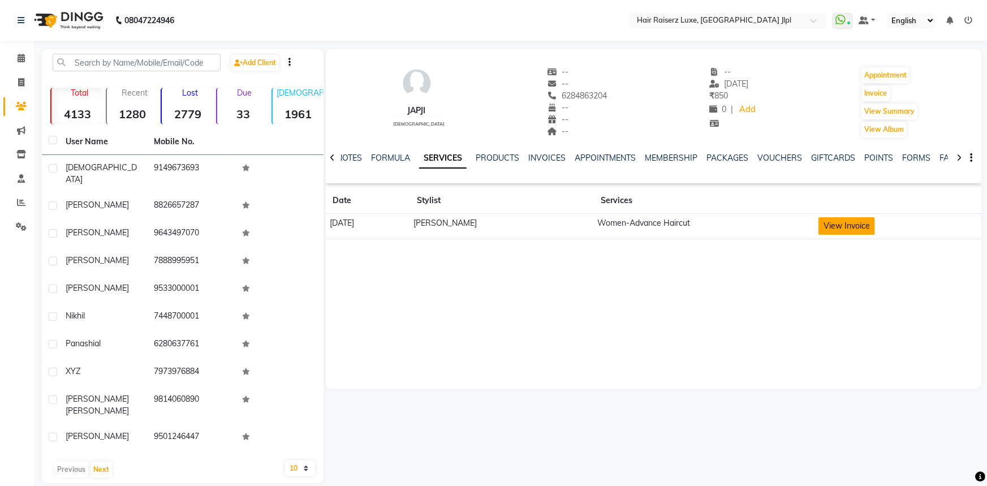
click at [857, 231] on button "View Invoice" at bounding box center [846, 226] width 57 height 18
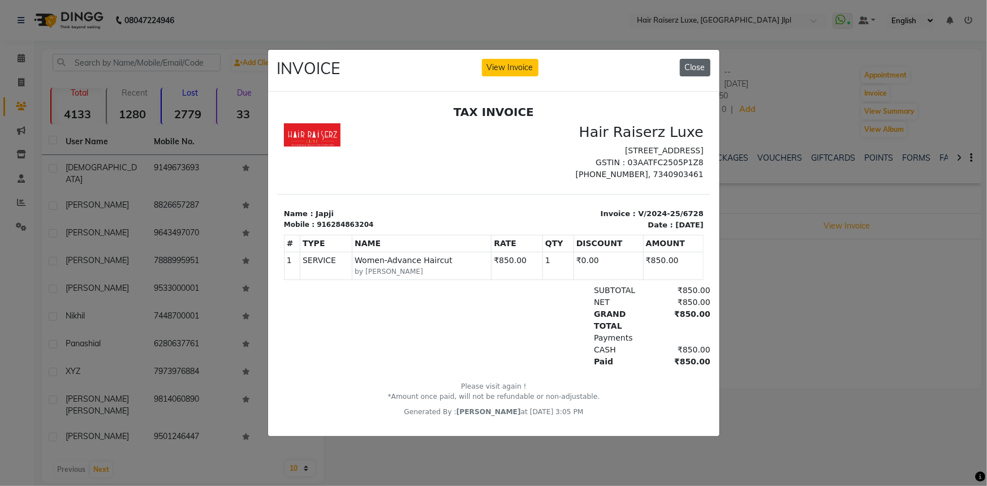
click at [689, 64] on button "Close" at bounding box center [695, 68] width 31 height 18
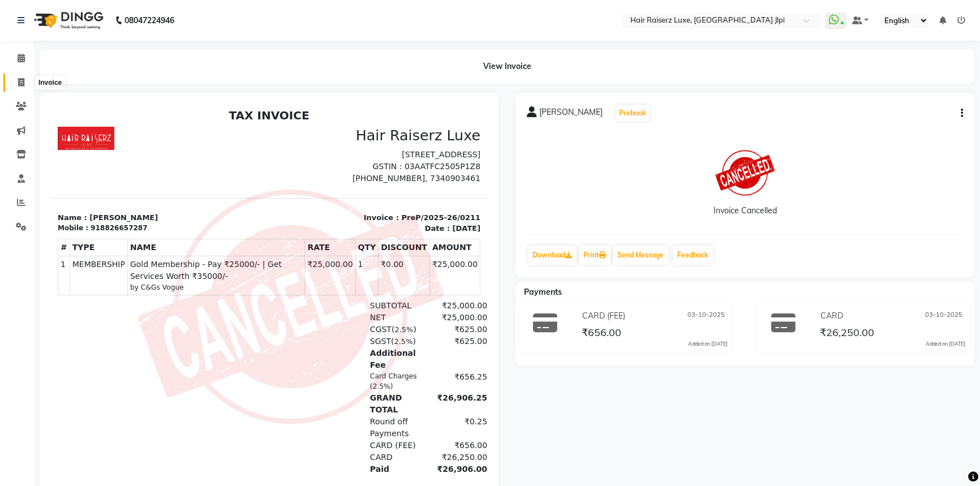
click at [18, 80] on icon at bounding box center [21, 82] width 6 height 8
select select "service"
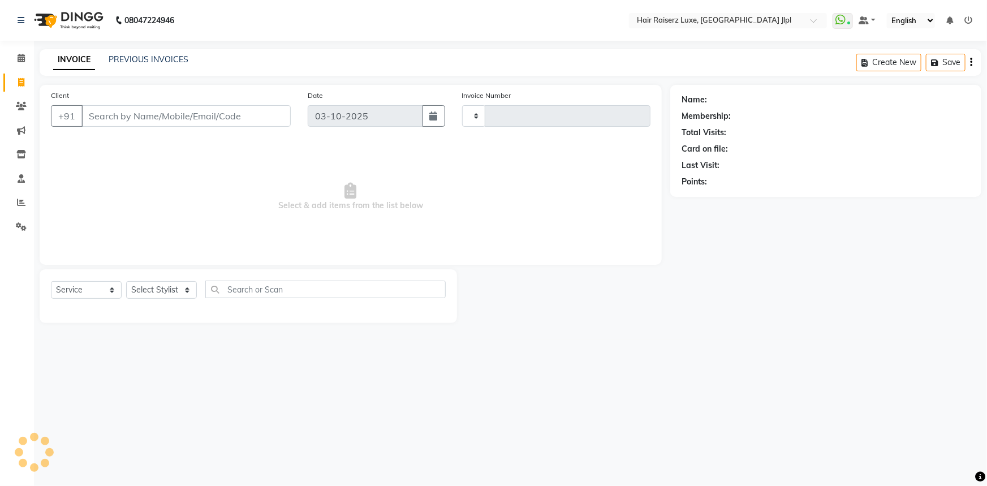
type input "3757"
select select "5409"
click at [106, 112] on input "Client" at bounding box center [185, 115] width 209 height 21
click at [206, 112] on input "Client" at bounding box center [185, 115] width 209 height 21
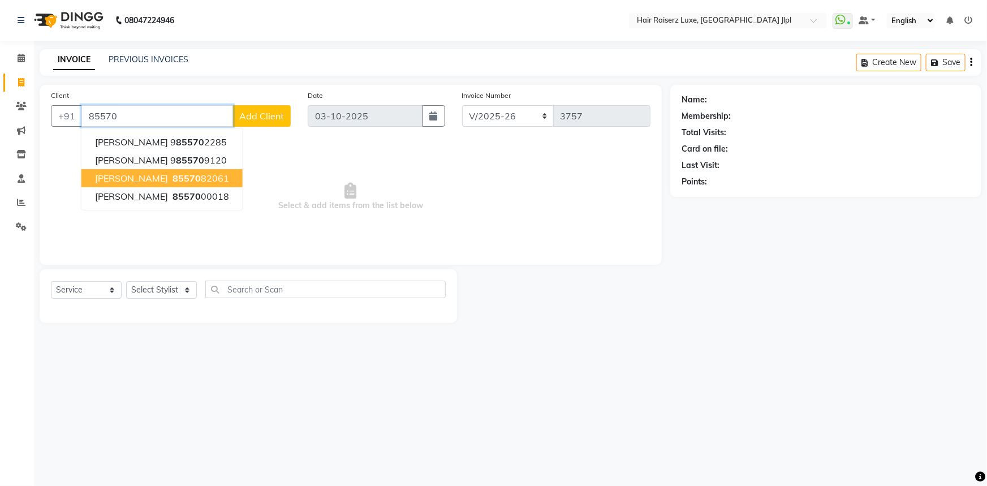
click at [170, 178] on ngb-highlight "85570 82061" at bounding box center [199, 177] width 59 height 11
type input "8557082061"
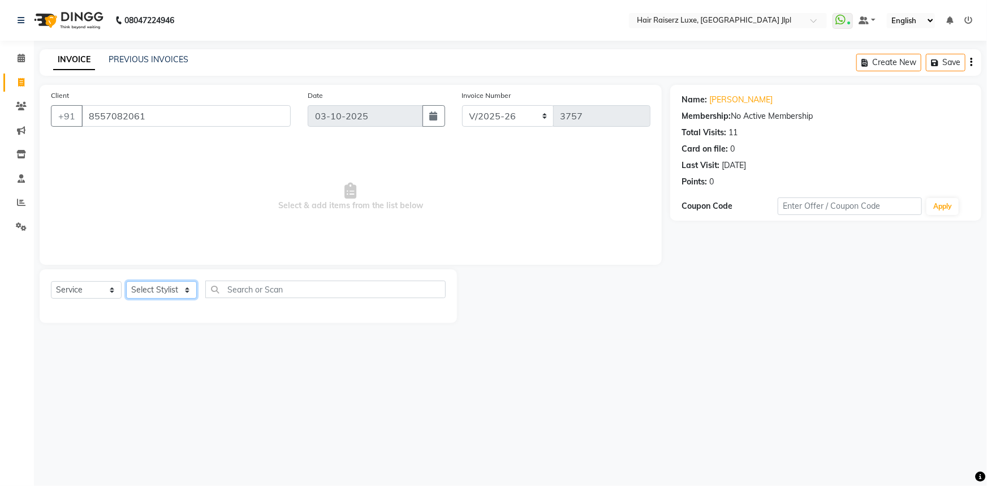
click at [166, 291] on select "Select Stylist Abhishek Aftab Ajay Anand Asma Bhoomika Bilal C&Gs Vogue Chhavi …" at bounding box center [161, 290] width 71 height 18
select select "92918"
click at [126, 281] on select "Select Stylist Abhishek Aftab Ajay Anand Asma Bhoomika Bilal C&Gs Vogue Chhavi …" at bounding box center [161, 290] width 71 height 18
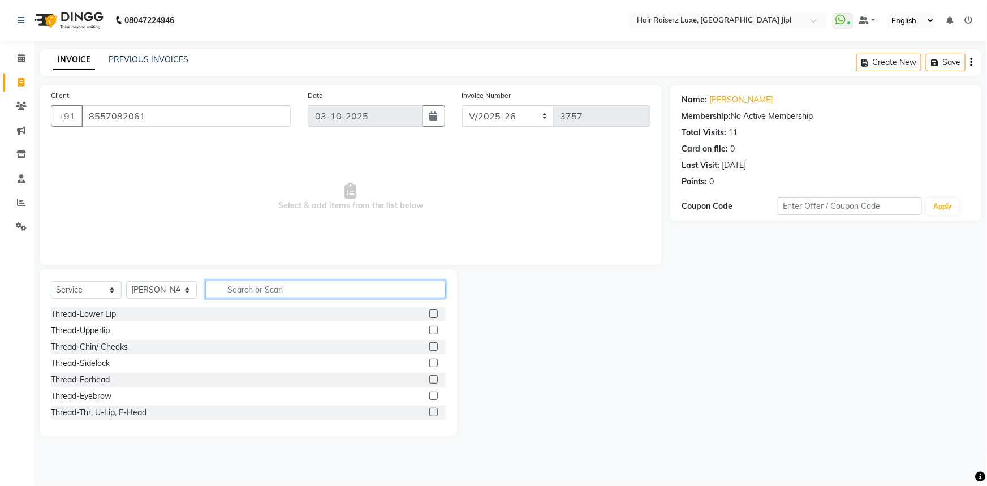
click at [232, 289] on input "text" at bounding box center [325, 290] width 240 height 18
type input "cut"
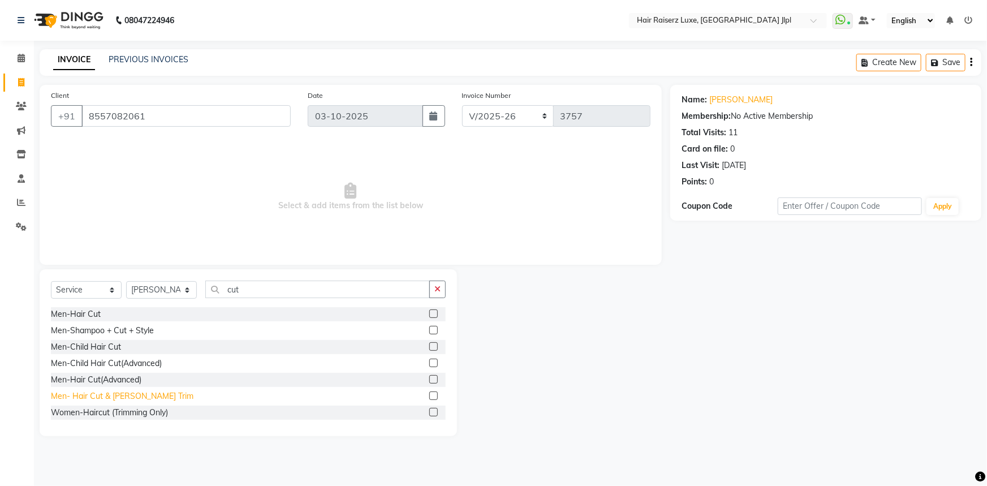
click at [109, 397] on div "Men- Hair Cut & [PERSON_NAME] Trim" at bounding box center [122, 396] width 143 height 12
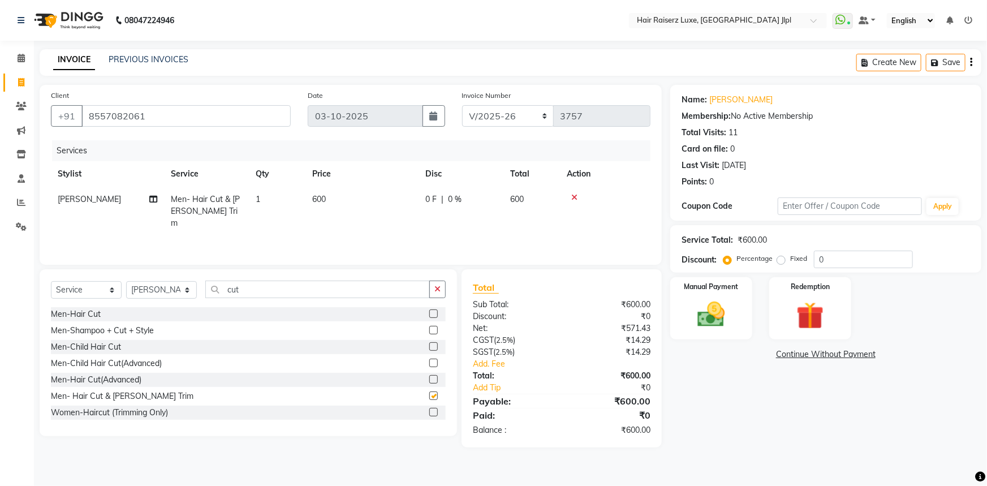
checkbox input "false"
click at [703, 303] on img at bounding box center [711, 314] width 46 height 33
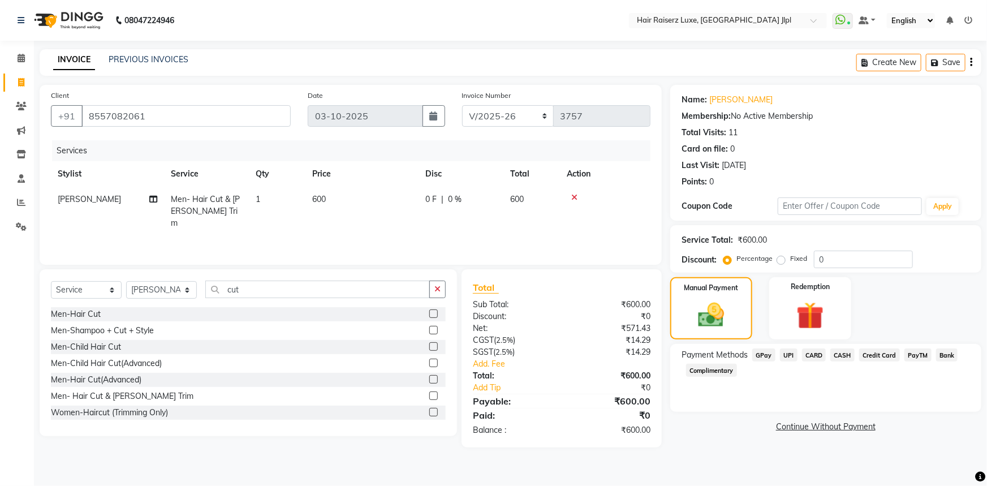
click at [786, 359] on span "UPI" at bounding box center [789, 354] width 18 height 13
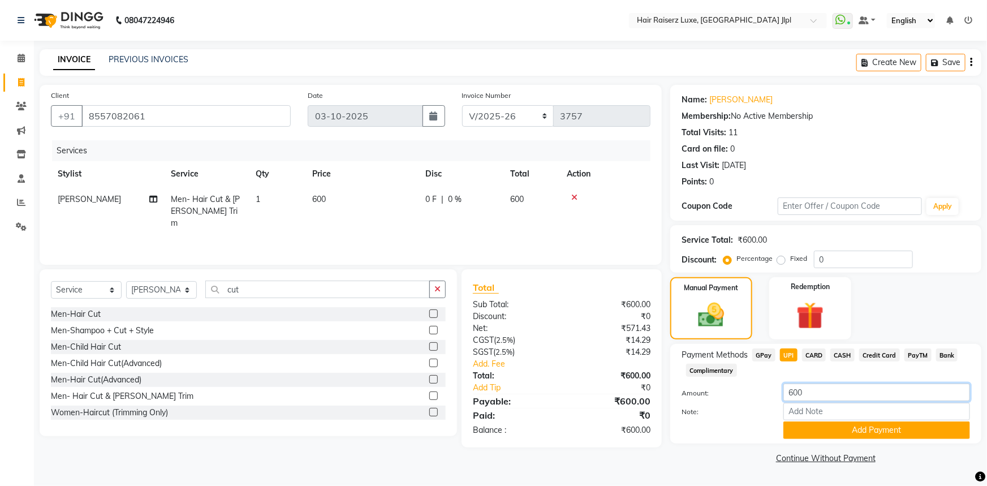
click at [792, 392] on input "600" at bounding box center [876, 392] width 187 height 18
type input "1200"
click at [806, 432] on button "Add Payment" at bounding box center [876, 430] width 187 height 18
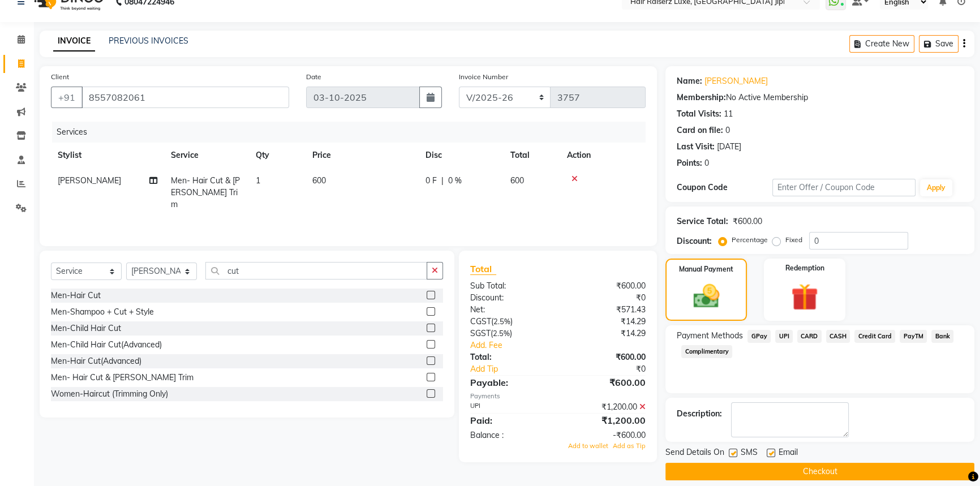
scroll to position [29, 0]
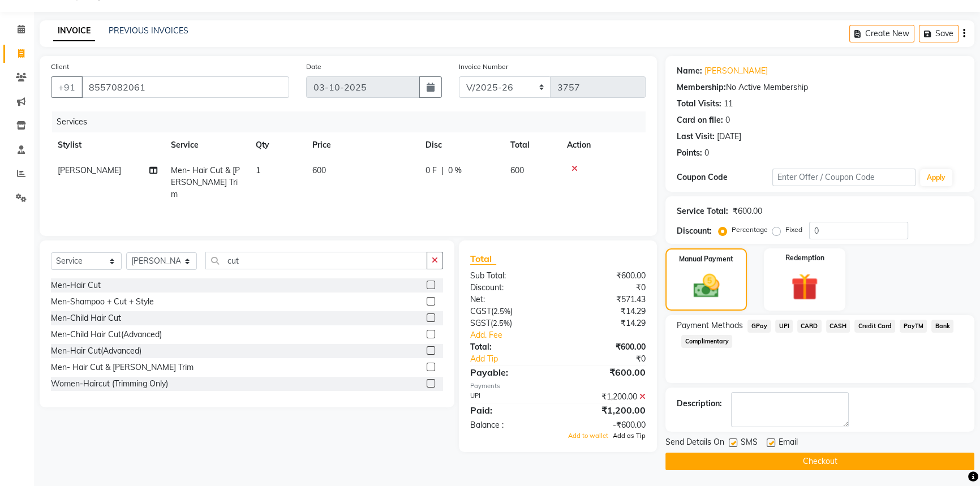
click at [627, 435] on span "Add as Tip" at bounding box center [628, 436] width 33 height 8
click at [758, 458] on button "Checkout" at bounding box center [819, 461] width 309 height 18
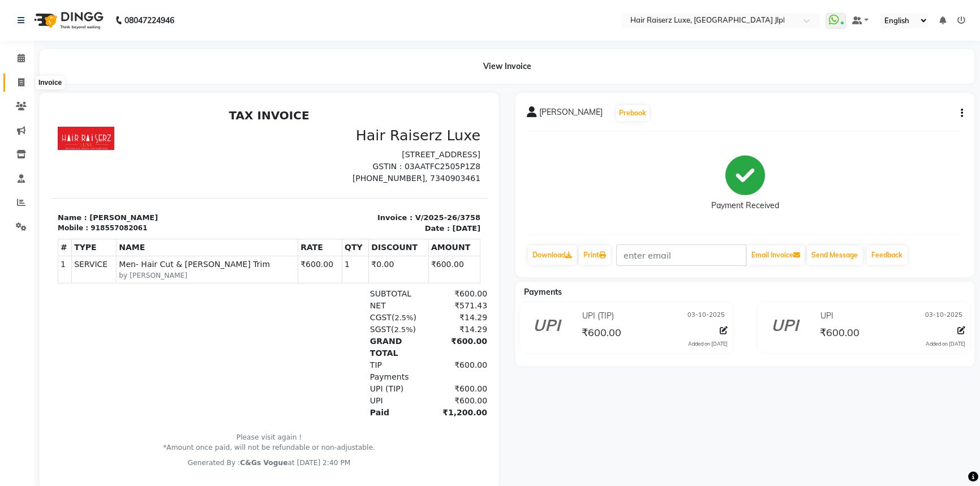
click at [19, 81] on icon at bounding box center [21, 82] width 6 height 8
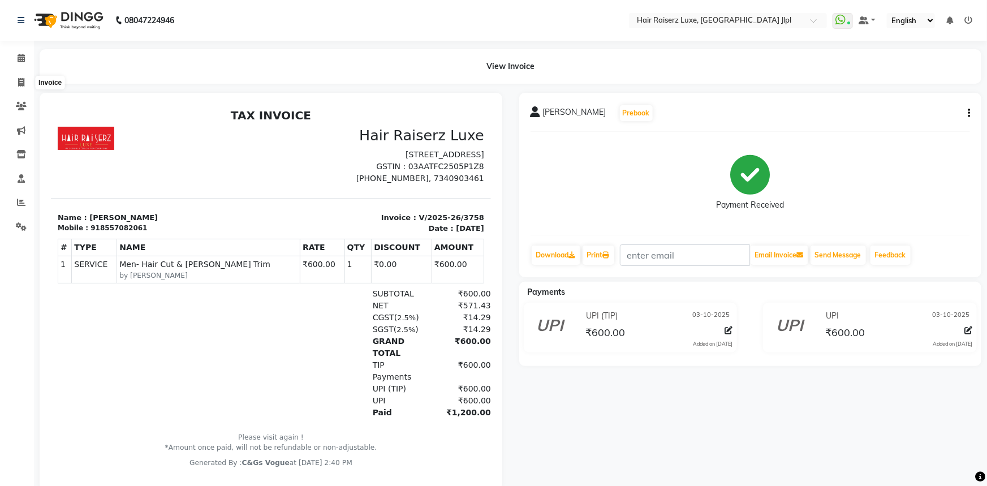
select select "5409"
select select "service"
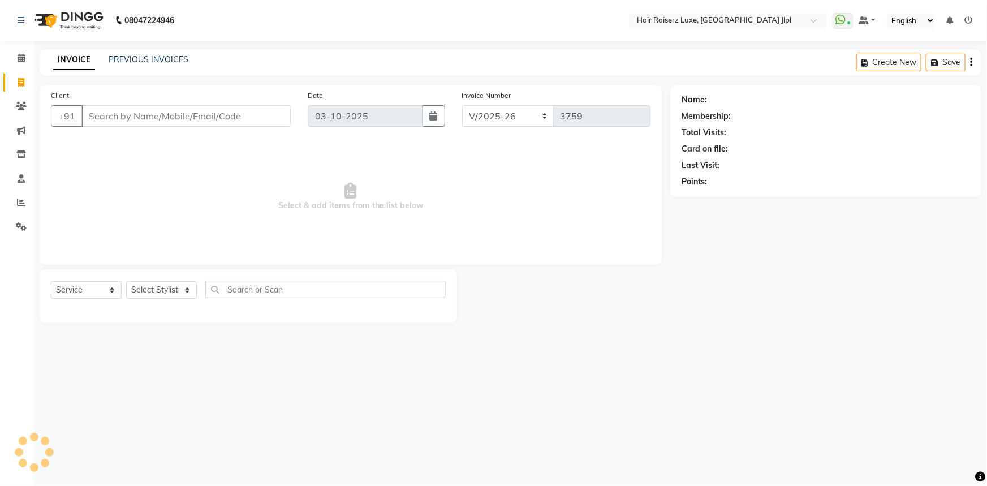
click at [124, 119] on input "Client" at bounding box center [185, 115] width 209 height 21
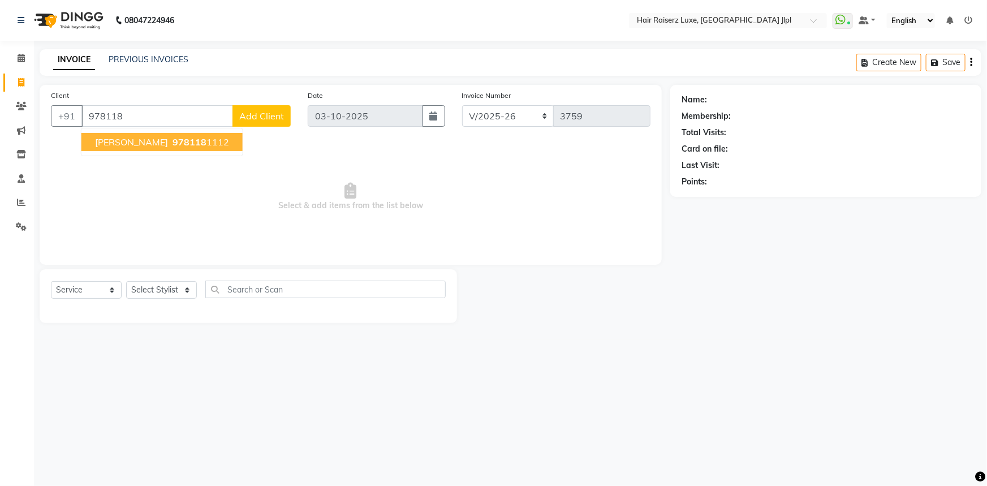
click at [172, 146] on span "978118" at bounding box center [189, 141] width 34 height 11
type input "9781181112"
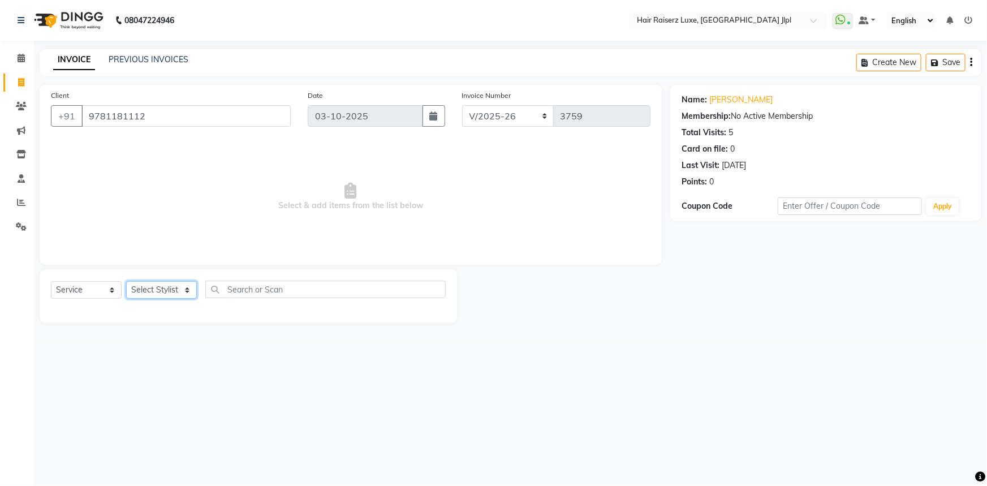
click at [141, 290] on select "Select Stylist [PERSON_NAME] [PERSON_NAME] Asma [PERSON_NAME] C&Gs Vogue [PERSO…" at bounding box center [161, 290] width 71 height 18
select select "64563"
click at [126, 281] on select "Select Stylist [PERSON_NAME] [PERSON_NAME] Asma [PERSON_NAME] C&Gs Vogue [PERSO…" at bounding box center [161, 290] width 71 height 18
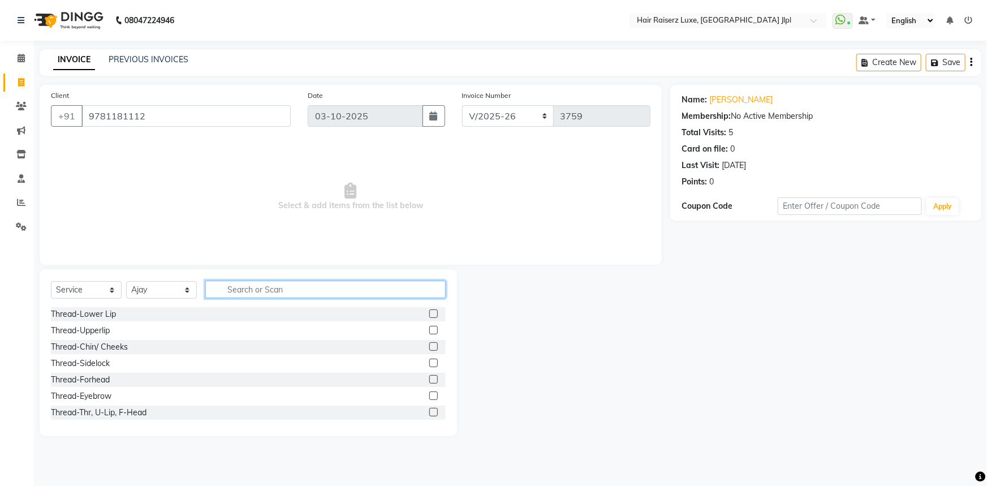
click at [236, 294] on input "text" at bounding box center [325, 290] width 240 height 18
type input "cut"
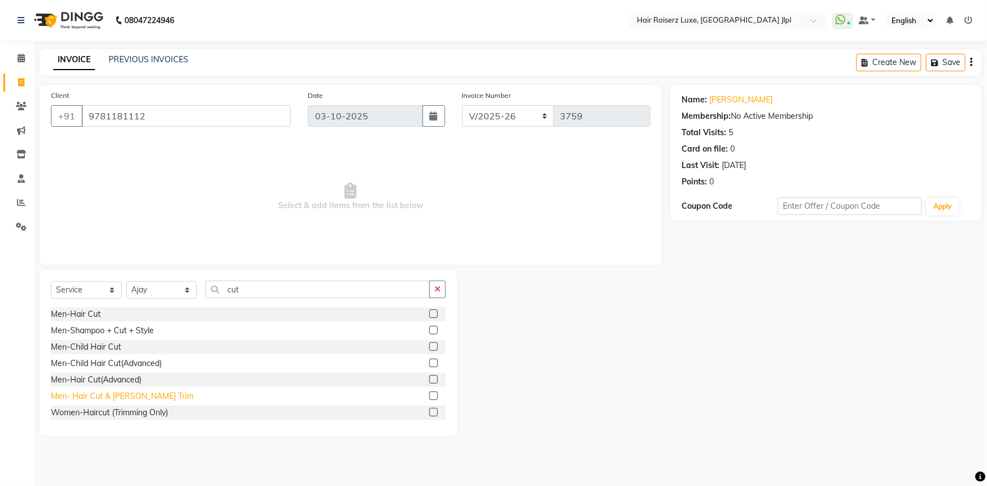
click at [135, 398] on div "Men- Hair Cut & [PERSON_NAME] Trim" at bounding box center [122, 396] width 143 height 12
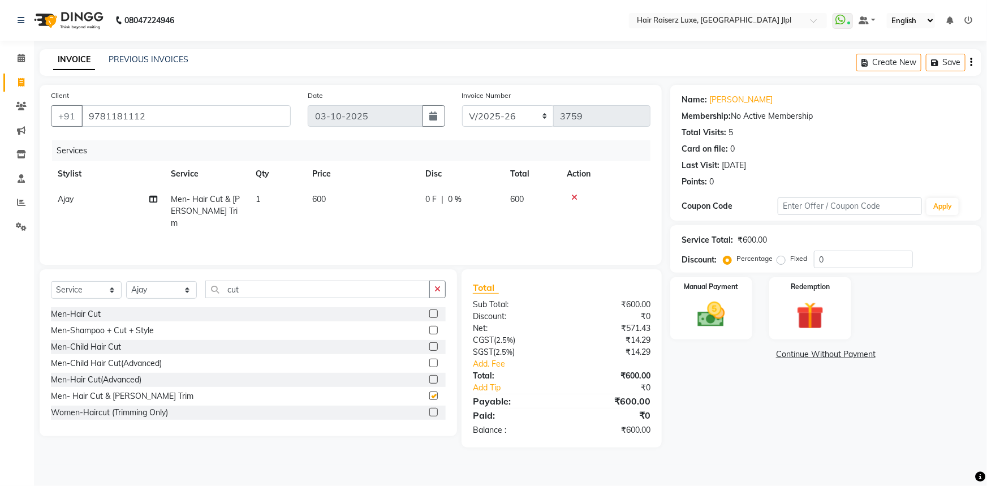
checkbox input "false"
click at [720, 307] on img at bounding box center [711, 314] width 46 height 33
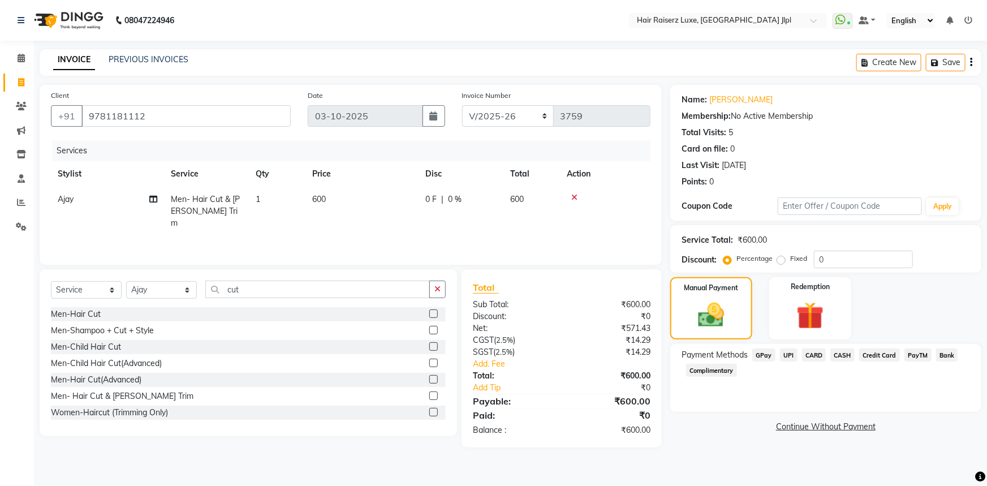
click at [788, 353] on span "UPI" at bounding box center [789, 354] width 18 height 13
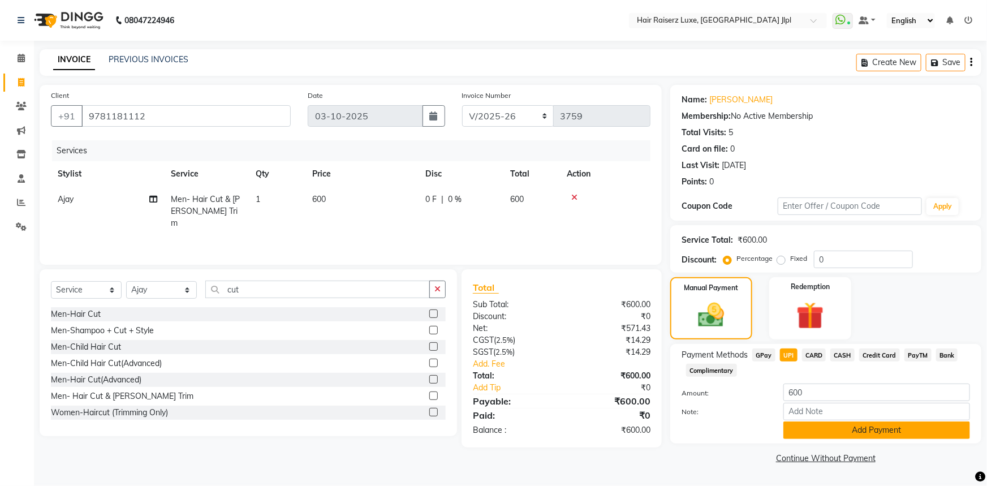
click at [832, 437] on button "Add Payment" at bounding box center [876, 430] width 187 height 18
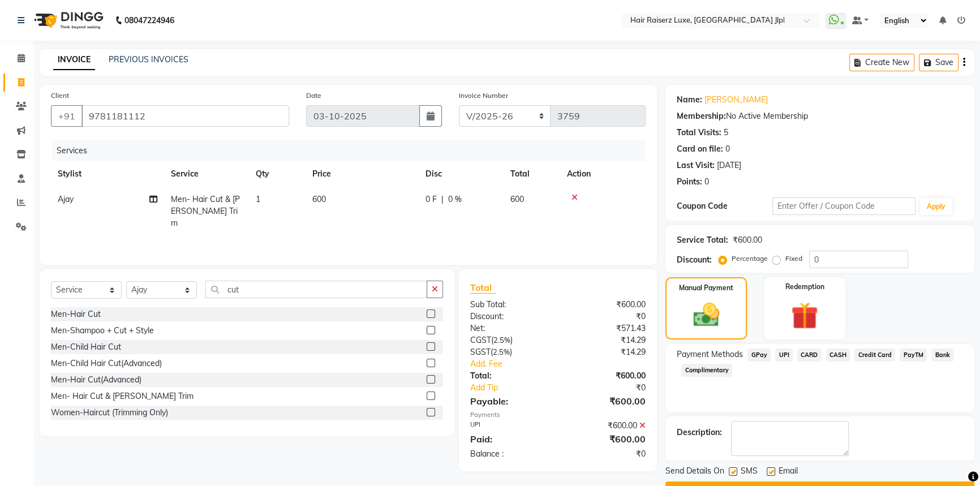
scroll to position [29, 0]
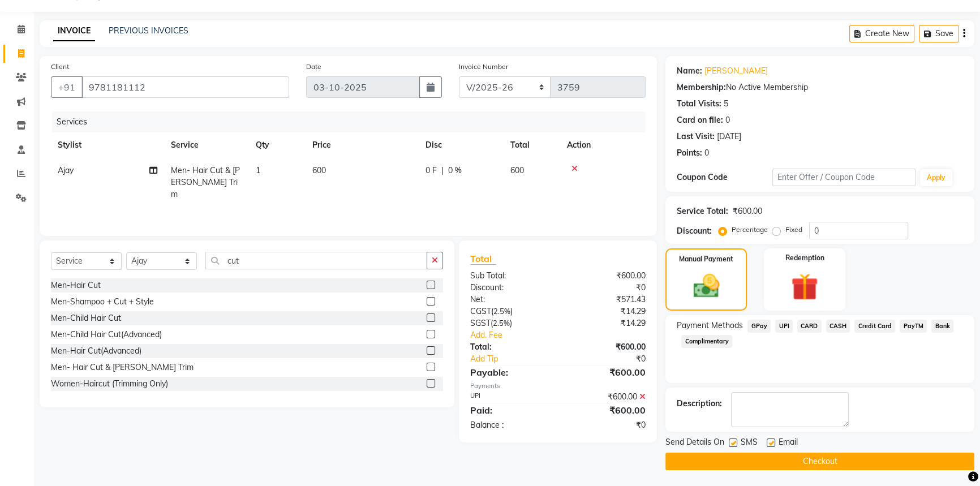
click at [757, 459] on button "Checkout" at bounding box center [819, 461] width 309 height 18
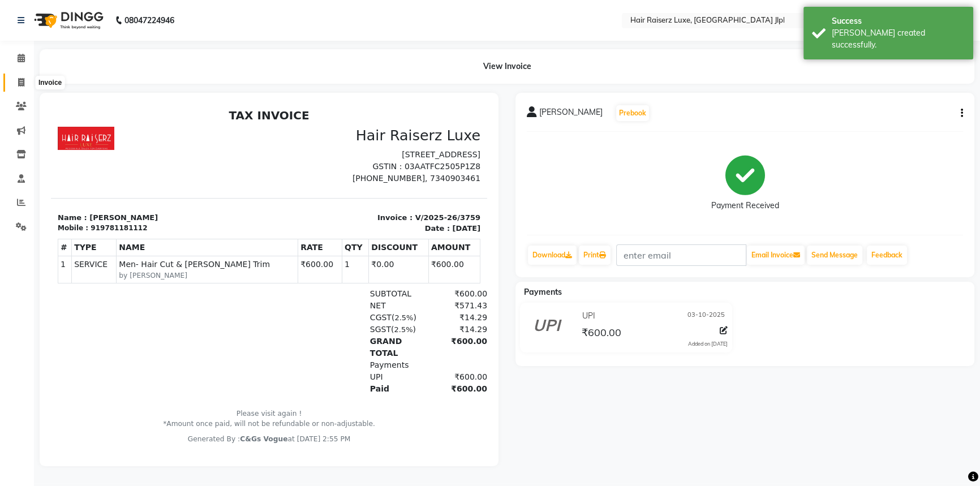
click at [23, 83] on icon at bounding box center [21, 82] width 6 height 8
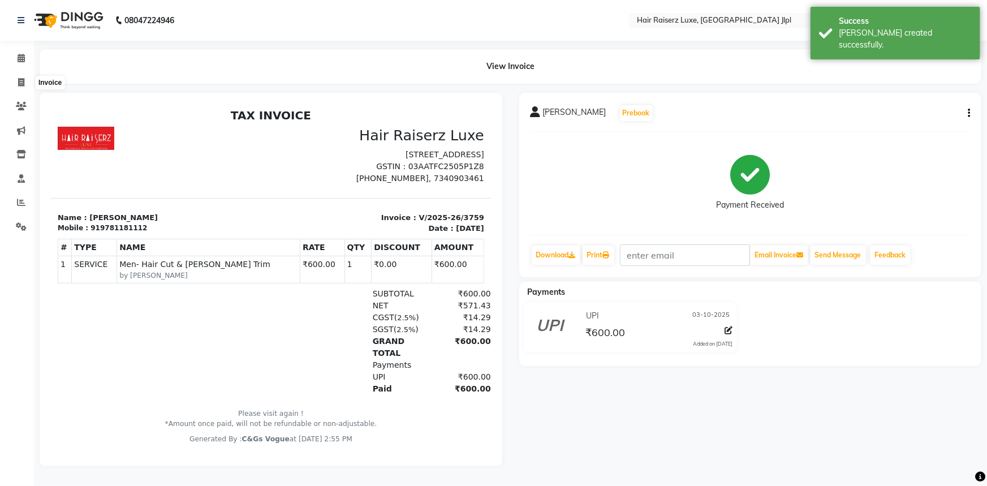
select select "5409"
select select "service"
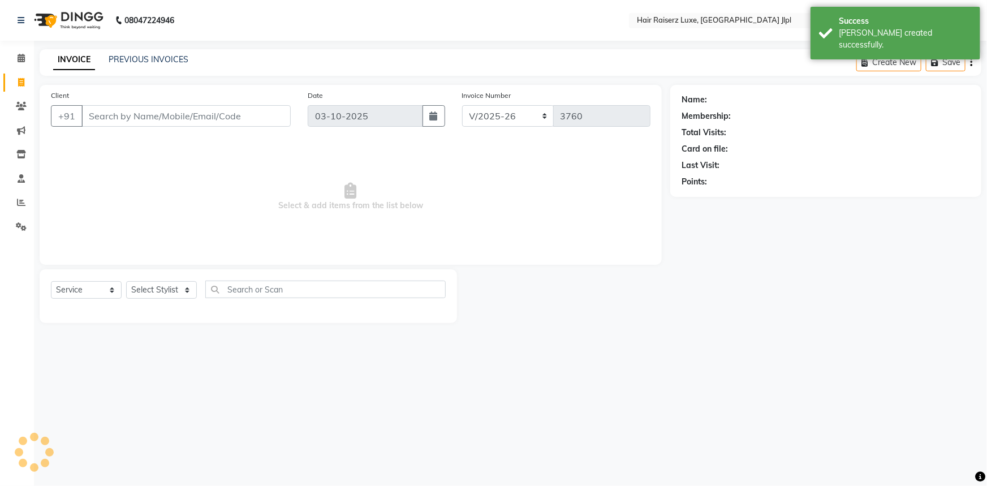
drag, startPoint x: 167, startPoint y: 44, endPoint x: 170, endPoint y: 51, distance: 7.7
click at [167, 44] on div "08047224946 Select Location × Hair Raiserz Luxe, Sector 91 Jlpl WhatsApp Status…" at bounding box center [493, 243] width 987 height 486
click at [171, 55] on link "PREVIOUS INVOICES" at bounding box center [149, 59] width 80 height 10
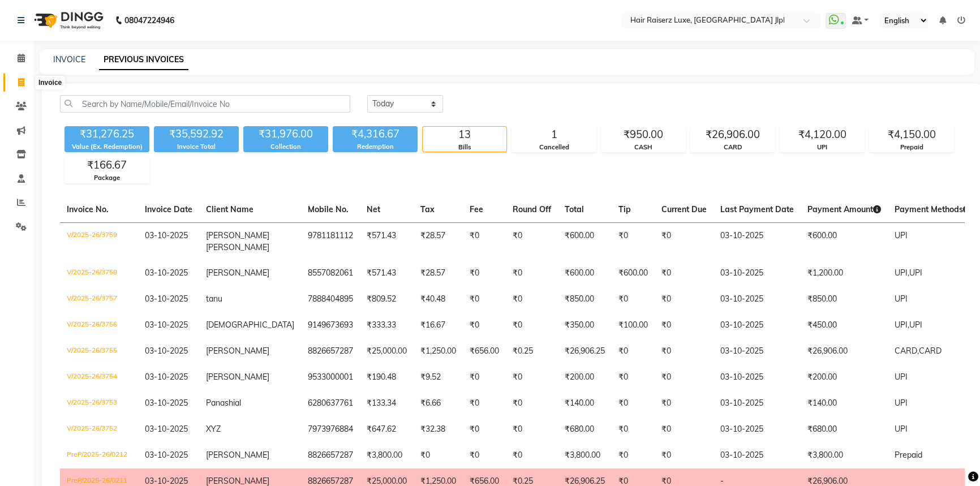
click at [20, 82] on icon at bounding box center [21, 82] width 6 height 8
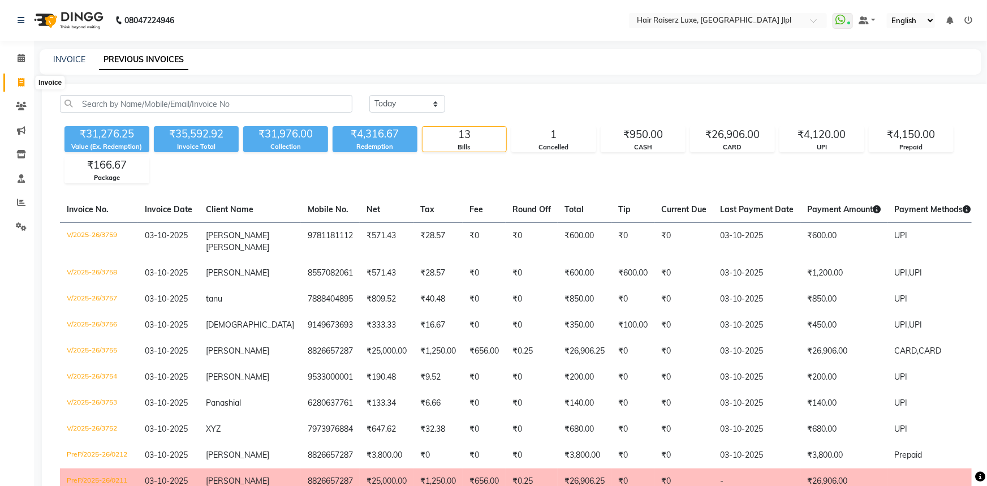
select select "5409"
select select "service"
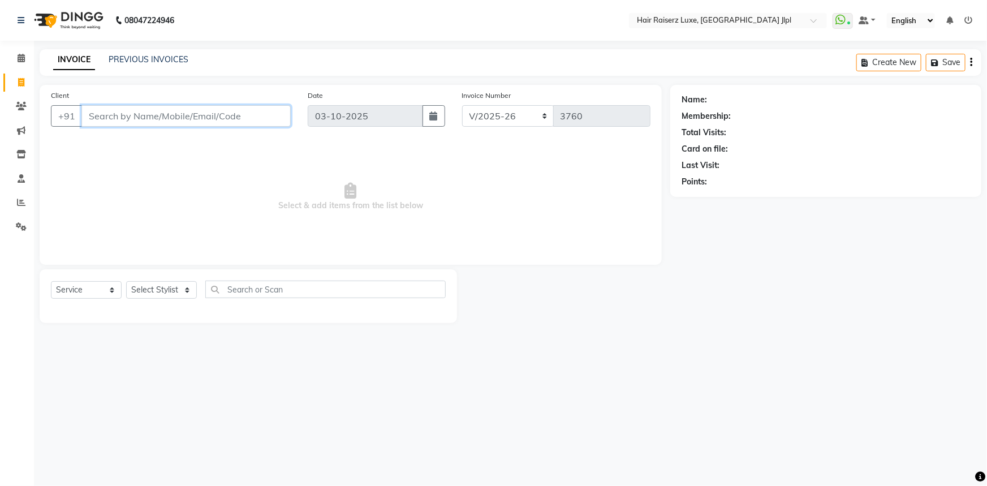
click at [242, 111] on input "Client" at bounding box center [185, 115] width 209 height 21
type input "8968161648"
click at [252, 124] on button "Add Client" at bounding box center [261, 115] width 58 height 21
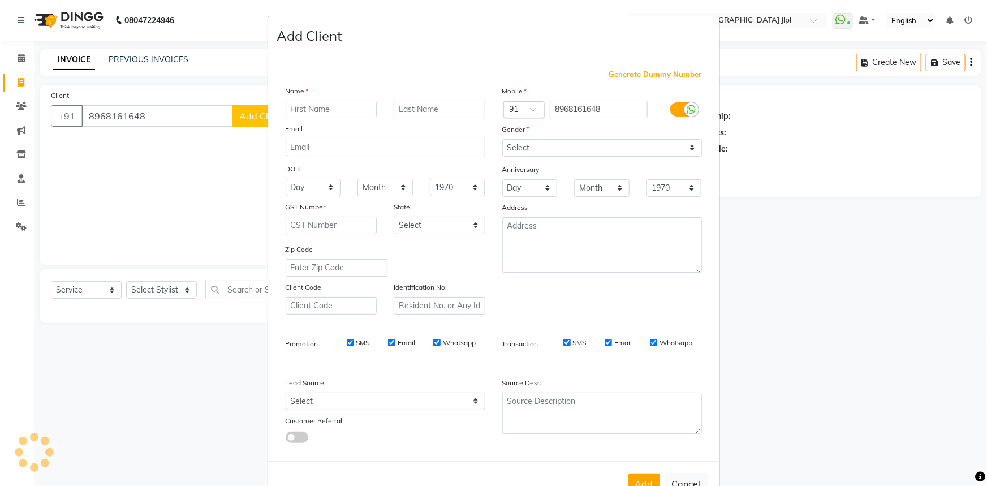
click at [338, 107] on input "text" at bounding box center [332, 110] width 92 height 18
type input "[PERSON_NAME]"
click at [616, 151] on select "Select Male Female Other Prefer Not To Say" at bounding box center [602, 148] width 200 height 18
select select "male"
click at [502, 139] on select "Select Male Female Other Prefer Not To Say" at bounding box center [602, 148] width 200 height 18
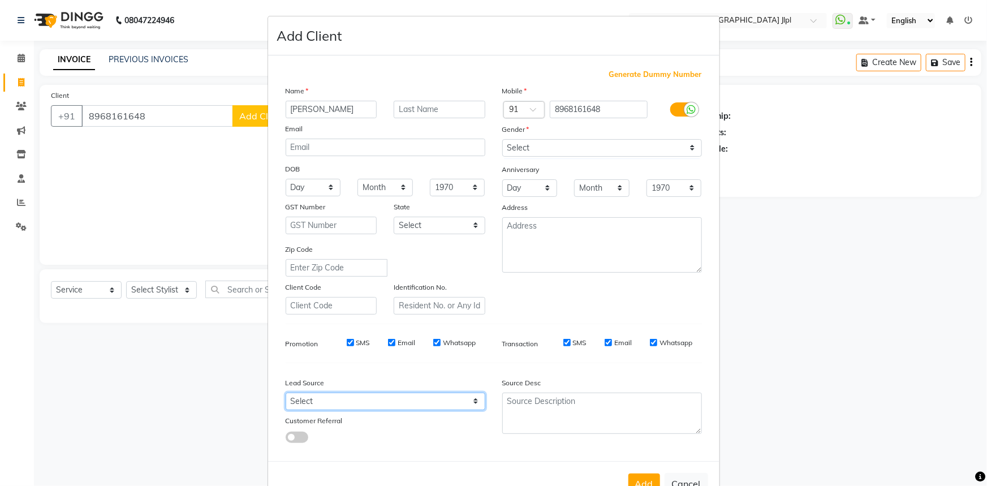
click at [403, 400] on select "Select Walk-in Referral Internet Friend Word of Mouth Advertisement Facebook Ju…" at bounding box center [386, 401] width 200 height 18
select select "35138"
click at [286, 395] on select "Select Walk-in Referral Internet Friend Word of Mouth Advertisement Facebook Ju…" at bounding box center [386, 401] width 200 height 18
click at [648, 478] on button "Add" at bounding box center [644, 483] width 32 height 20
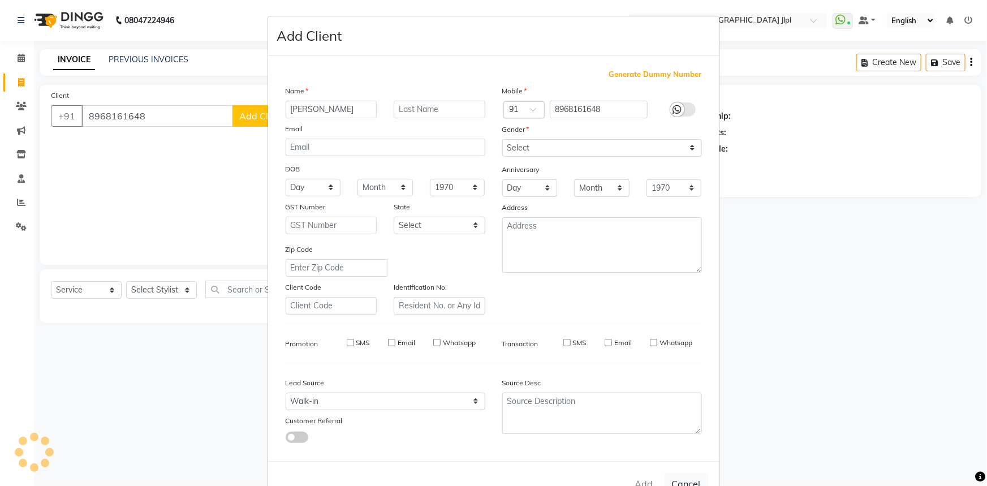
select select
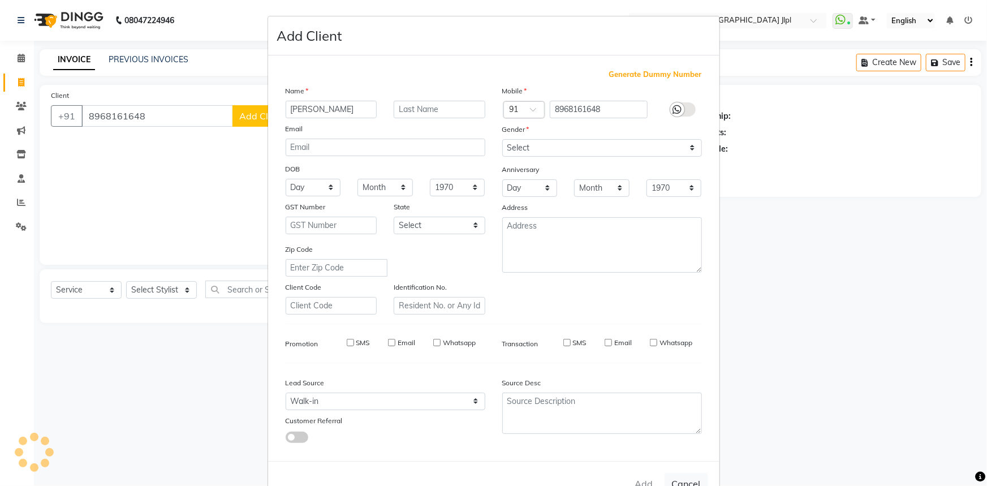
select select
checkbox input "false"
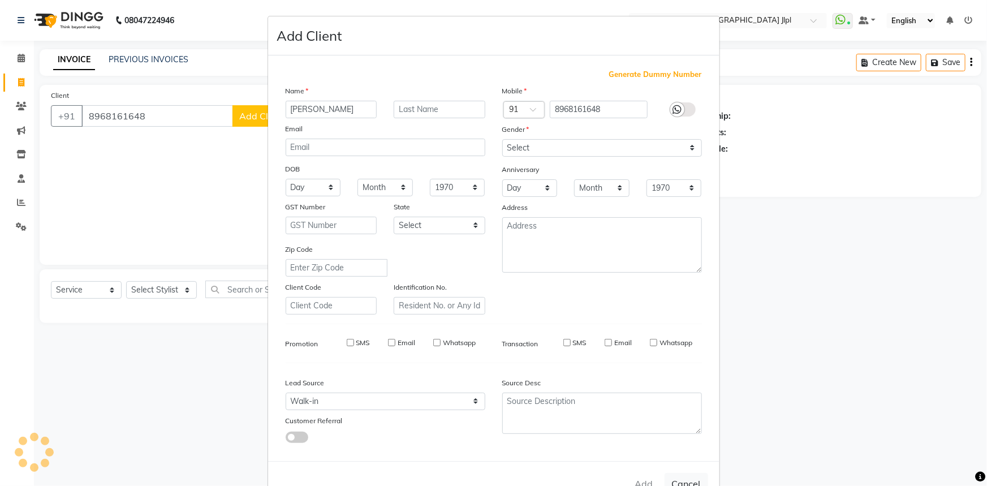
checkbox input "false"
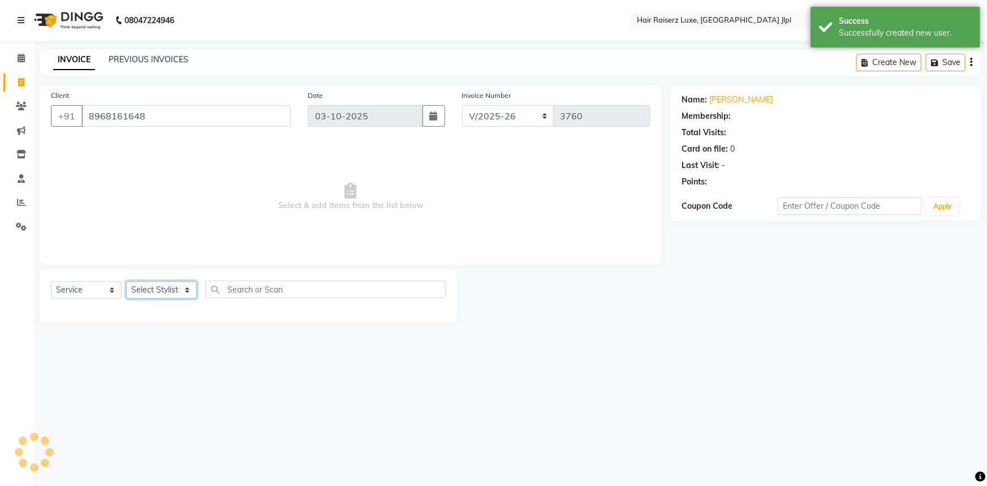
click at [155, 288] on select "Select Stylist [PERSON_NAME] [PERSON_NAME] Asma [PERSON_NAME] C&Gs Vogue [PERSO…" at bounding box center [161, 290] width 71 height 18
select select "92918"
click at [126, 281] on select "Select Stylist [PERSON_NAME] [PERSON_NAME] Asma [PERSON_NAME] C&Gs Vogue [PERSO…" at bounding box center [161, 290] width 71 height 18
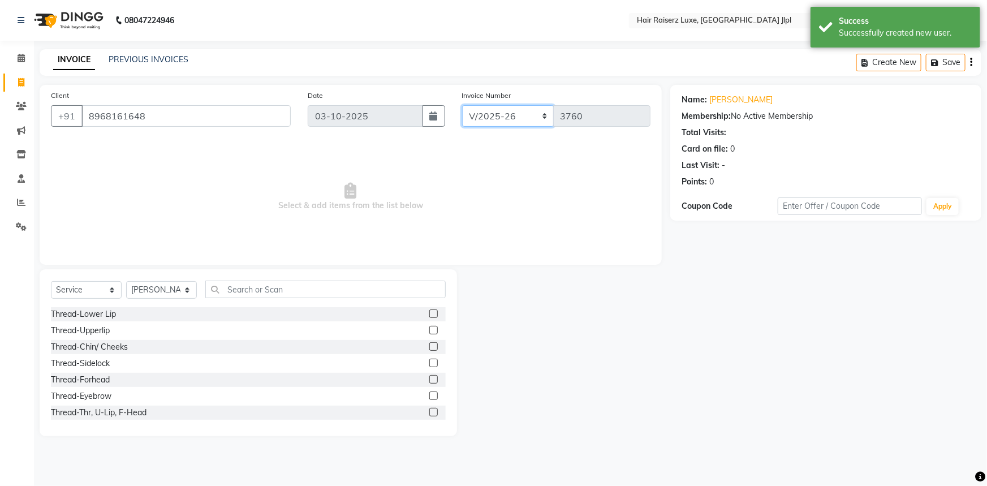
click at [474, 120] on select "FF/2025-26 PreP/2025-26 BANK/2025-26 Paytm/2025-26 CASH/2025-26 V/2025-26" at bounding box center [508, 115] width 92 height 21
select select "8497"
click at [462, 105] on select "FF/2025-26 PreP/2025-26 BANK/2025-26 Paytm/2025-26 CASH/2025-26 V/2025-26" at bounding box center [508, 115] width 92 height 21
type input "0864"
click at [274, 286] on input "text" at bounding box center [325, 290] width 240 height 18
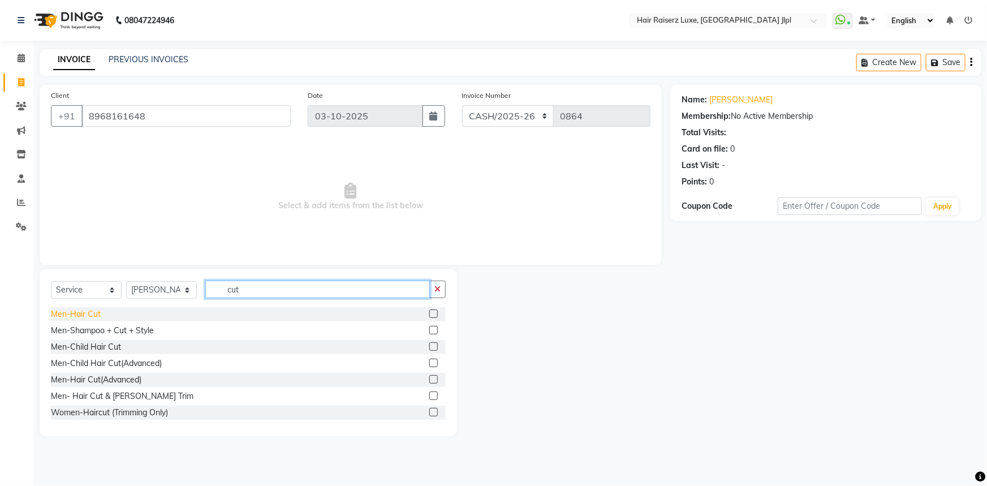
type input "cut"
click at [90, 314] on div "Men-Hair Cut" at bounding box center [76, 314] width 50 height 12
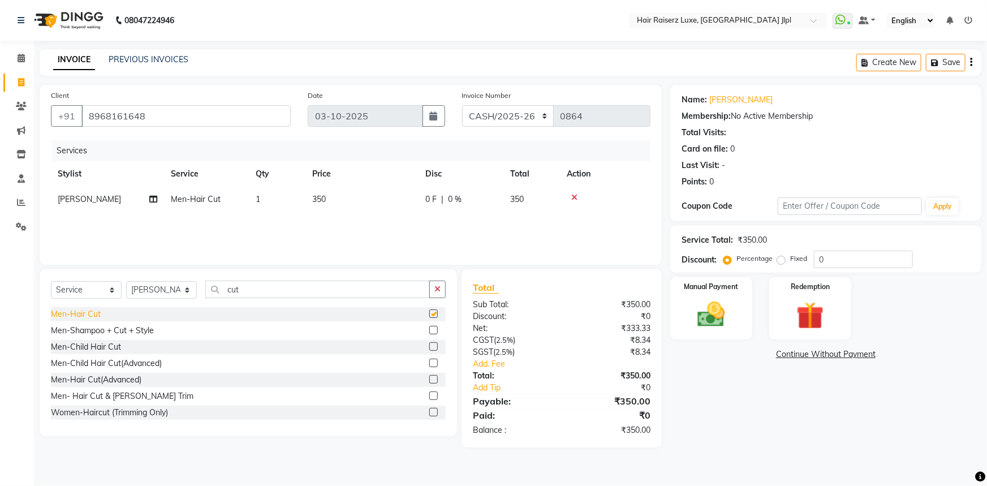
checkbox input "false"
click at [724, 314] on div "Manual Payment" at bounding box center [710, 308] width 85 height 65
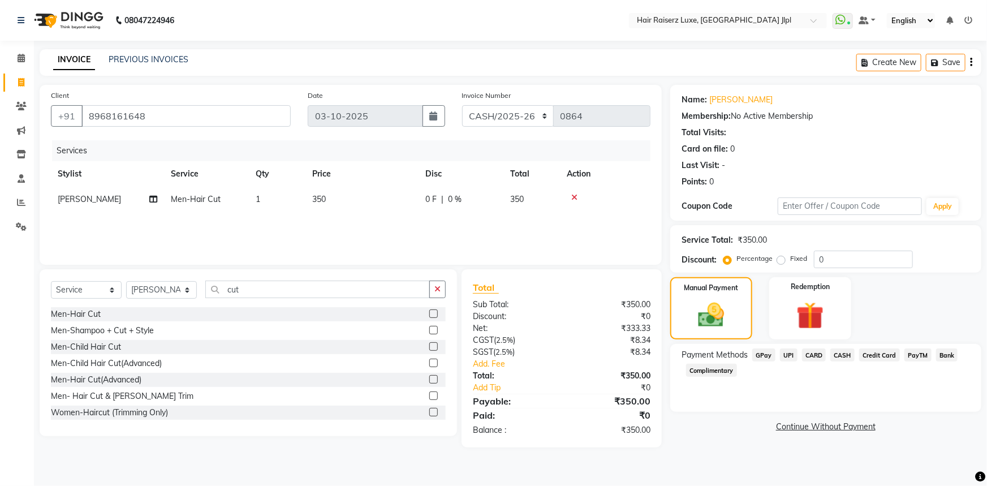
click at [835, 354] on span "CASH" at bounding box center [842, 354] width 24 height 13
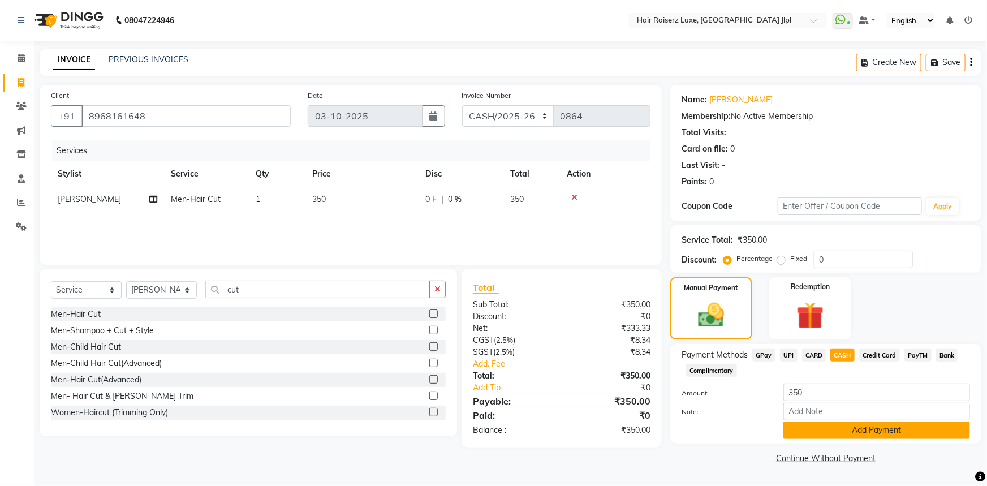
click at [825, 429] on button "Add Payment" at bounding box center [876, 430] width 187 height 18
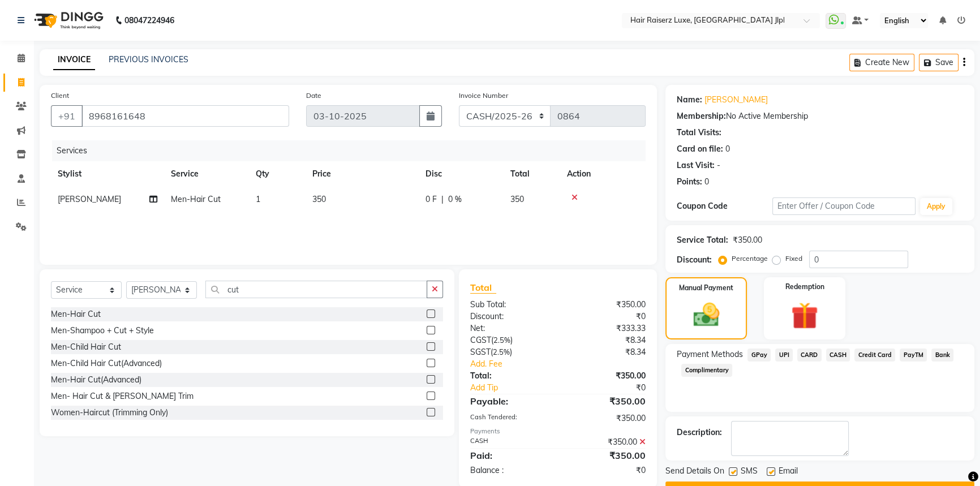
click at [786, 483] on button "Checkout" at bounding box center [819, 490] width 309 height 18
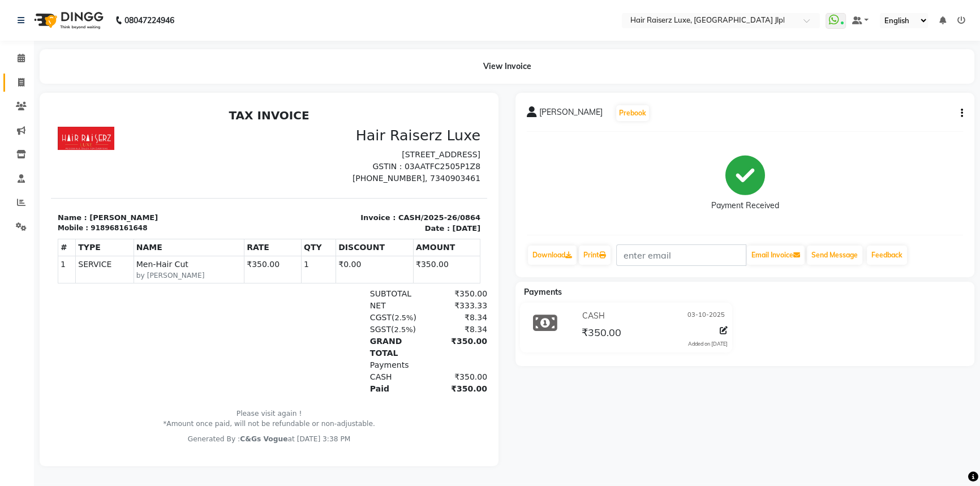
click at [23, 84] on icon at bounding box center [21, 82] width 6 height 8
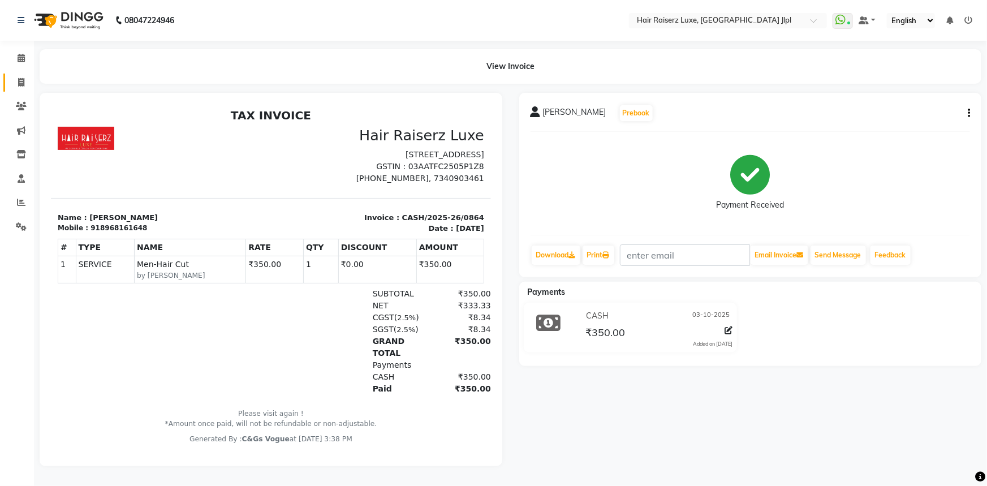
select select "5409"
select select "service"
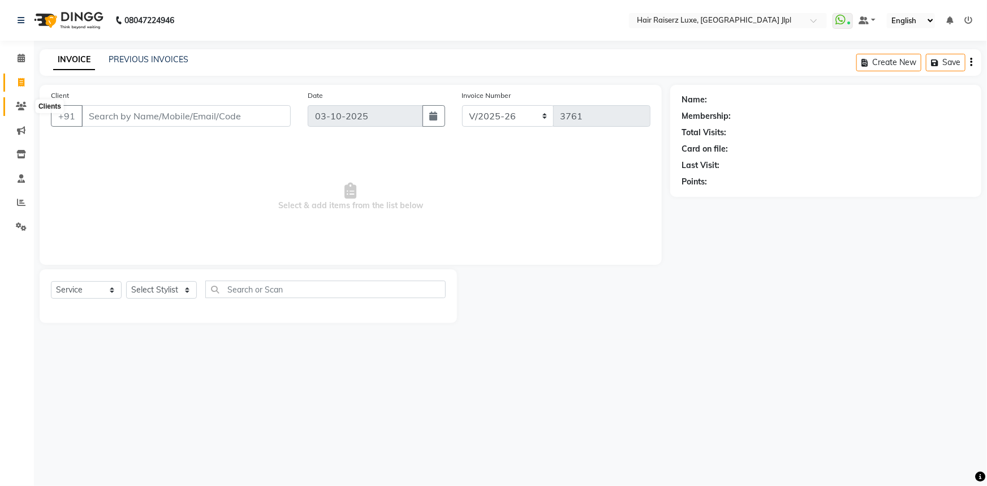
click at [17, 109] on icon at bounding box center [21, 106] width 11 height 8
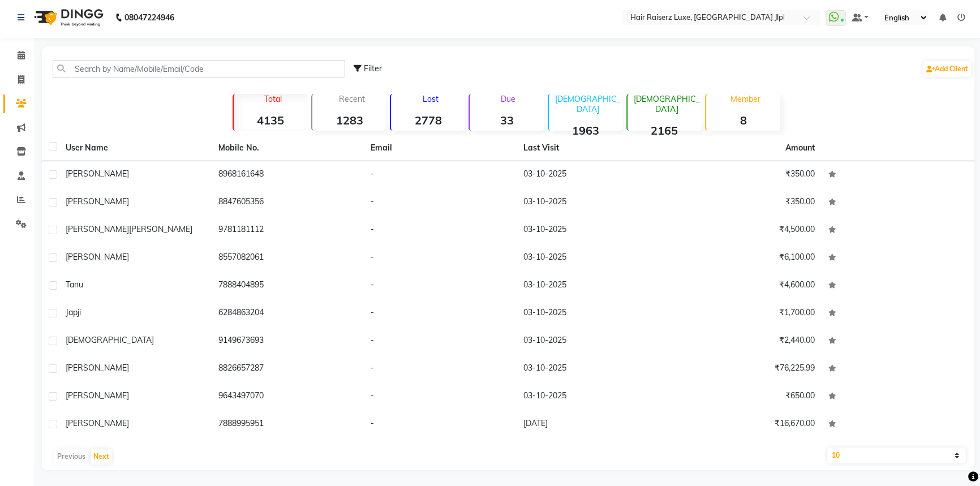
scroll to position [3, 0]
click at [957, 458] on select "10 50 100" at bounding box center [896, 455] width 139 height 16
select select "50"
click at [827, 447] on select "10 50 100" at bounding box center [896, 455] width 139 height 16
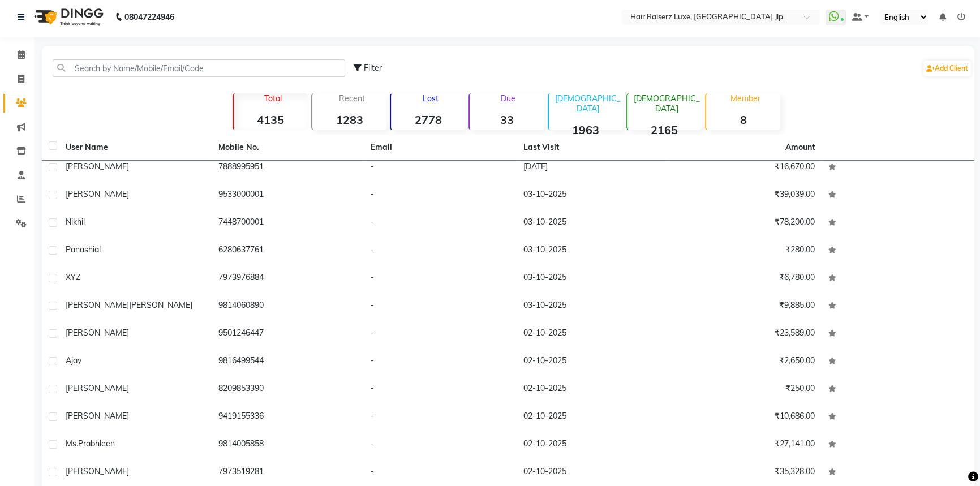
scroll to position [257, 0]
click at [198, 67] on input "text" at bounding box center [199, 68] width 292 height 18
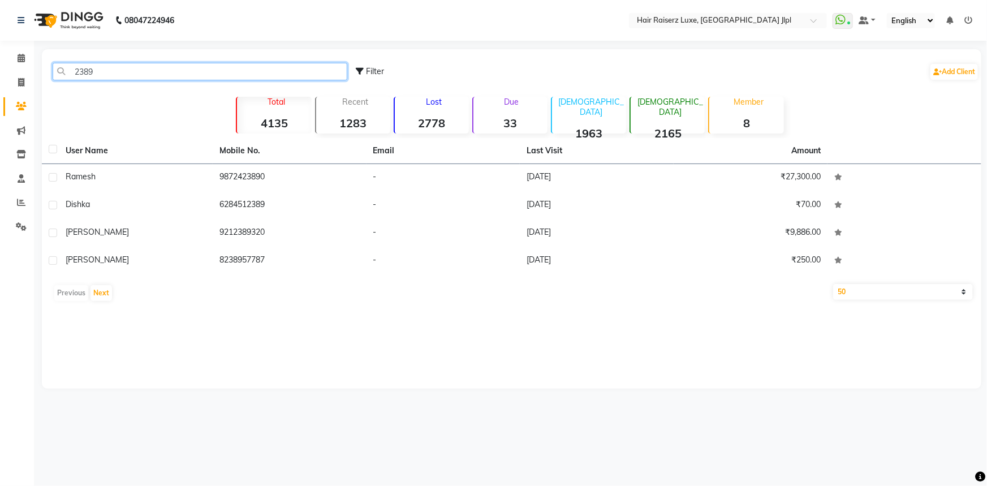
scroll to position [0, 0]
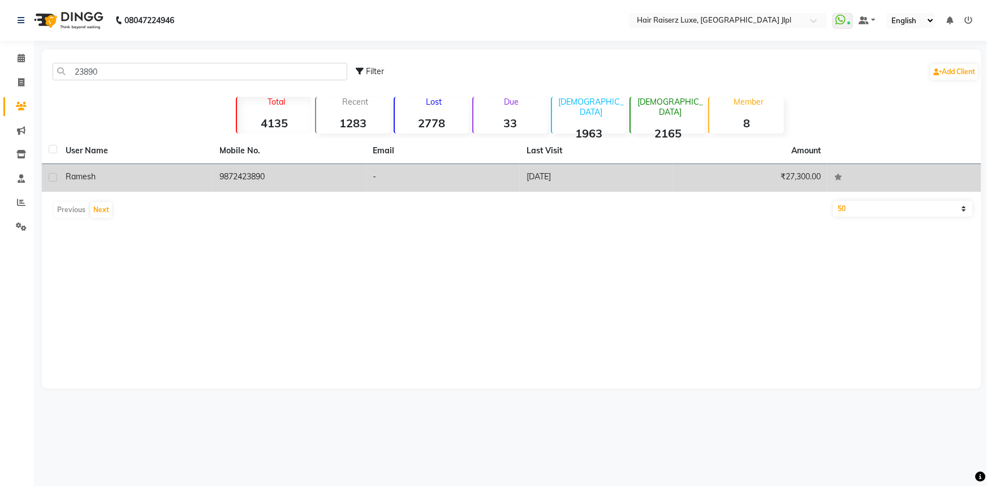
click at [206, 175] on td "Ramesh" at bounding box center [136, 178] width 154 height 28
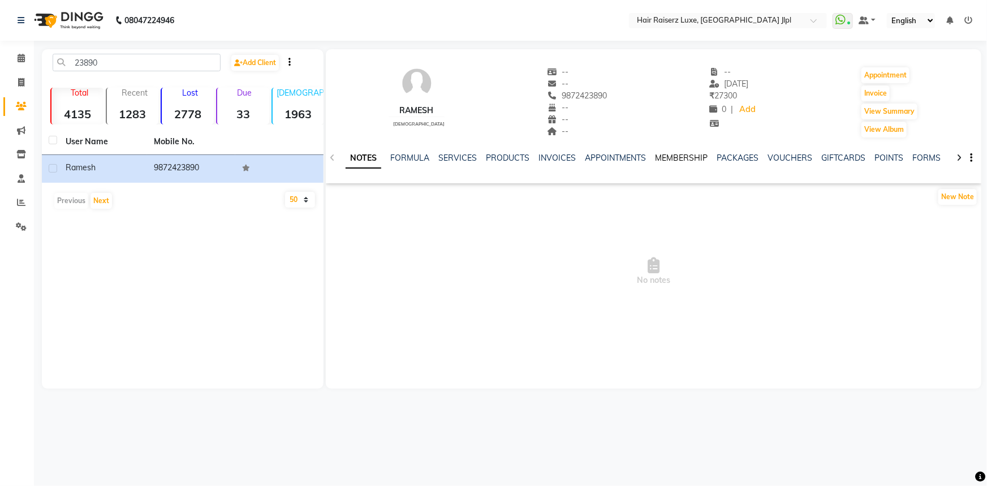
click at [701, 155] on link "MEMBERSHIP" at bounding box center [681, 158] width 53 height 10
click at [721, 154] on link "VOUCHERS" at bounding box center [743, 158] width 45 height 10
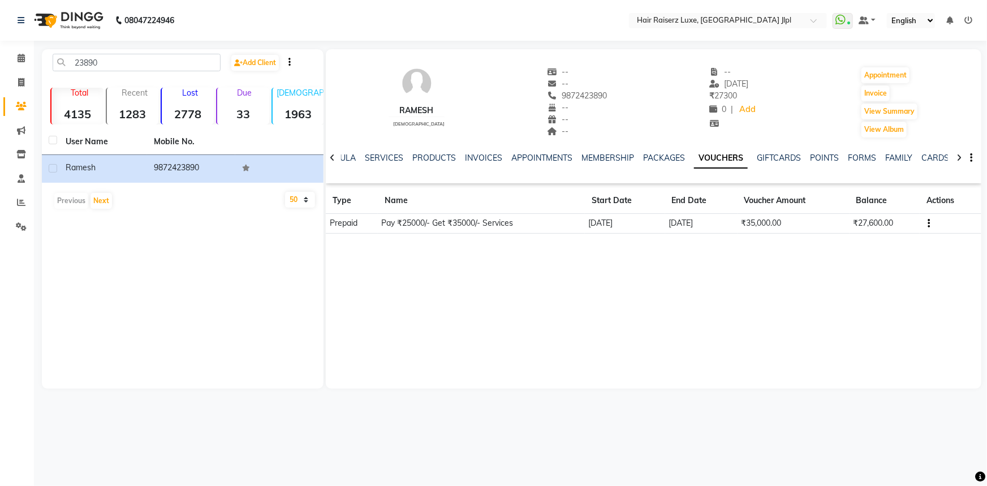
drag, startPoint x: 587, startPoint y: 225, endPoint x: 621, endPoint y: 219, distance: 34.3
click at [621, 219] on td "26-01-2025" at bounding box center [625, 224] width 80 height 20
drag, startPoint x: 667, startPoint y: 225, endPoint x: 700, endPoint y: 227, distance: 32.8
click at [700, 227] on td "22-11-2025" at bounding box center [701, 224] width 72 height 20
drag, startPoint x: 131, startPoint y: 62, endPoint x: 0, endPoint y: 16, distance: 138.6
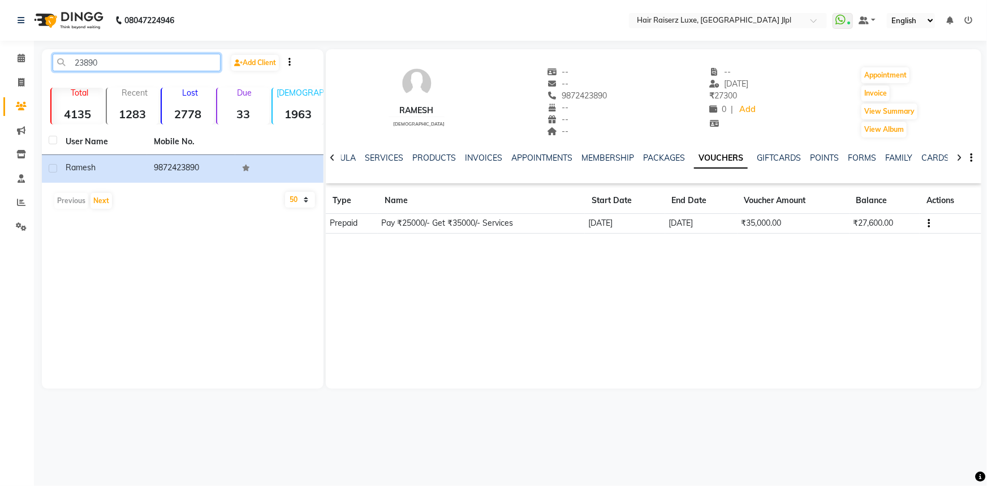
click at [0, 16] on app-home "08047224946 Select Location × Hair Raiserz Luxe, Sector 91 Jlpl WhatsApp Status…" at bounding box center [493, 202] width 987 height 405
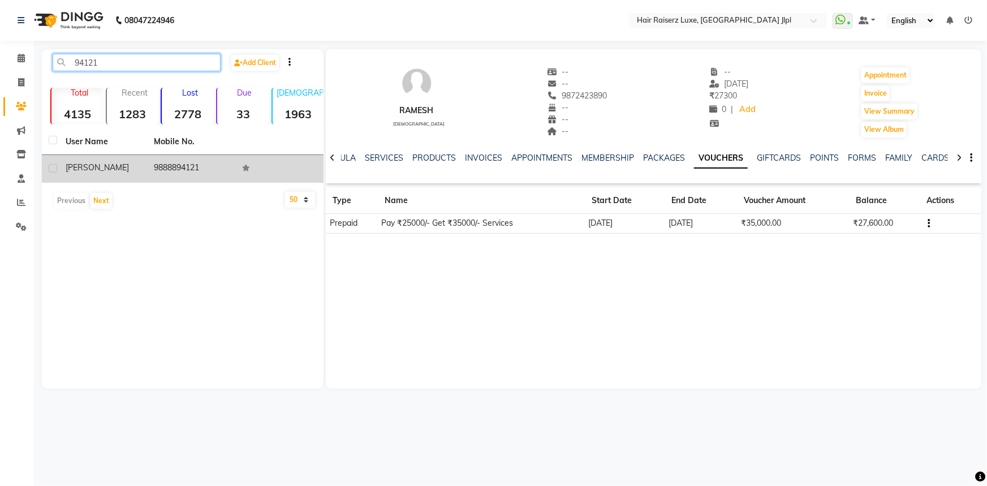
type input "94121"
click at [90, 165] on span "Jasleen" at bounding box center [97, 167] width 63 height 10
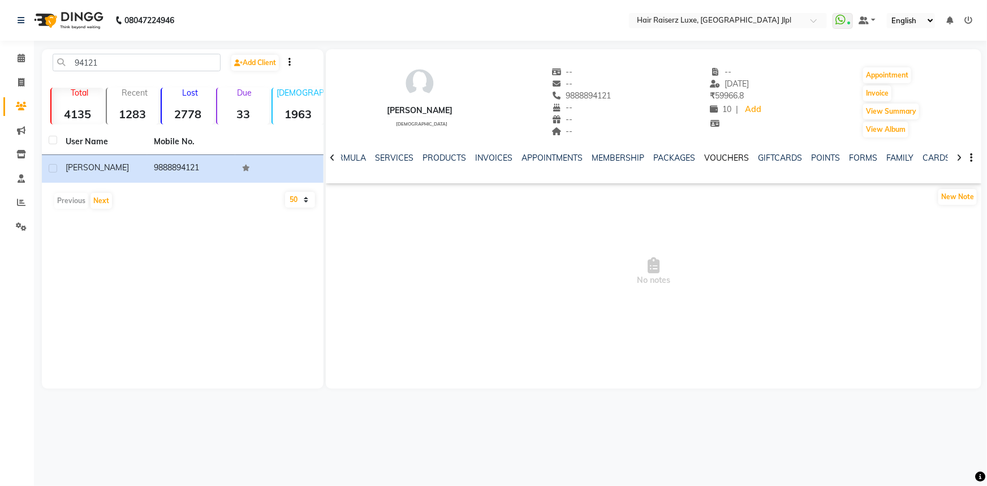
click at [709, 161] on link "VOUCHERS" at bounding box center [726, 158] width 45 height 10
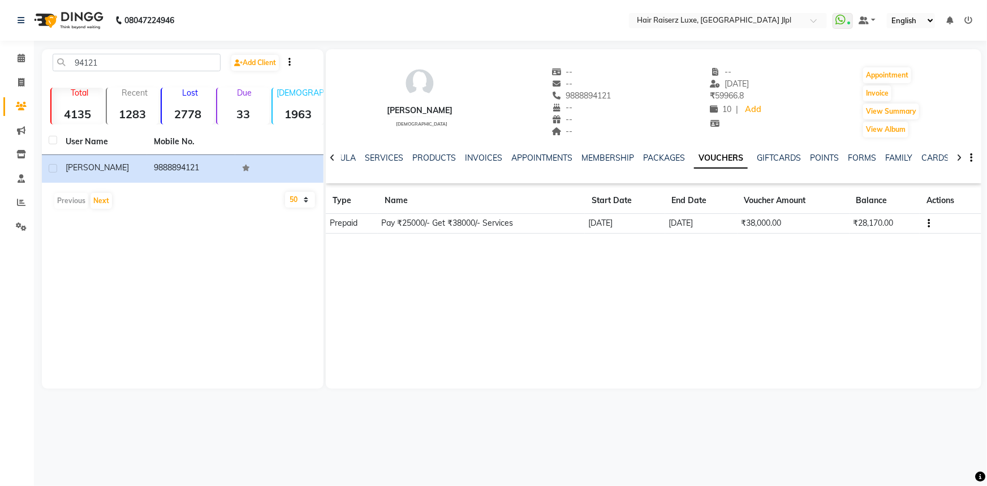
drag, startPoint x: 659, startPoint y: 222, endPoint x: 709, endPoint y: 223, distance: 49.2
click at [709, 223] on tr "Prepaid Pay ₹25000/- Get ₹38000/- Services 23-02-2025 23-02-2026 ₹38,000.00 ₹28…" at bounding box center [653, 224] width 655 height 20
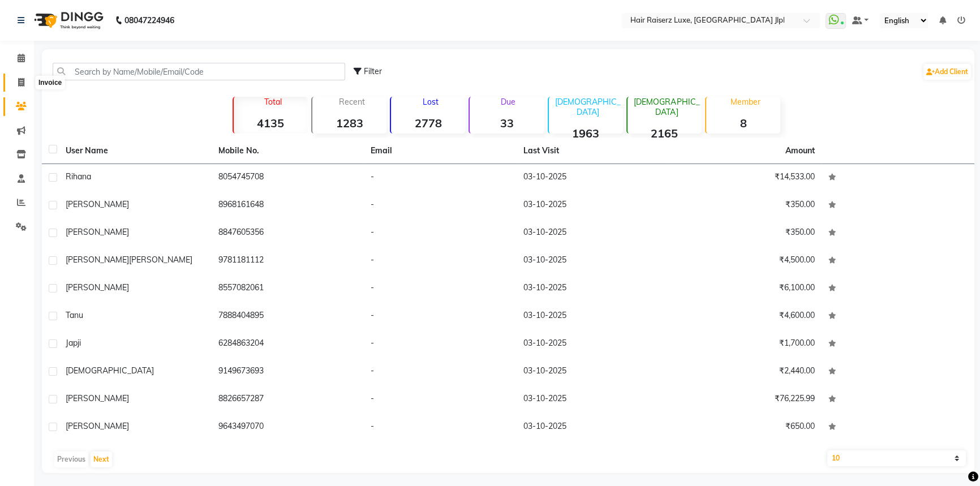
drag, startPoint x: 13, startPoint y: 79, endPoint x: 12, endPoint y: 72, distance: 6.9
click at [14, 79] on span at bounding box center [21, 82] width 20 height 13
select select "service"
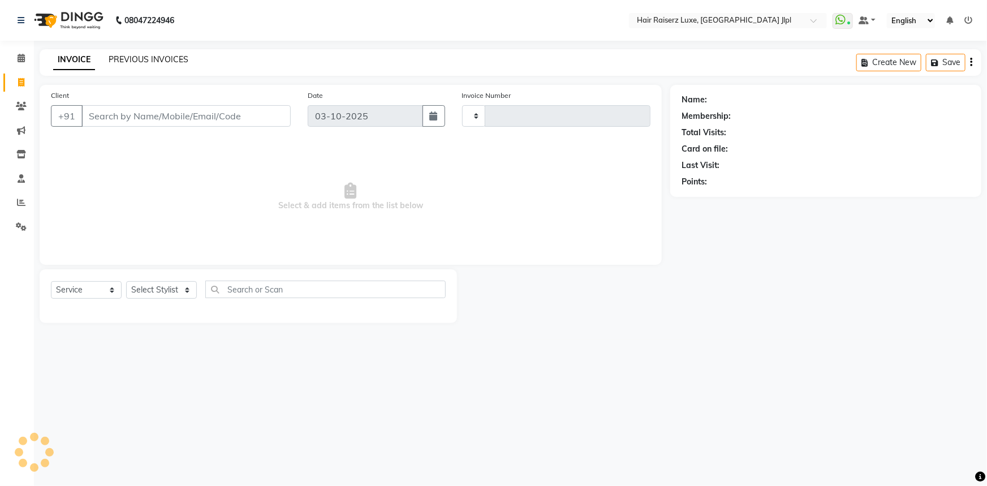
click at [147, 59] on link "PREVIOUS INVOICES" at bounding box center [149, 59] width 80 height 10
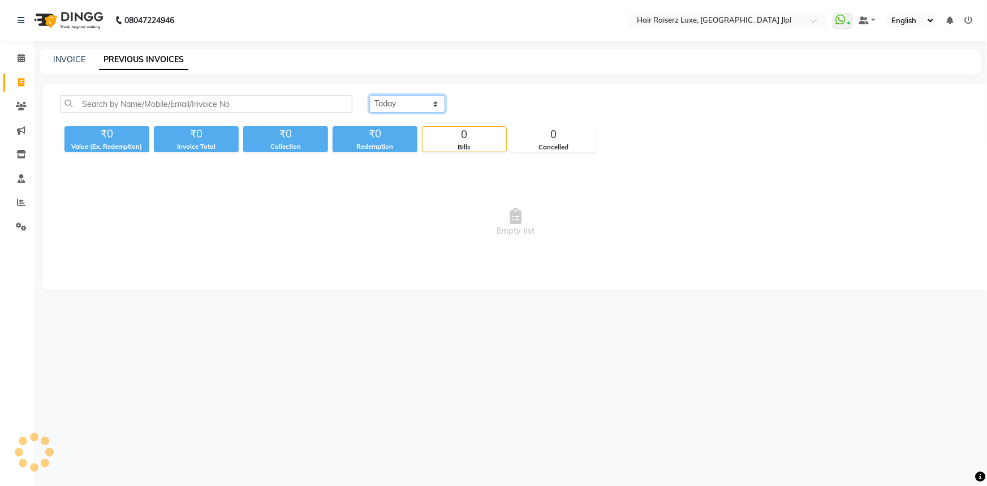
click at [416, 100] on select "Today Yesterday Custom Range" at bounding box center [407, 104] width 76 height 18
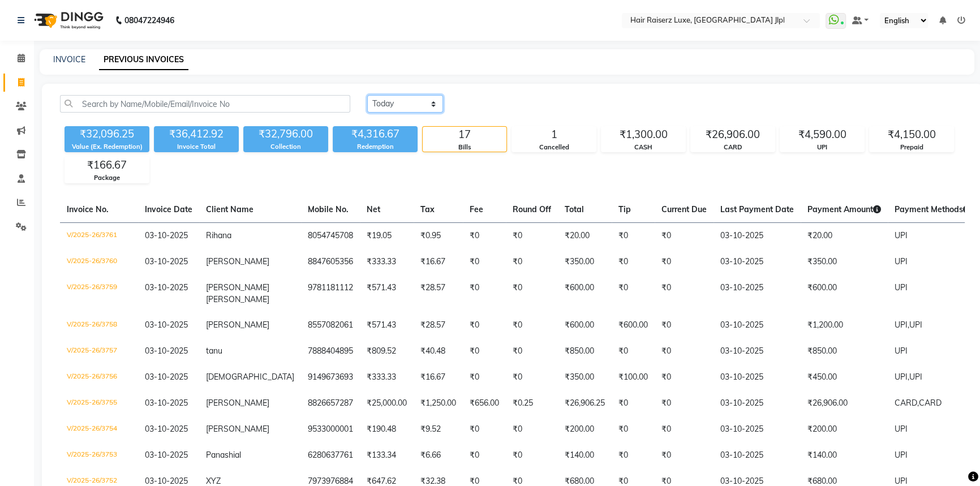
select select "yesterday"
click at [367, 95] on select "Today Yesterday Custom Range" at bounding box center [405, 104] width 76 height 18
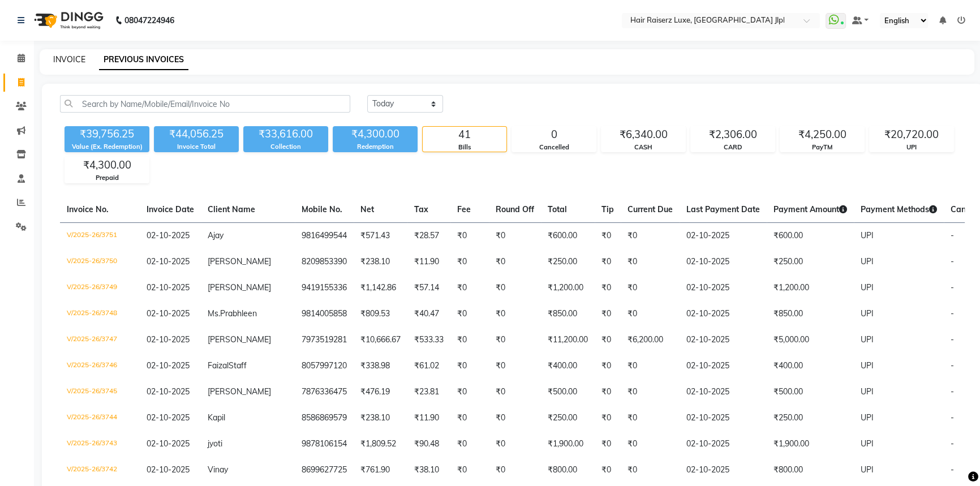
click at [75, 58] on link "INVOICE" at bounding box center [69, 59] width 32 height 10
select select "service"
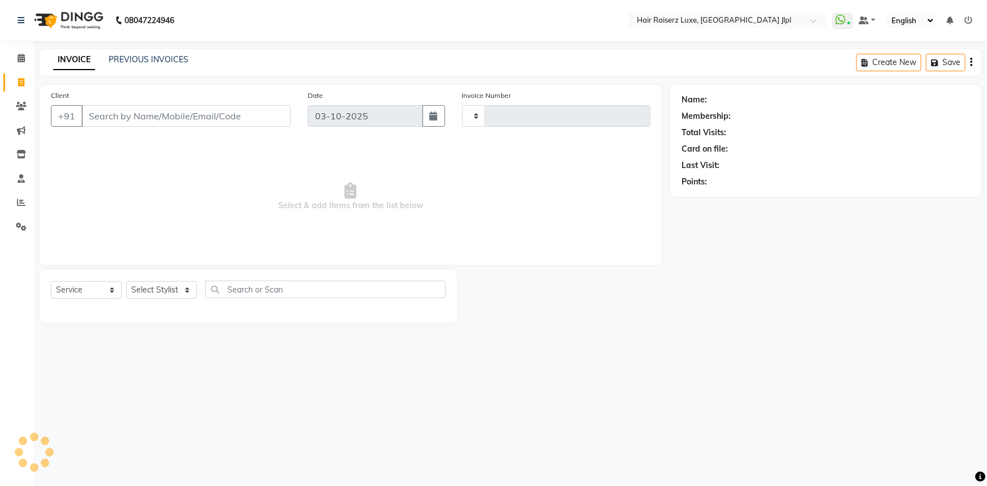
type input "3762"
select select "5409"
click at [132, 64] on div "PREVIOUS INVOICES" at bounding box center [149, 60] width 80 height 12
click at [132, 62] on link "PREVIOUS INVOICES" at bounding box center [149, 59] width 80 height 10
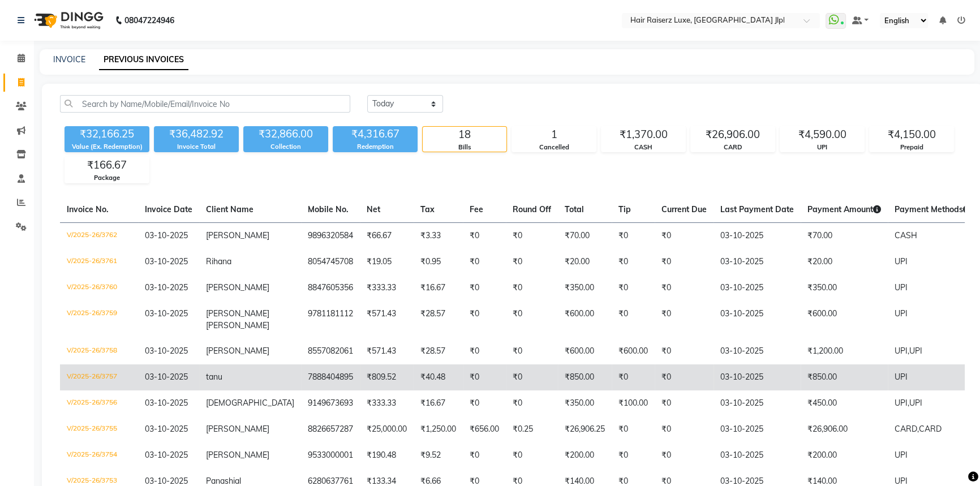
click at [221, 372] on span "tanu" at bounding box center [214, 377] width 16 height 10
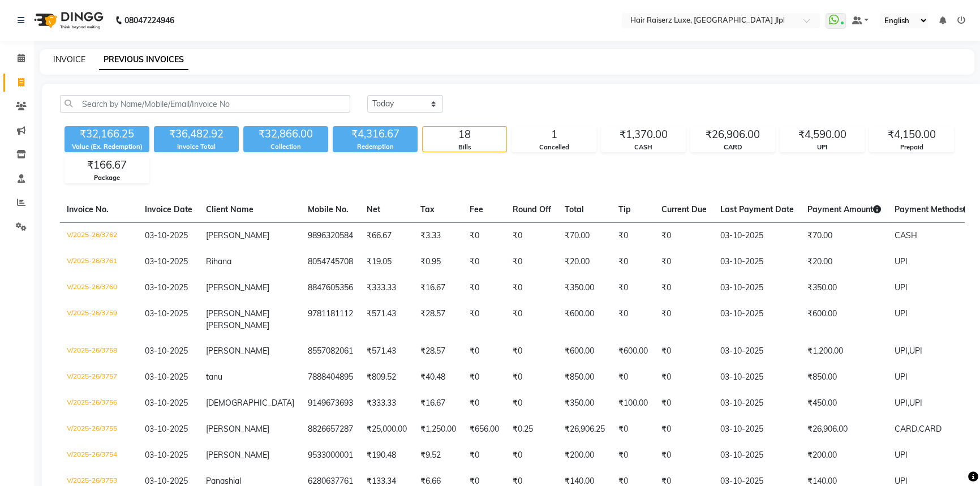
click at [70, 58] on link "INVOICE" at bounding box center [69, 59] width 32 height 10
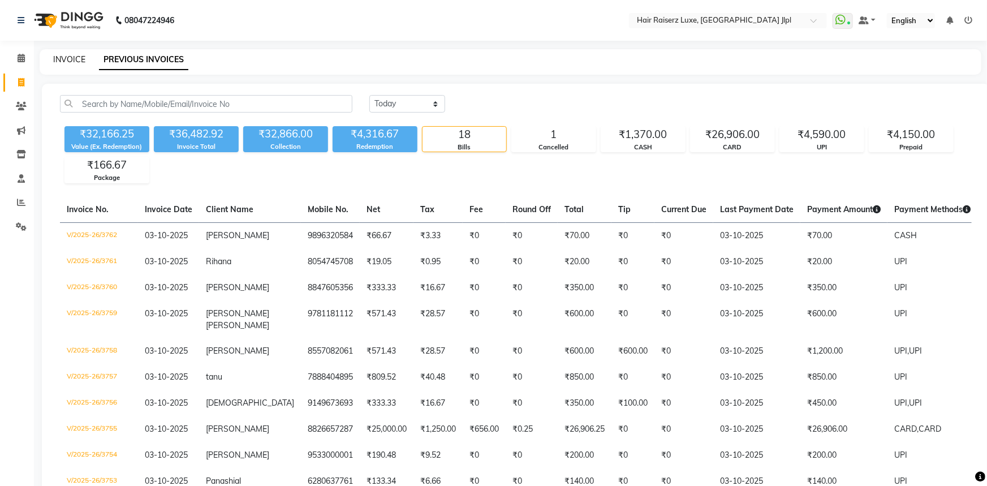
select select "5409"
select select "service"
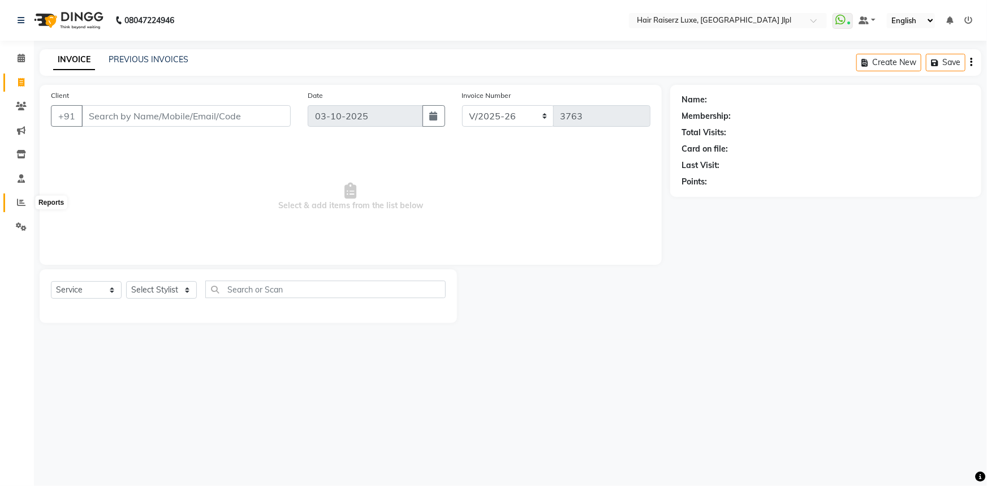
click at [15, 203] on span at bounding box center [21, 202] width 20 height 13
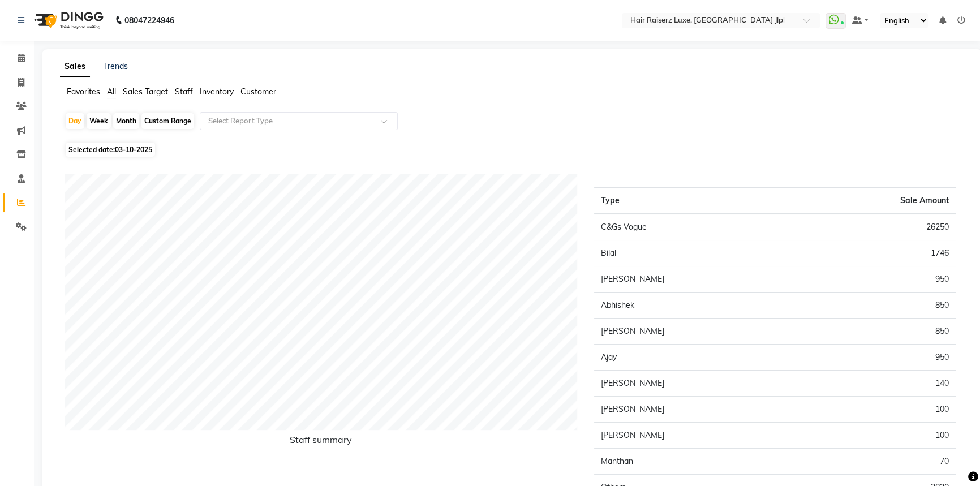
click at [164, 93] on span "Sales Target" at bounding box center [145, 92] width 45 height 10
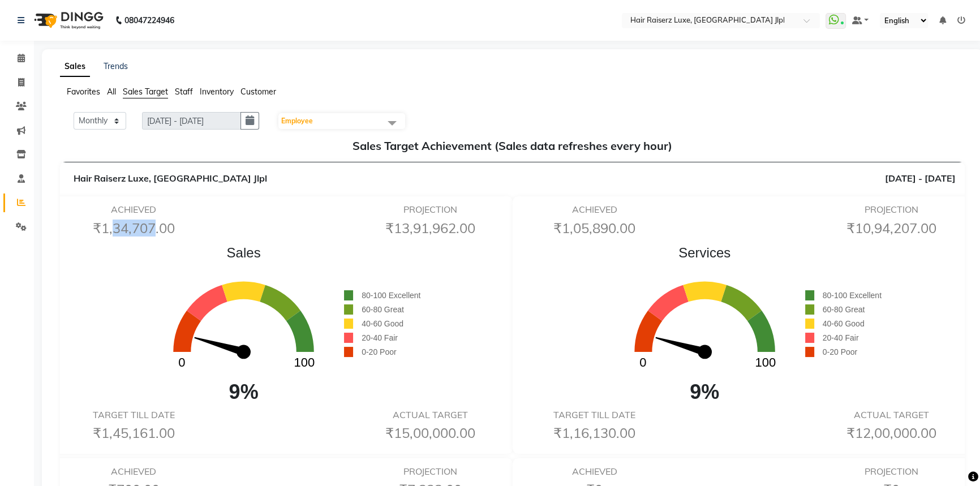
drag, startPoint x: 104, startPoint y: 230, endPoint x: 146, endPoint y: 232, distance: 41.9
click at [146, 232] on h6 "₹1,34,707.00" at bounding box center [133, 228] width 131 height 16
drag, startPoint x: 126, startPoint y: 430, endPoint x: 111, endPoint y: 430, distance: 15.3
click at [111, 430] on h6 "₹1,45,161.00" at bounding box center [133, 433] width 131 height 16
click at [186, 92] on span "Staff" at bounding box center [184, 92] width 18 height 10
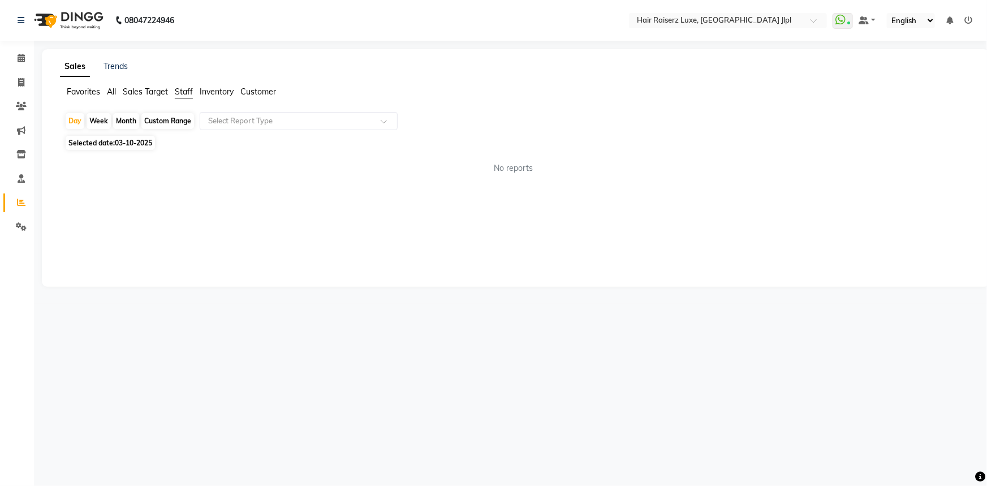
click at [131, 121] on div "Month" at bounding box center [126, 121] width 26 height 16
select select "10"
select select "2025"
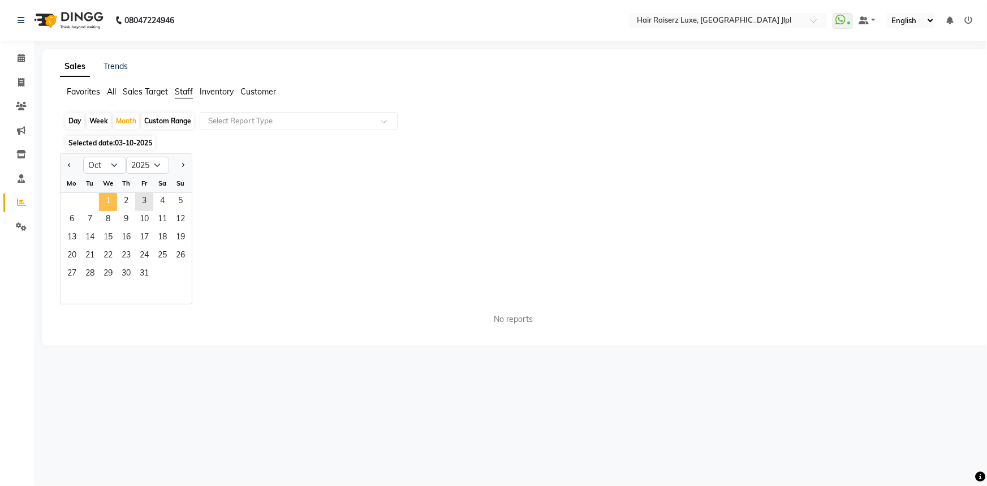
click at [100, 196] on span "1" at bounding box center [108, 202] width 18 height 18
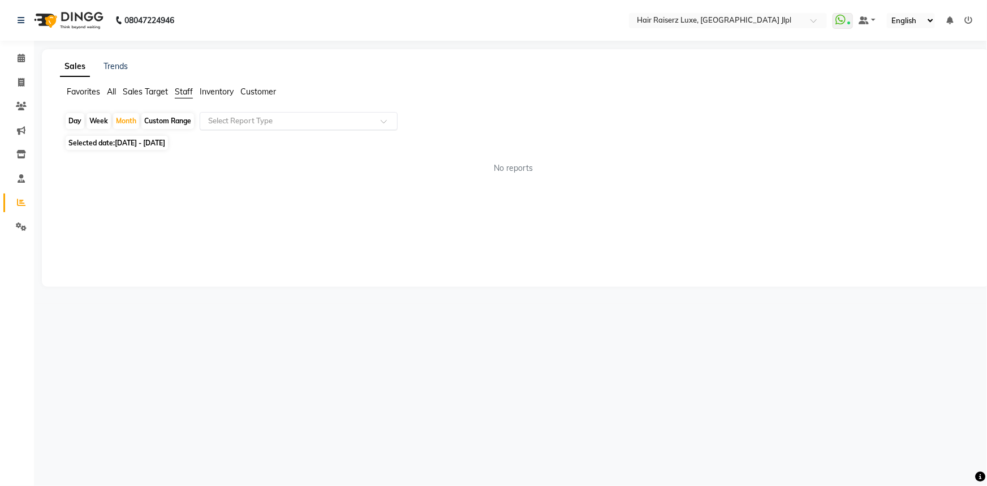
click at [307, 113] on div "Select Report Type" at bounding box center [299, 121] width 198 height 18
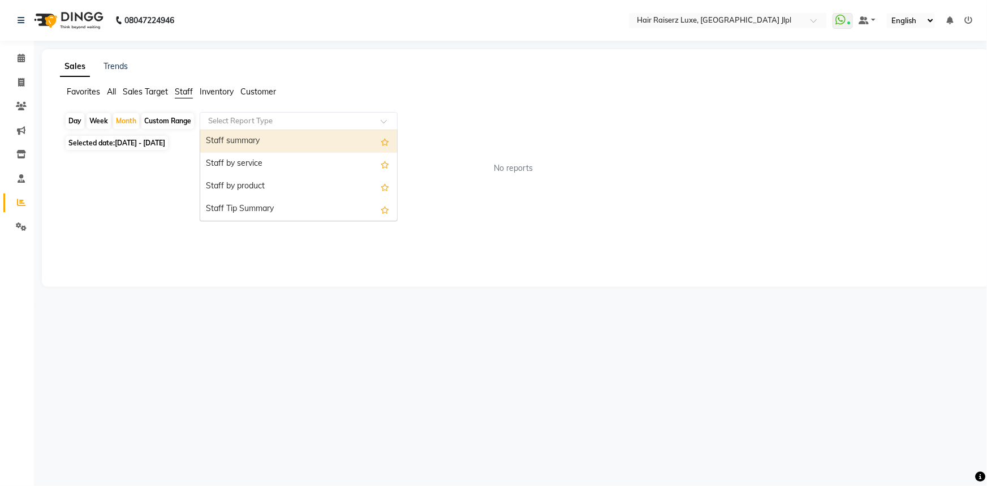
click at [307, 135] on div "Staff summary" at bounding box center [298, 141] width 197 height 23
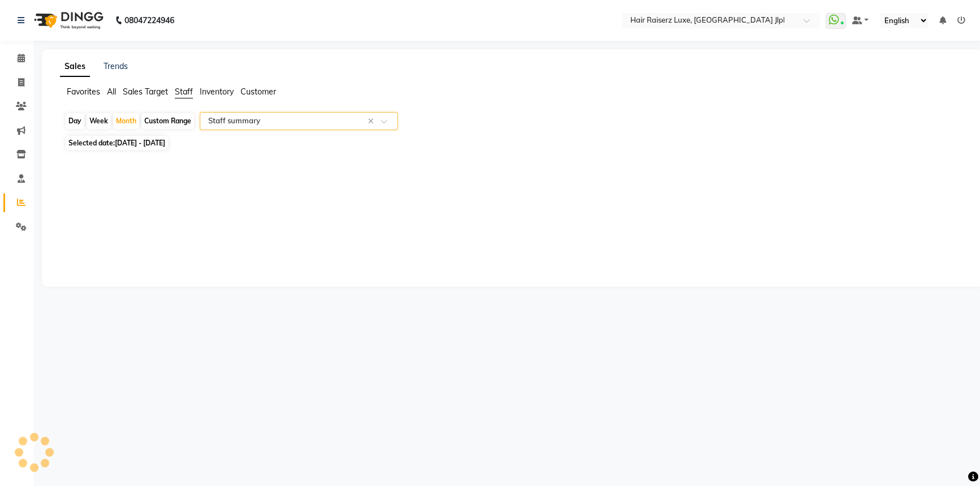
select select "csv"
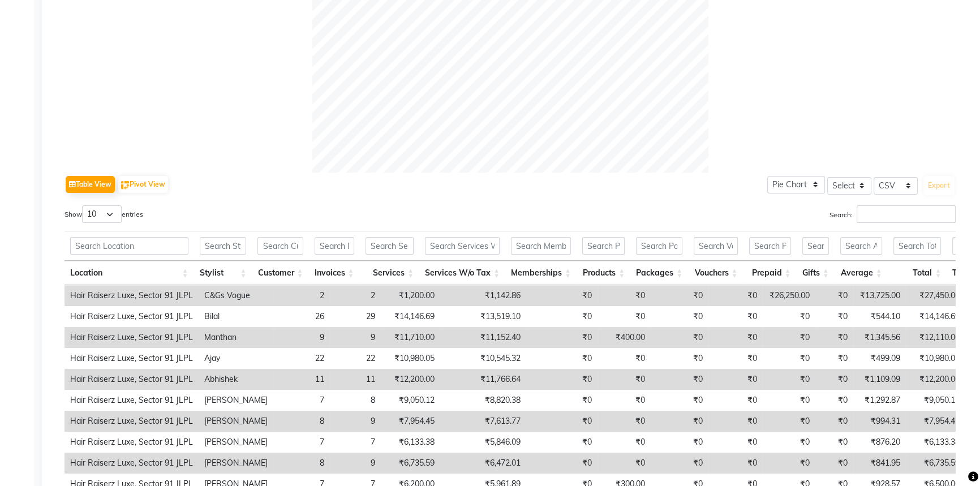
scroll to position [508, 0]
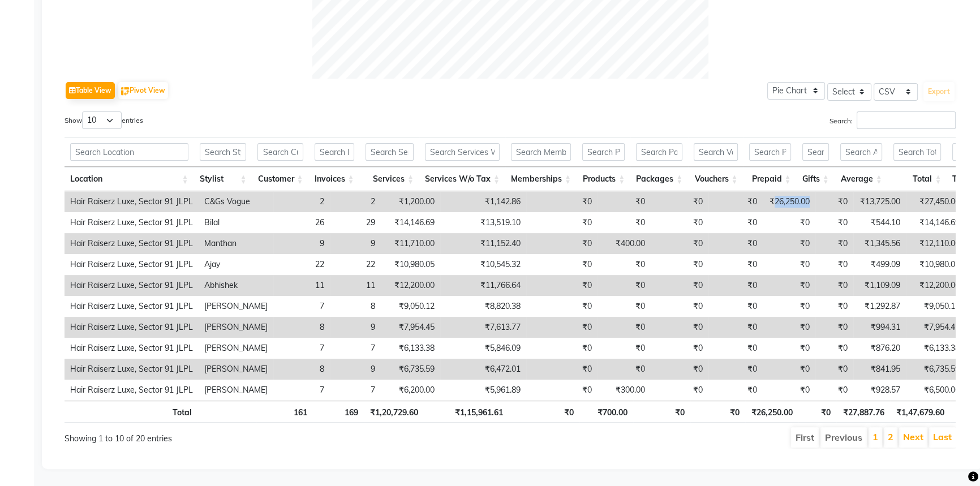
drag, startPoint x: 754, startPoint y: 184, endPoint x: 813, endPoint y: 183, distance: 58.3
click at [813, 191] on tr "Hair Raiserz Luxe, Sector 91 JLPL C&Gs Vogue 2 2 ₹1,200.00 ₹1,142.86 ₹0 ₹0 ₹0 ₹…" at bounding box center [689, 201] width 1250 height 21
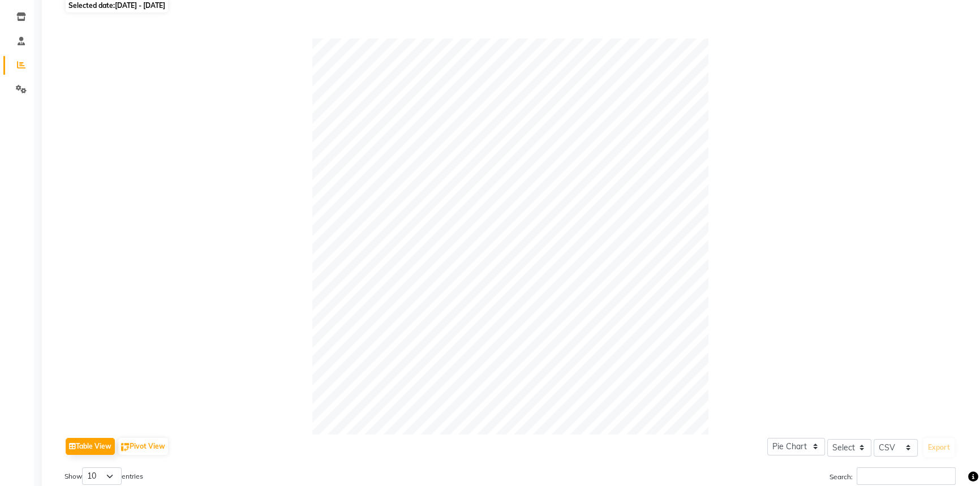
scroll to position [0, 0]
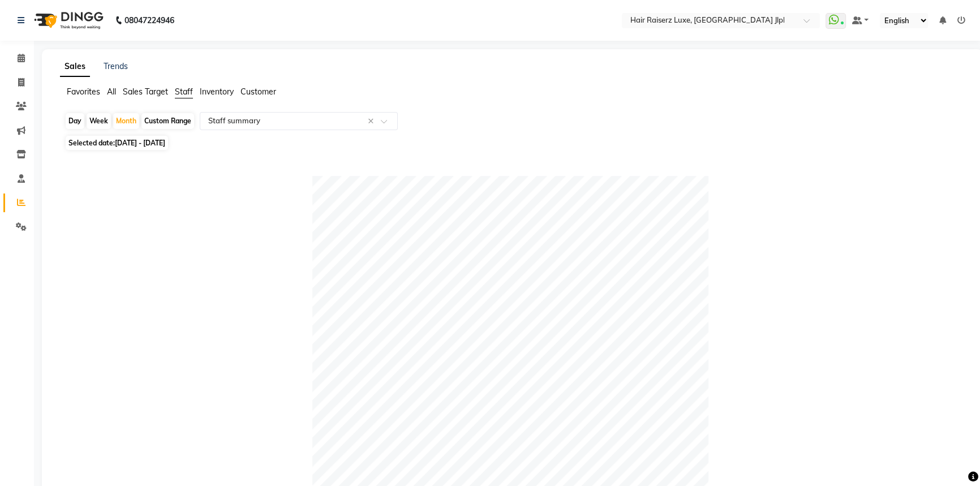
click at [91, 219] on div at bounding box center [509, 374] width 891 height 396
click at [24, 104] on icon at bounding box center [21, 106] width 11 height 8
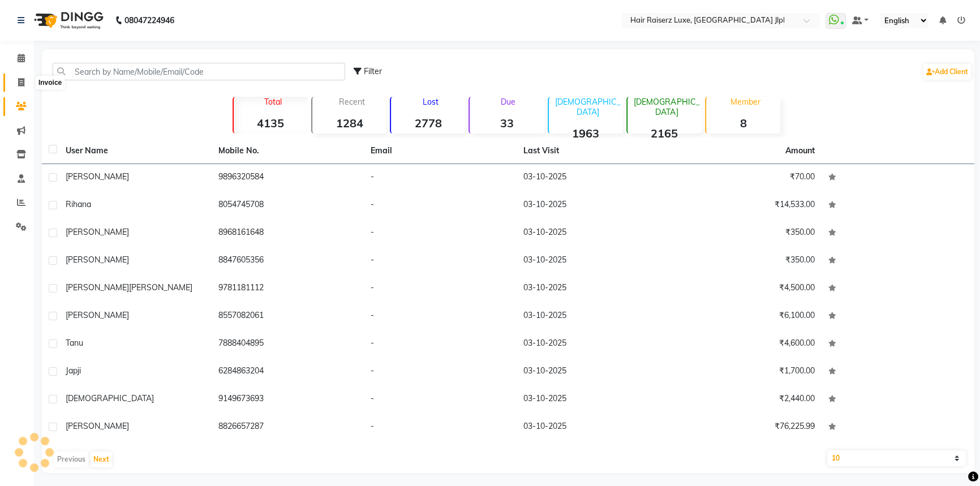
click at [23, 83] on icon at bounding box center [21, 82] width 6 height 8
select select "service"
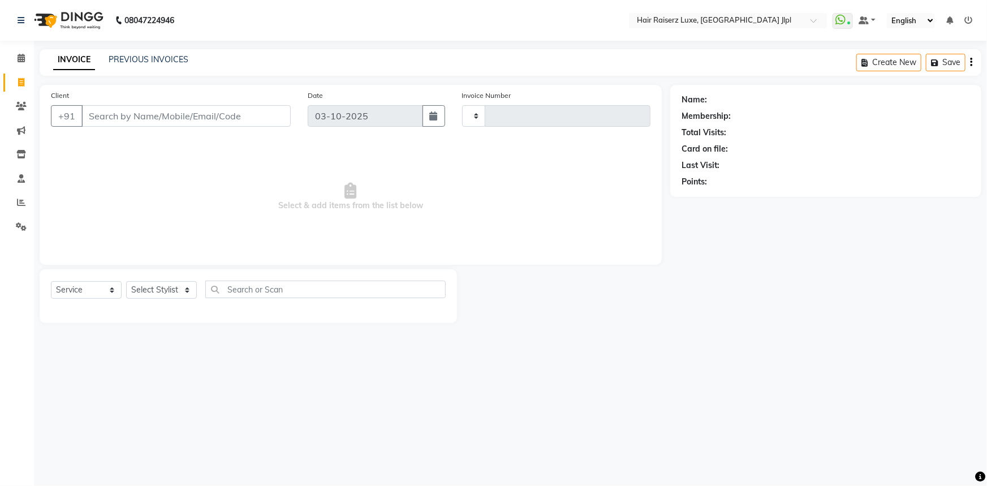
type input "3763"
select select "5409"
click at [104, 115] on input "Client" at bounding box center [185, 115] width 209 height 21
type input "9682662416"
click at [277, 119] on span "Add Client" at bounding box center [261, 115] width 45 height 11
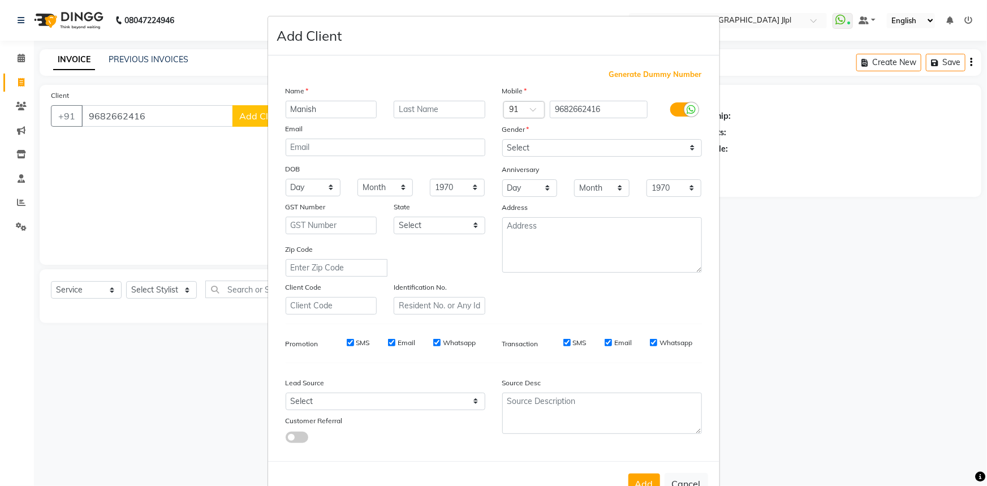
type input "Manish"
click at [567, 148] on select "Select Male Female Other Prefer Not To Say" at bounding box center [602, 148] width 200 height 18
select select "female"
click at [502, 139] on select "Select Male Female Other Prefer Not To Say" at bounding box center [602, 148] width 200 height 18
drag, startPoint x: 428, startPoint y: 403, endPoint x: 424, endPoint y: 396, distance: 7.9
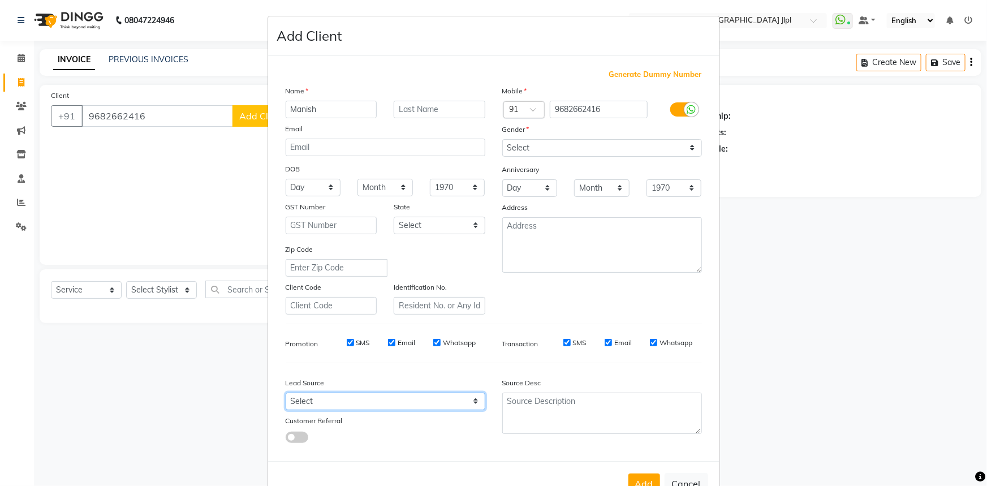
click at [428, 403] on select "Select Walk-in Referral Internet Friend Word of Mouth Advertisement Facebook Ju…" at bounding box center [386, 401] width 200 height 18
select select "35138"
click at [286, 395] on select "Select Walk-in Referral Internet Friend Word of Mouth Advertisement Facebook Ju…" at bounding box center [386, 401] width 200 height 18
click at [653, 481] on button "Add" at bounding box center [644, 483] width 32 height 20
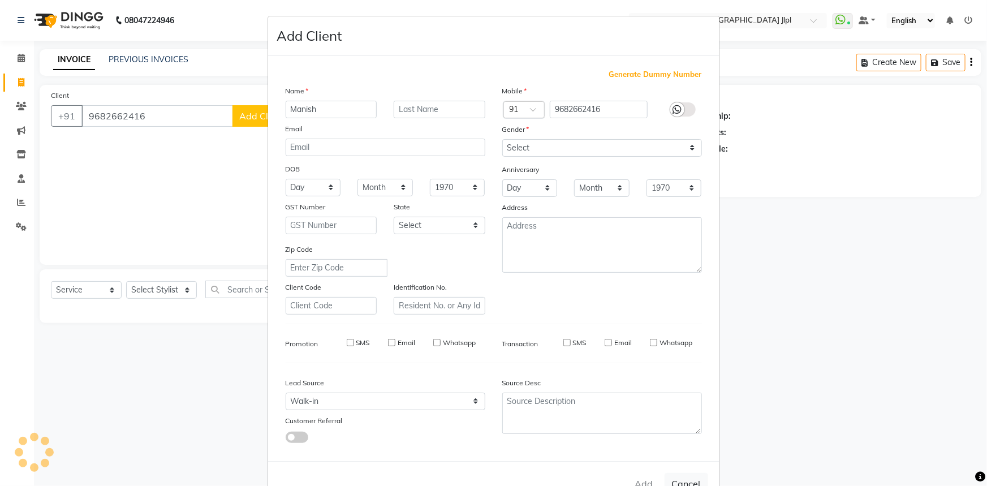
select select
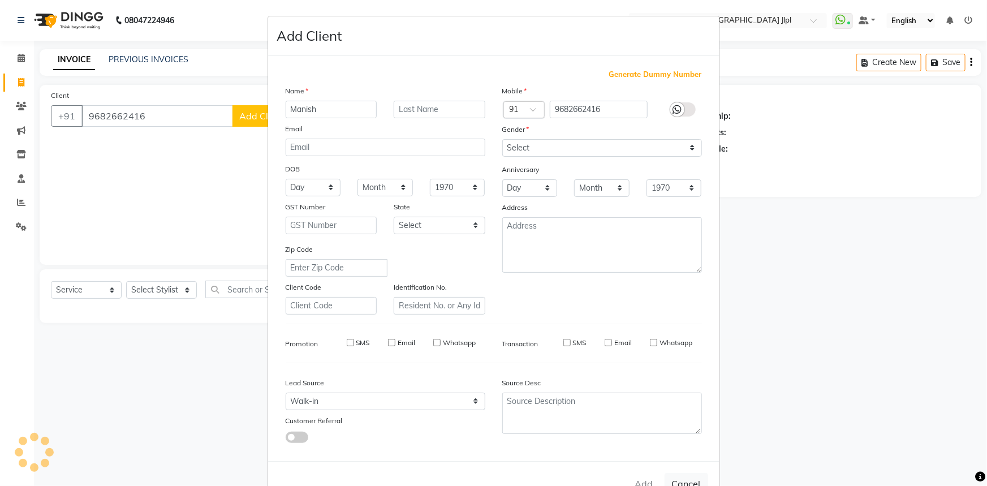
select select
checkbox input "false"
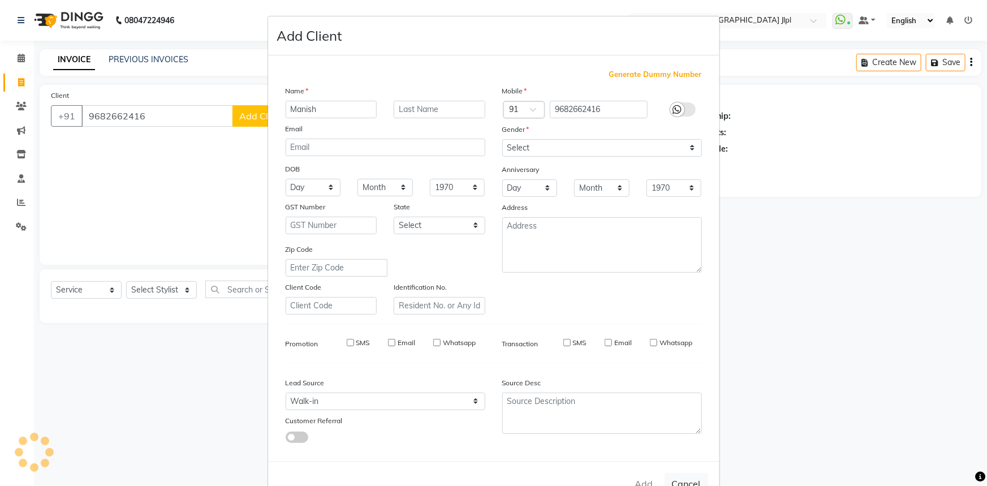
checkbox input "false"
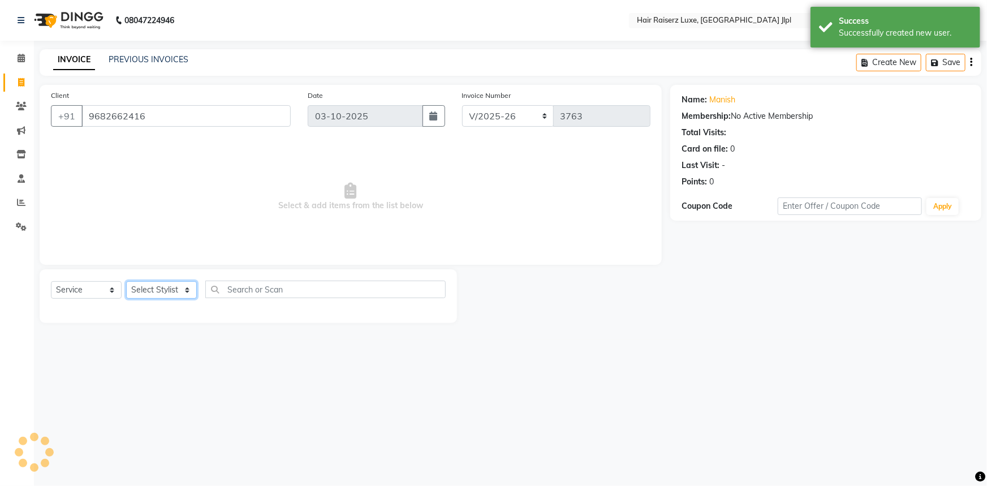
click at [162, 291] on select "Select Stylist [PERSON_NAME] [PERSON_NAME] Asma [PERSON_NAME] C&Gs Vogue [PERSO…" at bounding box center [161, 290] width 71 height 18
select select "84148"
click at [126, 281] on select "Select Stylist [PERSON_NAME] [PERSON_NAME] Asma [PERSON_NAME] C&Gs Vogue [PERSO…" at bounding box center [161, 290] width 71 height 18
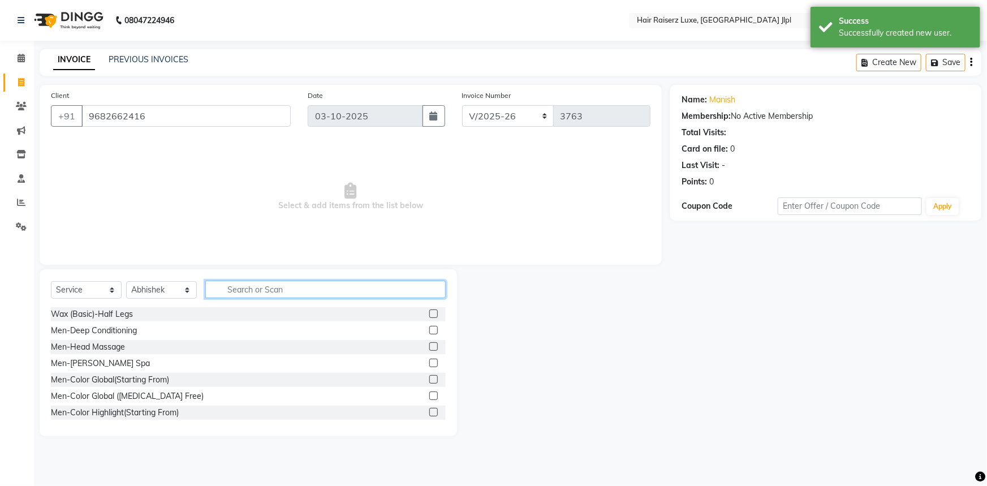
click at [236, 295] on input "text" at bounding box center [325, 290] width 240 height 18
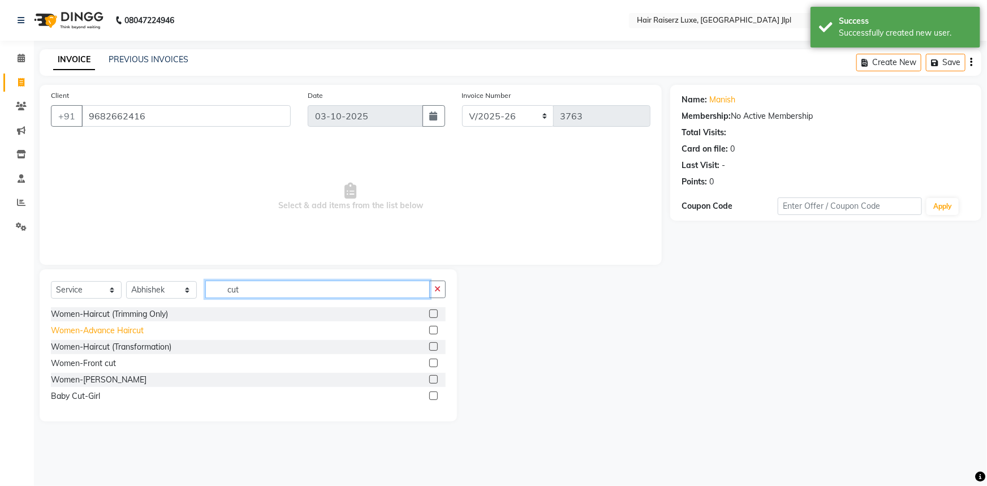
type input "cut"
click at [118, 328] on div "Women-Advance Haircut" at bounding box center [97, 331] width 93 height 12
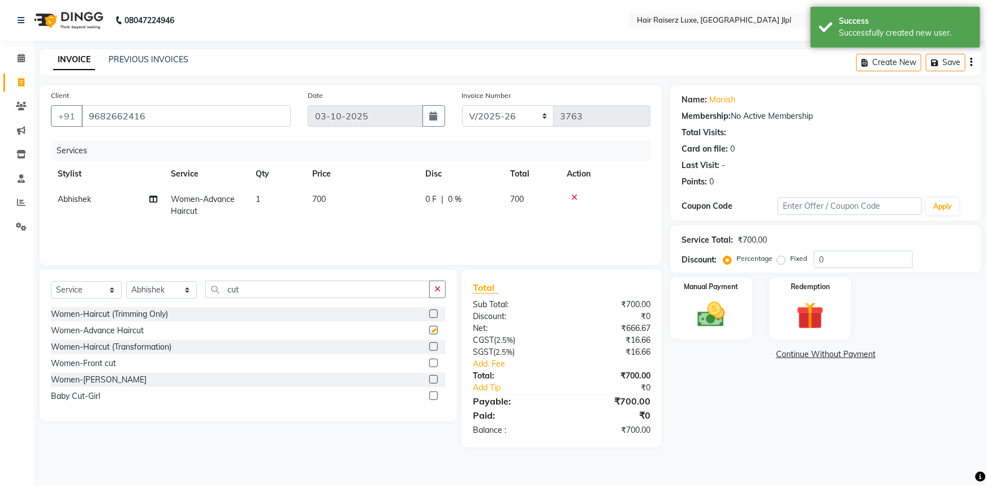
checkbox input "false"
click at [329, 200] on td "700" at bounding box center [361, 205] width 113 height 37
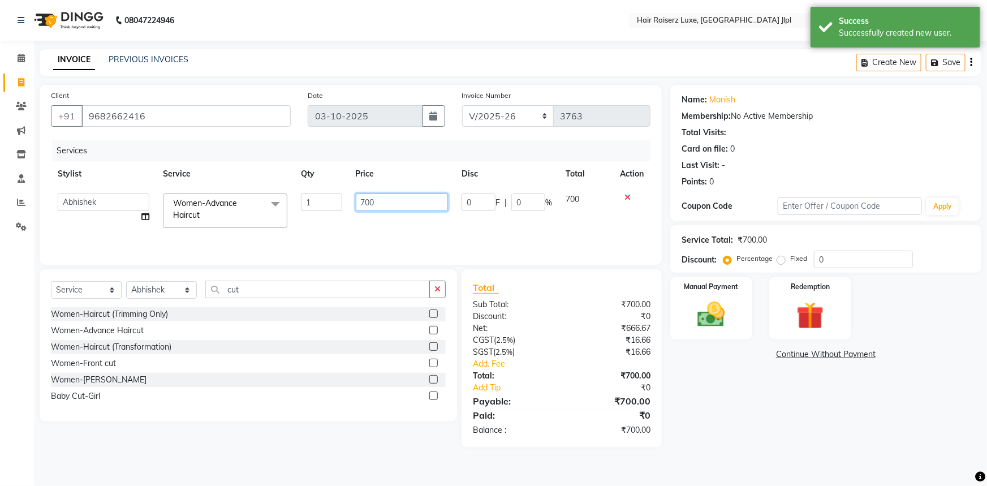
drag, startPoint x: 372, startPoint y: 199, endPoint x: 364, endPoint y: 199, distance: 7.9
click at [369, 199] on input "700" at bounding box center [402, 202] width 93 height 18
type input "850"
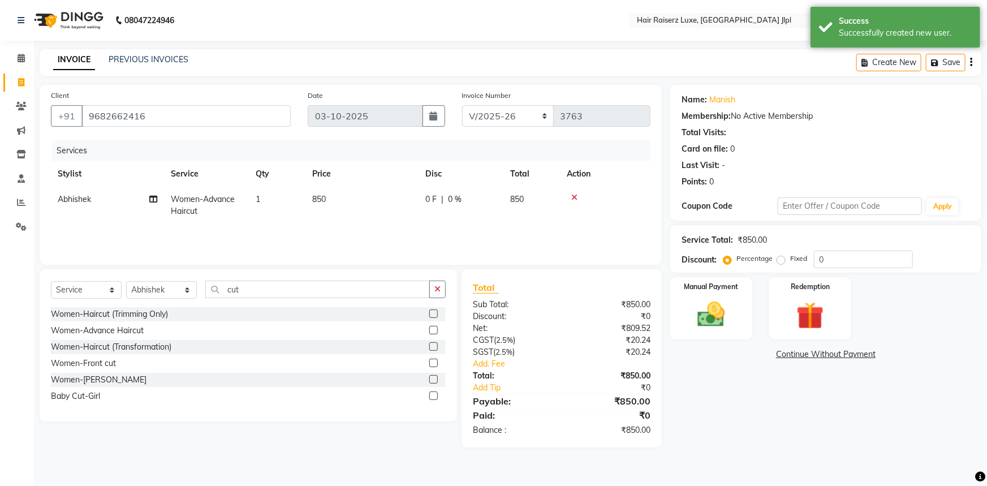
click at [707, 359] on link "Continue Without Payment" at bounding box center [825, 354] width 307 height 12
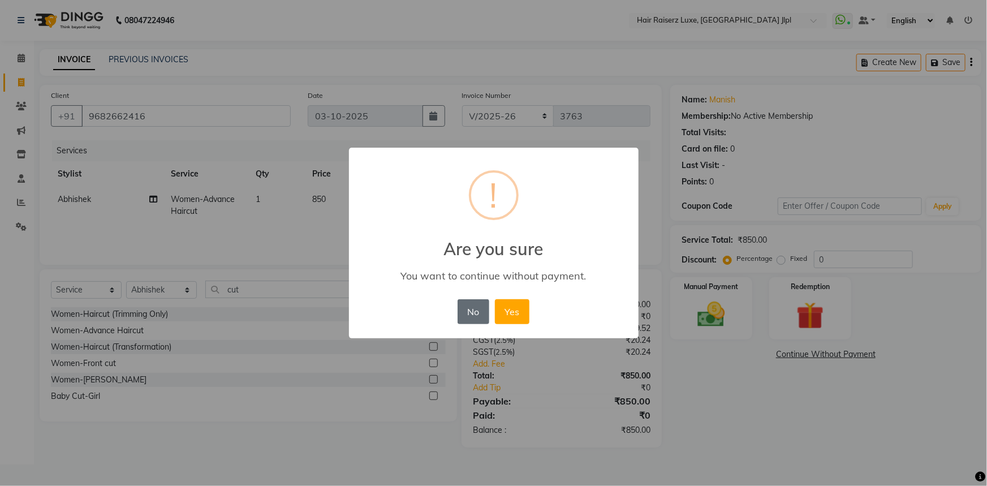
click at [476, 307] on button "No" at bounding box center [474, 311] width 32 height 25
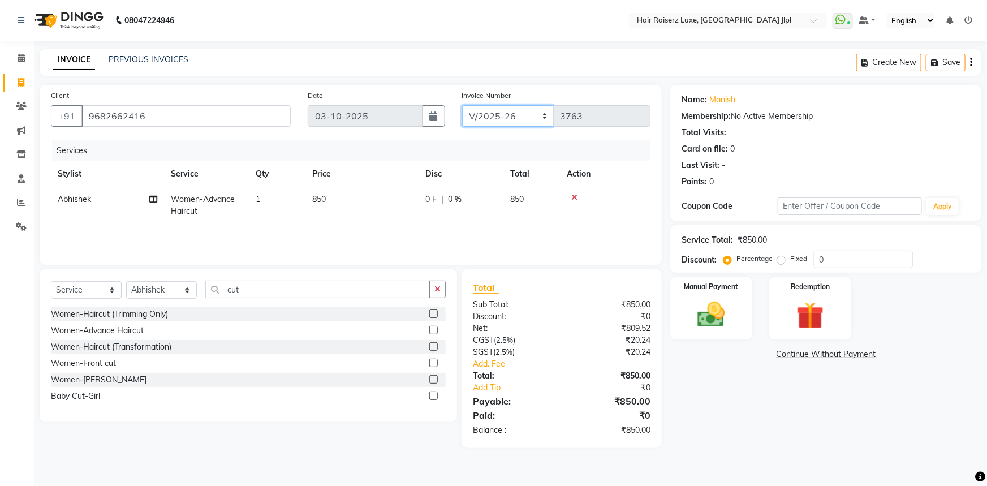
click at [513, 118] on select "FF/2025-26 PreP/2025-26 BANK/2025-26 Paytm/2025-26 CASH/2025-26 V/2025-26" at bounding box center [508, 115] width 92 height 21
select select "8497"
click at [462, 105] on select "FF/2025-26 PreP/2025-26 BANK/2025-26 Paytm/2025-26 CASH/2025-26 V/2025-26" at bounding box center [508, 115] width 92 height 21
type input "0865"
click at [710, 325] on img at bounding box center [711, 314] width 46 height 33
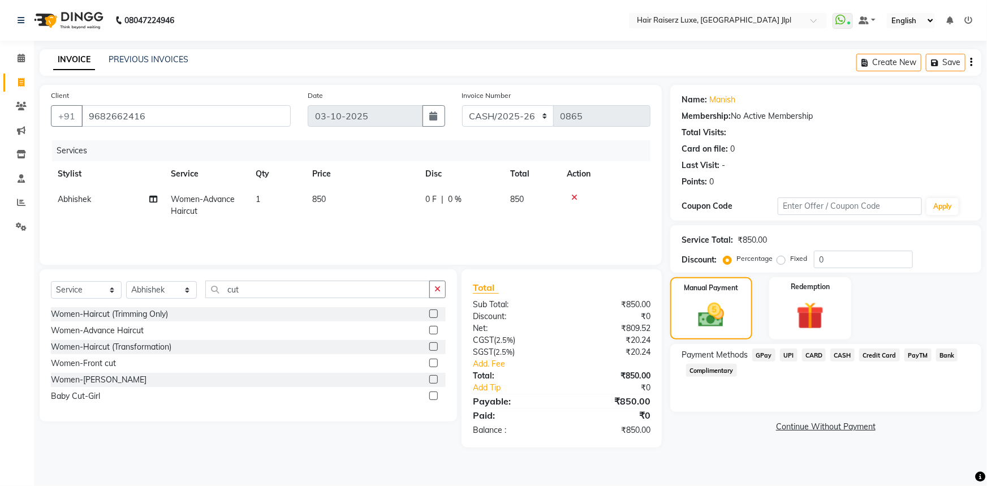
click at [840, 355] on span "CASH" at bounding box center [842, 354] width 24 height 13
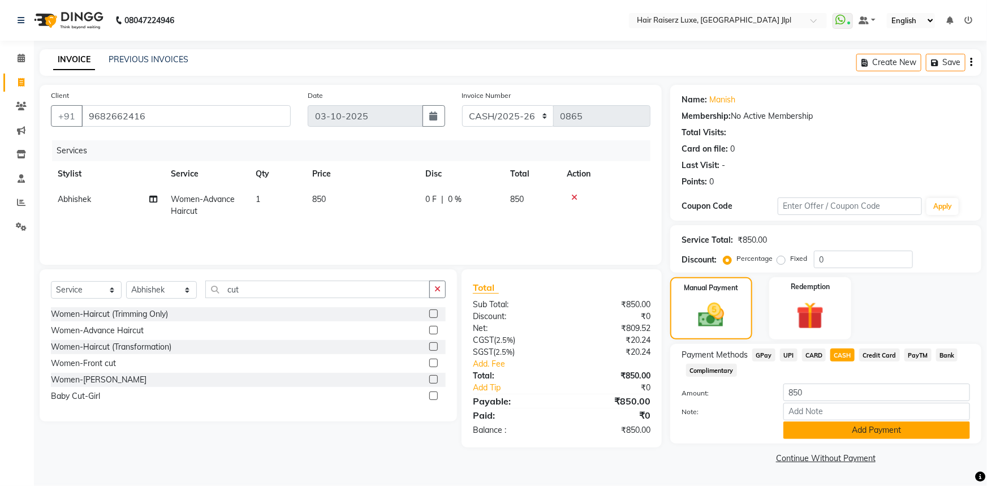
click at [844, 422] on button "Add Payment" at bounding box center [876, 430] width 187 height 18
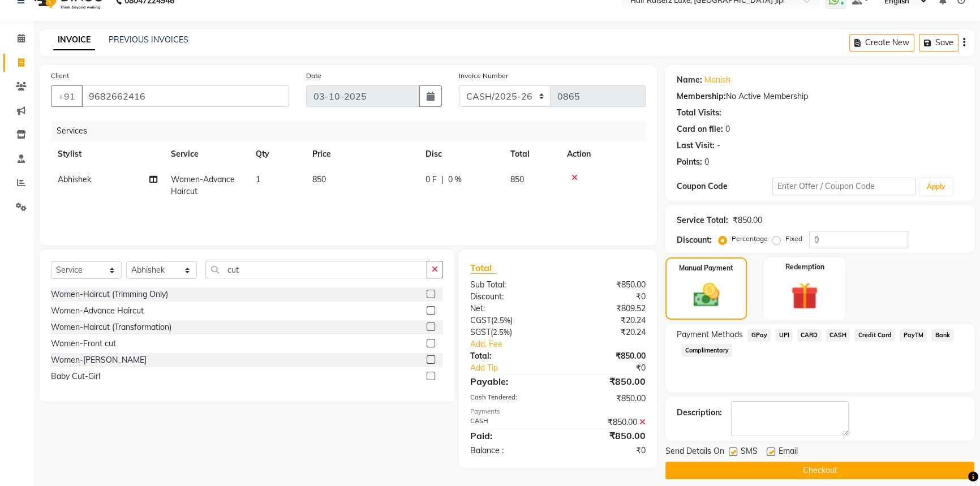
scroll to position [29, 0]
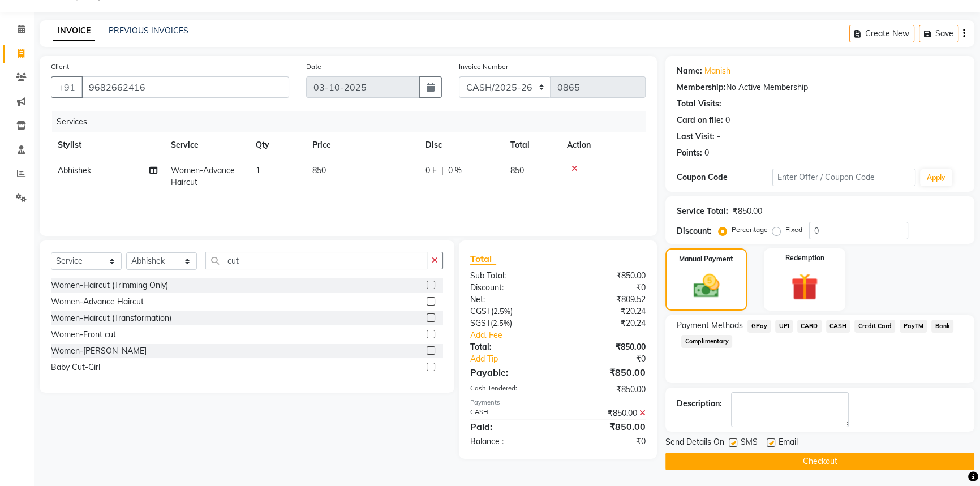
click at [775, 439] on div "Email" at bounding box center [786, 443] width 40 height 14
click at [769, 442] on label at bounding box center [770, 442] width 8 height 8
click at [769, 442] on input "checkbox" at bounding box center [769, 442] width 7 height 7
checkbox input "false"
click at [799, 460] on button "Checkout" at bounding box center [819, 461] width 309 height 18
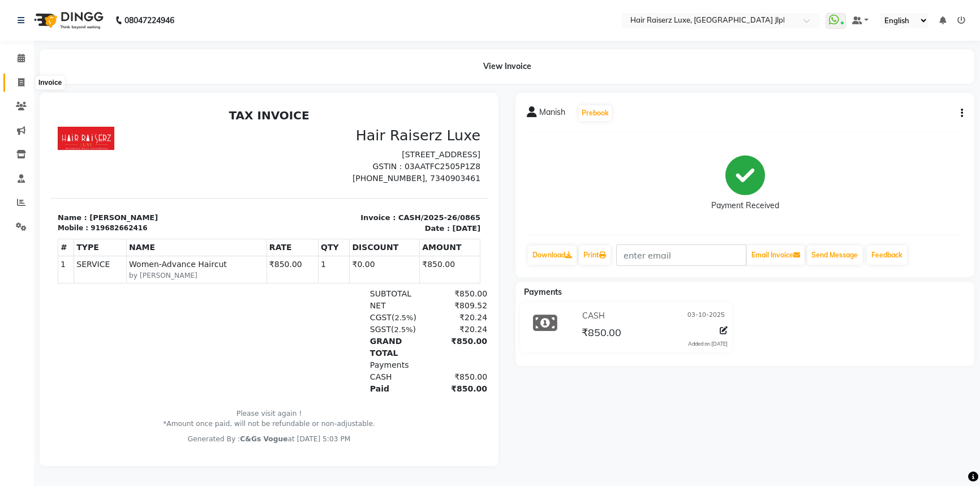
click at [24, 77] on span at bounding box center [21, 82] width 20 height 13
select select "5409"
select select "service"
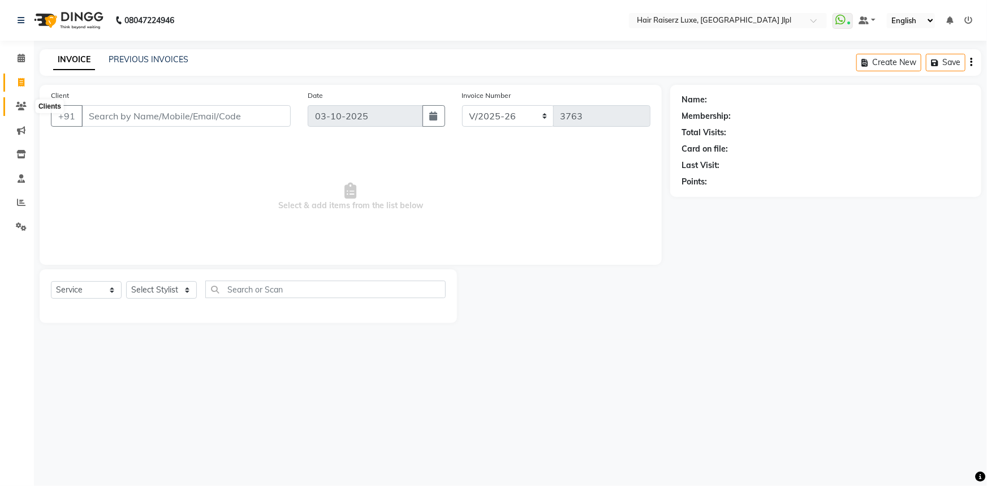
click at [28, 102] on span at bounding box center [21, 106] width 20 height 13
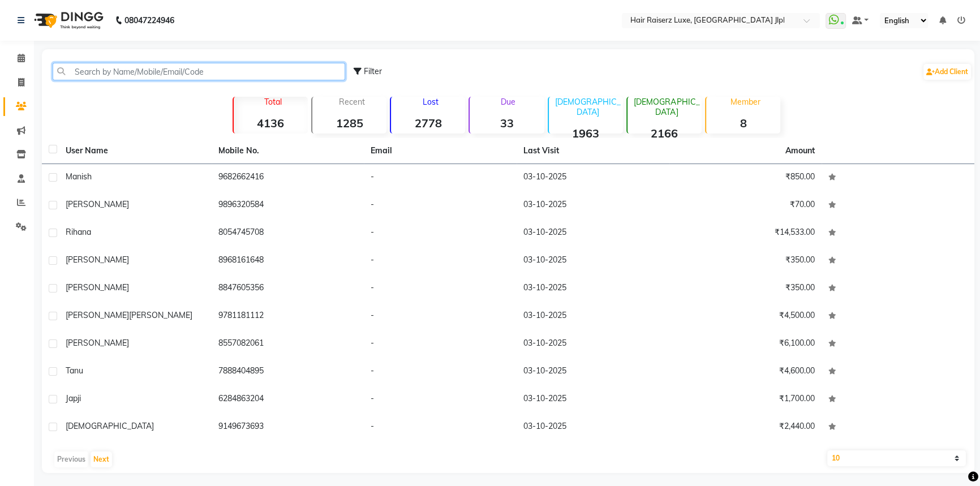
click at [301, 68] on input "text" at bounding box center [199, 72] width 292 height 18
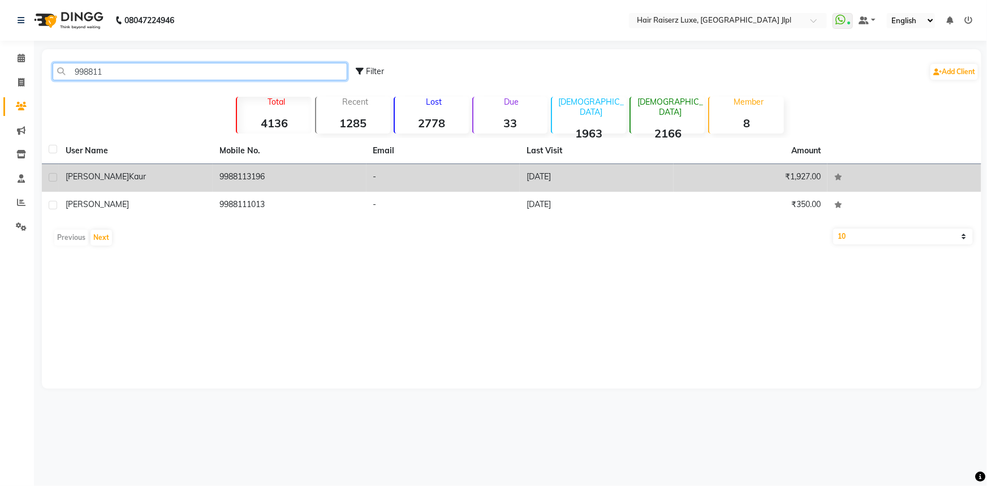
type input "998811"
click at [204, 180] on div "Harleen Kaur" at bounding box center [136, 177] width 140 height 12
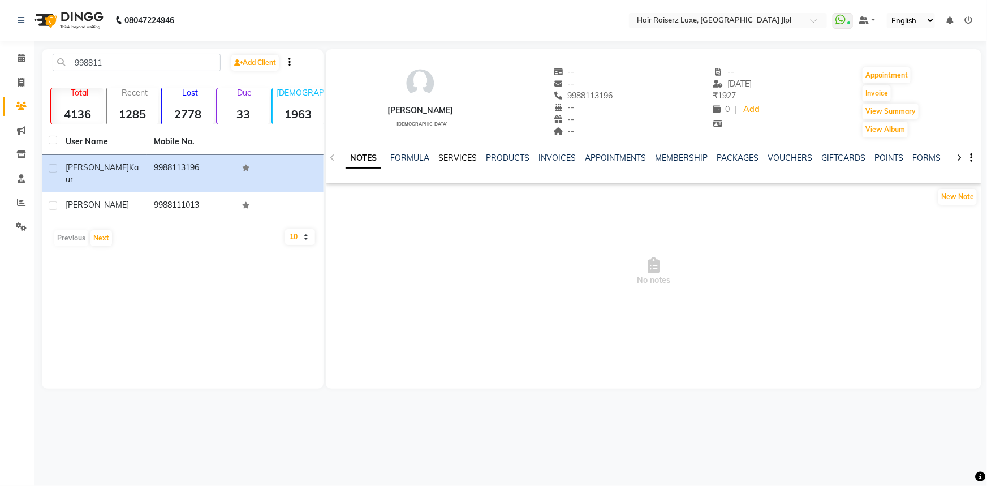
click at [454, 154] on link "SERVICES" at bounding box center [457, 158] width 38 height 10
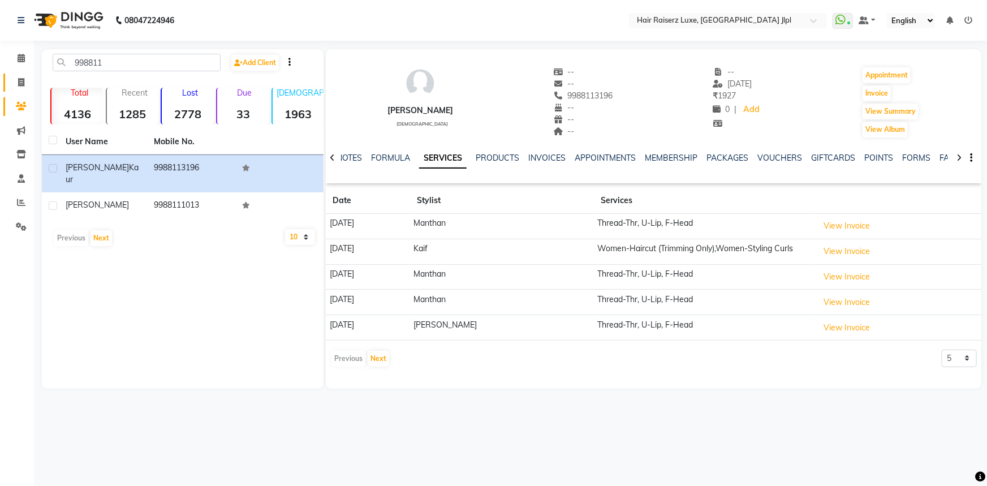
click at [14, 89] on link "Invoice" at bounding box center [16, 83] width 27 height 19
select select "service"
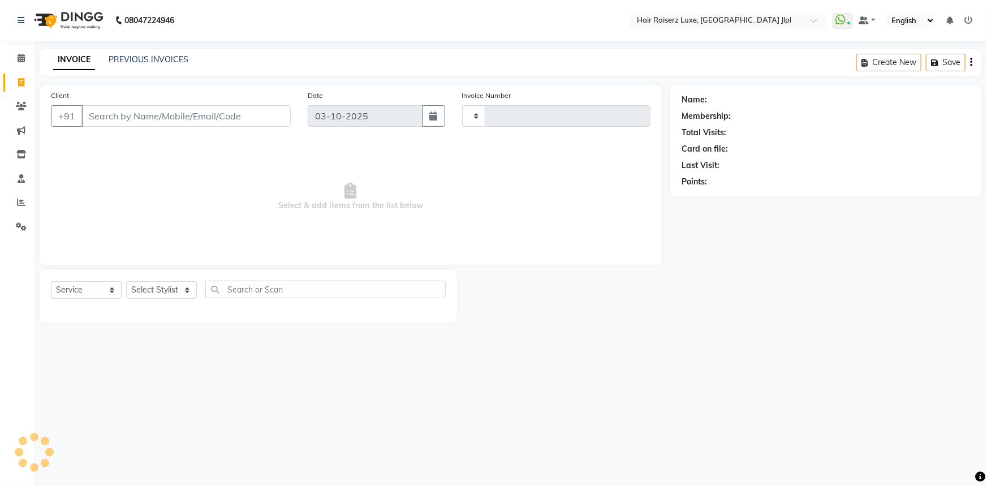
type input "3763"
select select "5409"
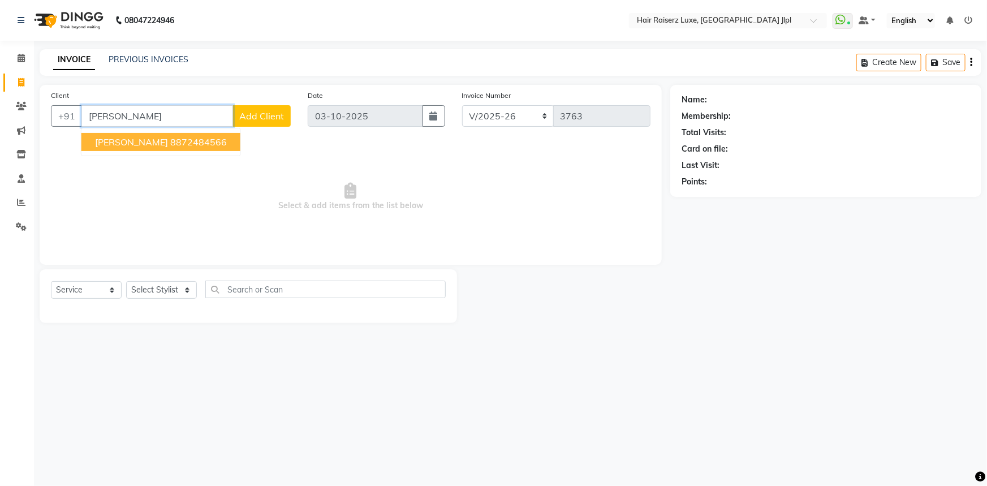
click at [170, 145] on ngb-highlight "8872484566" at bounding box center [198, 141] width 57 height 11
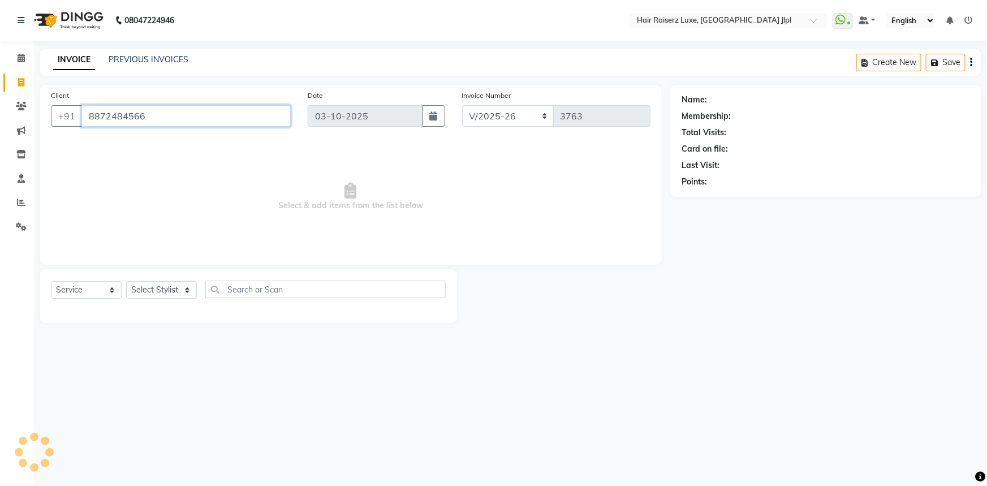
type input "8872484566"
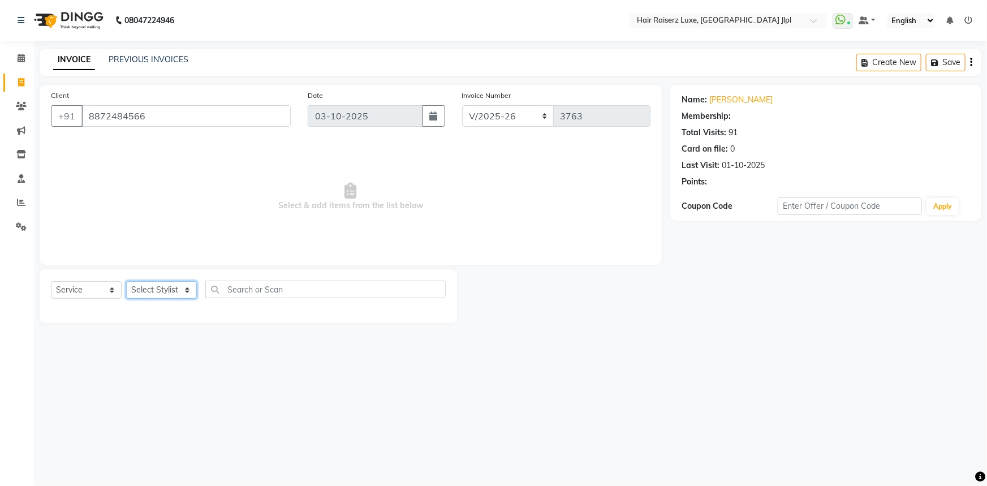
click at [167, 286] on select "Select Stylist [PERSON_NAME] [PERSON_NAME] Asma [PERSON_NAME] C&Gs Vogue [PERSO…" at bounding box center [161, 290] width 71 height 18
select select "88954"
click at [126, 281] on select "Select Stylist [PERSON_NAME] [PERSON_NAME] Asma [PERSON_NAME] C&Gs Vogue [PERSO…" at bounding box center [161, 290] width 71 height 18
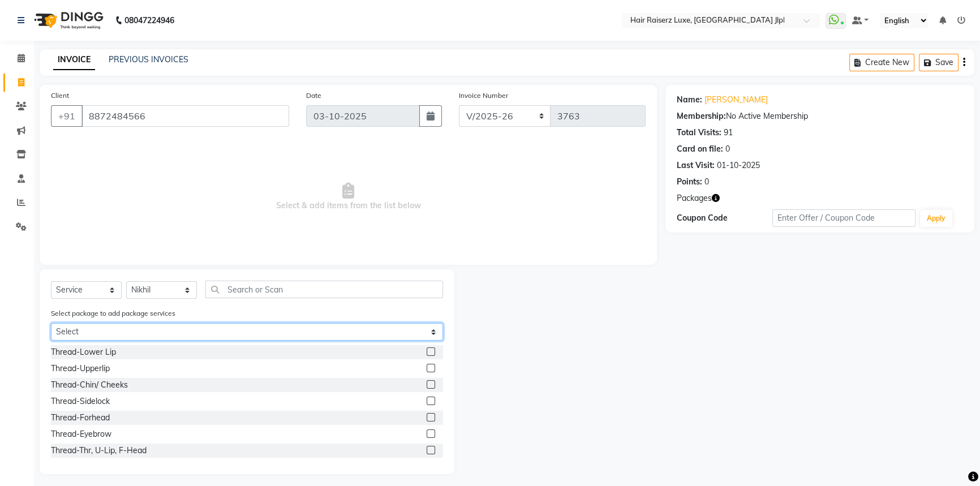
drag, startPoint x: 187, startPoint y: 331, endPoint x: 181, endPoint y: 330, distance: 5.7
click at [187, 331] on select "Select Women Hair Wash Only (10 +5)" at bounding box center [247, 332] width 392 height 18
select select "1: Object"
click at [51, 323] on select "Select Women Hair Wash Only (10 +5)" at bounding box center [247, 332] width 392 height 18
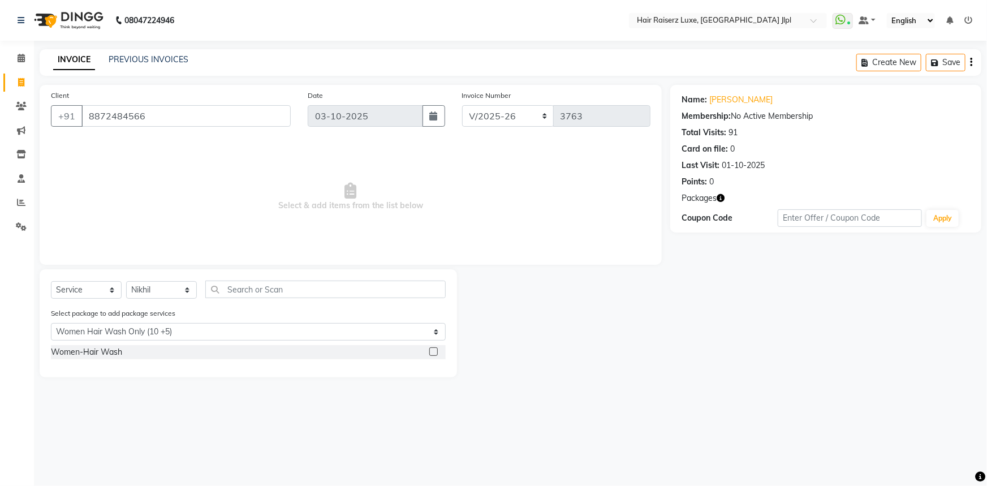
click at [434, 354] on label at bounding box center [433, 351] width 8 height 8
click at [434, 354] on input "checkbox" at bounding box center [432, 351] width 7 height 7
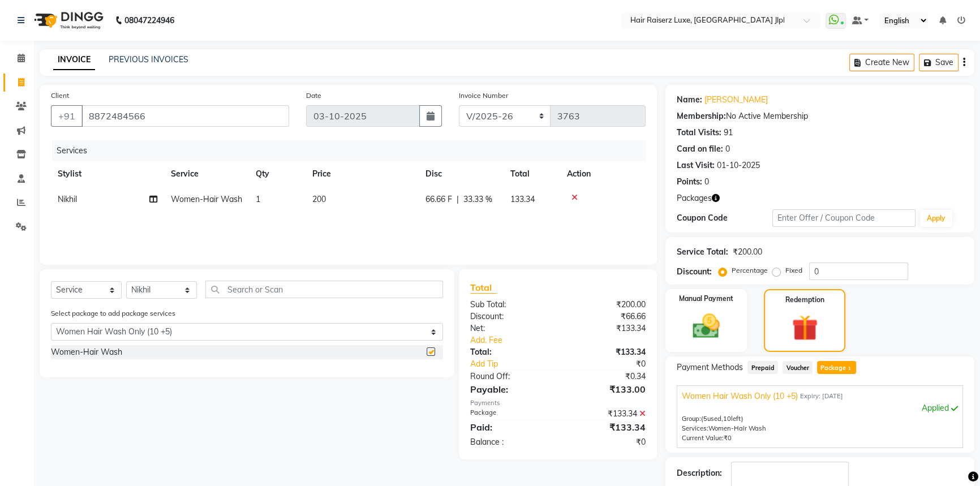
checkbox input "false"
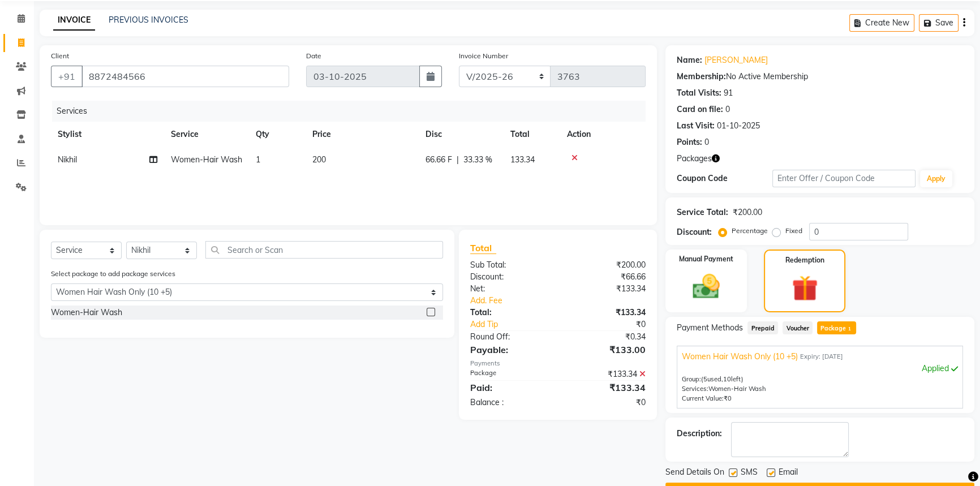
scroll to position [70, 0]
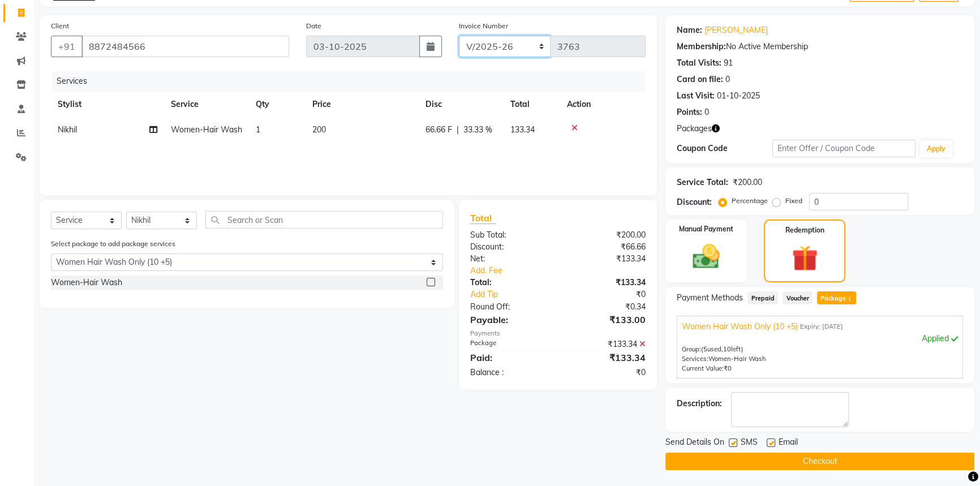
click at [519, 49] on select "FF/2025-26 PreP/2025-26 BANK/2025-26 Paytm/2025-26 CASH/2025-26 V/2025-26" at bounding box center [505, 46] width 92 height 21
select select "8500"
click at [459, 36] on select "FF/2025-26 PreP/2025-26 BANK/2025-26 Paytm/2025-26 CASH/2025-26 V/2025-26" at bounding box center [505, 46] width 92 height 21
type input "0213"
click at [806, 458] on button "Checkout" at bounding box center [819, 461] width 309 height 18
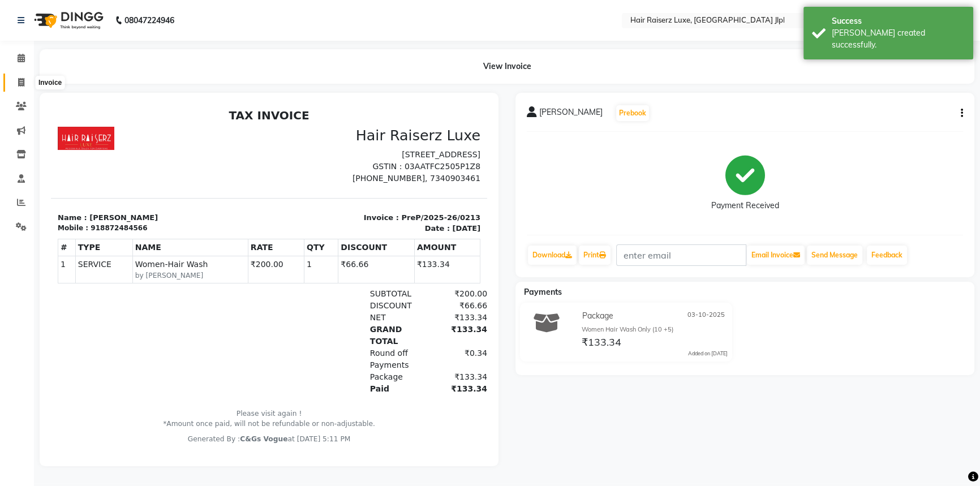
click at [21, 79] on icon at bounding box center [21, 82] width 6 height 8
select select "service"
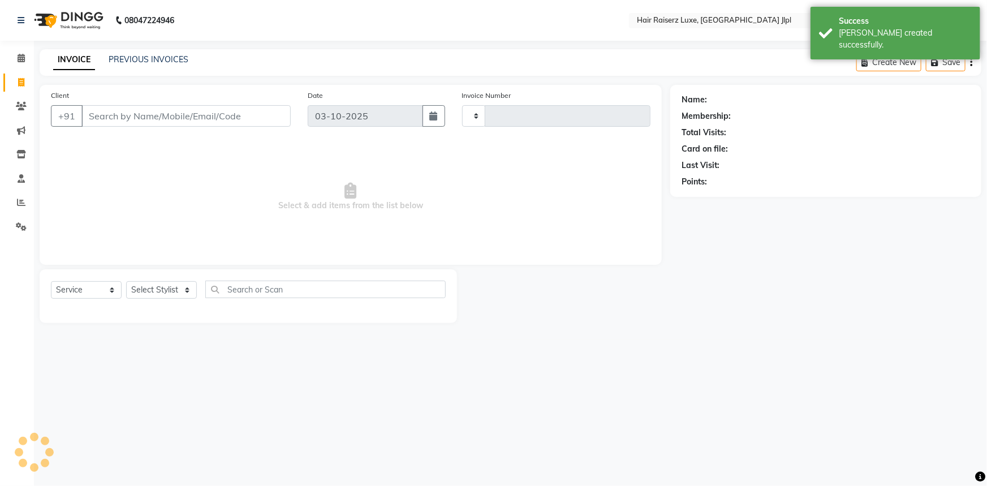
type input "3763"
select select "5409"
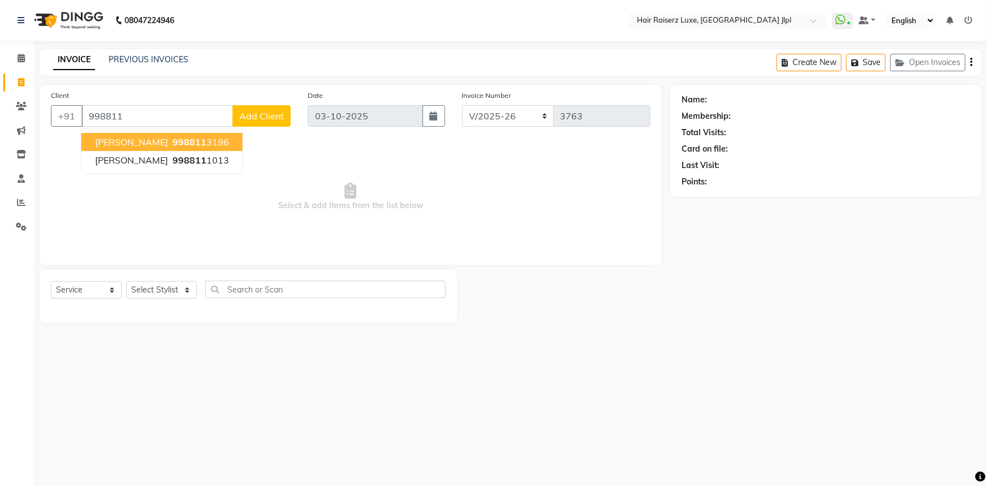
click at [172, 141] on span "998811" at bounding box center [189, 141] width 34 height 11
type input "9988113196"
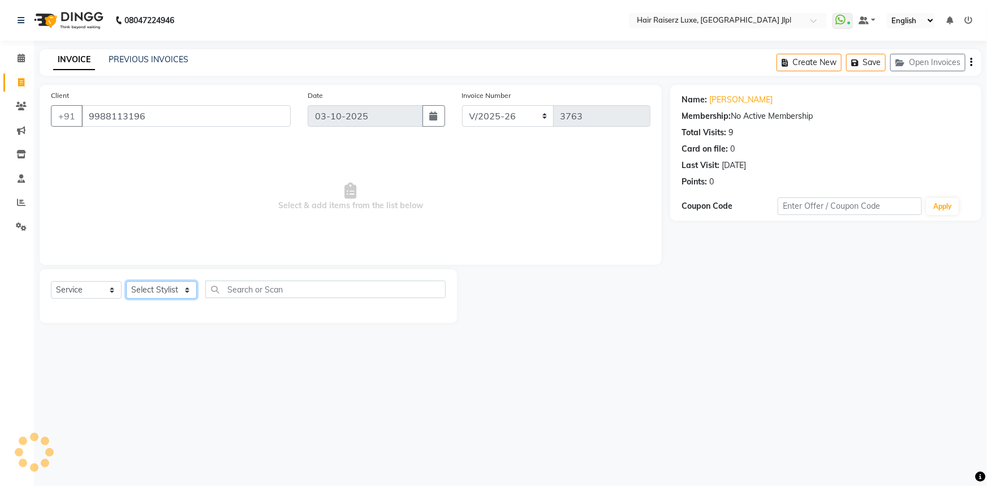
click at [178, 295] on select "Select Stylist [PERSON_NAME] [PERSON_NAME] Asma [PERSON_NAME] C&Gs Vogue [PERSO…" at bounding box center [161, 290] width 71 height 18
select select "68900"
click at [126, 281] on select "Select Stylist [PERSON_NAME] [PERSON_NAME] Asma [PERSON_NAME] C&Gs Vogue [PERSO…" at bounding box center [161, 290] width 71 height 18
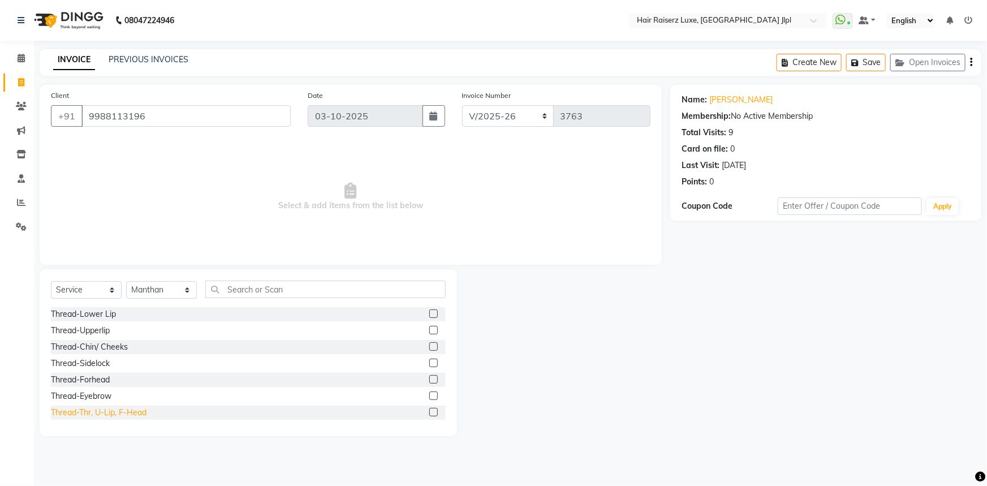
click at [96, 415] on div "Thread-Thr, U-Lip, F-Head" at bounding box center [99, 413] width 96 height 12
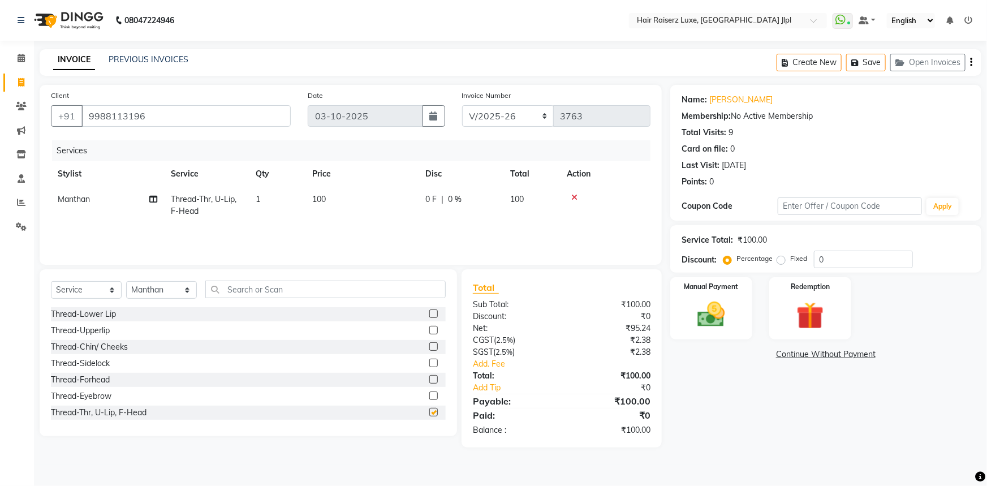
checkbox input "false"
click at [711, 429] on div "Name: Harleen Kaur Membership: No Active Membership Total Visits: 9 Card on fil…" at bounding box center [830, 266] width 320 height 363
click at [717, 327] on img at bounding box center [711, 314] width 46 height 33
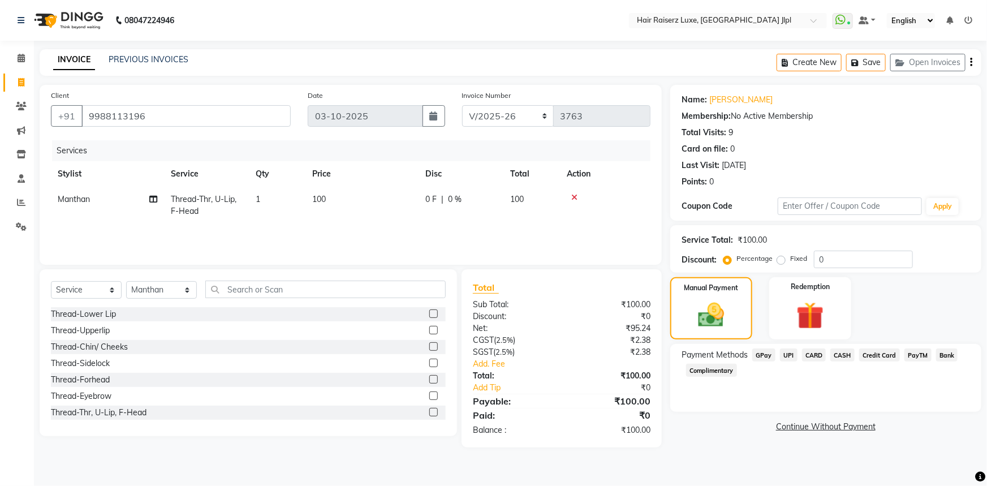
click at [840, 359] on span "CASH" at bounding box center [842, 354] width 24 height 13
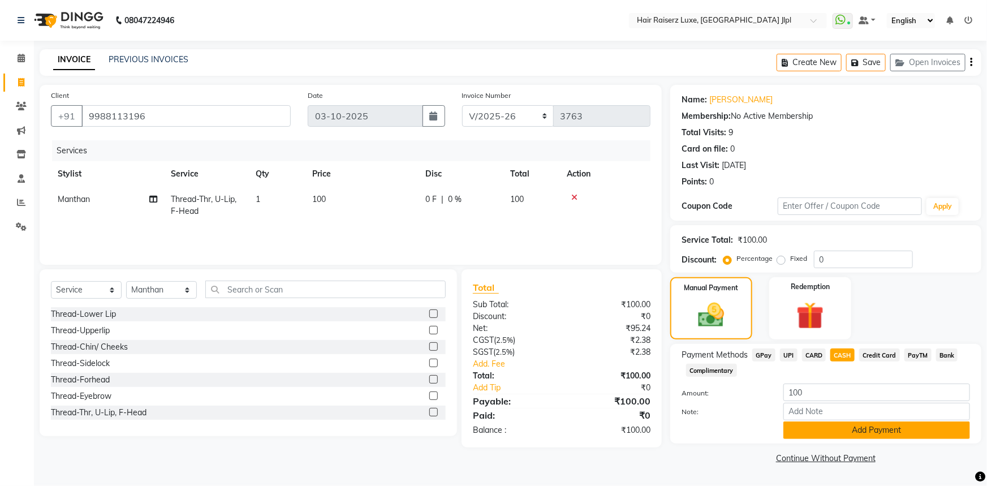
click at [844, 424] on button "Add Payment" at bounding box center [876, 430] width 187 height 18
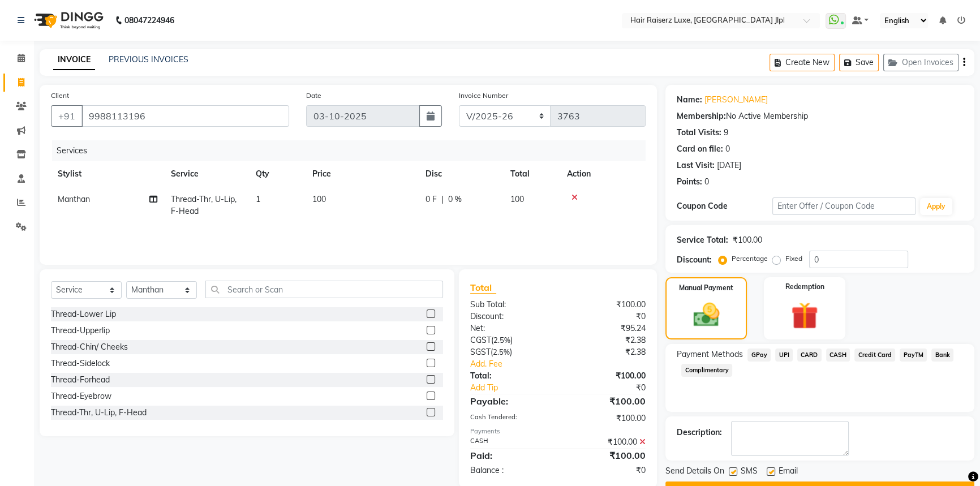
click at [771, 471] on label at bounding box center [770, 471] width 8 height 8
click at [771, 471] on input "checkbox" at bounding box center [769, 471] width 7 height 7
checkbox input "false"
click at [776, 481] on button "Checkout" at bounding box center [819, 490] width 309 height 18
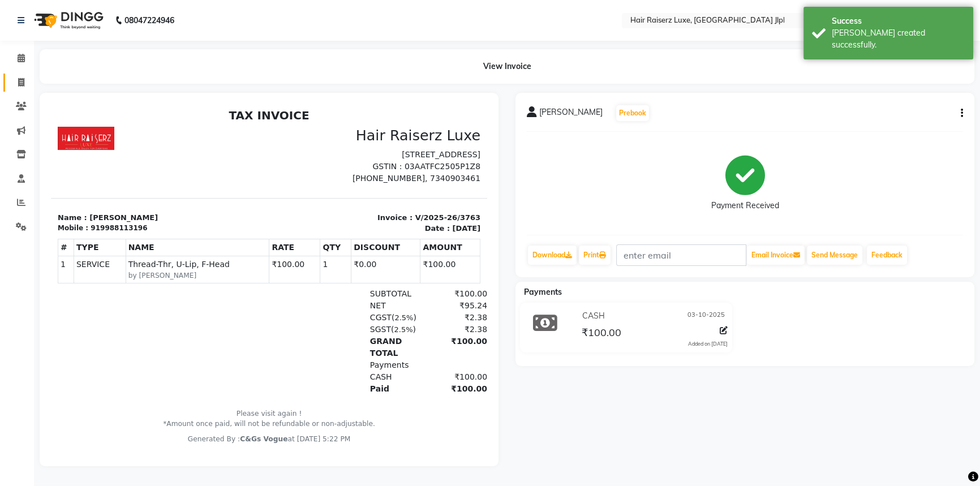
click at [19, 81] on icon at bounding box center [21, 82] width 6 height 8
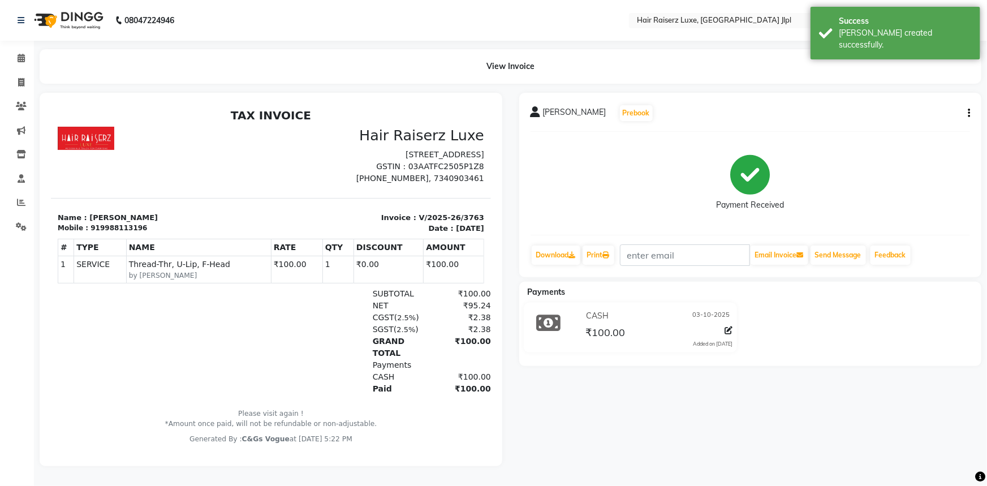
select select "5409"
select select "service"
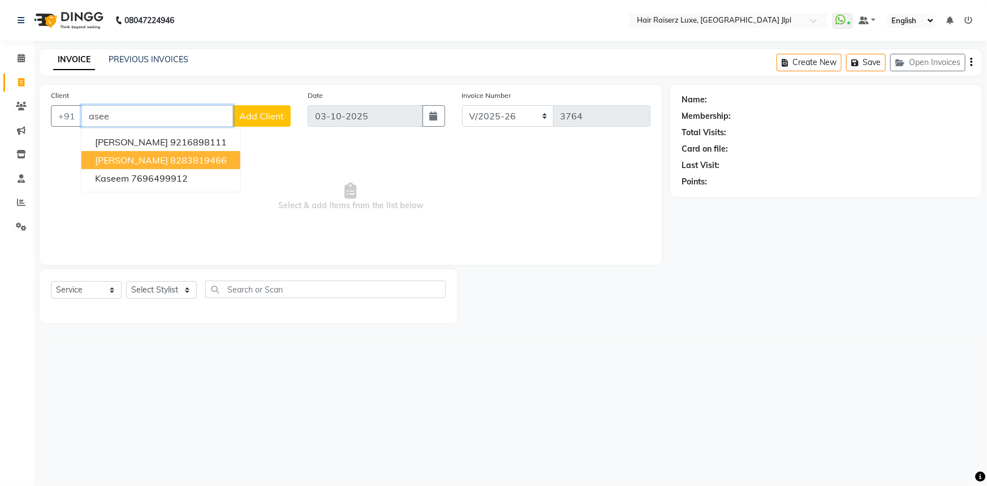
click at [184, 165] on ngb-highlight "8283819466" at bounding box center [198, 159] width 57 height 11
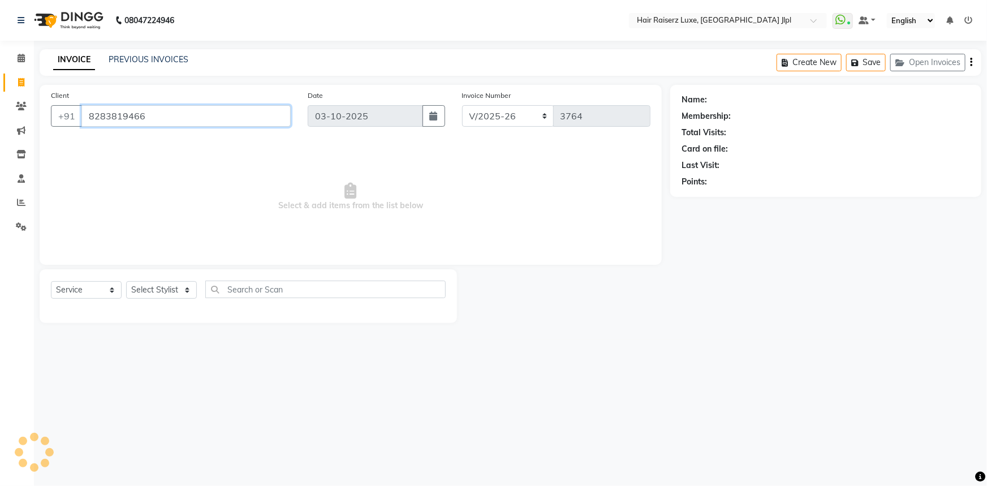
type input "8283819466"
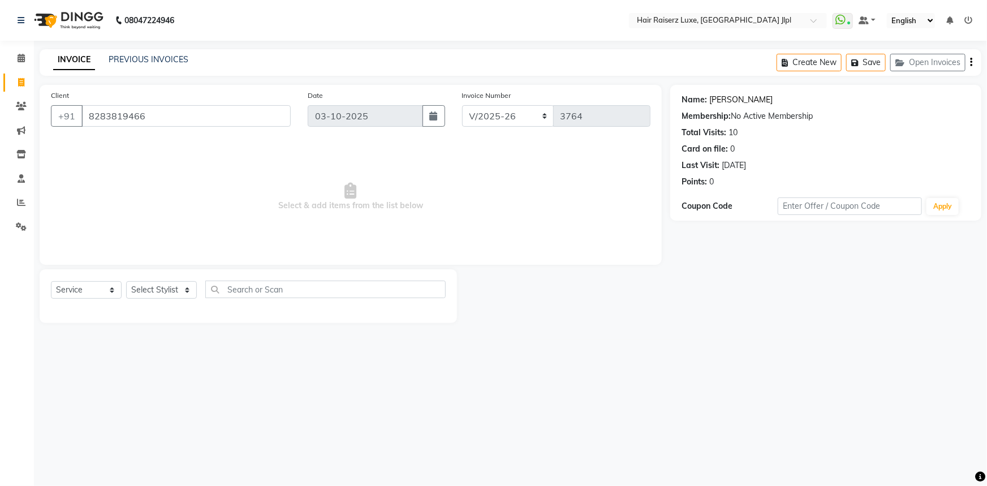
click at [738, 102] on link "Aseem Narang" at bounding box center [740, 100] width 63 height 12
click at [183, 285] on select "Select Stylist [PERSON_NAME] [PERSON_NAME] Asma [PERSON_NAME] C&Gs Vogue [PERSO…" at bounding box center [161, 290] width 71 height 18
select select "64563"
click at [126, 281] on select "Select Stylist [PERSON_NAME] [PERSON_NAME] Asma [PERSON_NAME] C&Gs Vogue [PERSO…" at bounding box center [161, 290] width 71 height 18
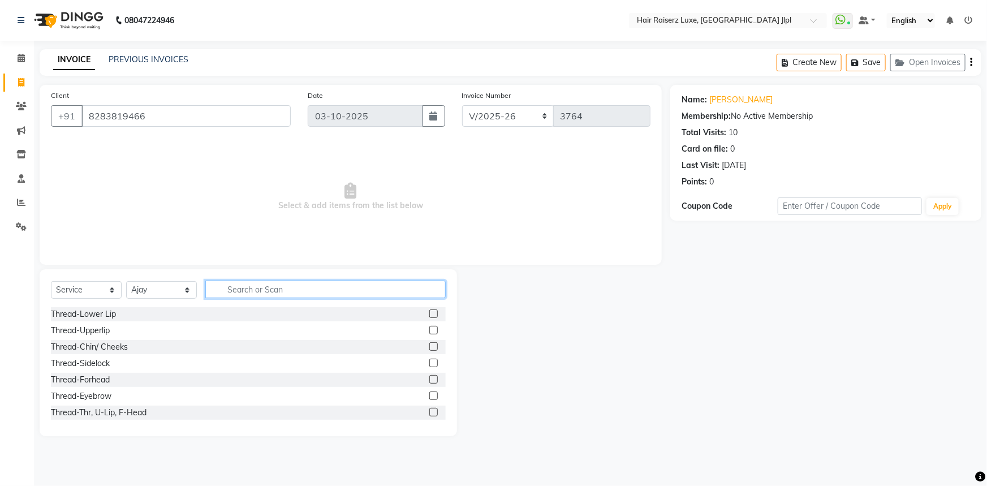
click at [255, 293] on input "text" at bounding box center [325, 290] width 240 height 18
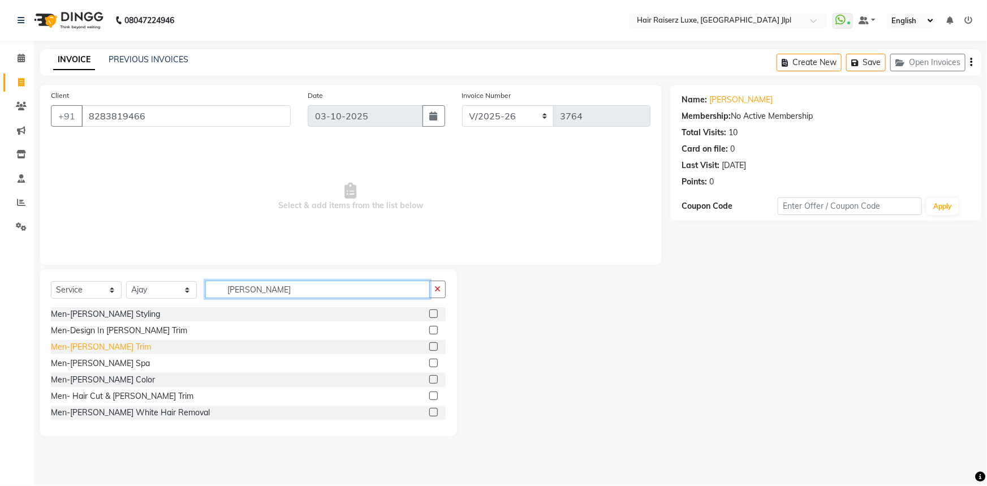
type input "beard"
click at [90, 343] on div "Men-[PERSON_NAME] Trim" at bounding box center [101, 347] width 100 height 12
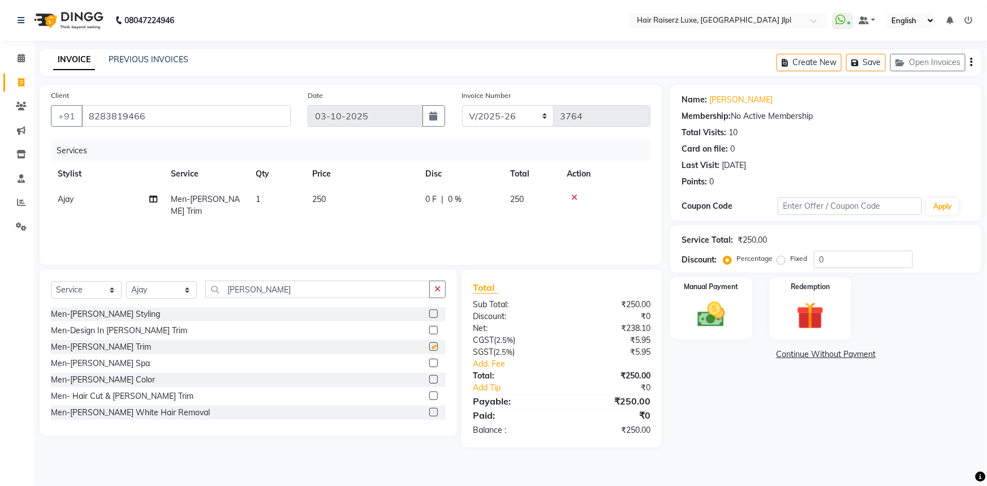
checkbox input "false"
click at [787, 402] on div "Name: Aseem Narang Membership: No Active Membership Total Visits: 10 Card on fi…" at bounding box center [830, 266] width 320 height 363
click at [713, 322] on img at bounding box center [711, 314] width 46 height 33
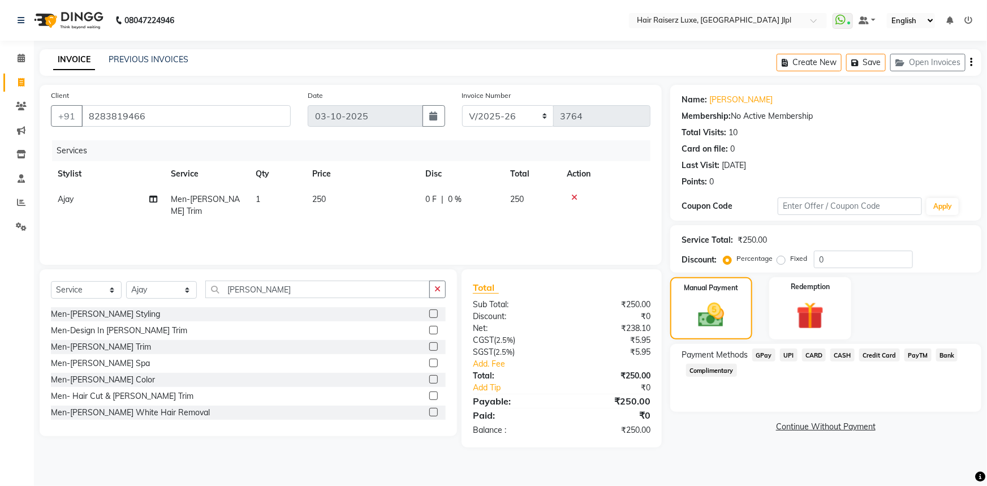
click at [970, 61] on button "button" at bounding box center [971, 62] width 2 height 27
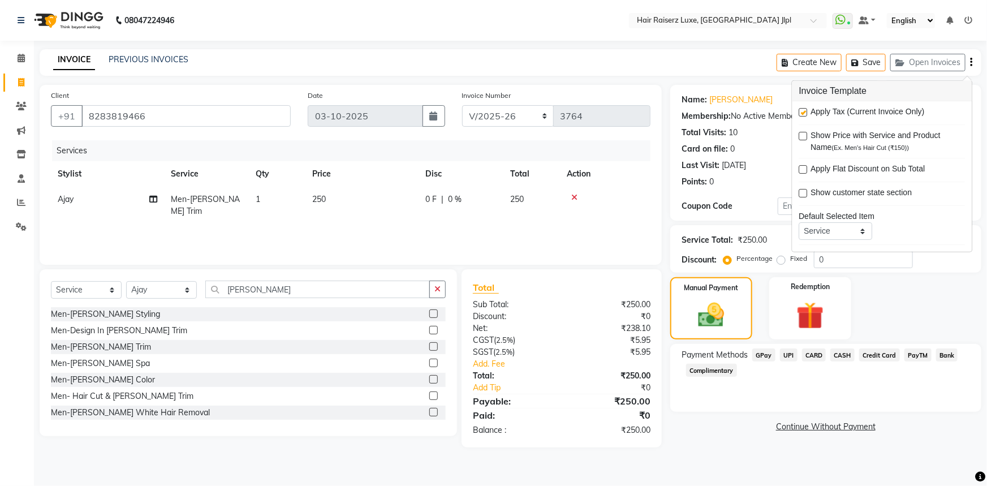
click at [968, 19] on icon at bounding box center [968, 20] width 8 height 8
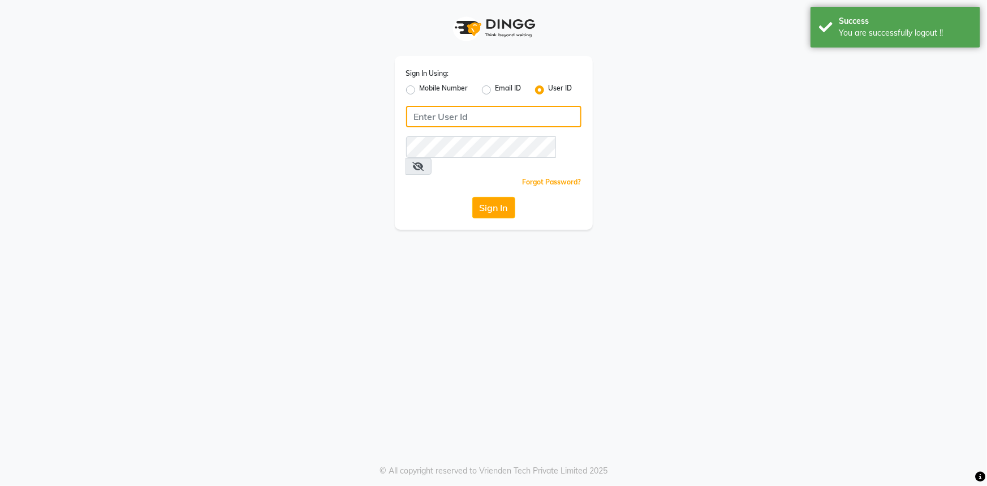
type input "7696244464"
click at [420, 93] on label "Mobile Number" at bounding box center [444, 90] width 49 height 14
click at [420, 90] on input "Mobile Number" at bounding box center [423, 86] width 7 height 7
radio input "true"
radio input "false"
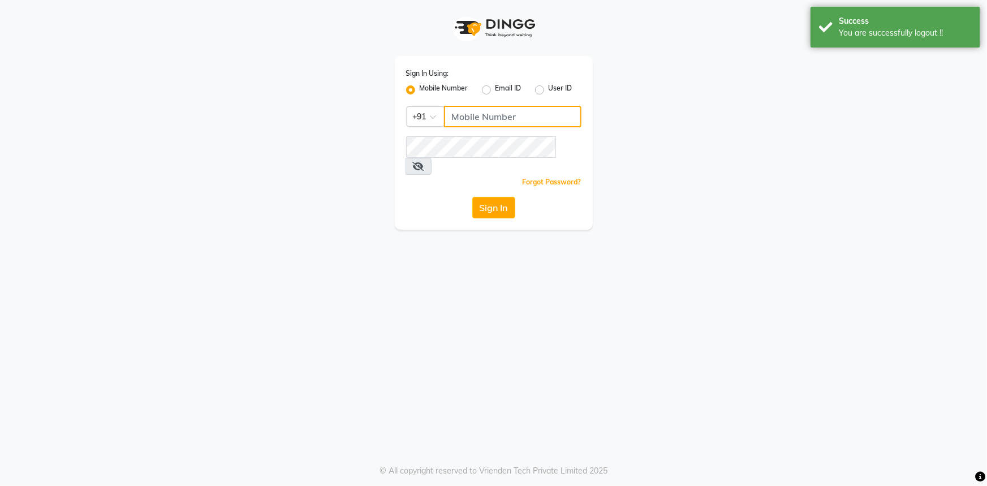
click at [479, 126] on input "Username" at bounding box center [512, 116] width 137 height 21
type input "9530666825"
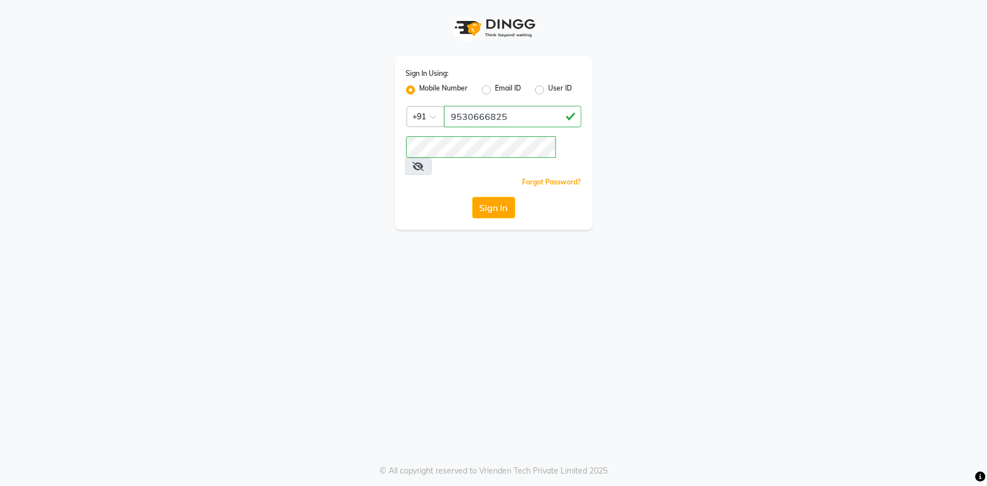
click at [424, 197] on div "Sign In" at bounding box center [493, 207] width 175 height 21
click at [503, 197] on button "Sign In" at bounding box center [493, 207] width 43 height 21
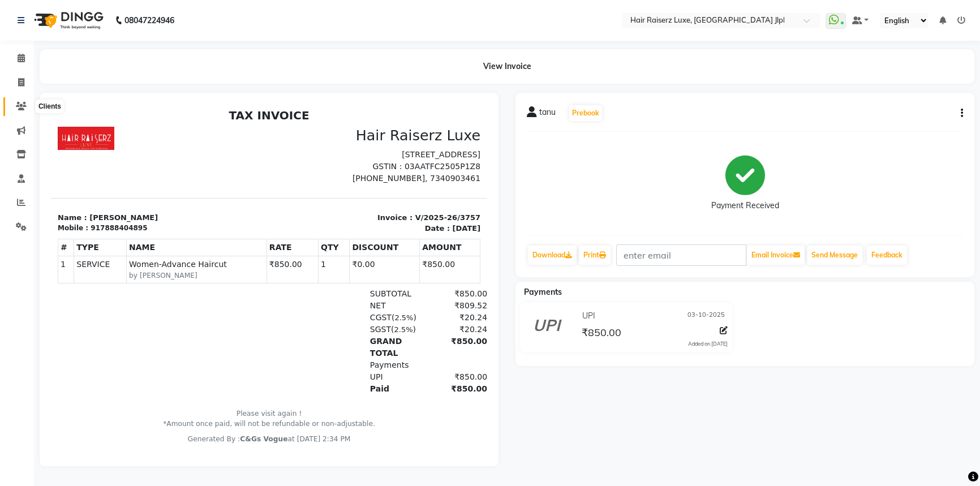
click at [24, 105] on icon at bounding box center [21, 106] width 11 height 8
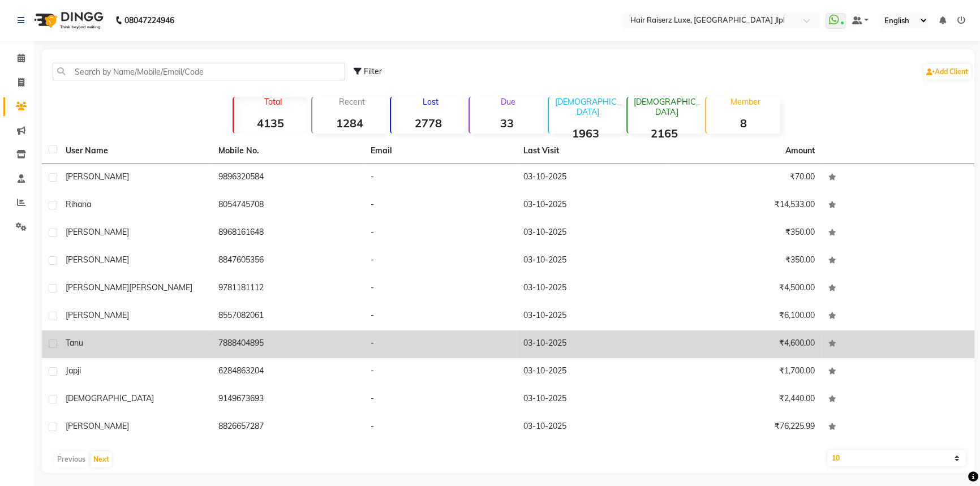
click at [88, 339] on div "tanu" at bounding box center [135, 343] width 139 height 12
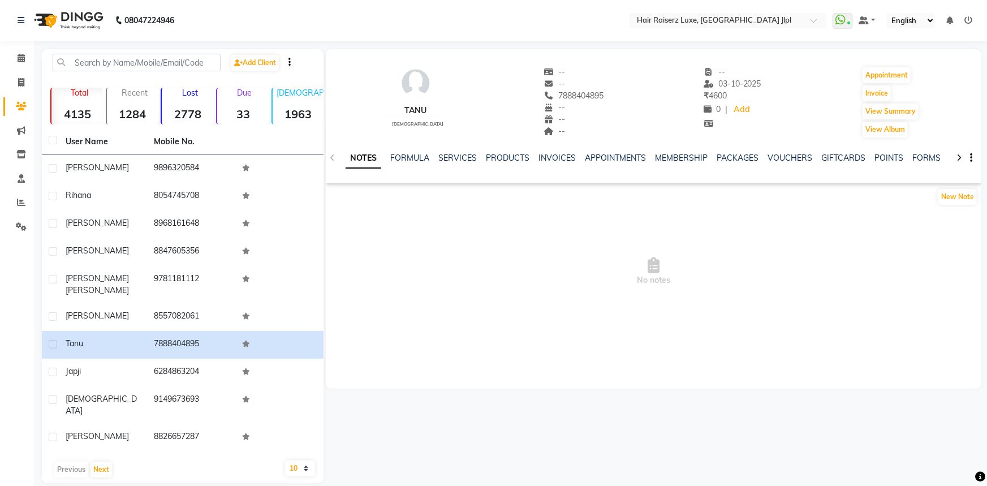
drag, startPoint x: 737, startPoint y: 93, endPoint x: 691, endPoint y: 93, distance: 46.9
click at [691, 93] on div "tanu [DEMOGRAPHIC_DATA] -- -- 7888404895 -- -- -- -- [DATE] ₹ 4600 0 | Add Appo…" at bounding box center [653, 97] width 655 height 84
click at [471, 158] on link "SERVICES" at bounding box center [457, 158] width 38 height 10
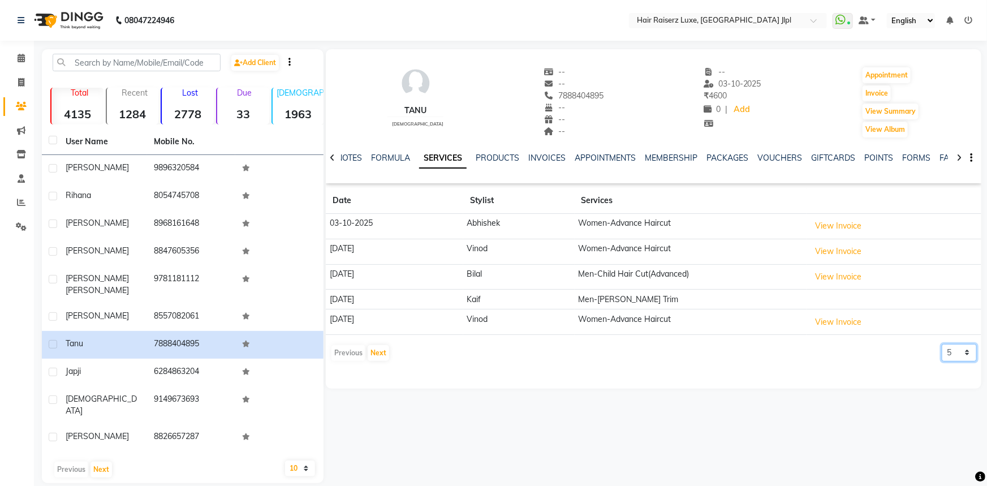
click at [961, 348] on select "5 10 50 100 500" at bounding box center [959, 353] width 35 height 18
select select "10"
click at [942, 344] on select "5 10 50 100 500" at bounding box center [959, 353] width 35 height 18
drag, startPoint x: 383, startPoint y: 317, endPoint x: 338, endPoint y: 313, distance: 45.4
click at [338, 313] on td "[DATE]" at bounding box center [394, 321] width 137 height 25
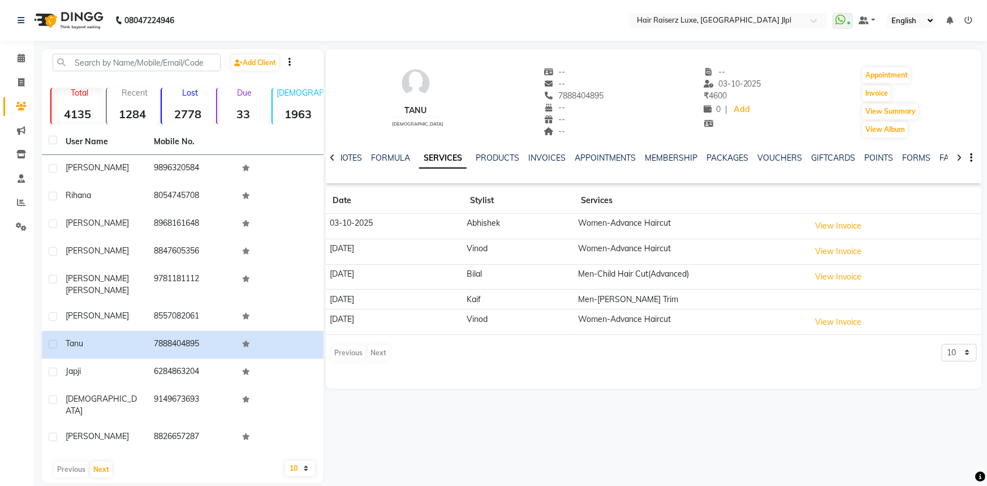
drag, startPoint x: 373, startPoint y: 248, endPoint x: 351, endPoint y: 248, distance: 22.1
click at [351, 248] on td "[DATE]" at bounding box center [394, 251] width 137 height 25
drag, startPoint x: 379, startPoint y: 226, endPoint x: 338, endPoint y: 234, distance: 42.0
click at [338, 234] on td "03-10-2025" at bounding box center [394, 226] width 137 height 25
click at [20, 85] on icon at bounding box center [21, 82] width 6 height 8
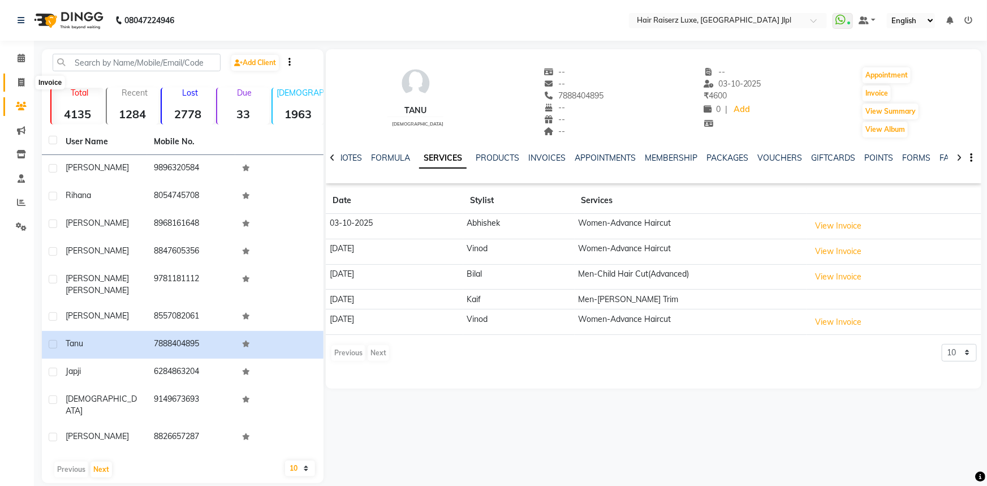
select select "5409"
select select "service"
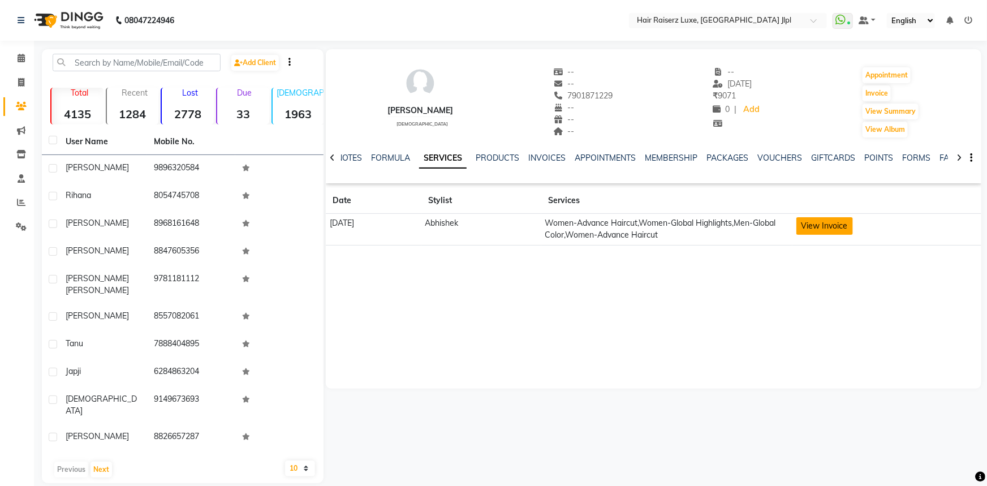
click at [831, 230] on button "View Invoice" at bounding box center [824, 226] width 57 height 18
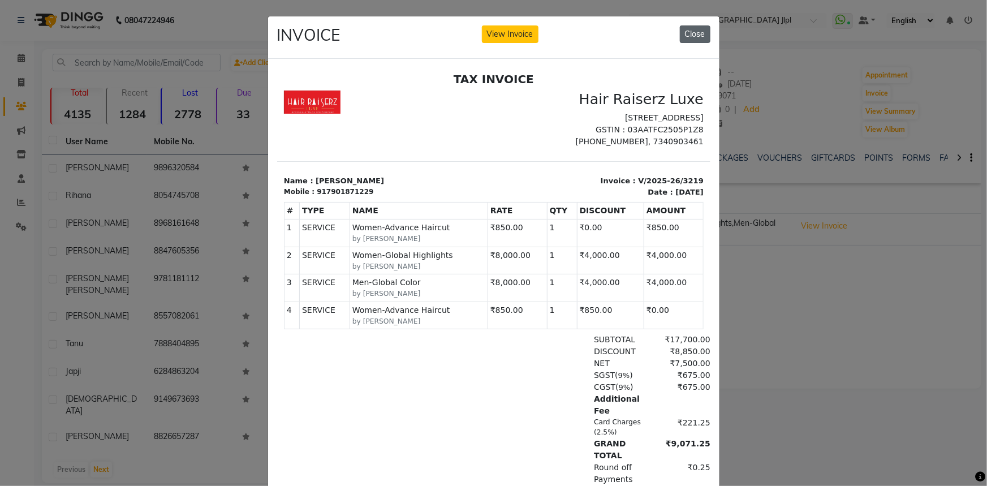
click at [688, 34] on button "Close" at bounding box center [695, 34] width 31 height 18
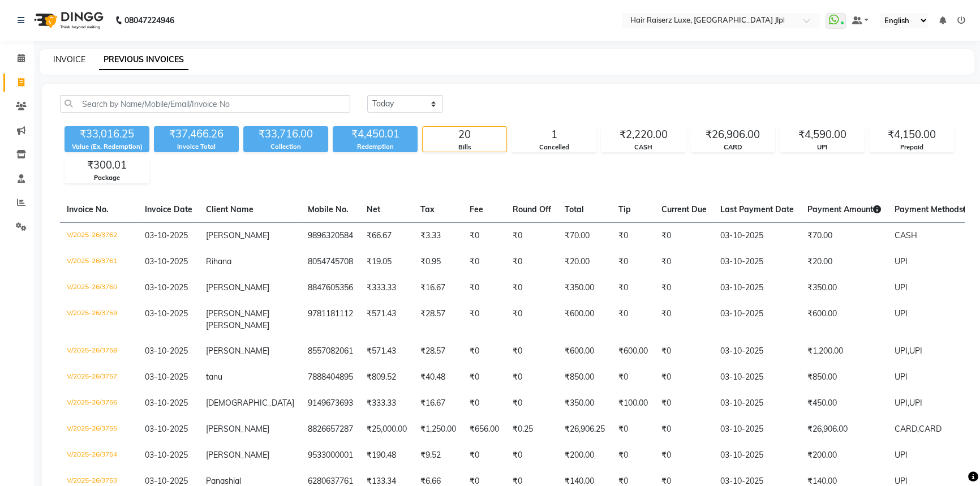
click at [76, 61] on link "INVOICE" at bounding box center [69, 59] width 32 height 10
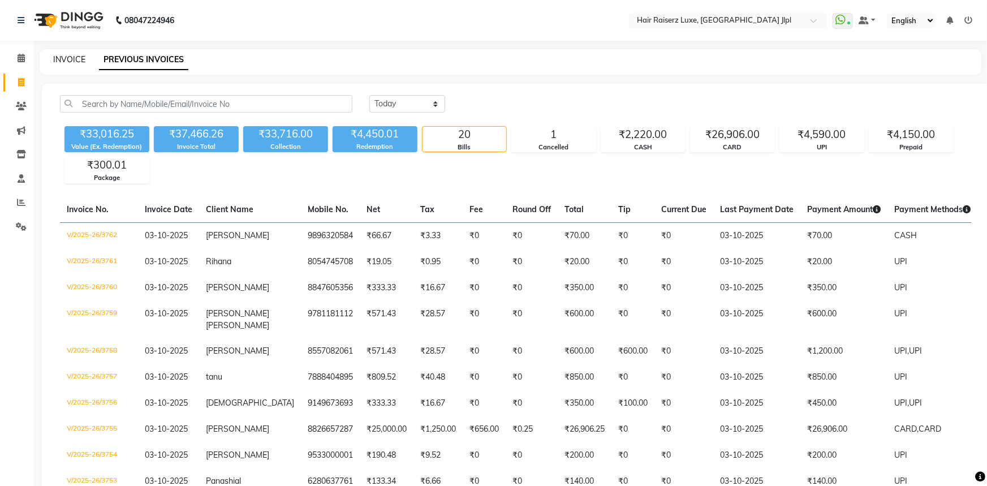
select select "5409"
select select "service"
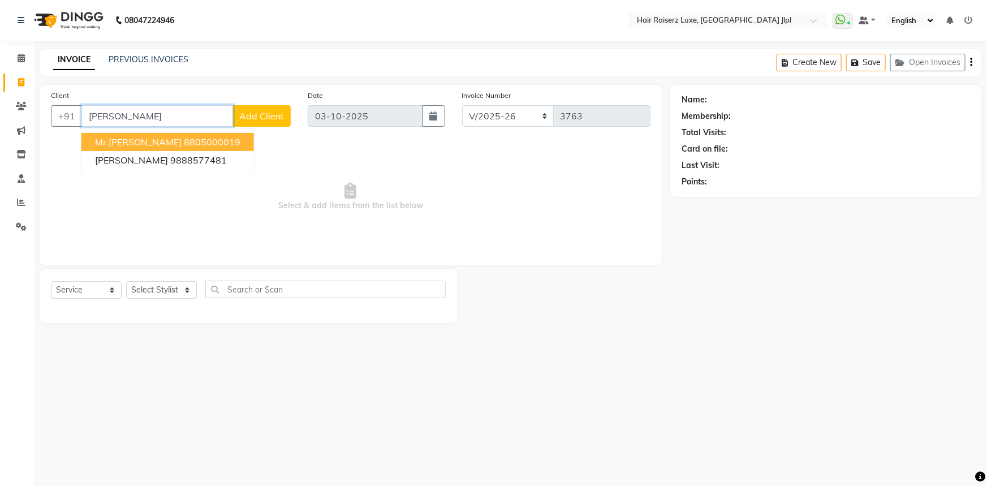
click at [184, 139] on ngb-highlight "8805000019" at bounding box center [212, 141] width 57 height 11
type input "8805000019"
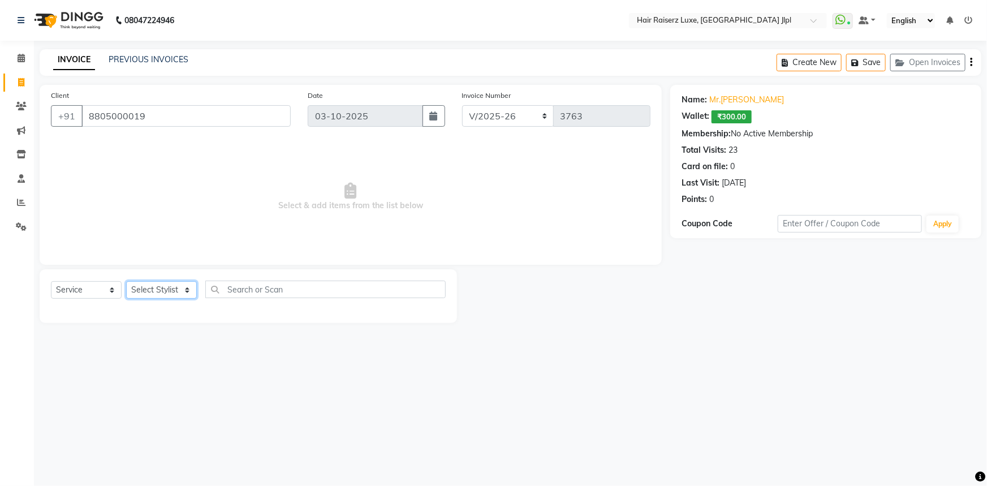
click at [183, 288] on select "Select Stylist [PERSON_NAME] [PERSON_NAME] Asma [PERSON_NAME] C&Gs Vogue [PERSO…" at bounding box center [161, 290] width 71 height 18
select select "47928"
click at [126, 281] on select "Select Stylist [PERSON_NAME] [PERSON_NAME] Asma [PERSON_NAME] C&Gs Vogue [PERSO…" at bounding box center [161, 290] width 71 height 18
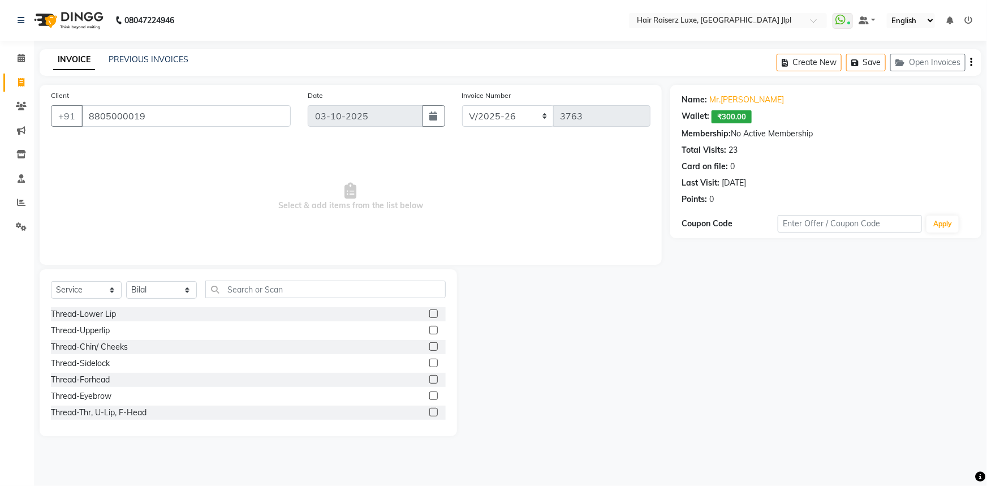
click at [248, 300] on div "Select Service Product Membership Package Voucher Prepaid Gift Card Select Styl…" at bounding box center [248, 294] width 395 height 27
click at [247, 292] on input "text" at bounding box center [325, 290] width 240 height 18
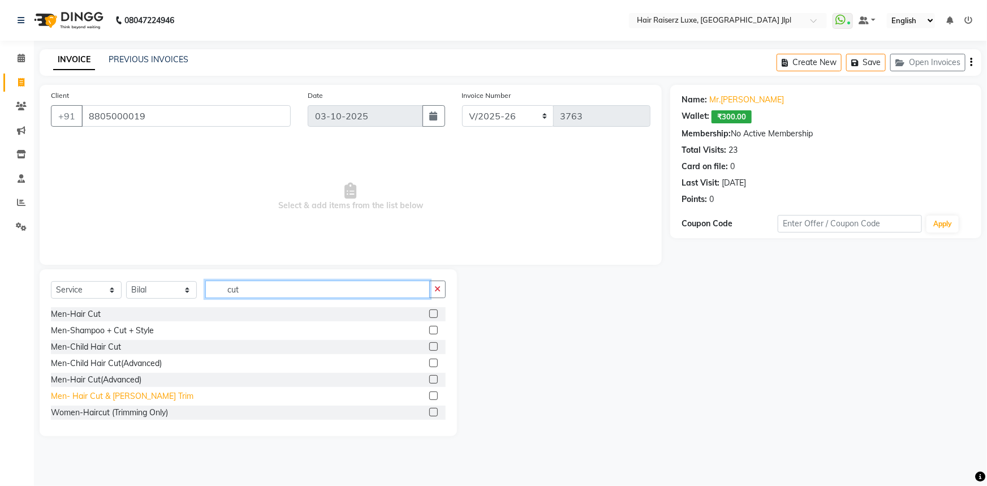
type input "cut"
click at [121, 395] on div "Men- Hair Cut & [PERSON_NAME] Trim" at bounding box center [122, 396] width 143 height 12
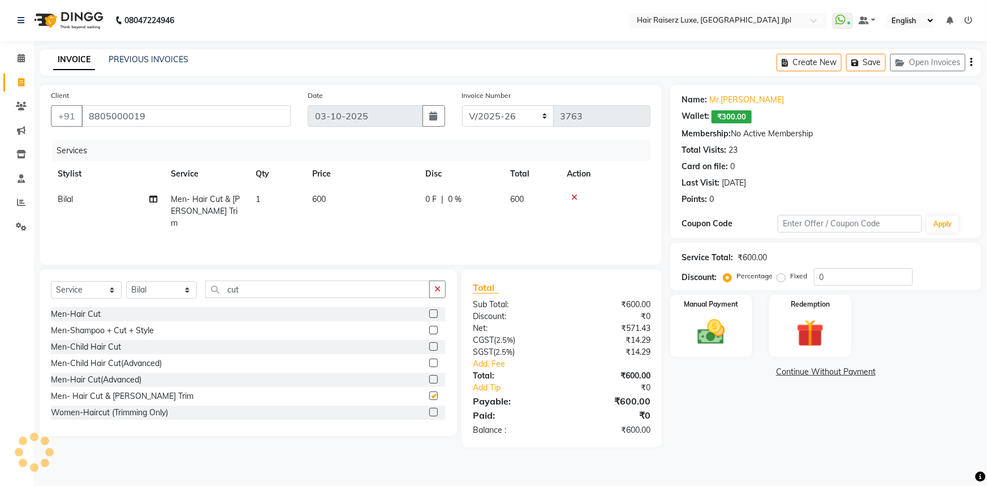
checkbox input "false"
drag, startPoint x: 248, startPoint y: 288, endPoint x: 123, endPoint y: 288, distance: 125.5
click at [123, 287] on div "Select Service Product Membership Package Voucher Prepaid Gift Card Select Styl…" at bounding box center [248, 294] width 395 height 27
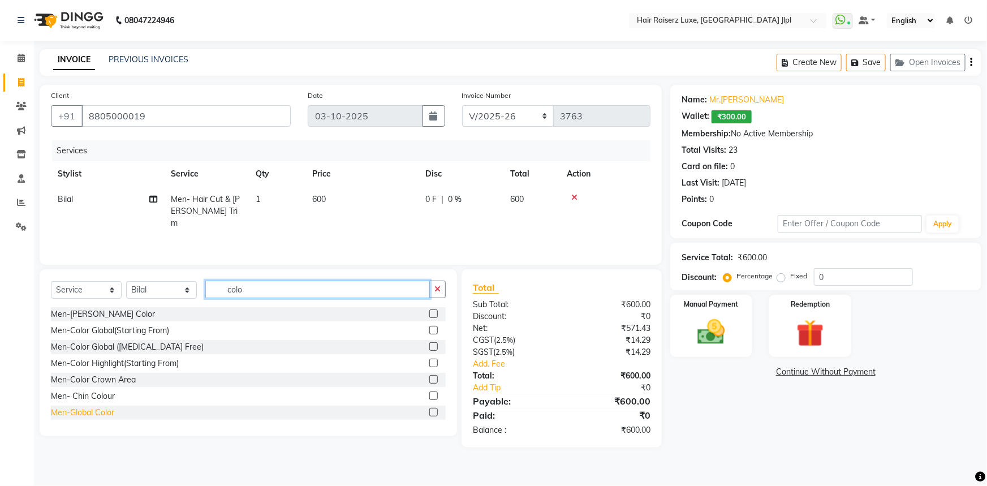
type input "colo"
click at [101, 413] on div "Men-Global Color" at bounding box center [82, 413] width 63 height 12
checkbox input "false"
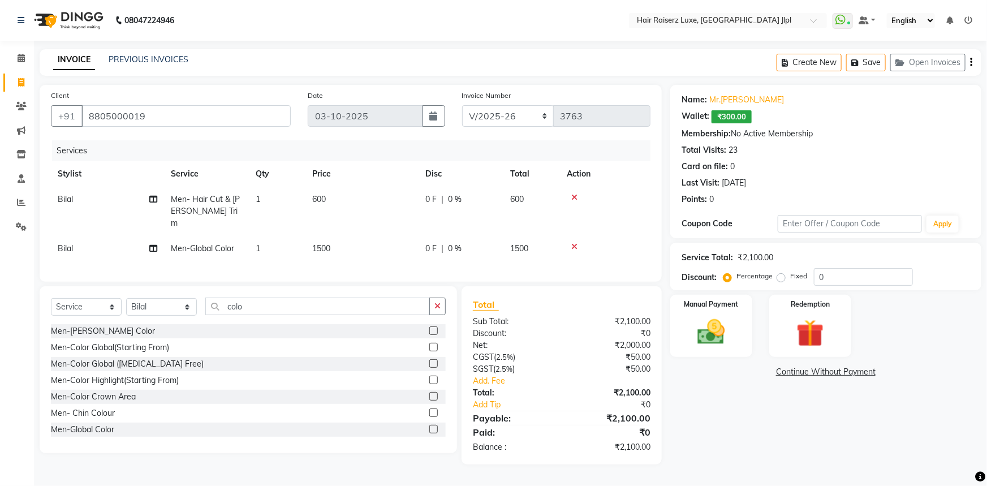
click at [330, 243] on span "1500" at bounding box center [321, 248] width 18 height 10
select select "47928"
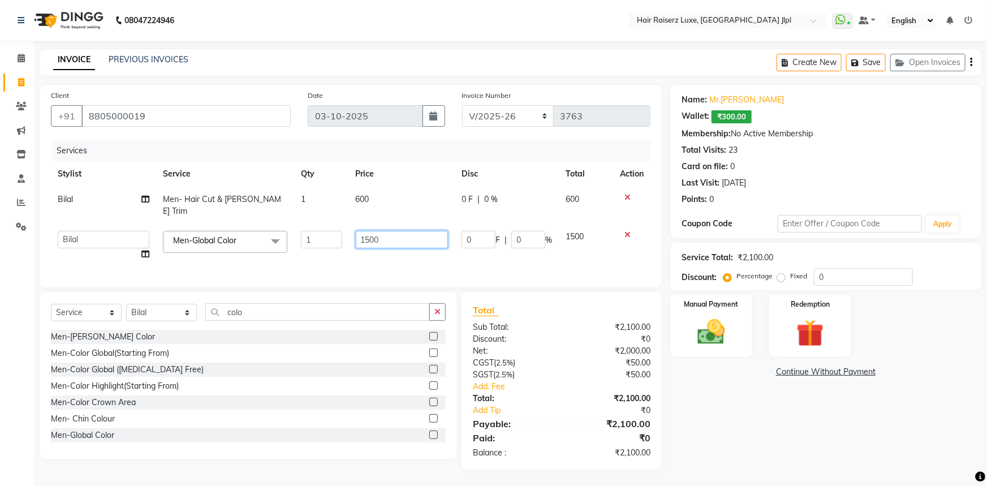
click at [366, 231] on input "1500" at bounding box center [402, 240] width 93 height 18
type input "1200"
click at [763, 450] on div "Name: Mr.zubin Wallet: ₹300.00 Membership: No Active Membership Total Visits: 2…" at bounding box center [830, 277] width 320 height 385
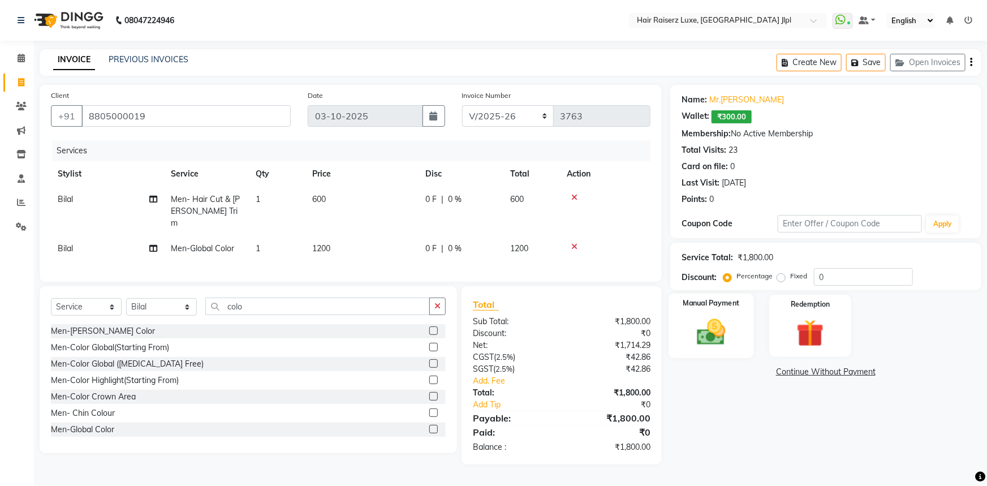
click at [730, 331] on img at bounding box center [711, 332] width 46 height 33
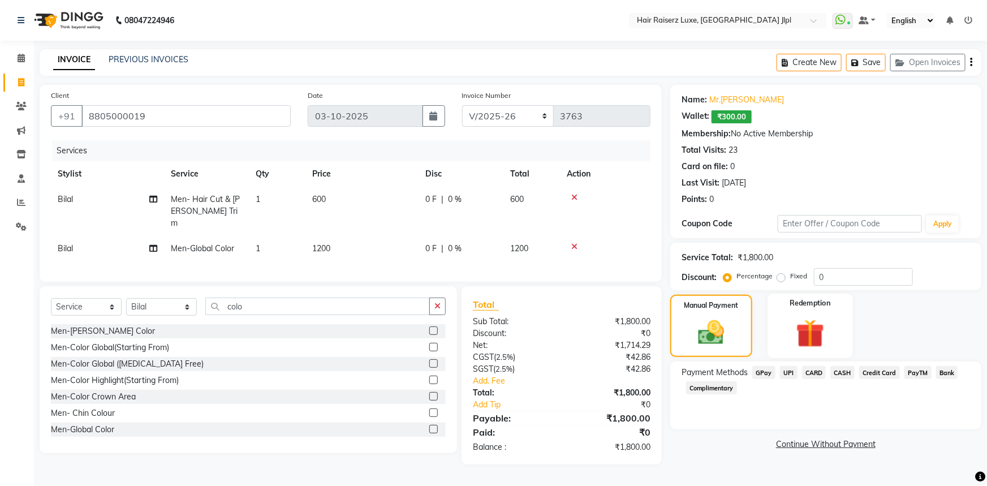
click at [815, 338] on img at bounding box center [810, 334] width 46 height 36
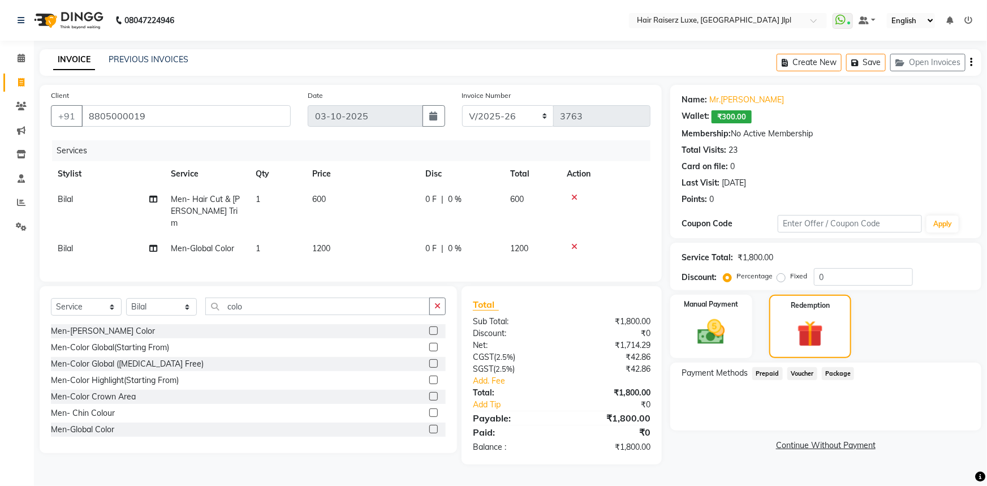
click at [737, 407] on div "Payment Methods Prepaid Voucher Package" at bounding box center [825, 397] width 311 height 68
click at [741, 325] on div "Manual Payment" at bounding box center [710, 327] width 85 height 66
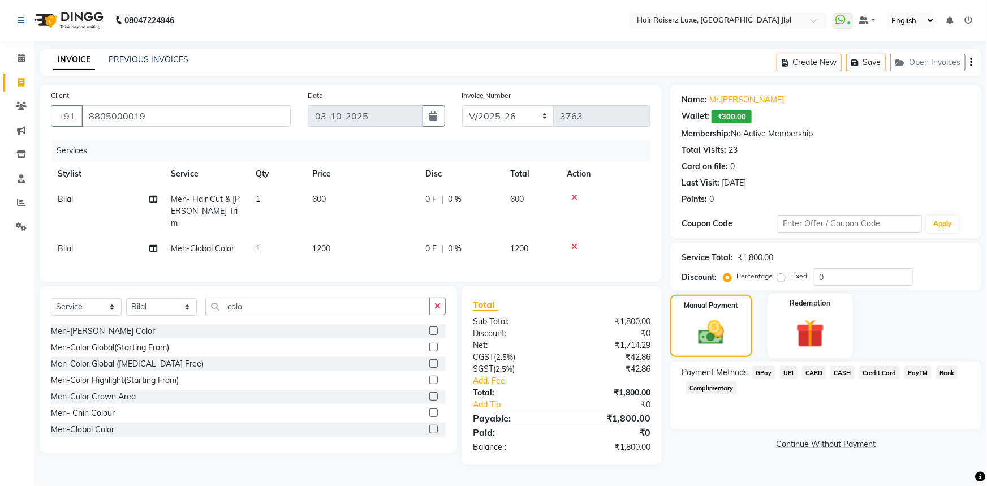
click at [825, 329] on img at bounding box center [810, 334] width 46 height 36
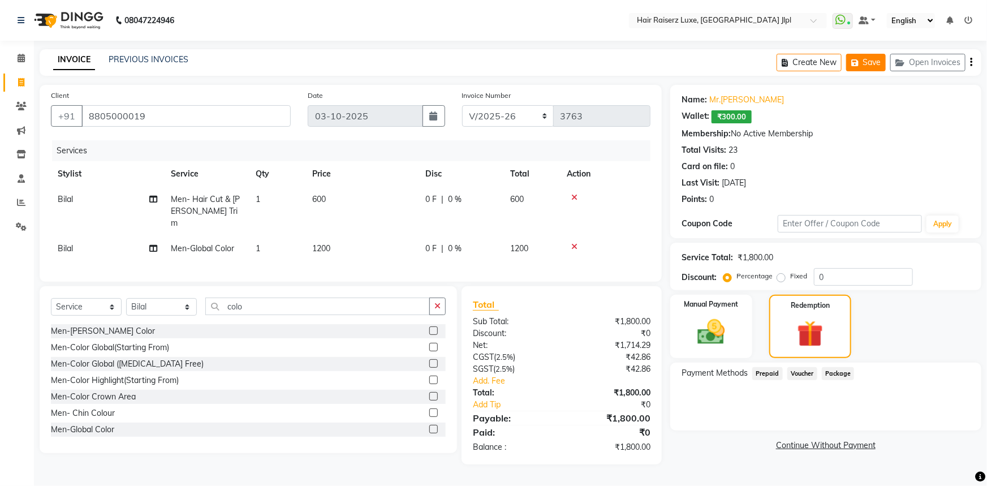
click at [861, 62] on icon "button" at bounding box center [856, 63] width 11 height 8
click at [691, 329] on img at bounding box center [711, 332] width 46 height 33
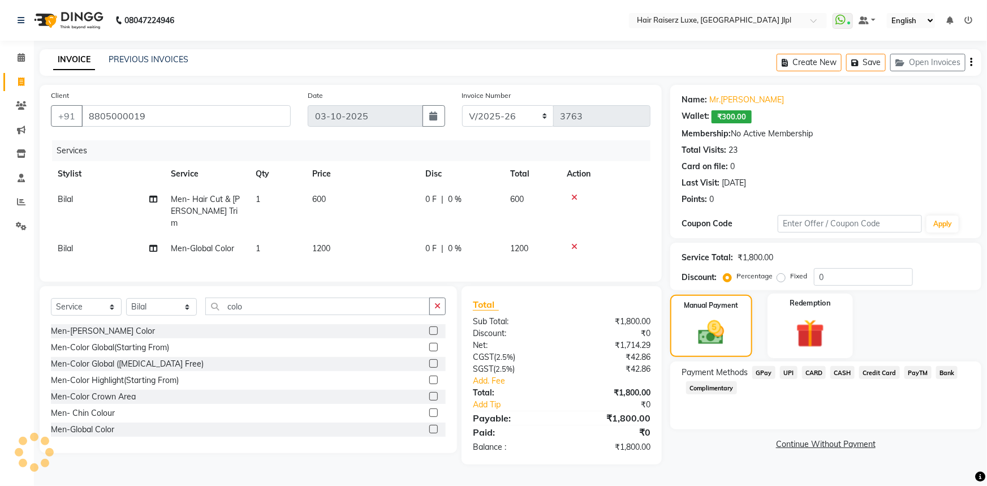
click at [828, 325] on img at bounding box center [810, 334] width 46 height 36
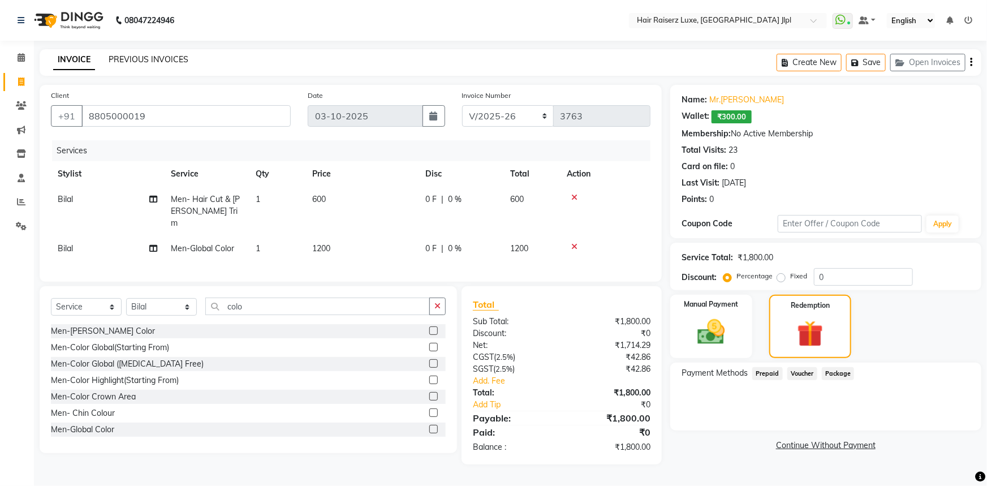
click at [168, 56] on link "PREVIOUS INVOICES" at bounding box center [149, 59] width 80 height 10
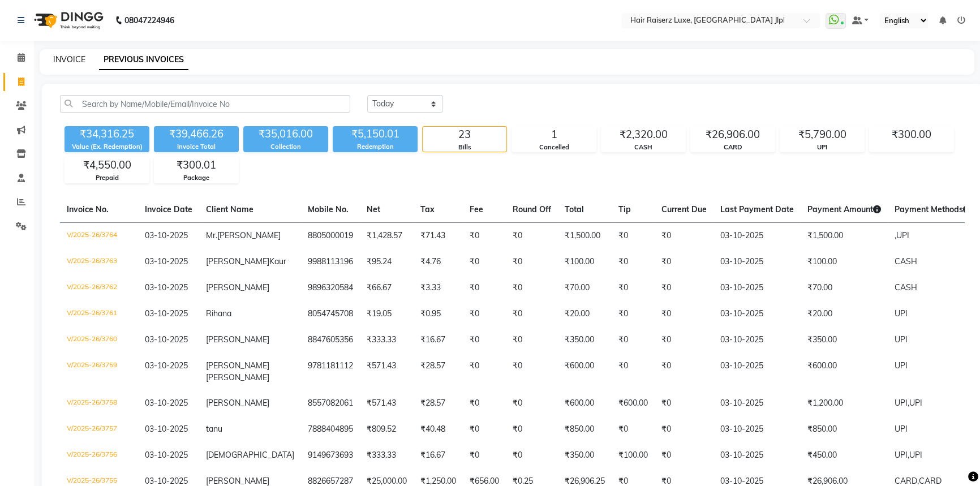
click at [70, 57] on link "INVOICE" at bounding box center [69, 59] width 32 height 10
select select "service"
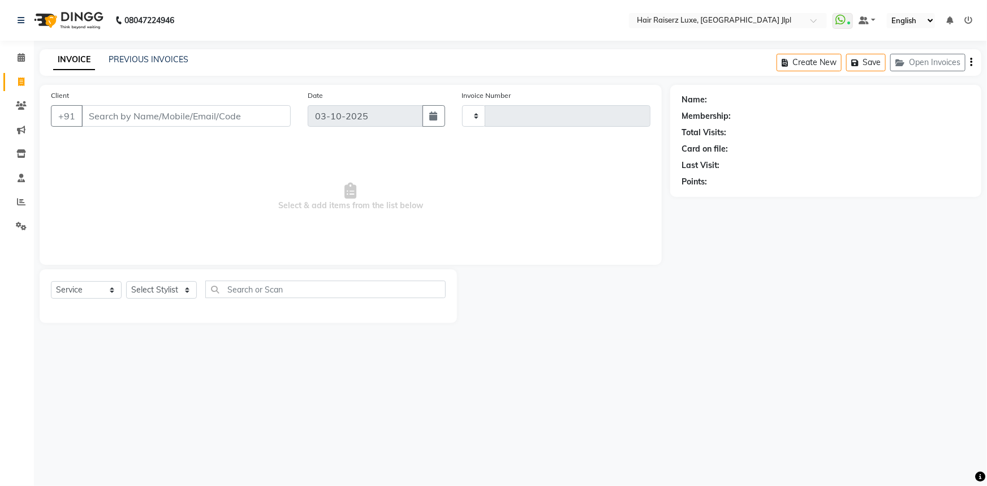
click at [152, 114] on input "Client" at bounding box center [185, 115] width 209 height 21
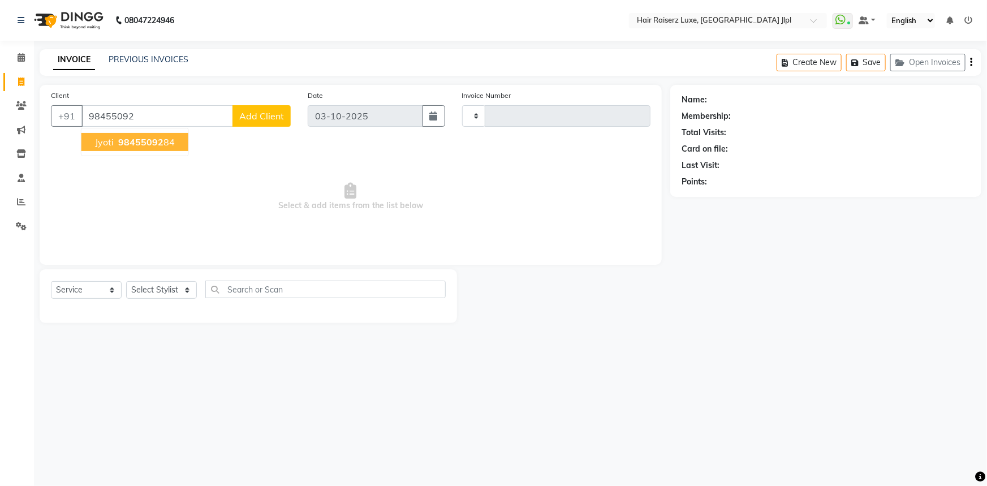
click at [154, 141] on span "98455092" at bounding box center [140, 141] width 45 height 11
type input "9845509284"
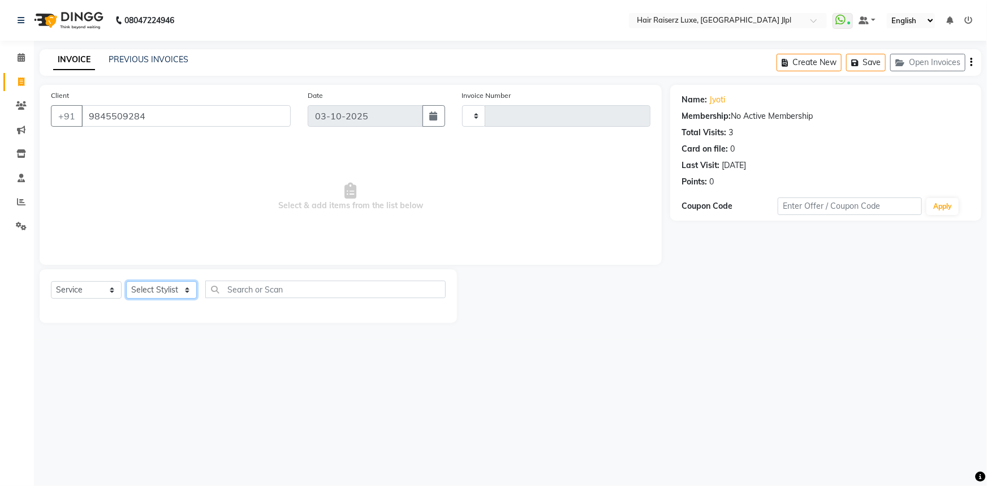
click at [139, 291] on select "Select Stylist [PERSON_NAME] [PERSON_NAME] Asma [PERSON_NAME] C&Gs Vogue [PERSO…" at bounding box center [161, 290] width 71 height 18
select select "38026"
click at [126, 281] on select "Select Stylist [PERSON_NAME] [PERSON_NAME] Asma [PERSON_NAME] C&Gs Vogue [PERSO…" at bounding box center [161, 290] width 71 height 18
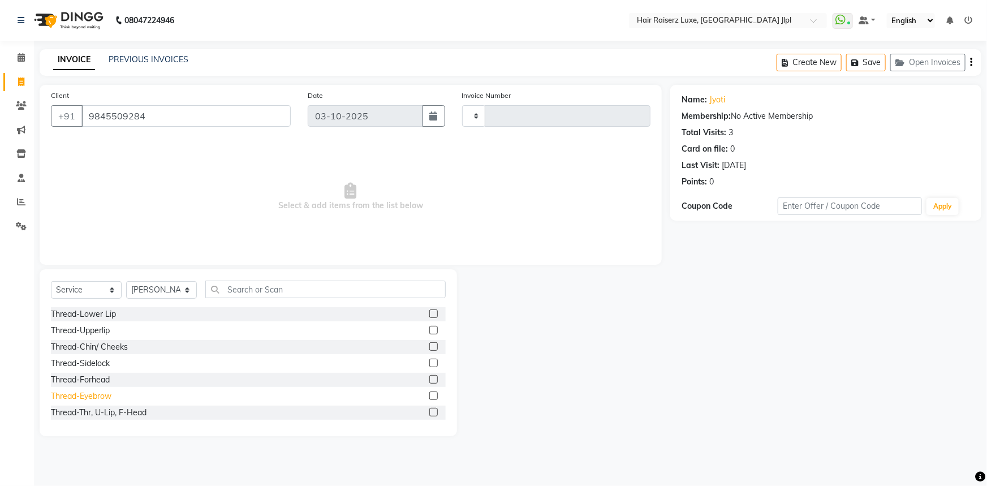
click at [94, 394] on div "Thread-Eyebrow" at bounding box center [81, 396] width 61 height 12
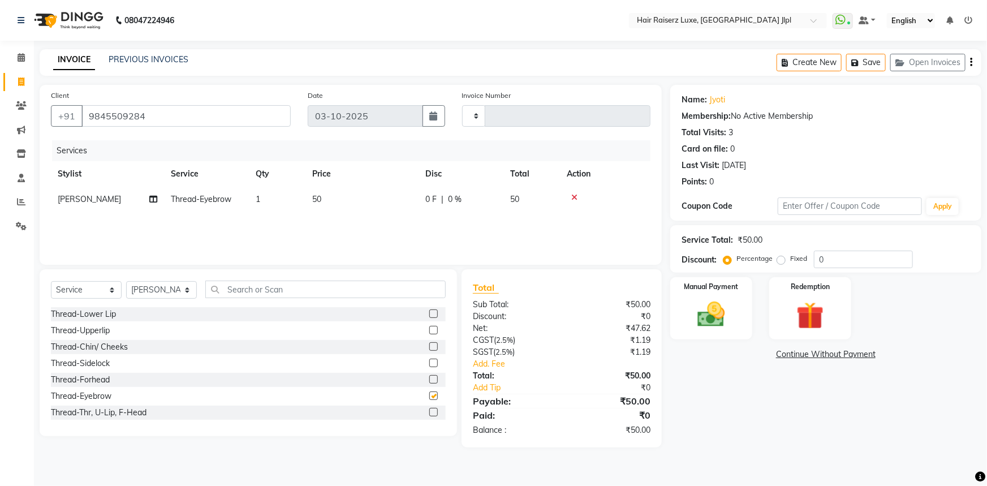
checkbox input "false"
click at [239, 290] on input "text" at bounding box center [325, 290] width 240 height 18
click at [188, 291] on select "Select Stylist [PERSON_NAME] [PERSON_NAME] Asma [PERSON_NAME] C&Gs Vogue [PERSO…" at bounding box center [161, 290] width 71 height 18
select select "92224"
click at [126, 281] on select "Select Stylist [PERSON_NAME] [PERSON_NAME] Asma [PERSON_NAME] C&Gs Vogue [PERSO…" at bounding box center [161, 290] width 71 height 18
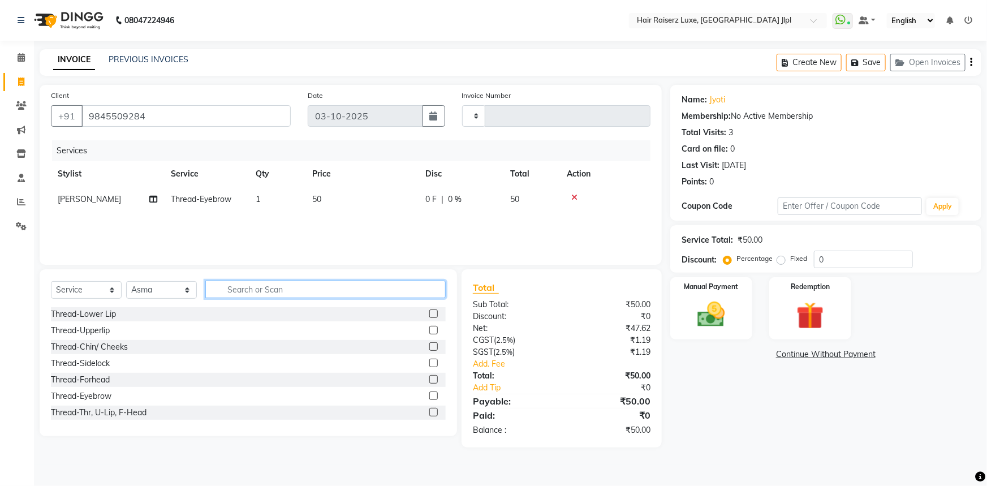
click at [251, 288] on input "text" at bounding box center [325, 290] width 240 height 18
type input "under"
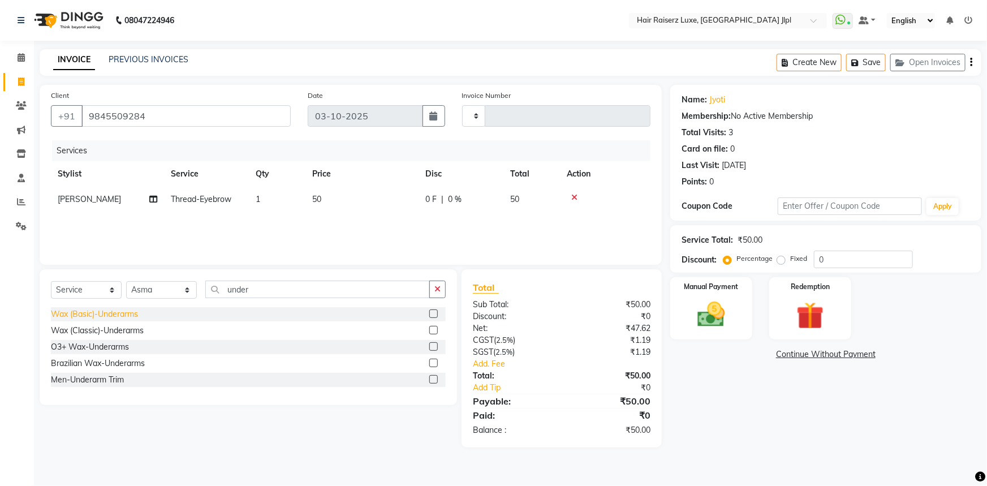
click at [104, 313] on div "Wax (Basic)-Underarms" at bounding box center [94, 314] width 87 height 12
checkbox input "false"
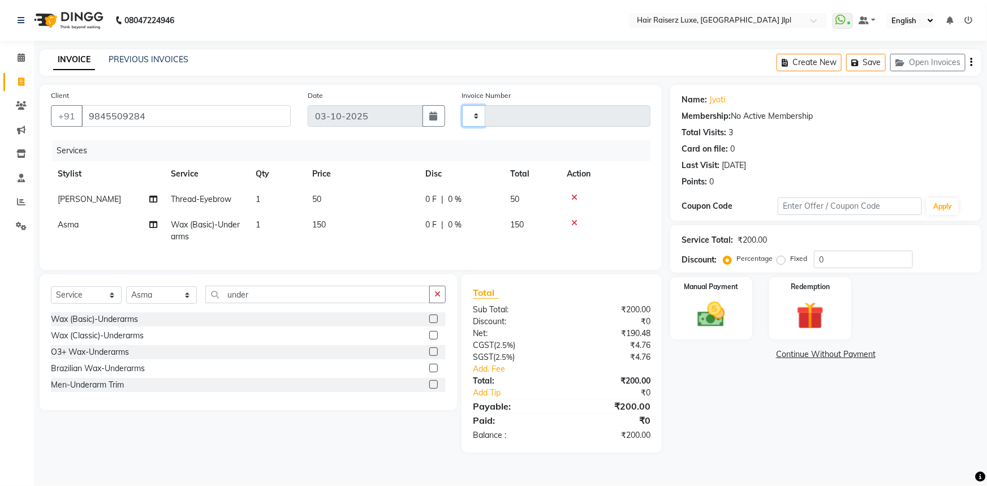
click at [476, 117] on select at bounding box center [474, 115] width 24 height 21
click at [137, 116] on input "9845509284" at bounding box center [185, 115] width 209 height 21
click at [935, 63] on button "Open Invoices" at bounding box center [927, 63] width 75 height 18
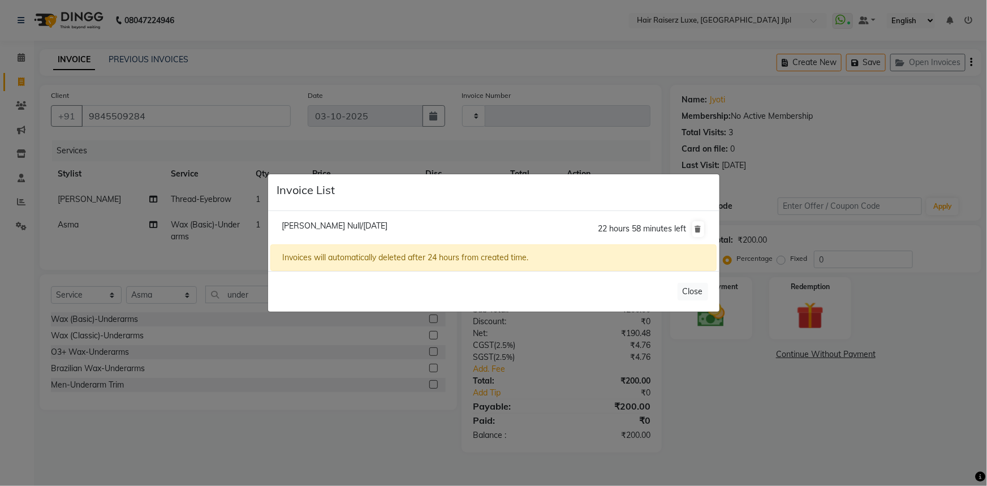
click at [861, 58] on ngb-modal-window "Invoice List Diksha Null/03 October 2025 22 hours 58 minutes left Invoices will…" at bounding box center [493, 243] width 987 height 486
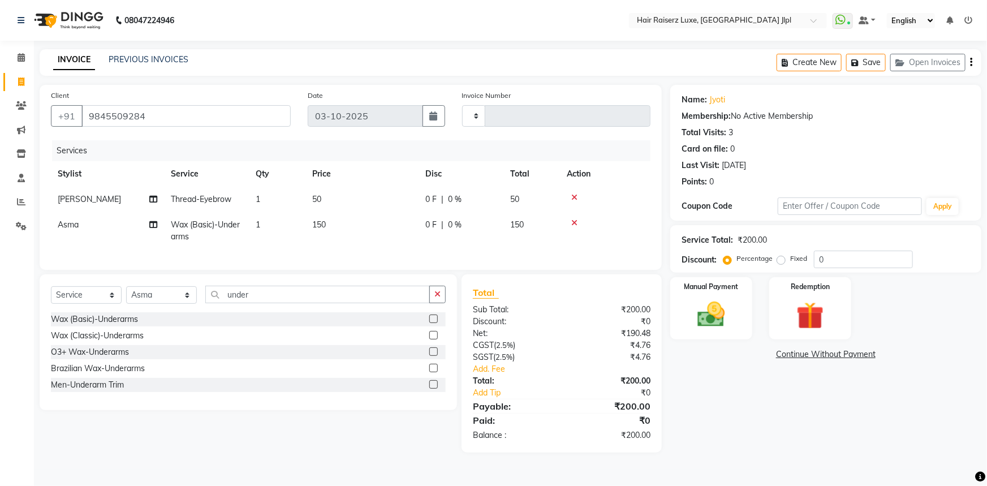
click at [861, 59] on icon "button" at bounding box center [856, 63] width 11 height 8
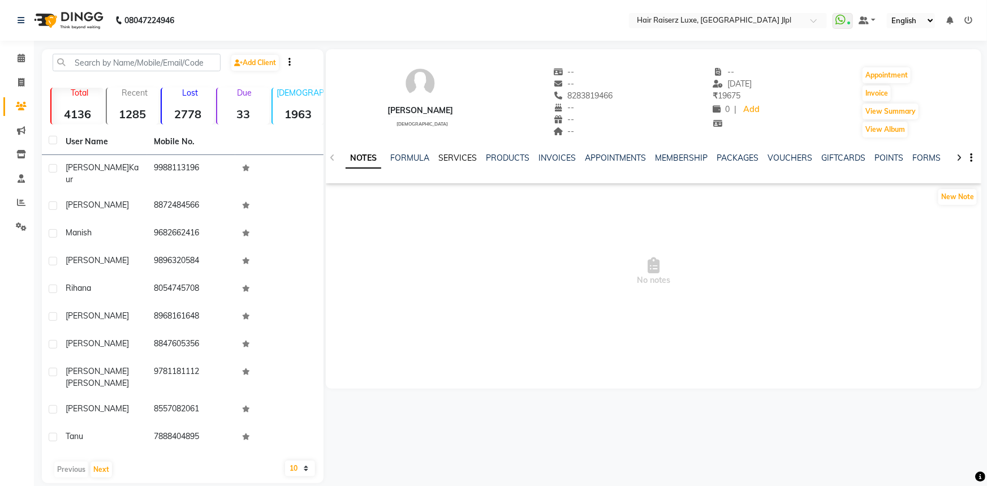
click at [453, 155] on link "SERVICES" at bounding box center [457, 158] width 38 height 10
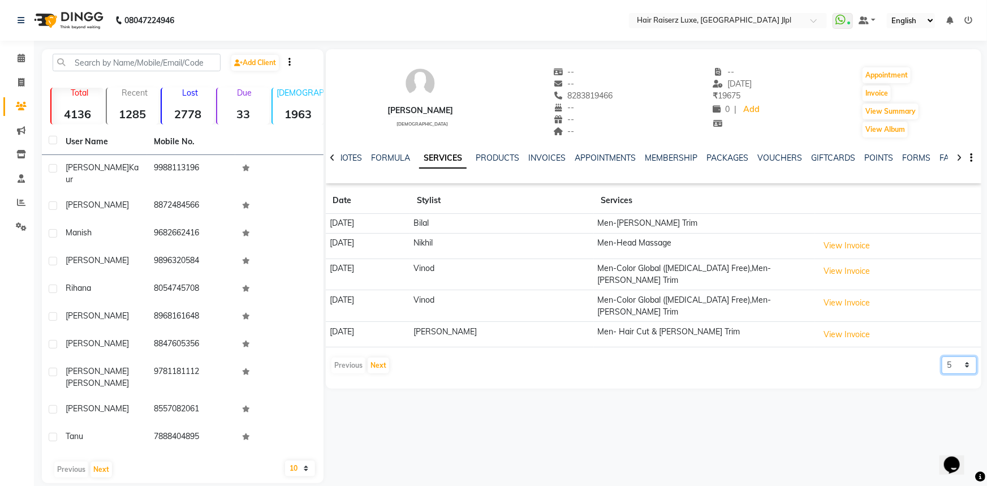
click at [959, 356] on select "5 10 50 100 500" at bounding box center [959, 365] width 35 height 18
select select "50"
click at [942, 356] on select "5 10 50 100 500" at bounding box center [959, 365] width 35 height 18
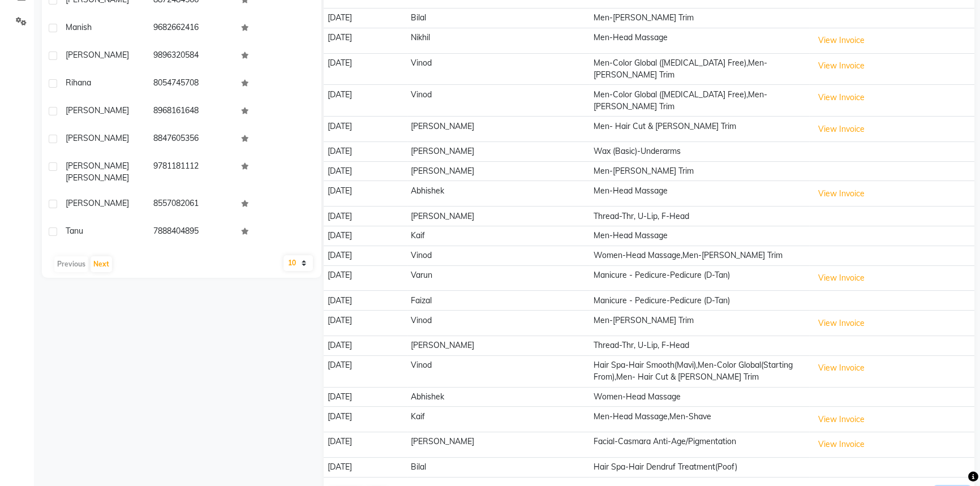
scroll to position [231, 0]
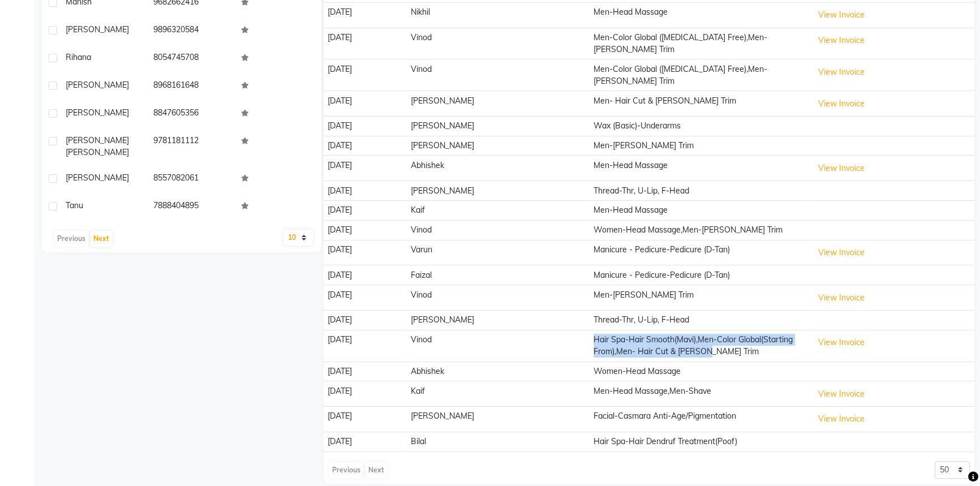
drag, startPoint x: 710, startPoint y: 339, endPoint x: 565, endPoint y: 317, distance: 146.5
click at [565, 330] on tr "[DATE] Vinod Hair Spa-Hair Smooth(Mavi),Men-Color Global(Starting From),Men- Ha…" at bounding box center [648, 346] width 650 height 32
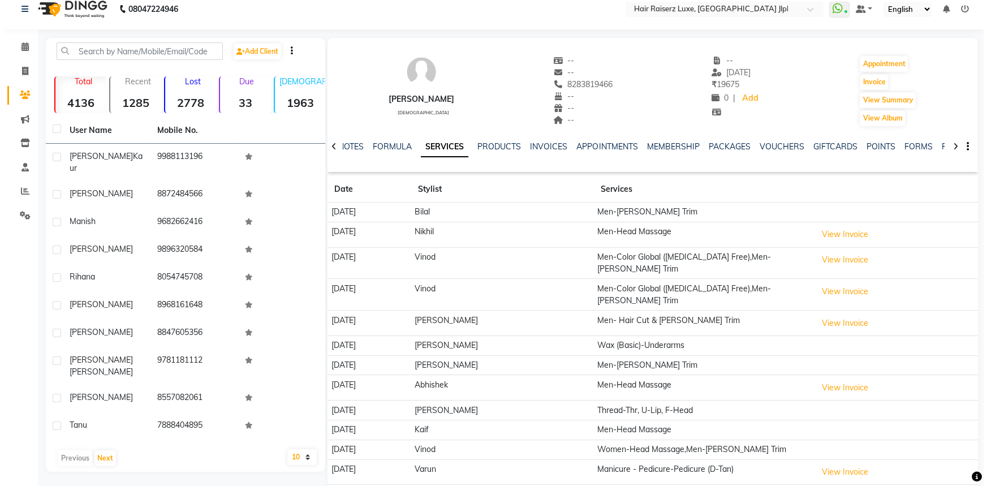
scroll to position [0, 0]
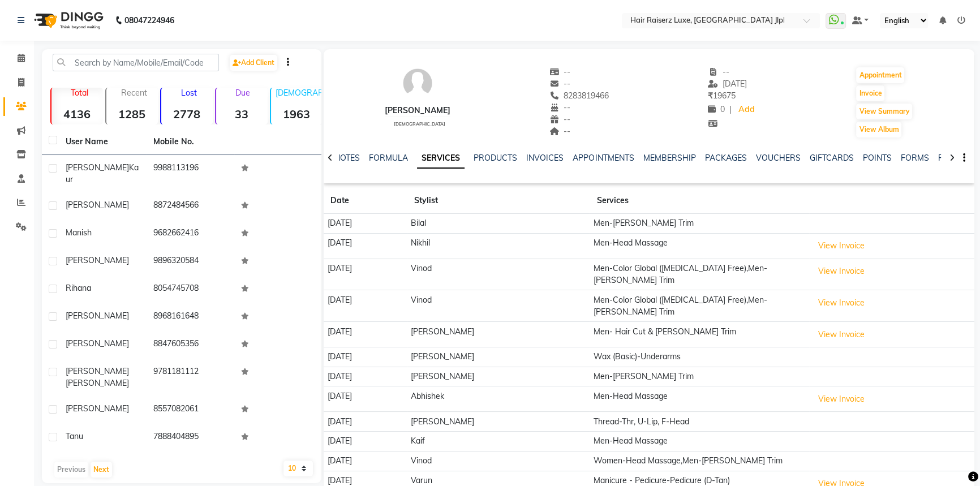
click at [122, 52] on div "Add Client Total 4136 Recent 1285 Lost 2778 Due 33 [DEMOGRAPHIC_DATA] 1963 [DEM…" at bounding box center [181, 266] width 279 height 434
click at [121, 66] on input "text" at bounding box center [136, 63] width 166 height 18
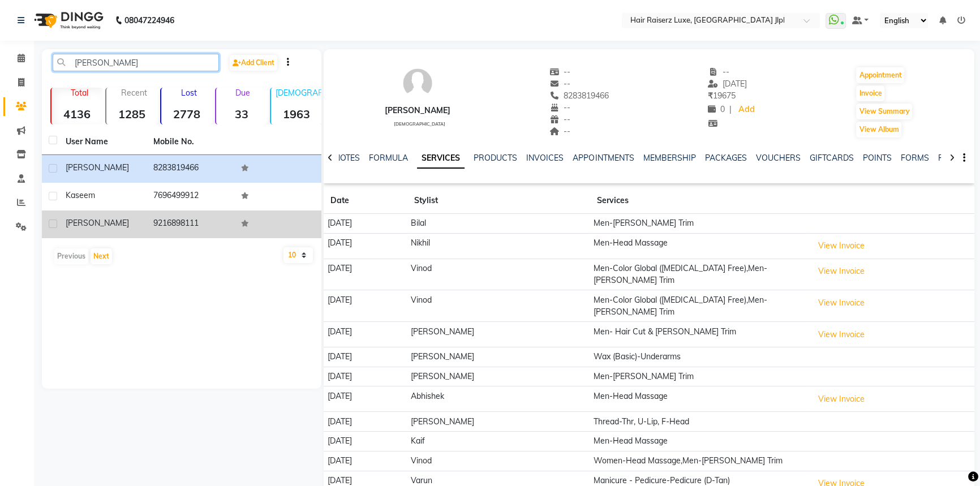
type input "[PERSON_NAME]"
click at [113, 225] on div "[PERSON_NAME]" at bounding box center [103, 223] width 74 height 12
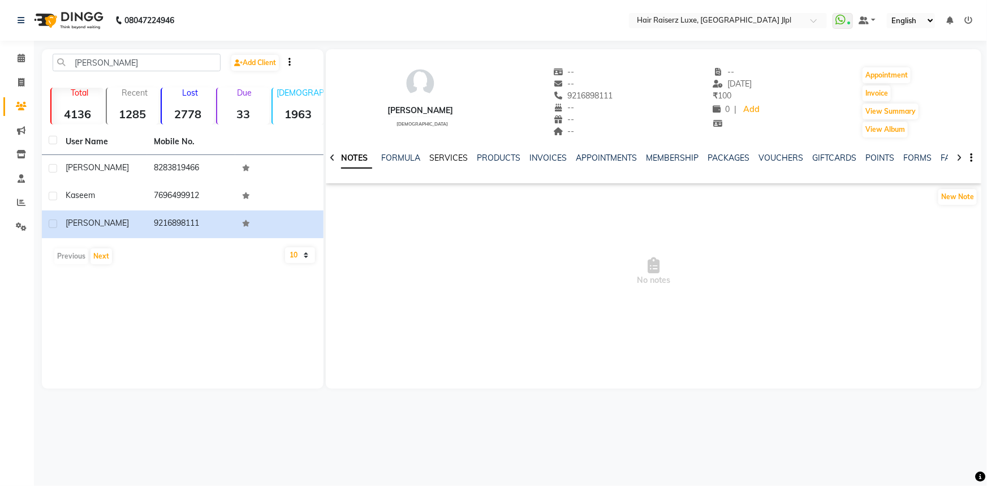
click at [463, 157] on link "SERVICES" at bounding box center [448, 158] width 38 height 10
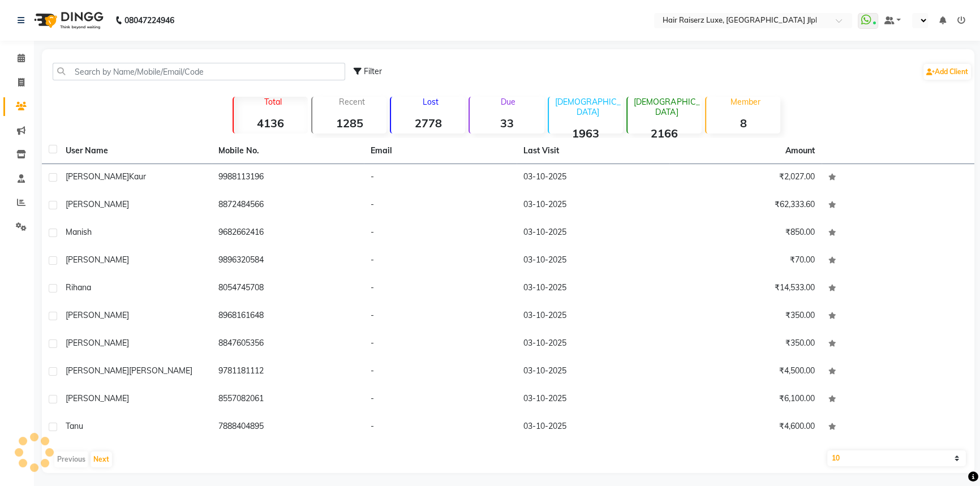
select select "en"
click at [16, 90] on link "Invoice" at bounding box center [16, 83] width 27 height 19
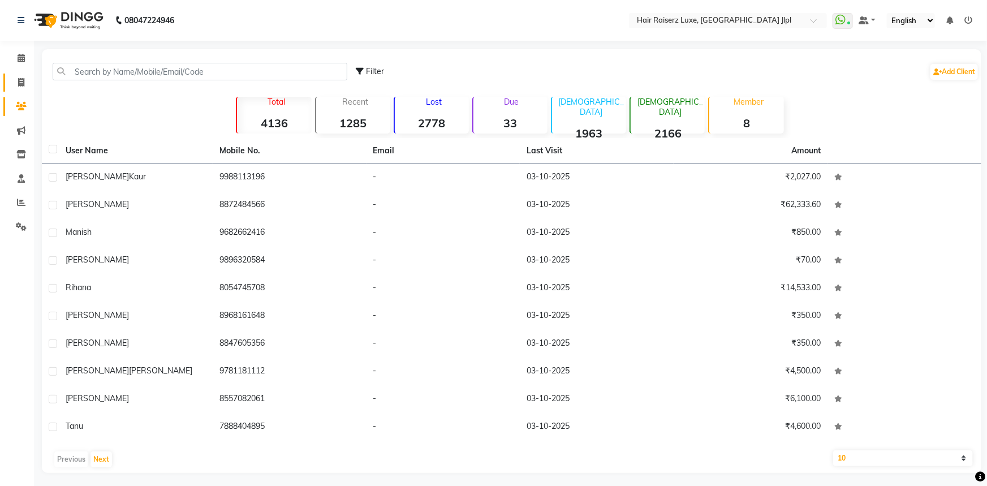
select select "service"
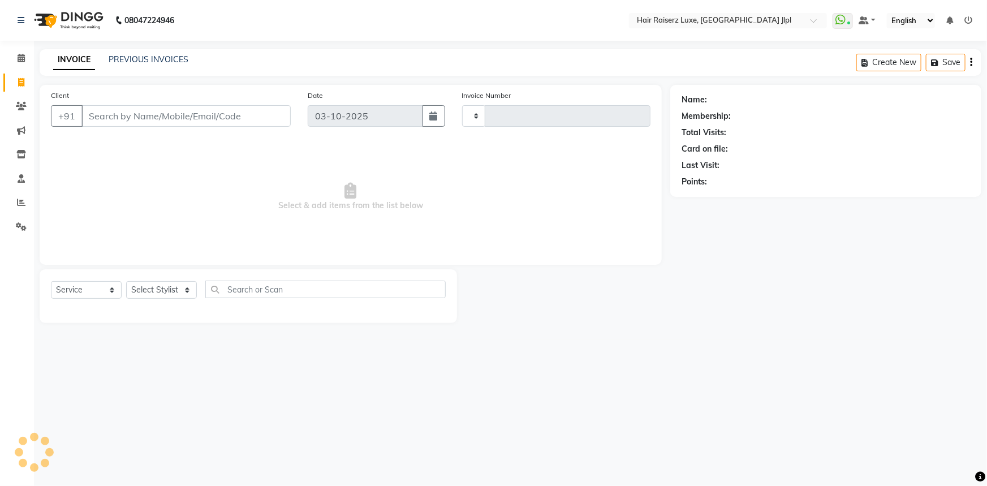
type input "3764"
select select "5409"
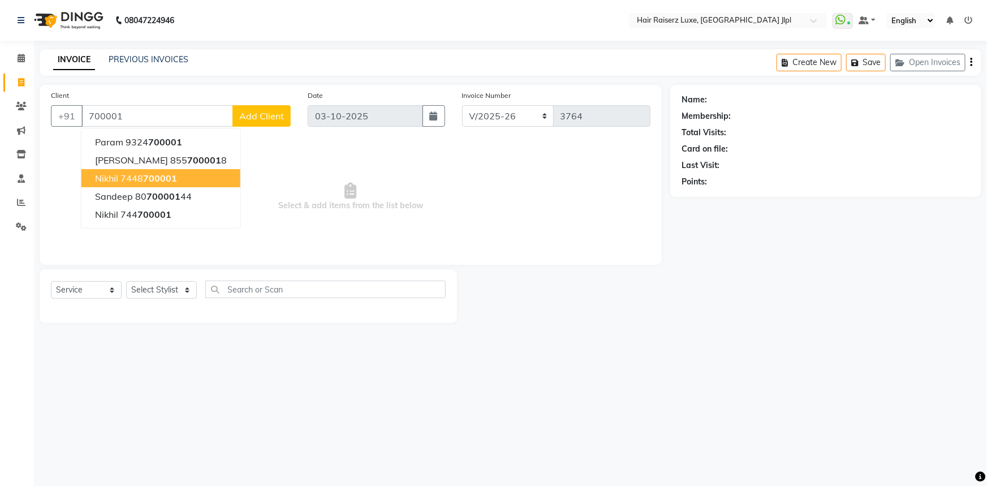
click at [121, 178] on ngb-highlight "7448 700001" at bounding box center [148, 177] width 57 height 11
type input "7448700001"
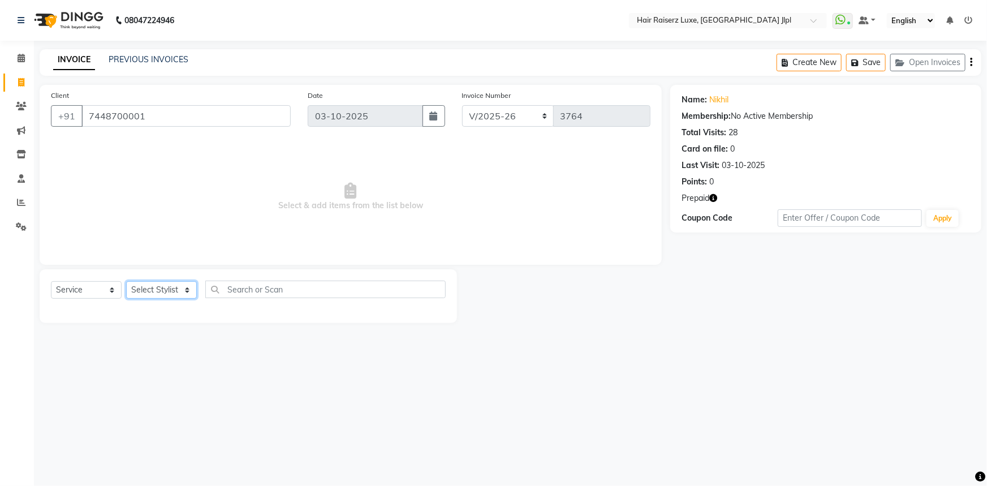
click at [176, 287] on select "Select Stylist [PERSON_NAME] [PERSON_NAME] Asma [PERSON_NAME] C&Gs Vogue [PERSO…" at bounding box center [161, 290] width 71 height 18
select select "84148"
click at [126, 281] on select "Select Stylist [PERSON_NAME] [PERSON_NAME] Asma [PERSON_NAME] C&Gs Vogue [PERSO…" at bounding box center [161, 290] width 71 height 18
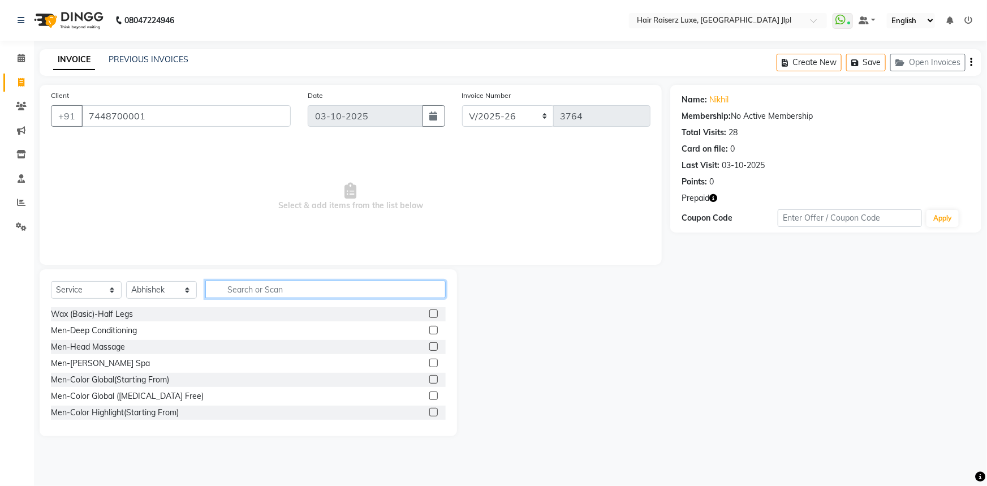
click at [248, 283] on input "text" at bounding box center [325, 290] width 240 height 18
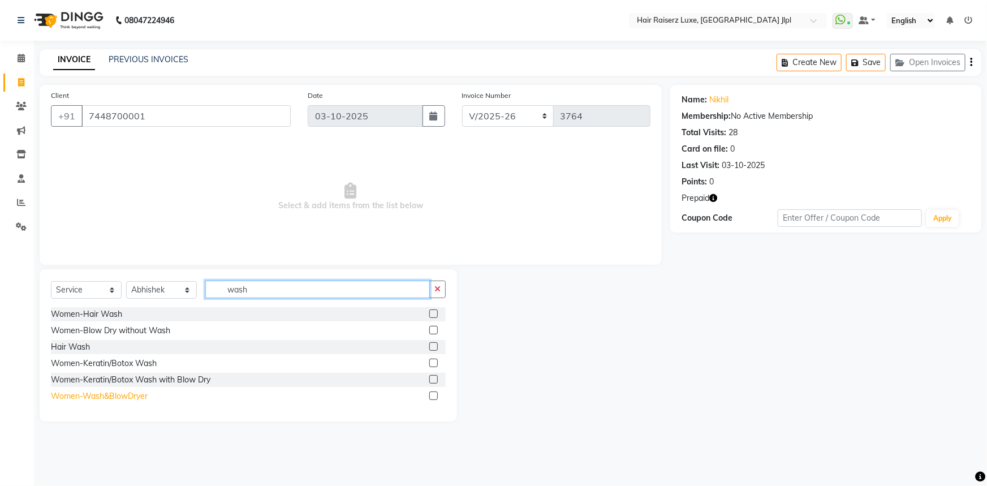
type input "wash"
click at [124, 391] on div "Women-Wash&BlowDryer" at bounding box center [99, 396] width 97 height 12
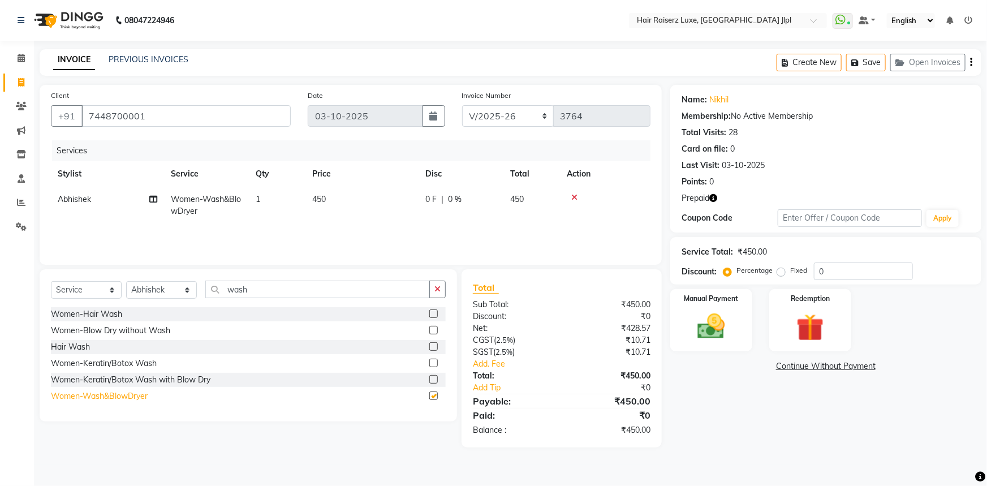
checkbox input "false"
click at [321, 199] on span "450" at bounding box center [319, 199] width 14 height 10
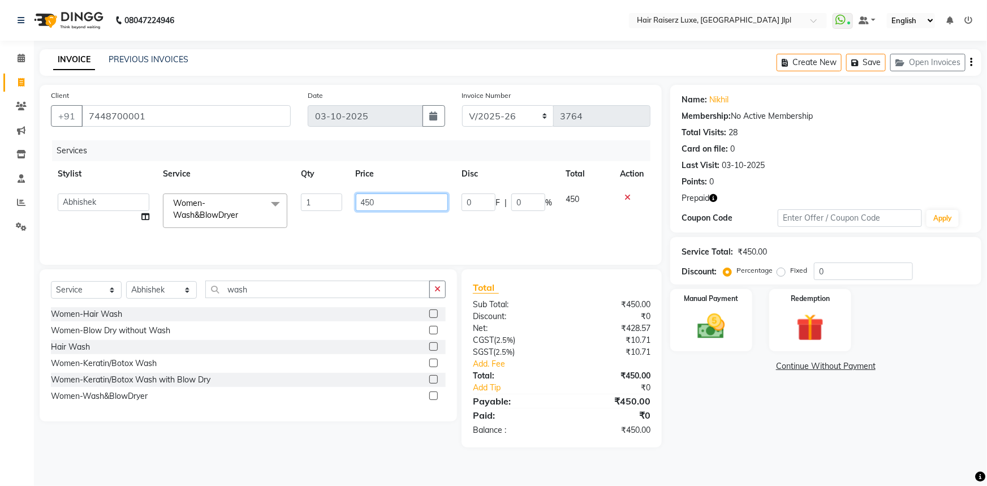
drag, startPoint x: 372, startPoint y: 201, endPoint x: 317, endPoint y: 201, distance: 54.9
click at [323, 201] on tr "[PERSON_NAME] [PERSON_NAME] Asma [PERSON_NAME] C&Gs Vogue [PERSON_NAME] Duati […" at bounding box center [350, 211] width 599 height 48
type input "350"
click at [274, 427] on div "Select Service Product Membership Package Voucher Prepaid Gift Card Select Styl…" at bounding box center [244, 358] width 426 height 178
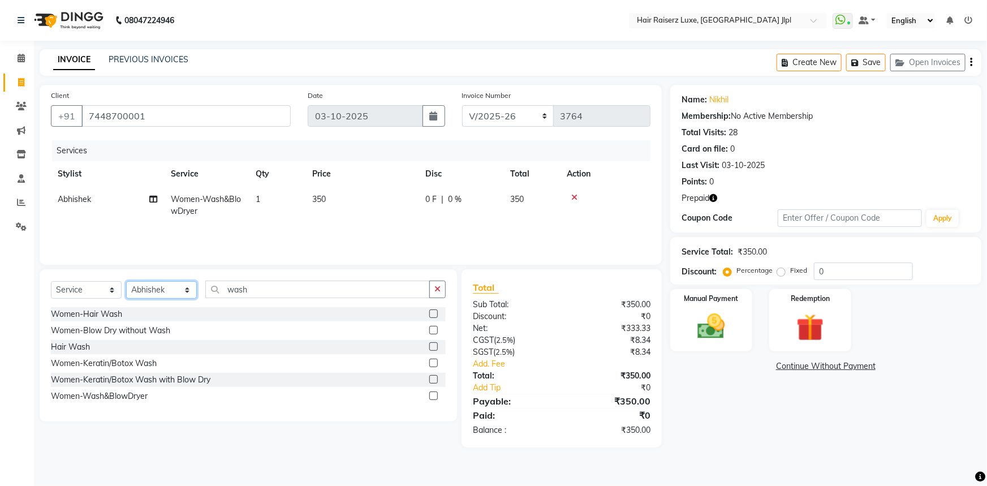
click at [153, 291] on select "Select Stylist [PERSON_NAME] [PERSON_NAME] Asma [PERSON_NAME] C&Gs Vogue [PERSO…" at bounding box center [161, 290] width 71 height 18
select select "37832"
click at [126, 281] on select "Select Stylist [PERSON_NAME] [PERSON_NAME] Asma [PERSON_NAME] C&Gs Vogue [PERSO…" at bounding box center [161, 290] width 71 height 18
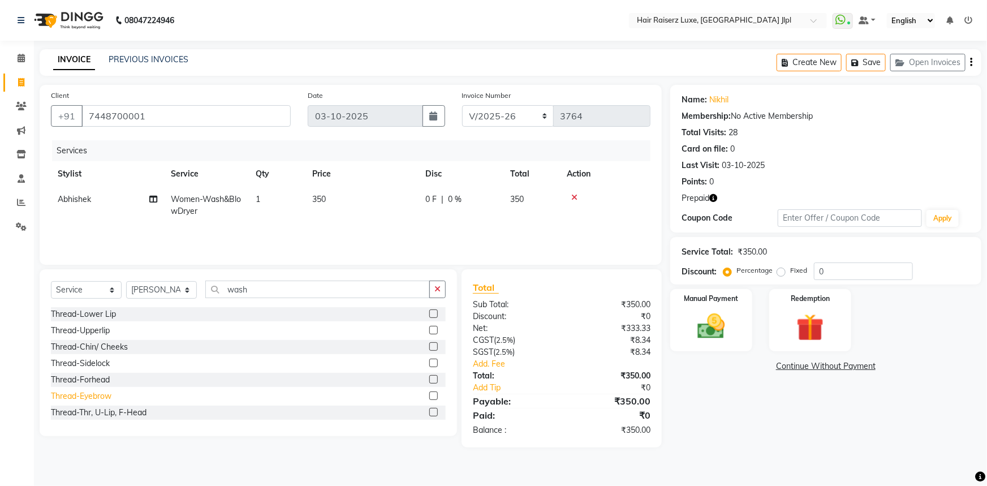
click at [104, 400] on div "Thread-Eyebrow" at bounding box center [81, 396] width 61 height 12
checkbox input "false"
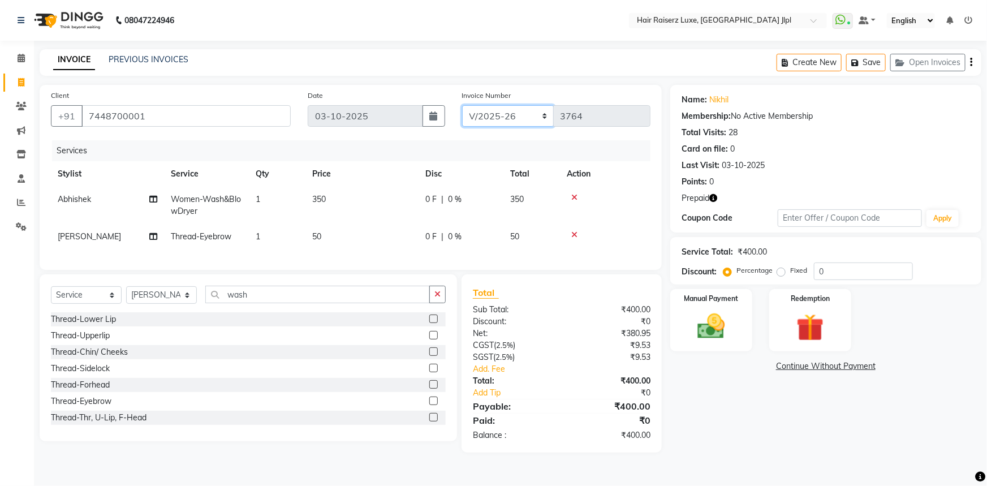
click at [482, 117] on select "FF/2025-26 PreP/2025-26 BANK/2025-26 Paytm/2025-26 CASH/2025-26 V/2025-26" at bounding box center [508, 115] width 92 height 21
select select "8500"
click at [462, 105] on select "FF/2025-26 PreP/2025-26 BANK/2025-26 Paytm/2025-26 CASH/2025-26 V/2025-26" at bounding box center [508, 115] width 92 height 21
type input "0214"
click at [725, 330] on img at bounding box center [711, 326] width 46 height 33
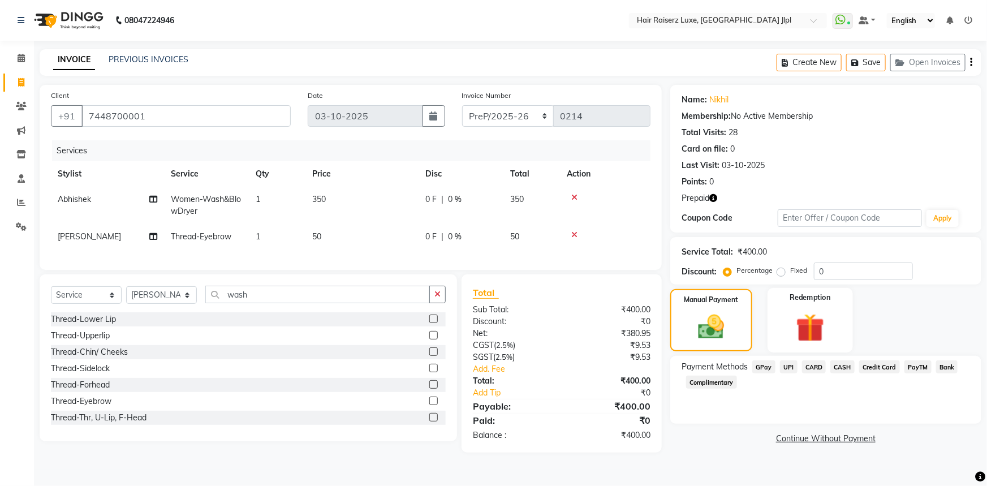
click at [797, 334] on img at bounding box center [810, 328] width 46 height 36
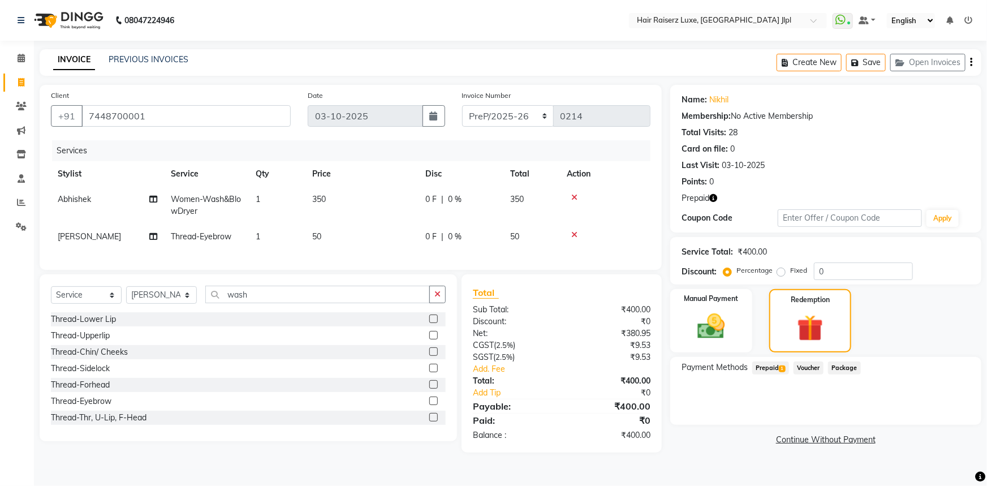
click at [775, 368] on span "Prepaid 1" at bounding box center [770, 367] width 37 height 13
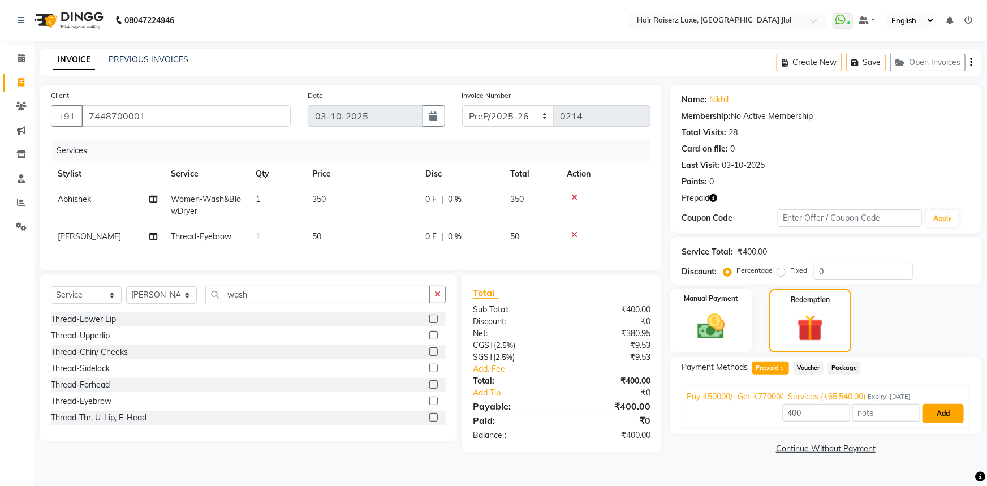
click at [944, 411] on button "Add" at bounding box center [942, 413] width 41 height 19
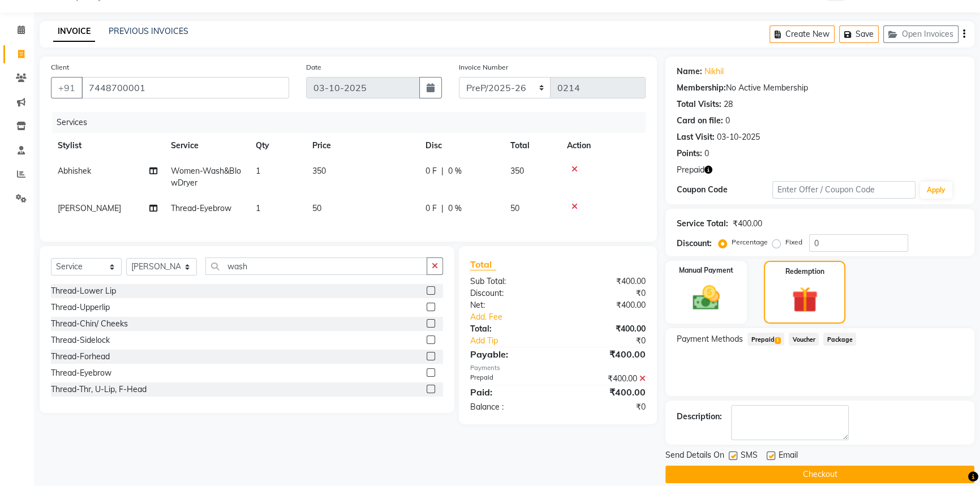
scroll to position [42, 0]
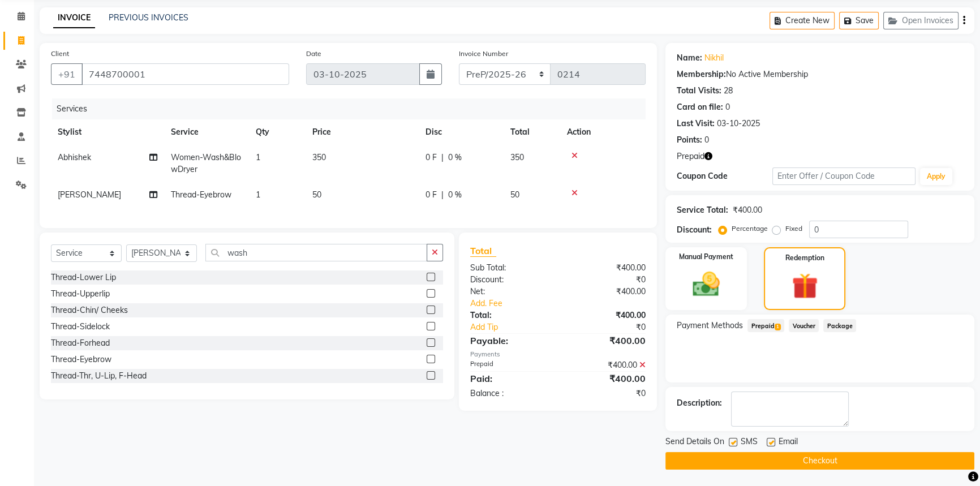
click at [772, 444] on label at bounding box center [770, 442] width 8 height 8
click at [772, 444] on input "checkbox" at bounding box center [769, 442] width 7 height 7
checkbox input "false"
click at [779, 458] on button "Checkout" at bounding box center [819, 461] width 309 height 18
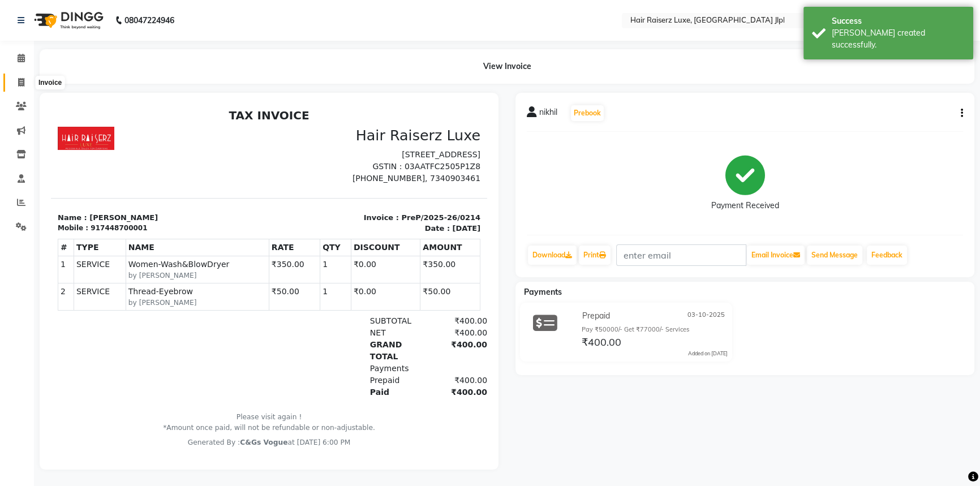
click at [25, 81] on span at bounding box center [21, 82] width 20 height 13
select select "service"
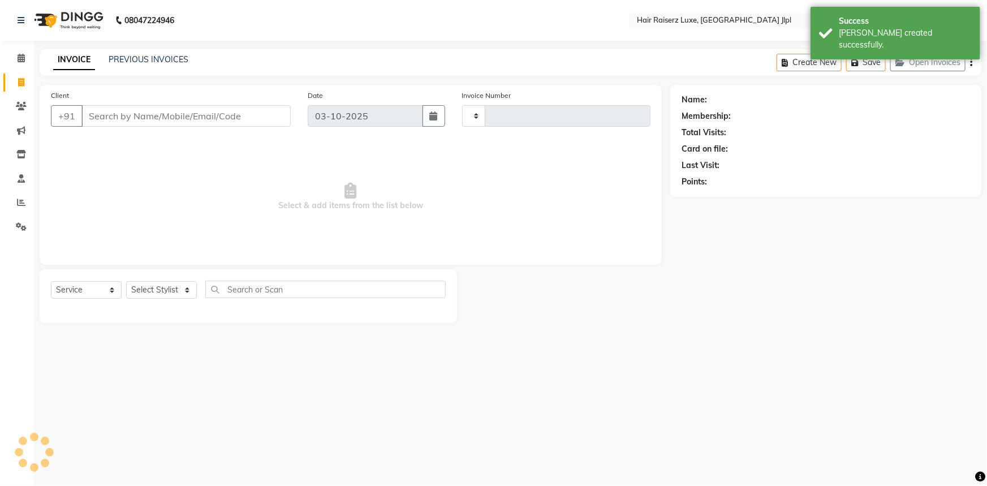
type input "3764"
select select "5409"
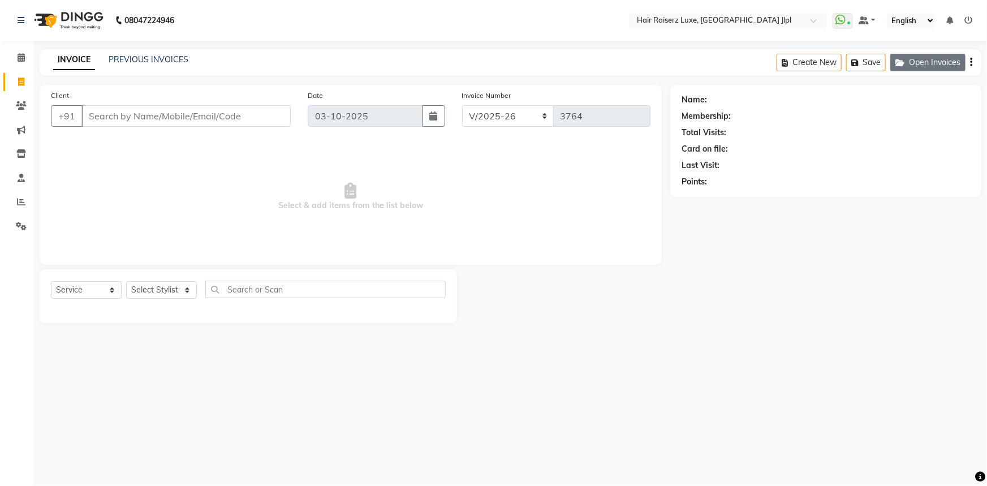
click at [911, 57] on button "Open Invoices" at bounding box center [927, 63] width 75 height 18
